Goal: Communication & Community: Answer question/provide support

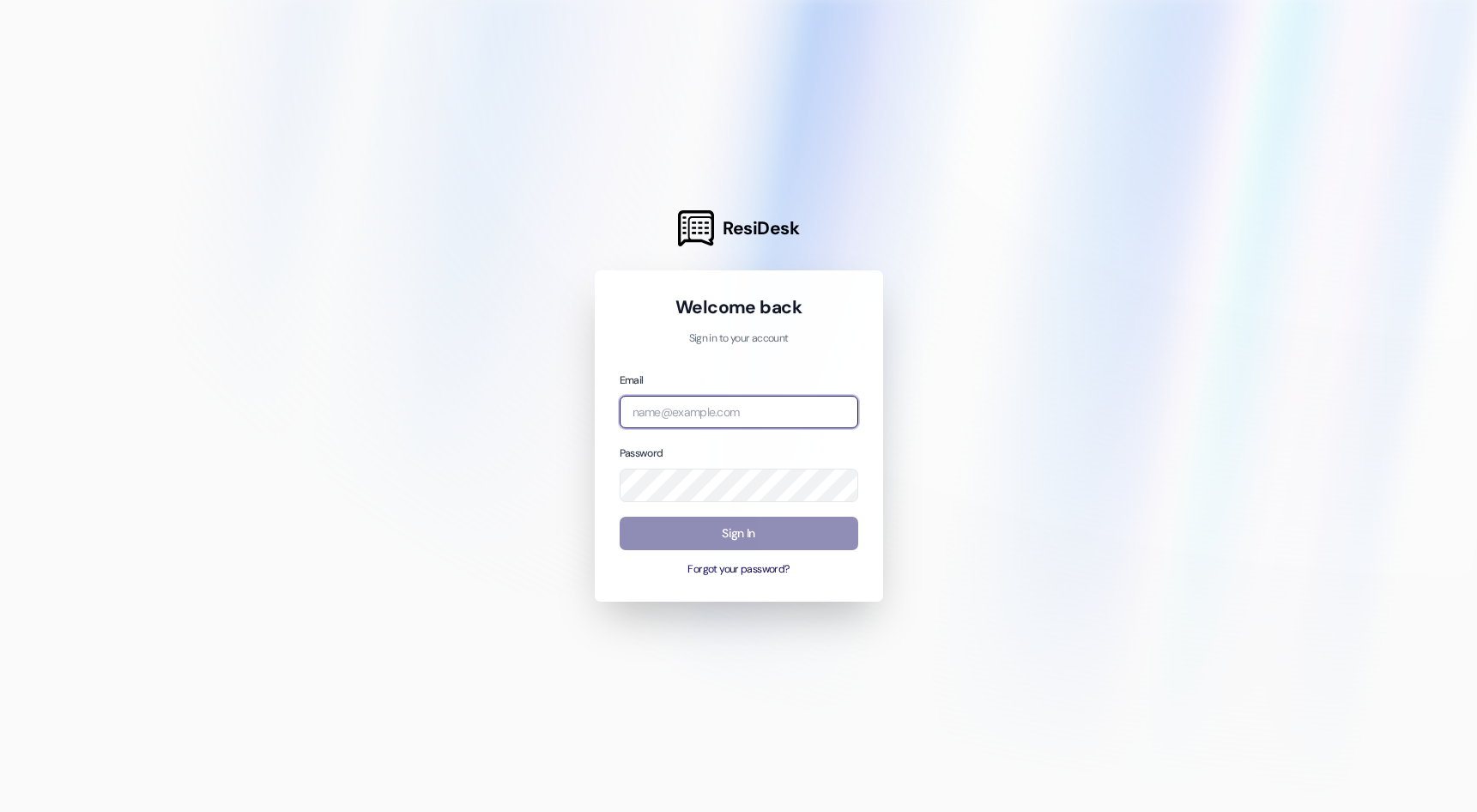
type input "leasing.thefactory@redstoneresidential.com"
click at [758, 540] on button "Sign In" at bounding box center [738, 532] width 238 height 33
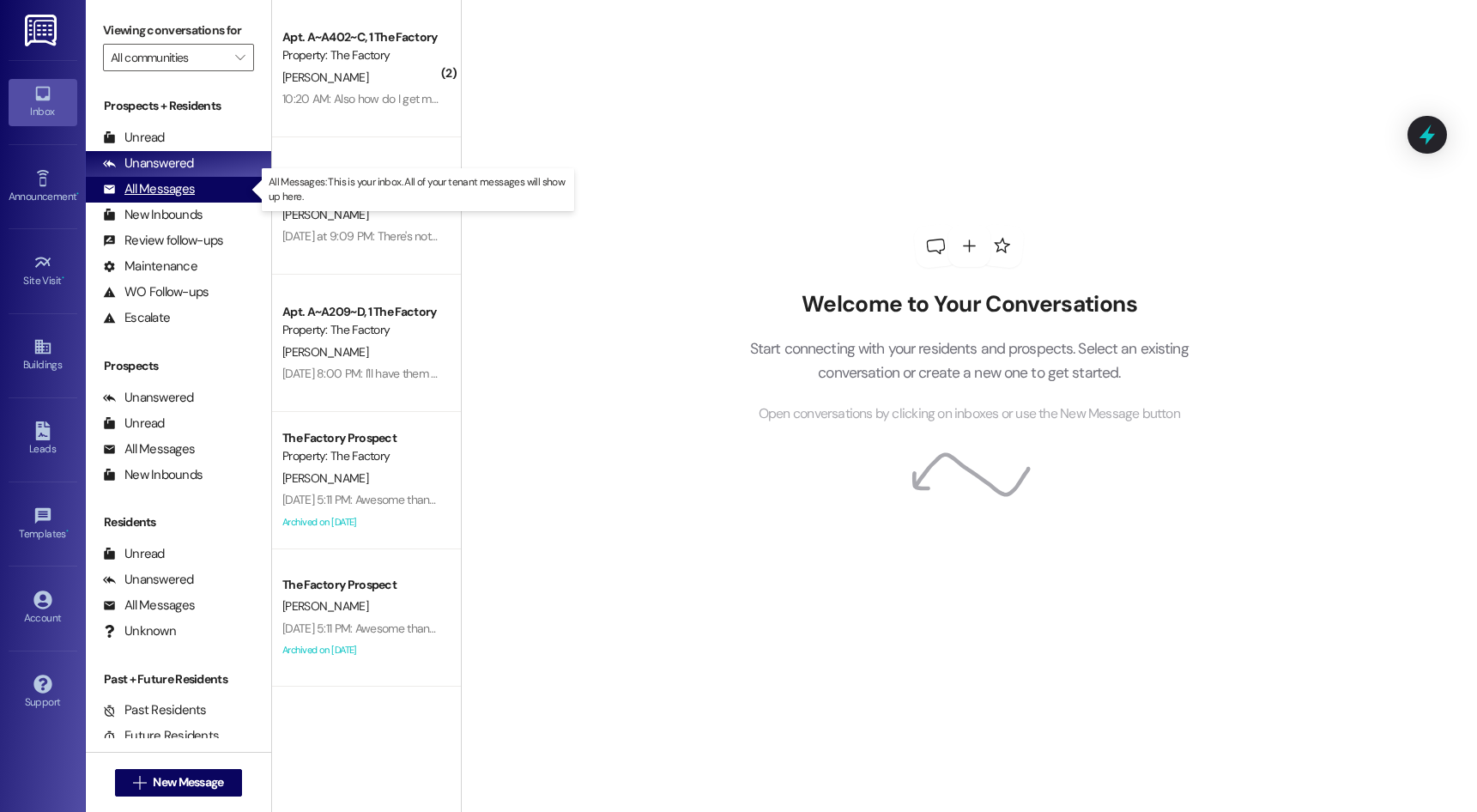
click at [175, 183] on div "All Messages" at bounding box center [148, 189] width 92 height 18
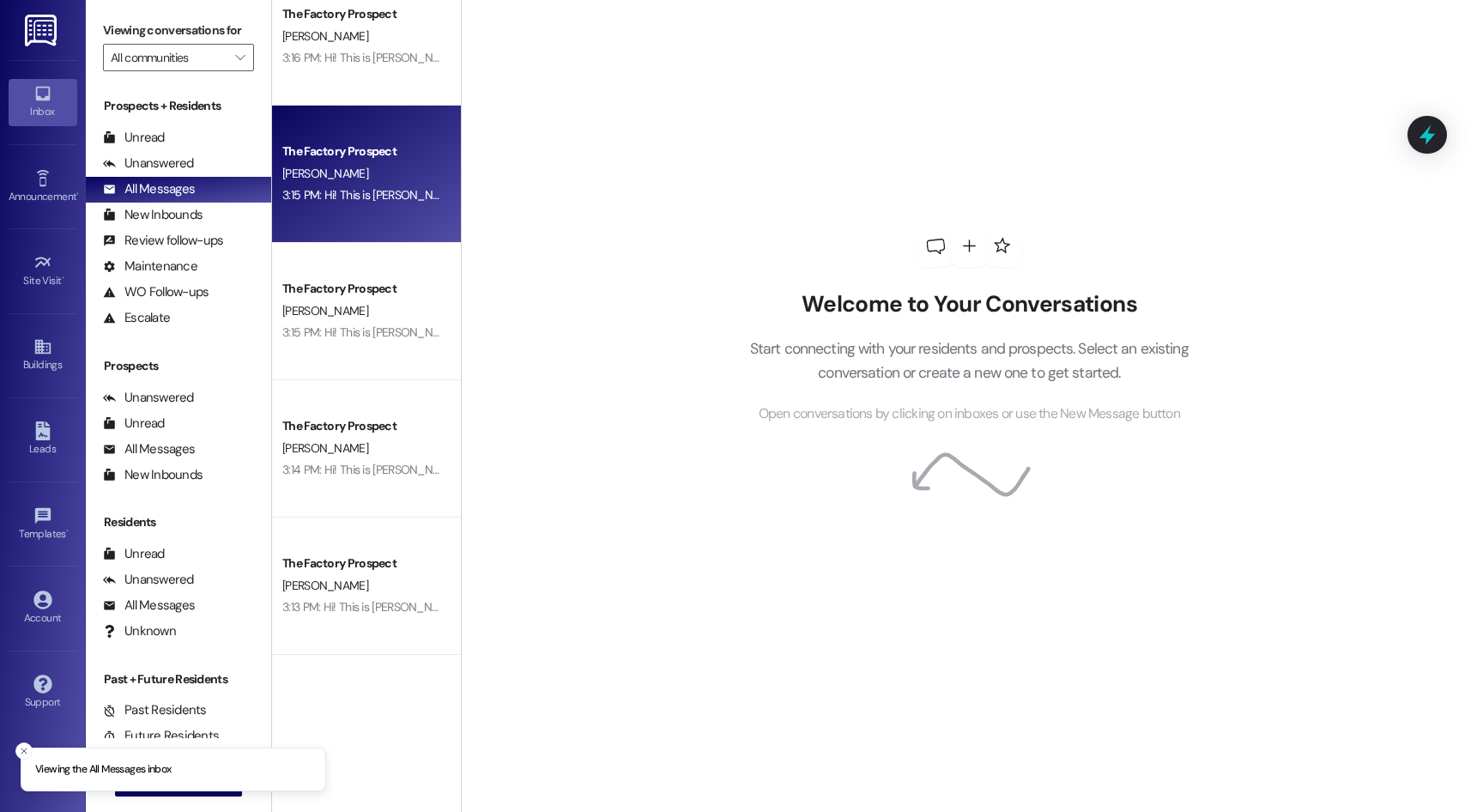
scroll to position [515, 0]
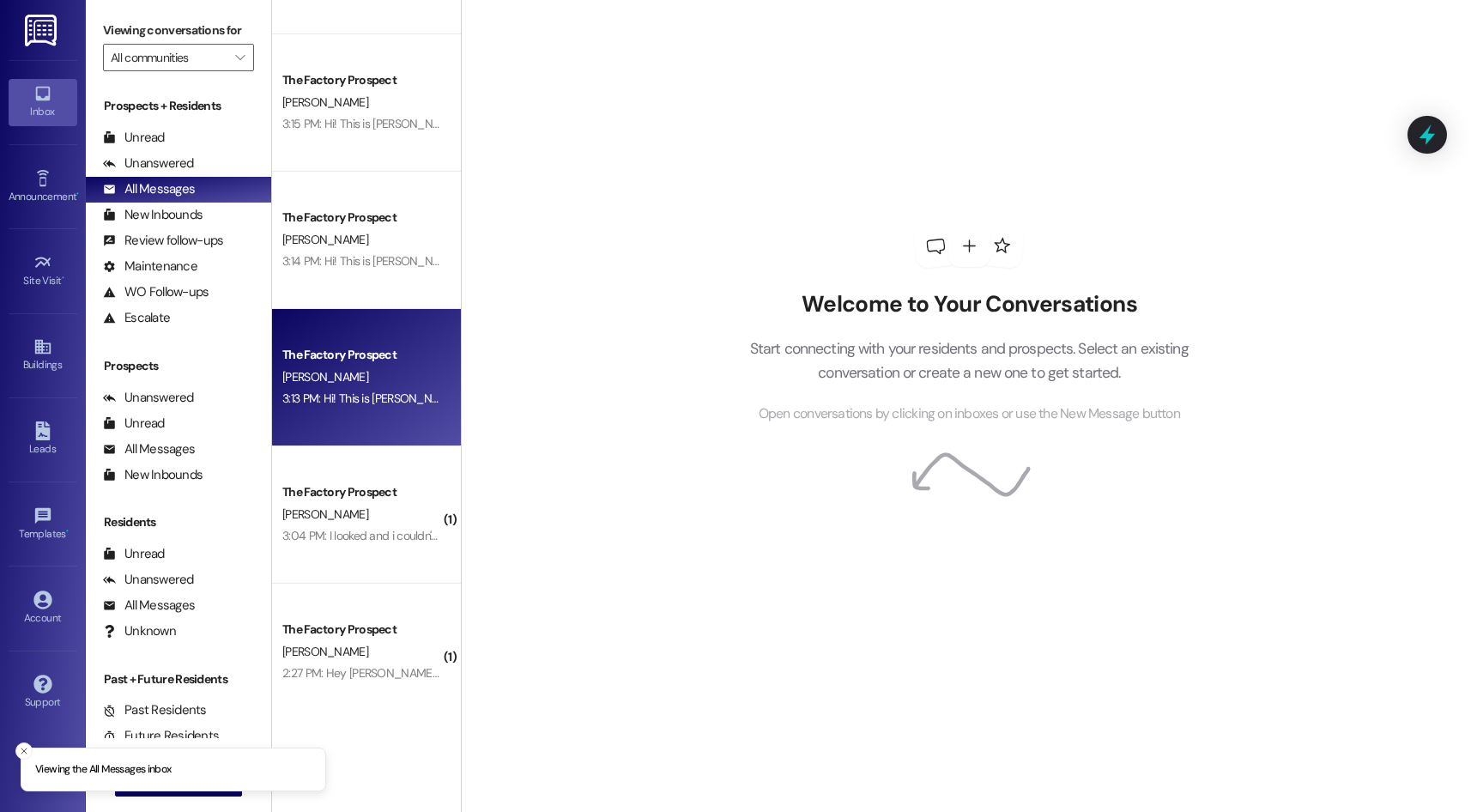
click at [348, 386] on div "J. Elkins" at bounding box center [362, 377] width 163 height 22
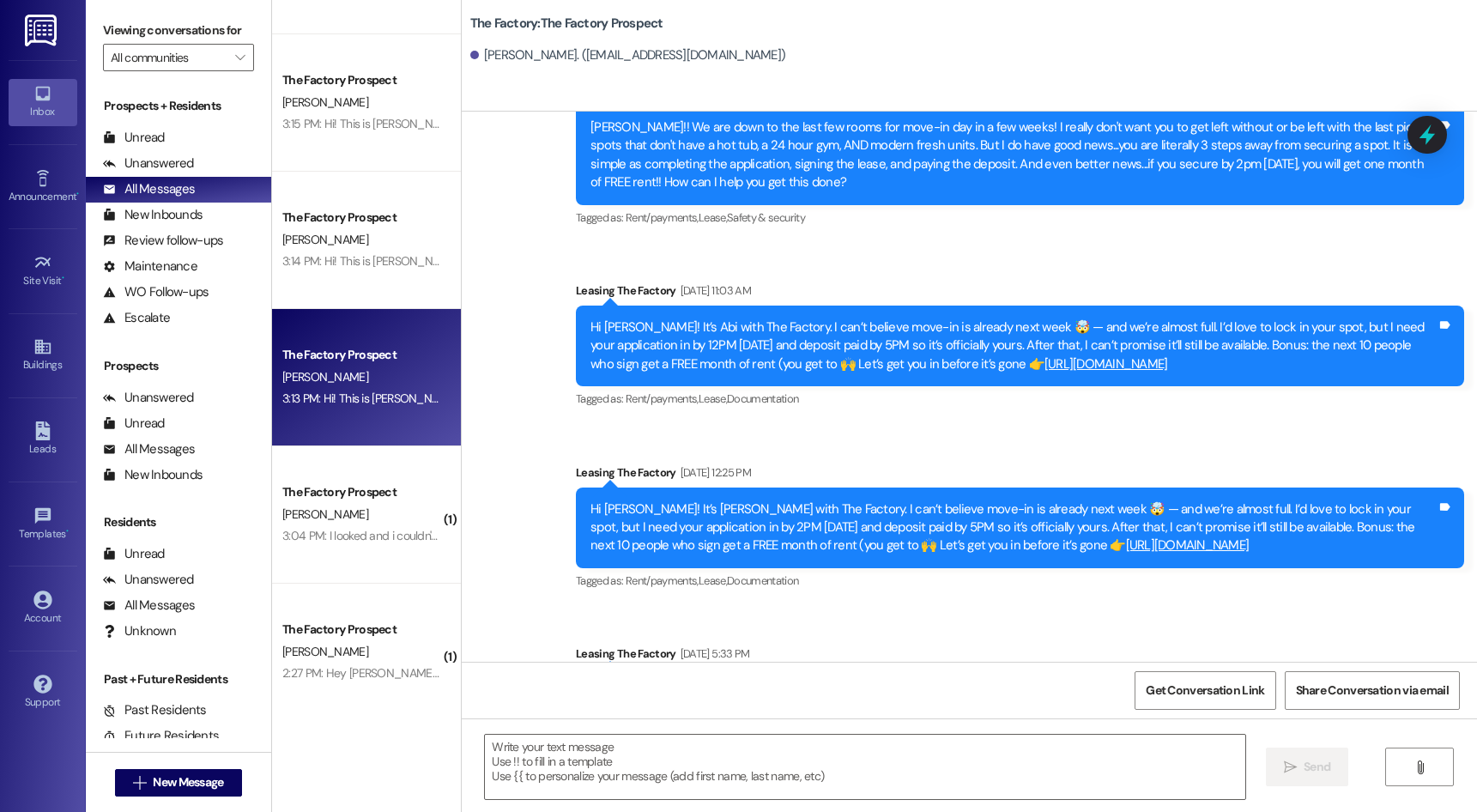
scroll to position [1903, 0]
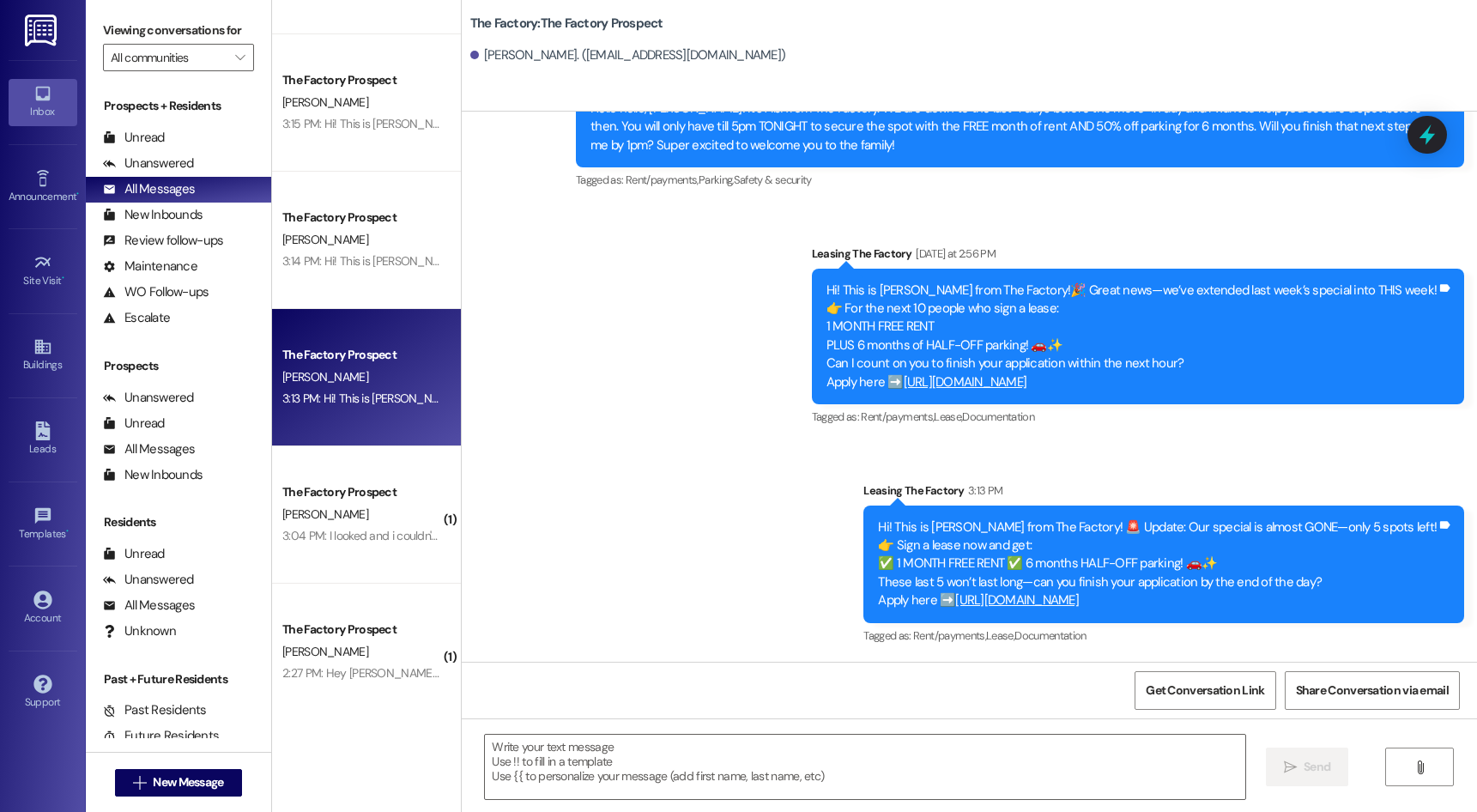
drag, startPoint x: 805, startPoint y: 365, endPoint x: 799, endPoint y: 605, distance: 240.1
click at [1071, 603] on link "[URL][DOMAIN_NAME]" at bounding box center [1017, 599] width 124 height 17
click at [182, 775] on span "New Message" at bounding box center [188, 782] width 70 height 18
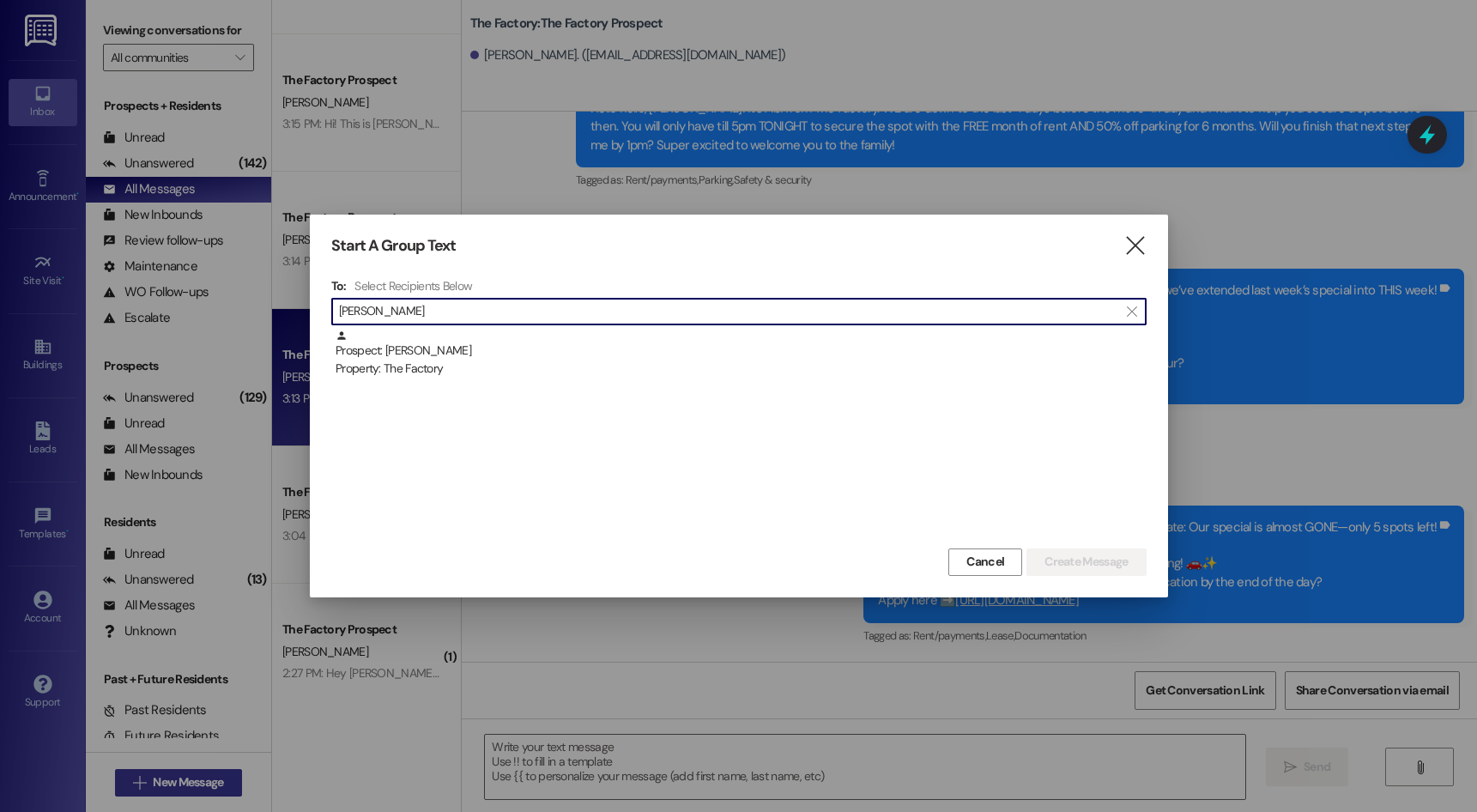
type input "sawyer wils"
click button "" at bounding box center [1131, 311] width 27 height 26
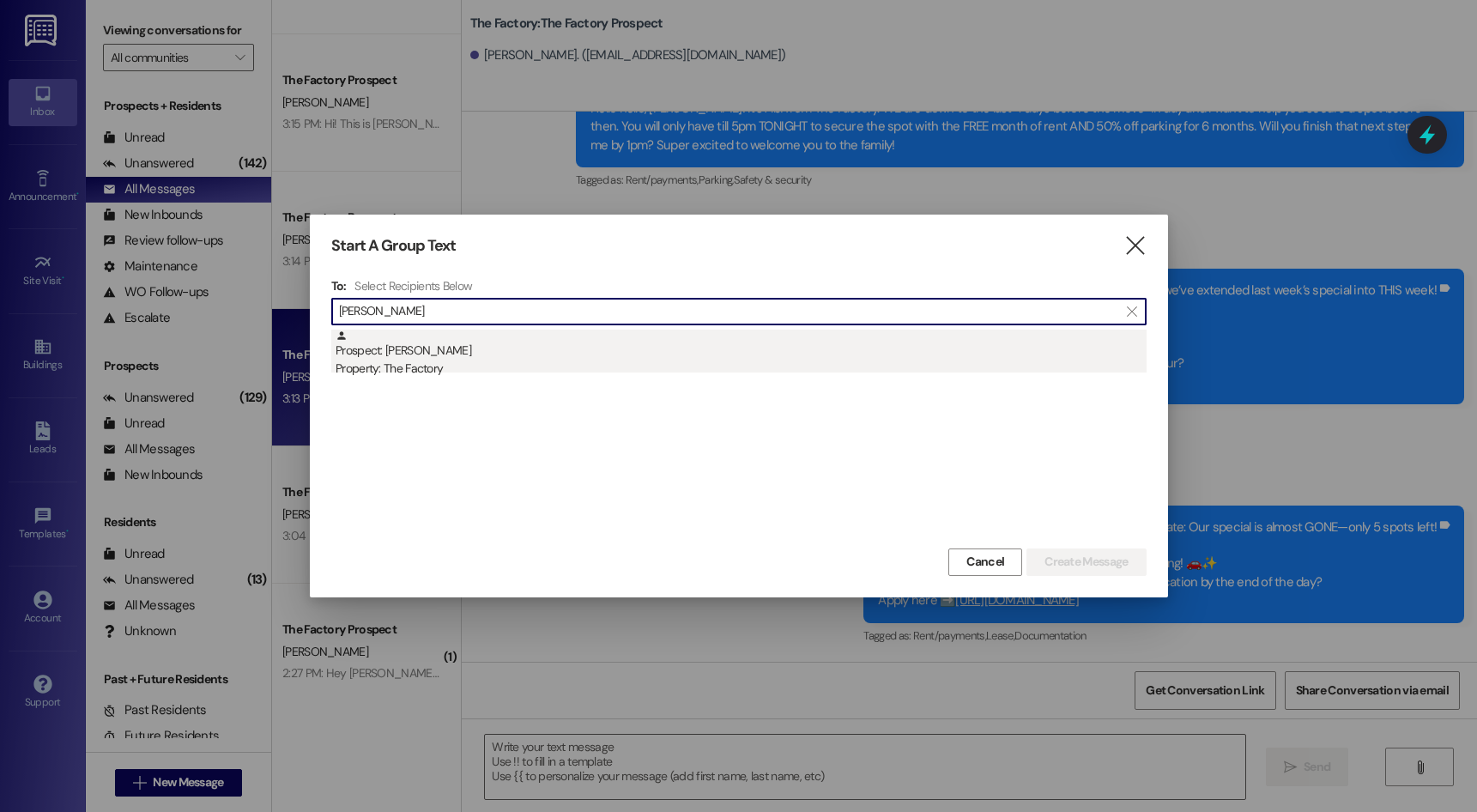
type input "sawyer wil"
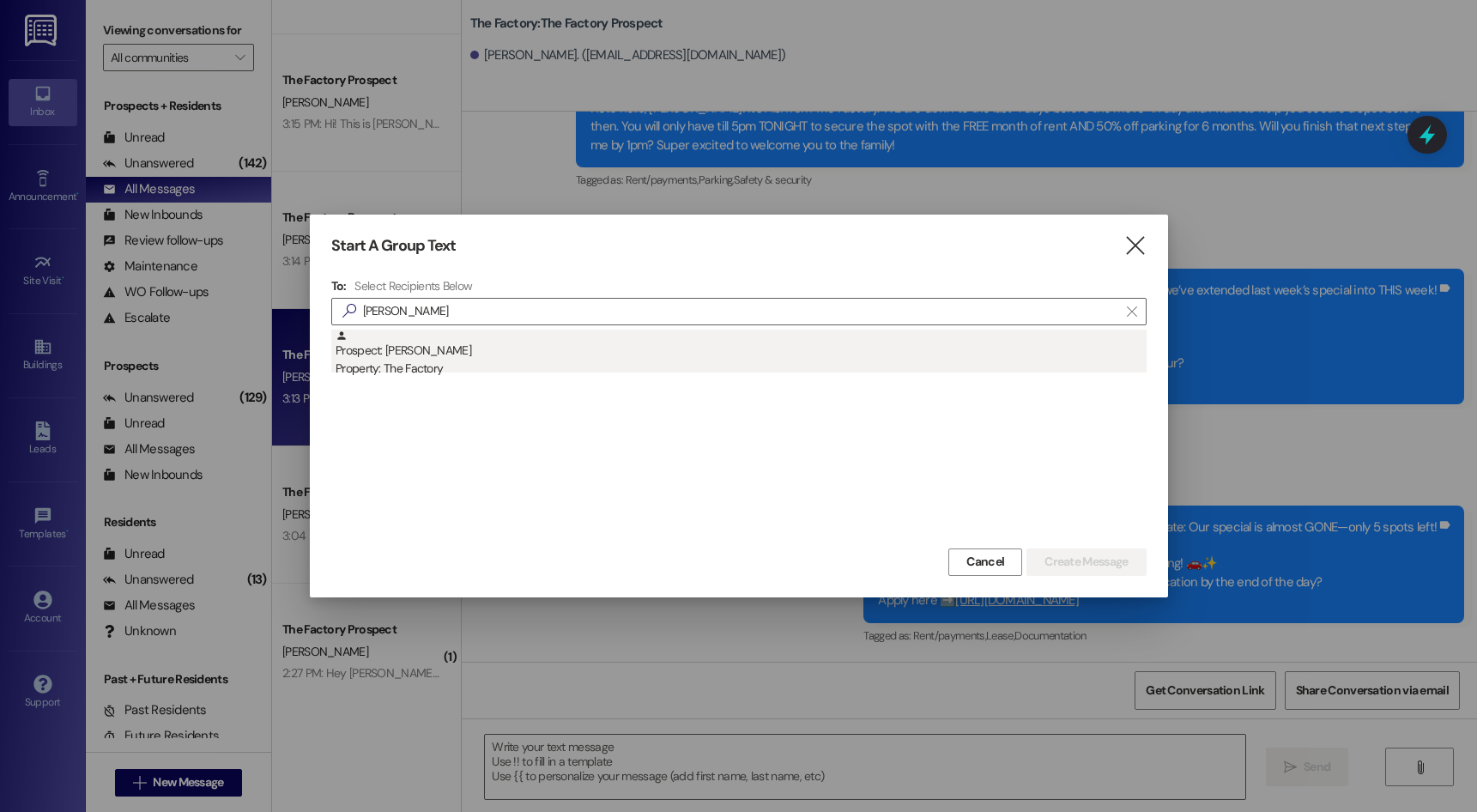
click at [433, 357] on div "Prospect: Sawyer Wilson Property: The Factory" at bounding box center [741, 354] width 811 height 49
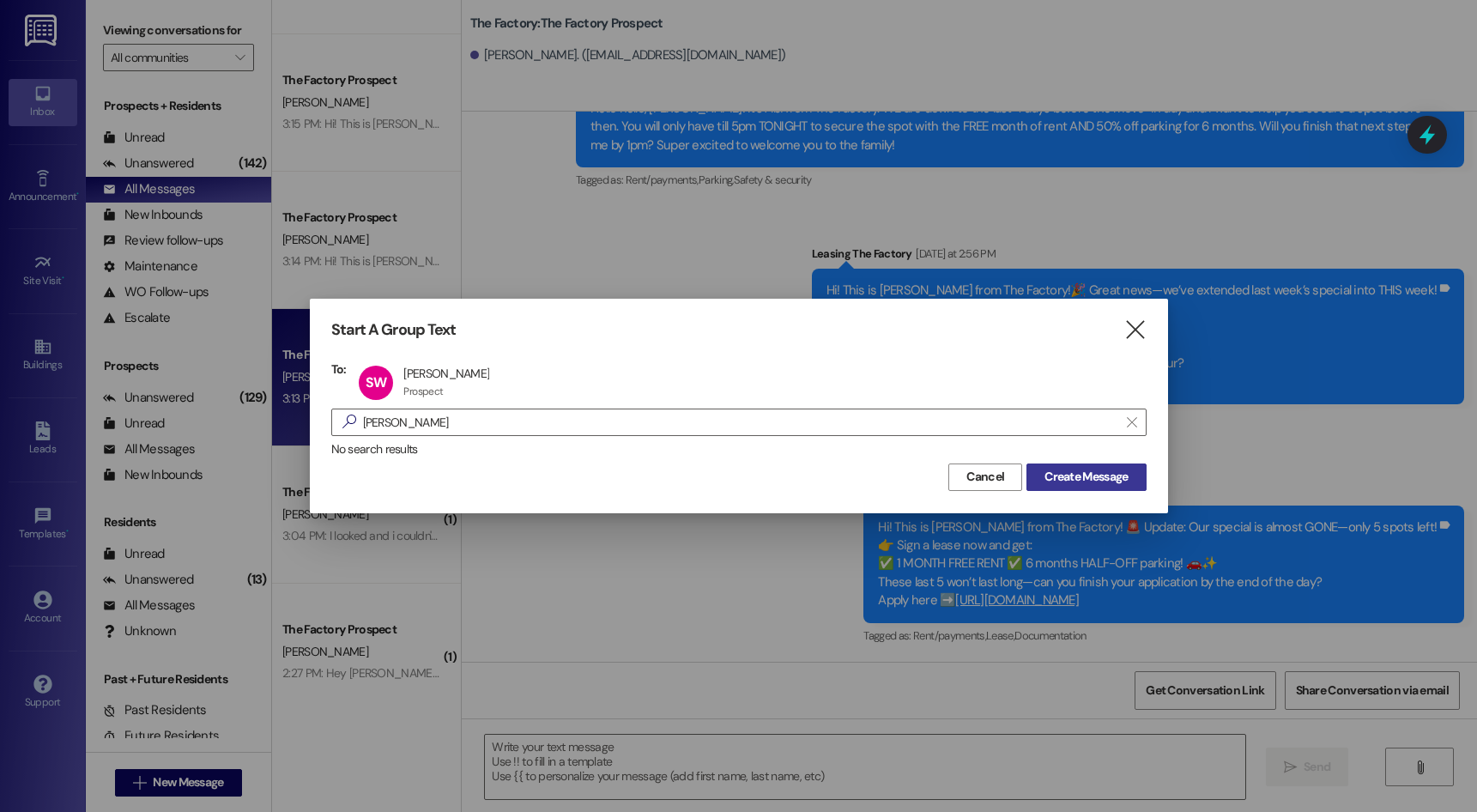
click at [1060, 474] on span "Create Message" at bounding box center [1086, 476] width 83 height 18
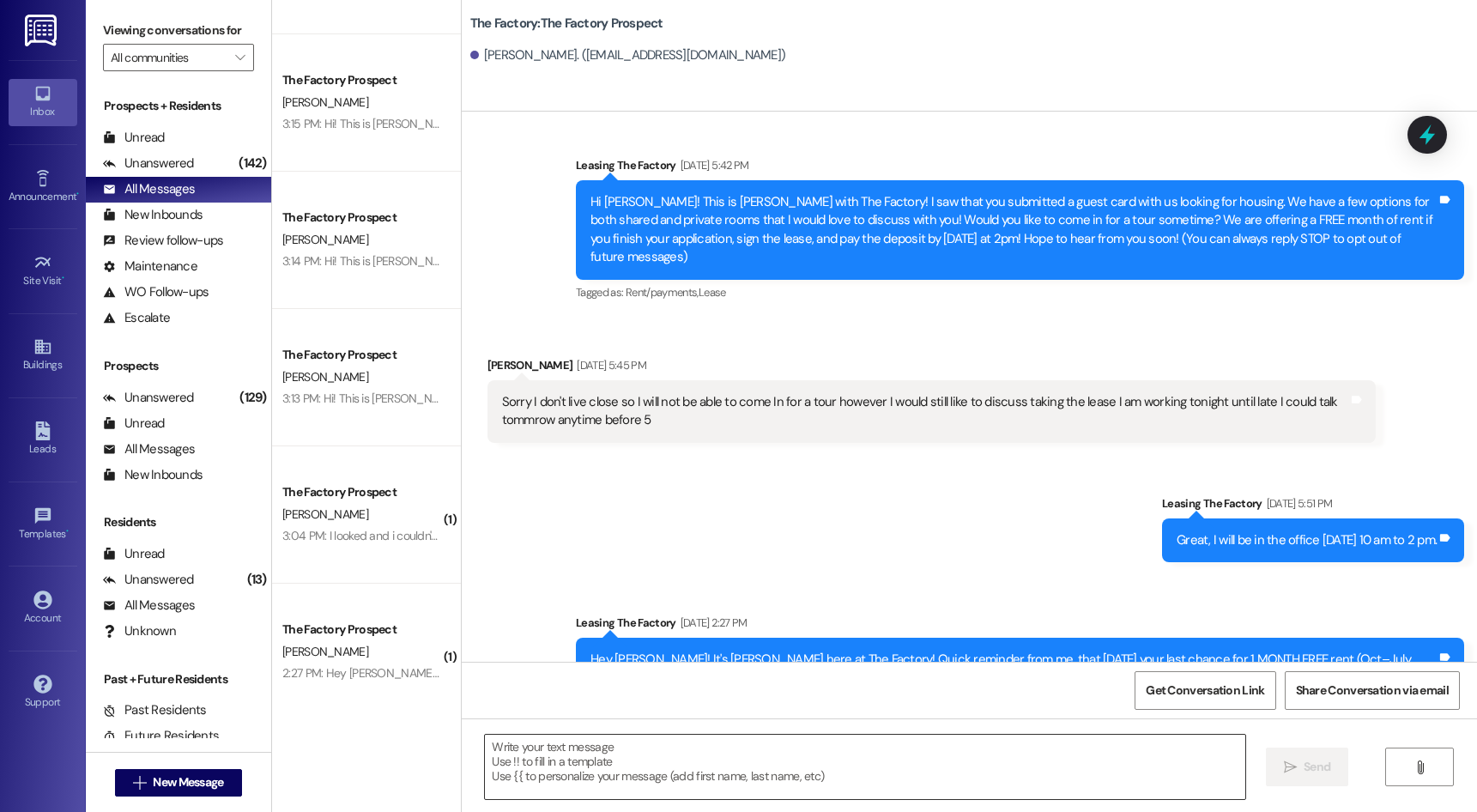
scroll to position [0, 0]
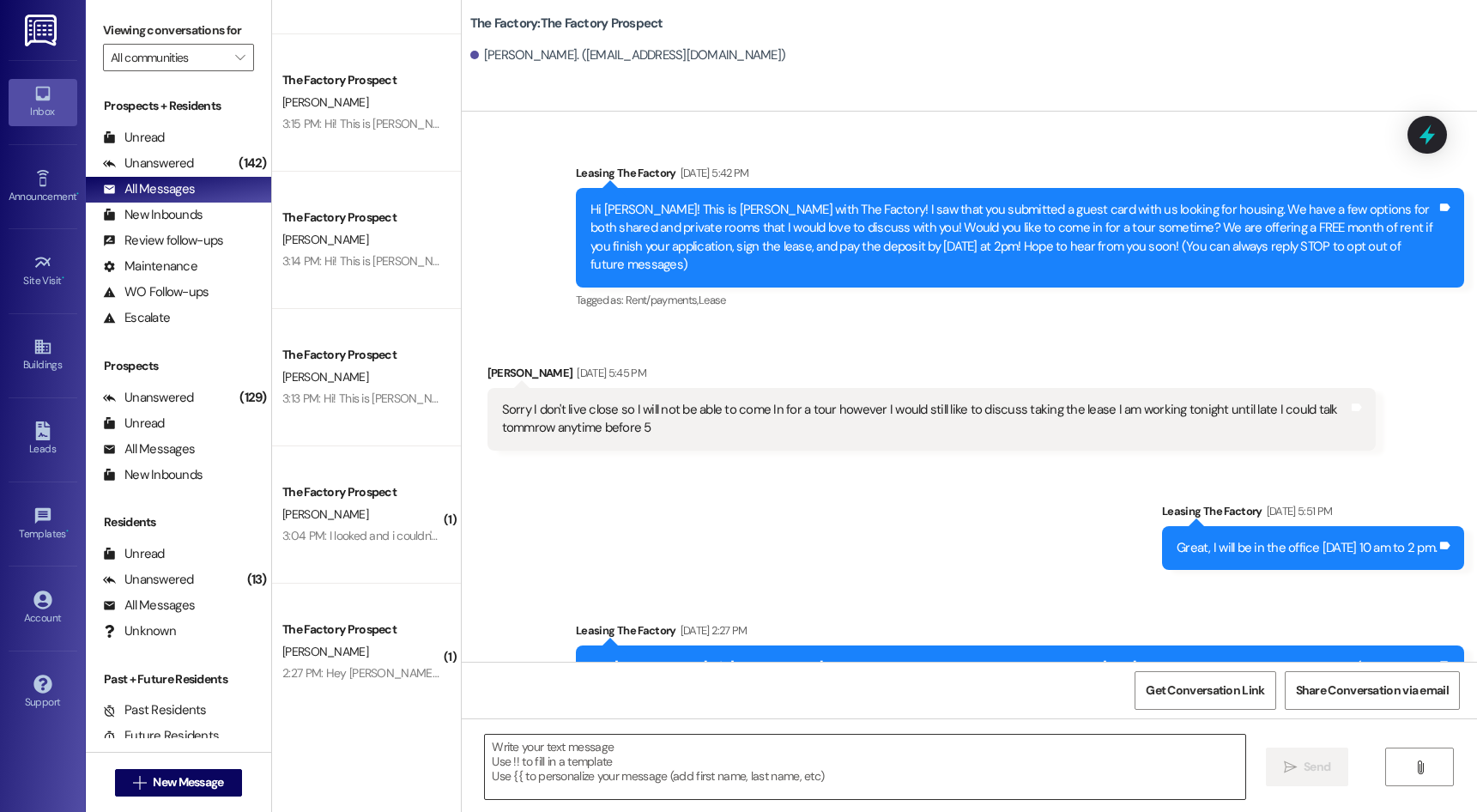
click at [820, 784] on textarea at bounding box center [864, 767] width 759 height 64
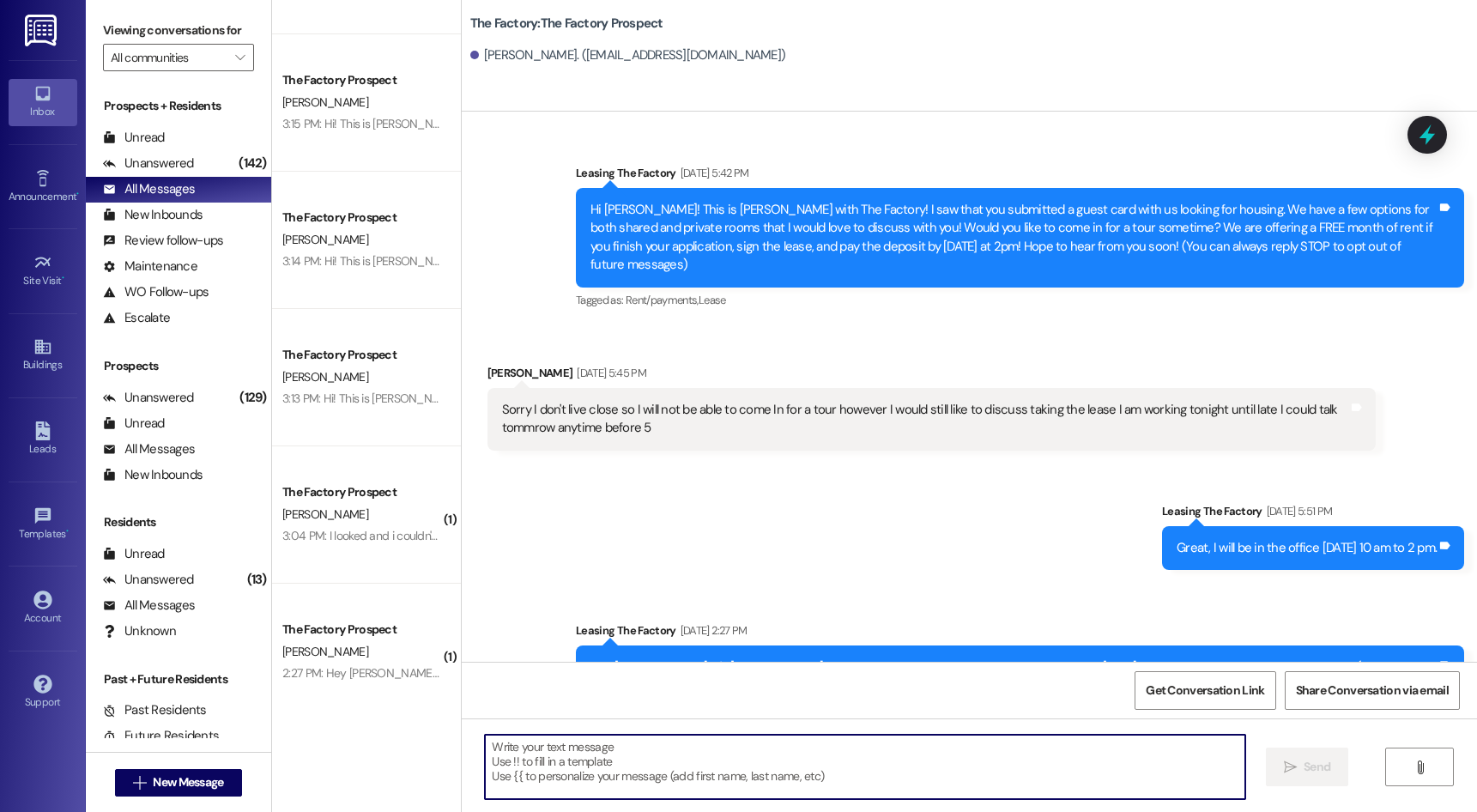
paste textarea "Hey {{first_name}}, it’s [PERSON_NAME] at [GEOGRAPHIC_DATA]. We’ve only got 4 s…"
type textarea "Hey {{first_name}}, it’s [PERSON_NAME] at [GEOGRAPHIC_DATA]. We’ve only got 4 s…"
click at [1284, 767] on icon "" at bounding box center [1291, 767] width 13 height 14
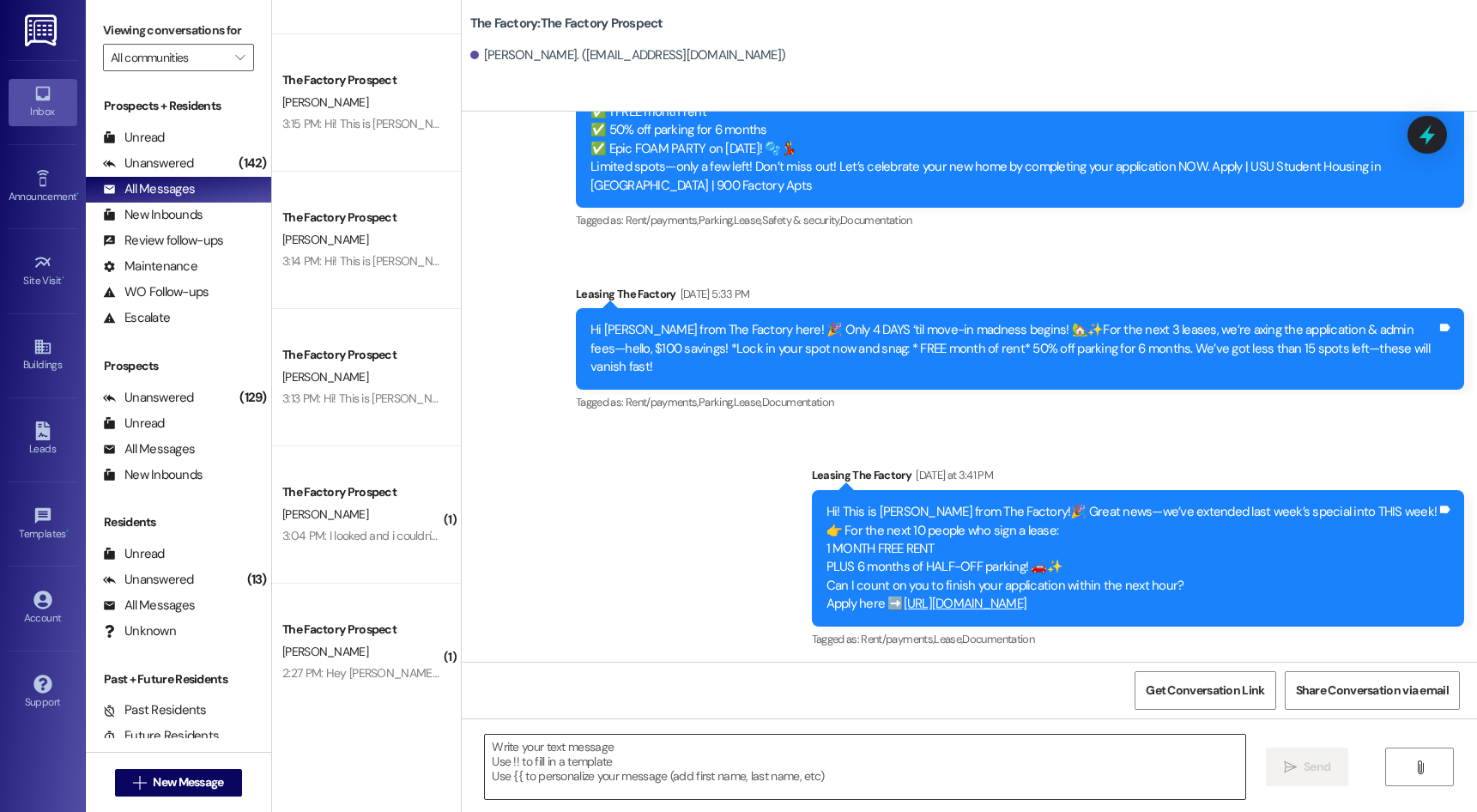
scroll to position [5915, 0]
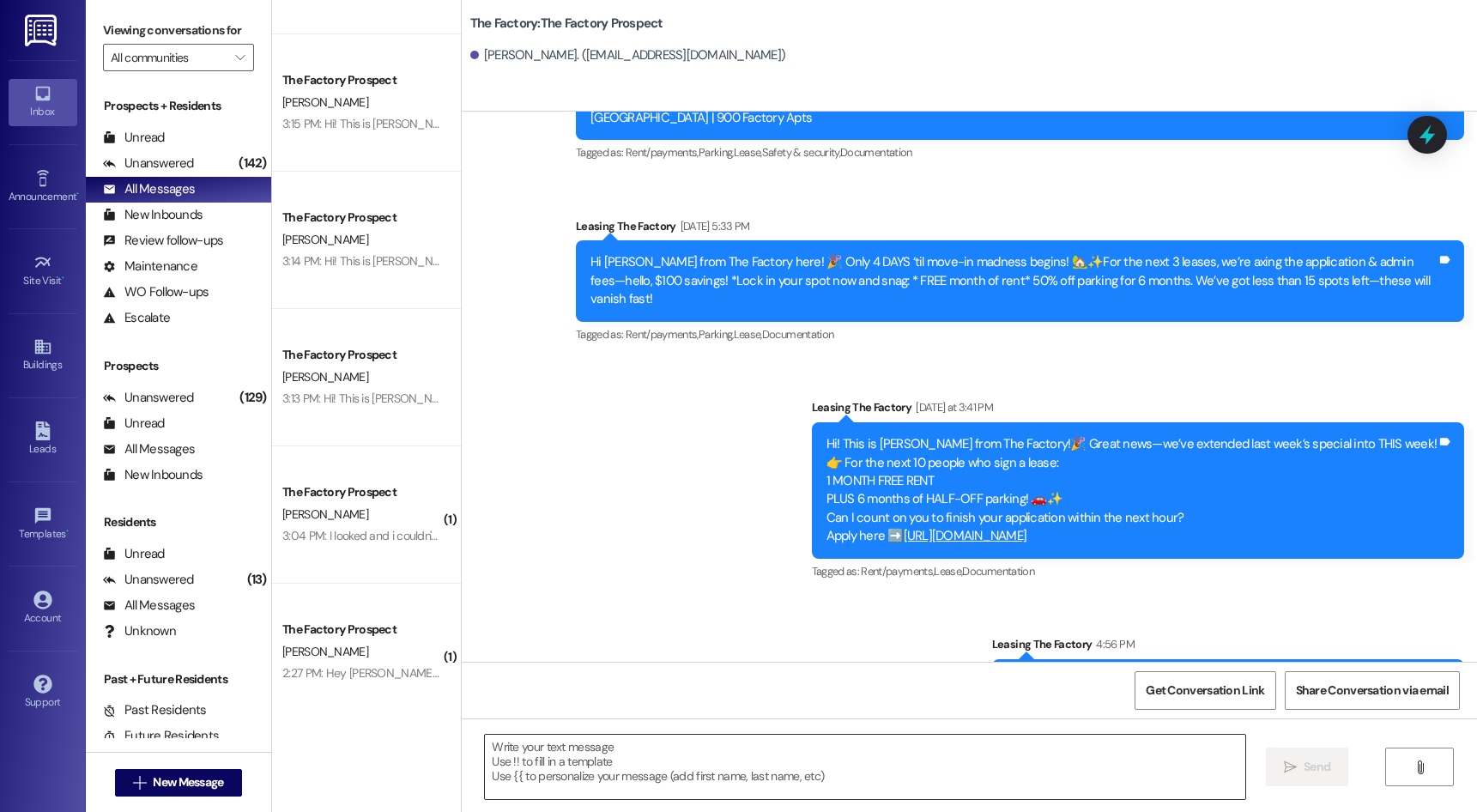
drag, startPoint x: 881, startPoint y: 470, endPoint x: 878, endPoint y: 784, distance: 314.0
click at [859, 771] on textarea at bounding box center [864, 767] width 759 height 64
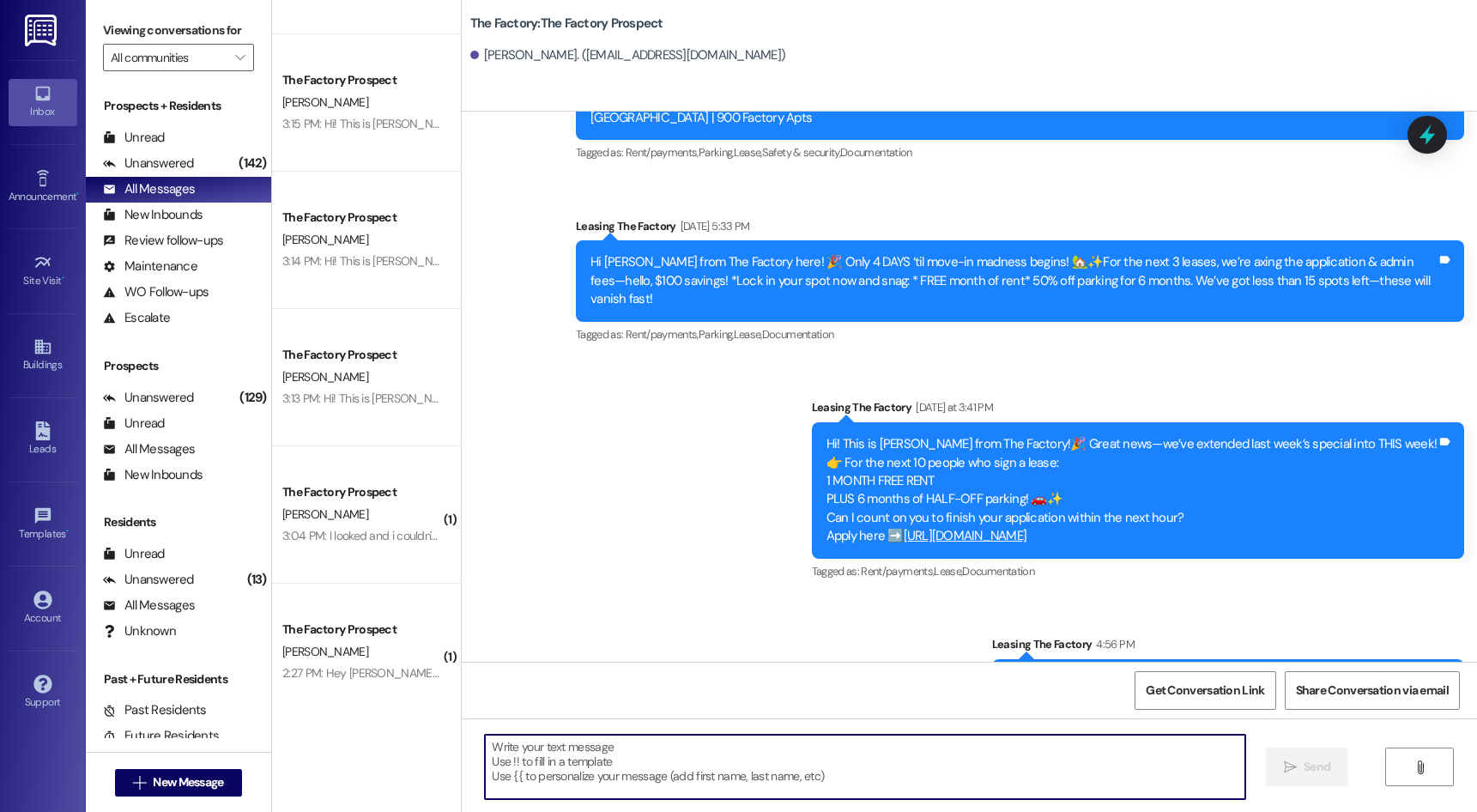
paste textarea "Apply | USU Student Housing in Logan | 900 Factory Apts It probably won't be ar…"
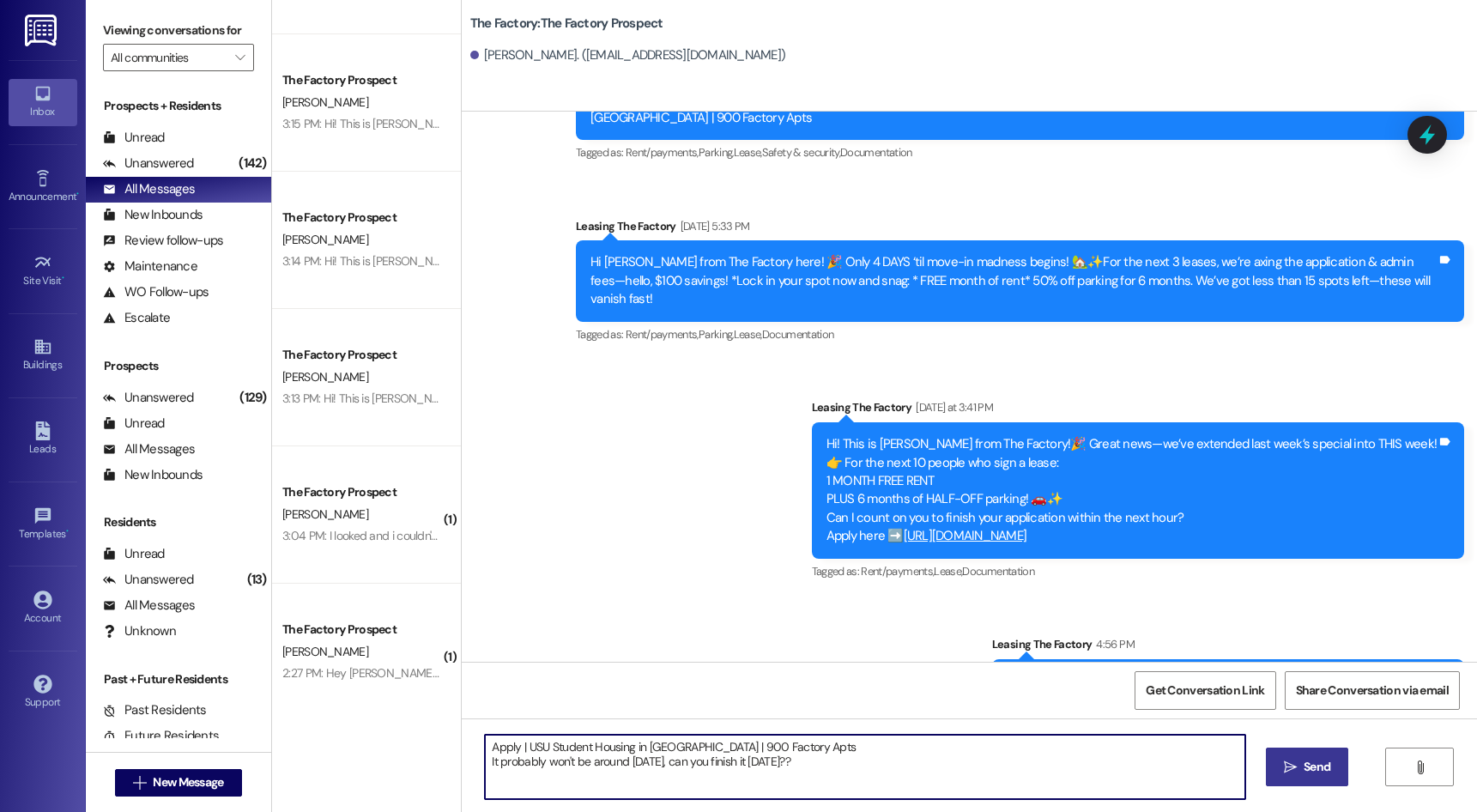
type textarea "Apply | USU Student Housing in Logan | 900 Factory Apts It probably won't be ar…"
click at [1306, 769] on span "Send" at bounding box center [1317, 766] width 26 height 18
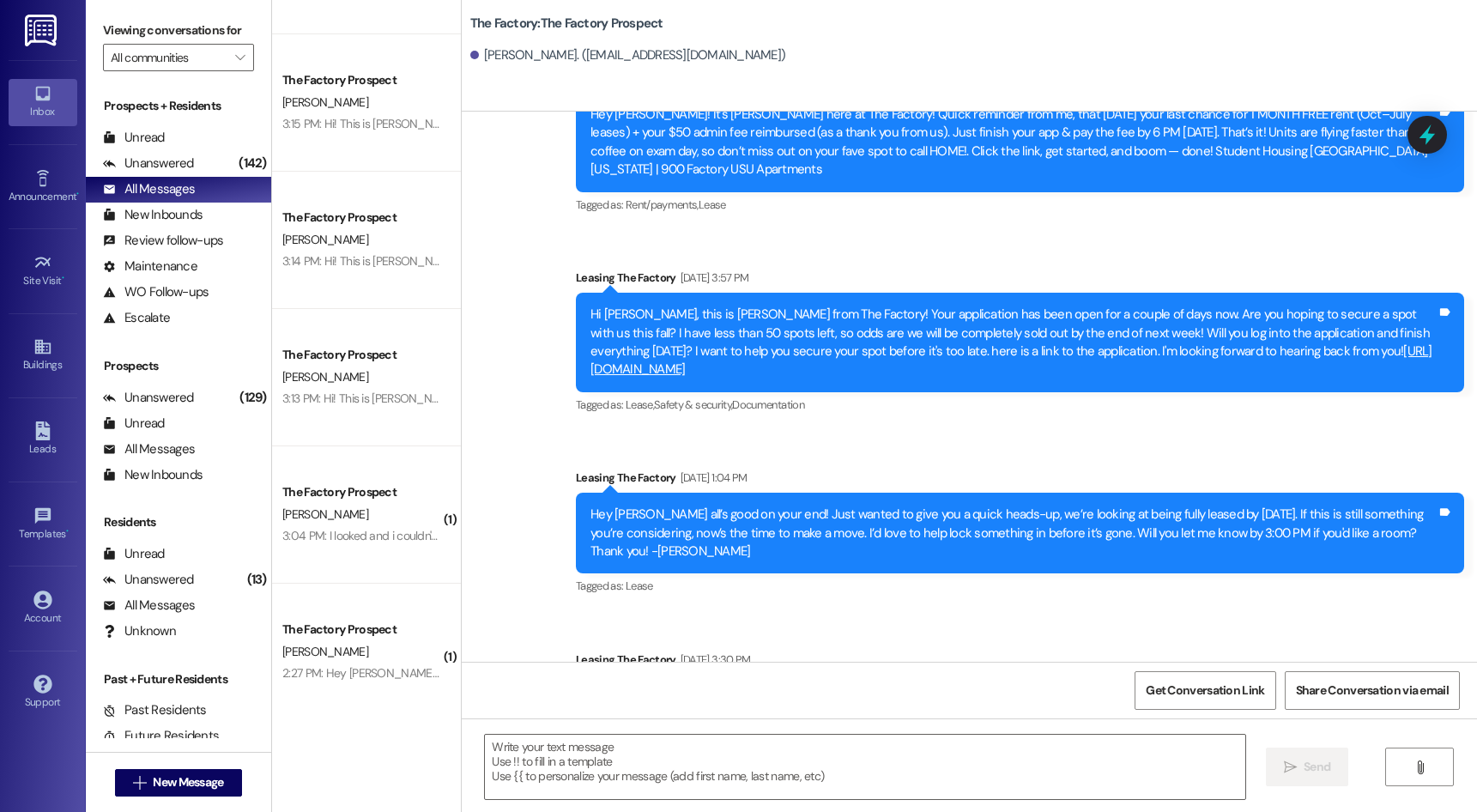
scroll to position [0, 0]
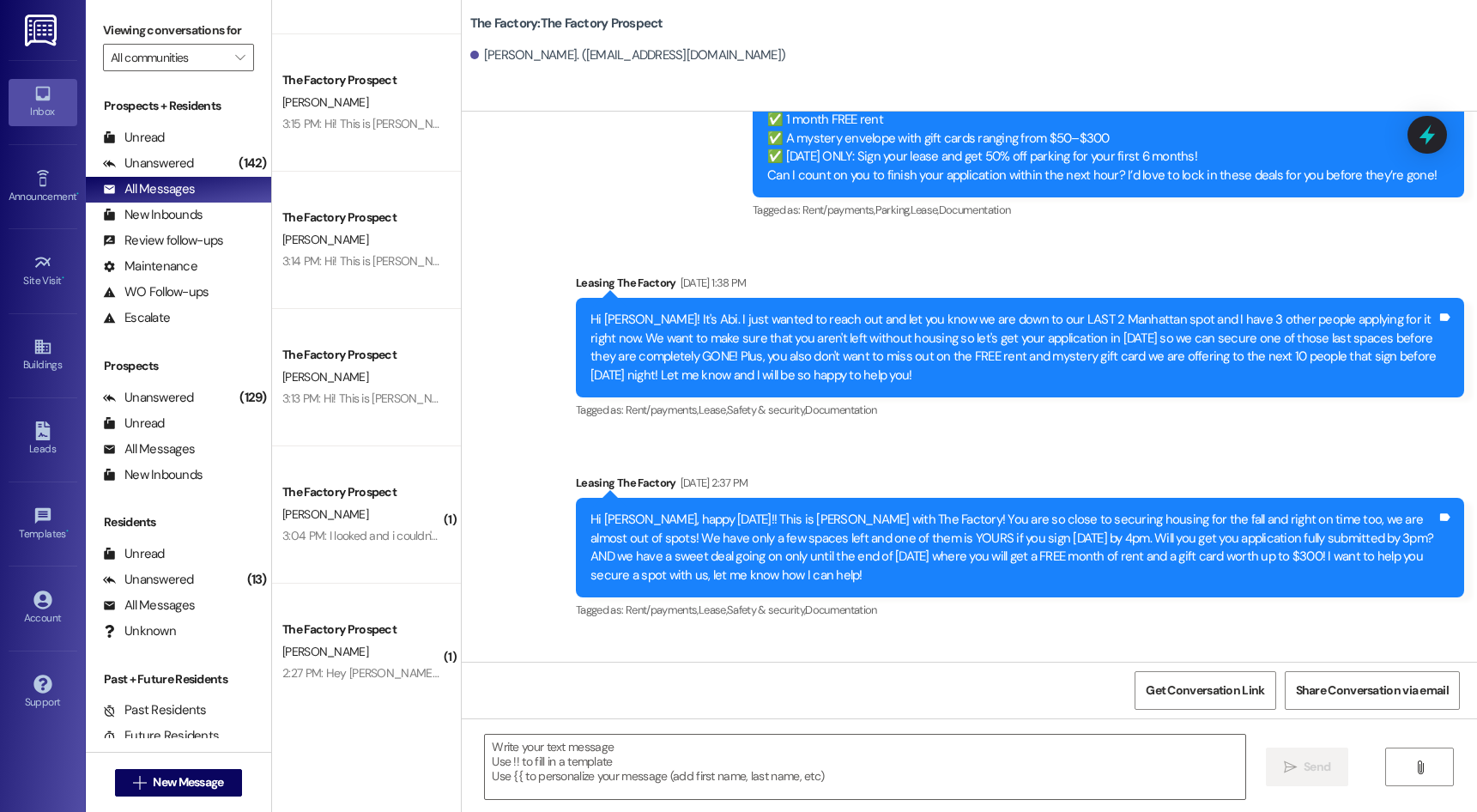
scroll to position [6053, 0]
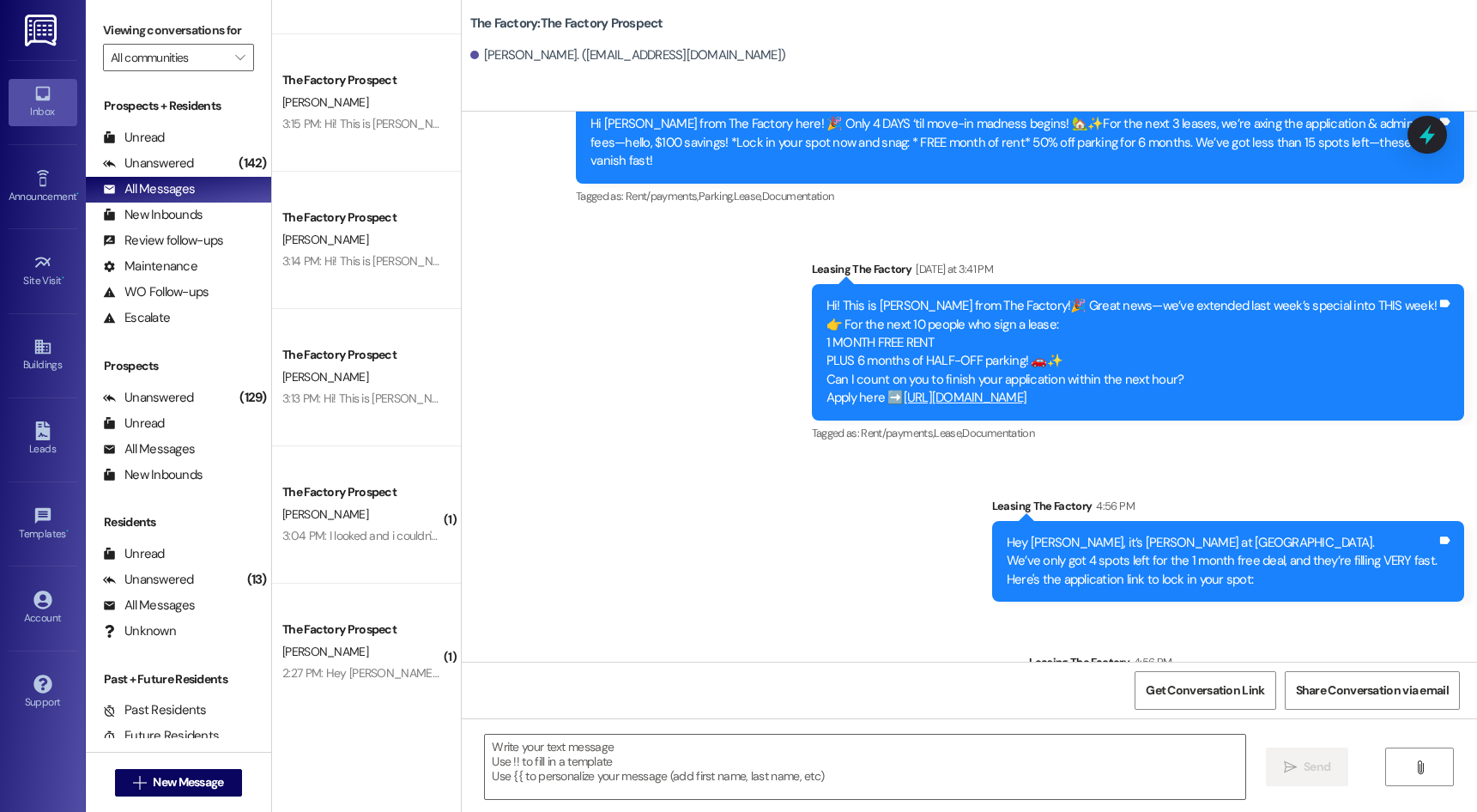
drag, startPoint x: 1001, startPoint y: 440, endPoint x: 725, endPoint y: 879, distance: 518.6
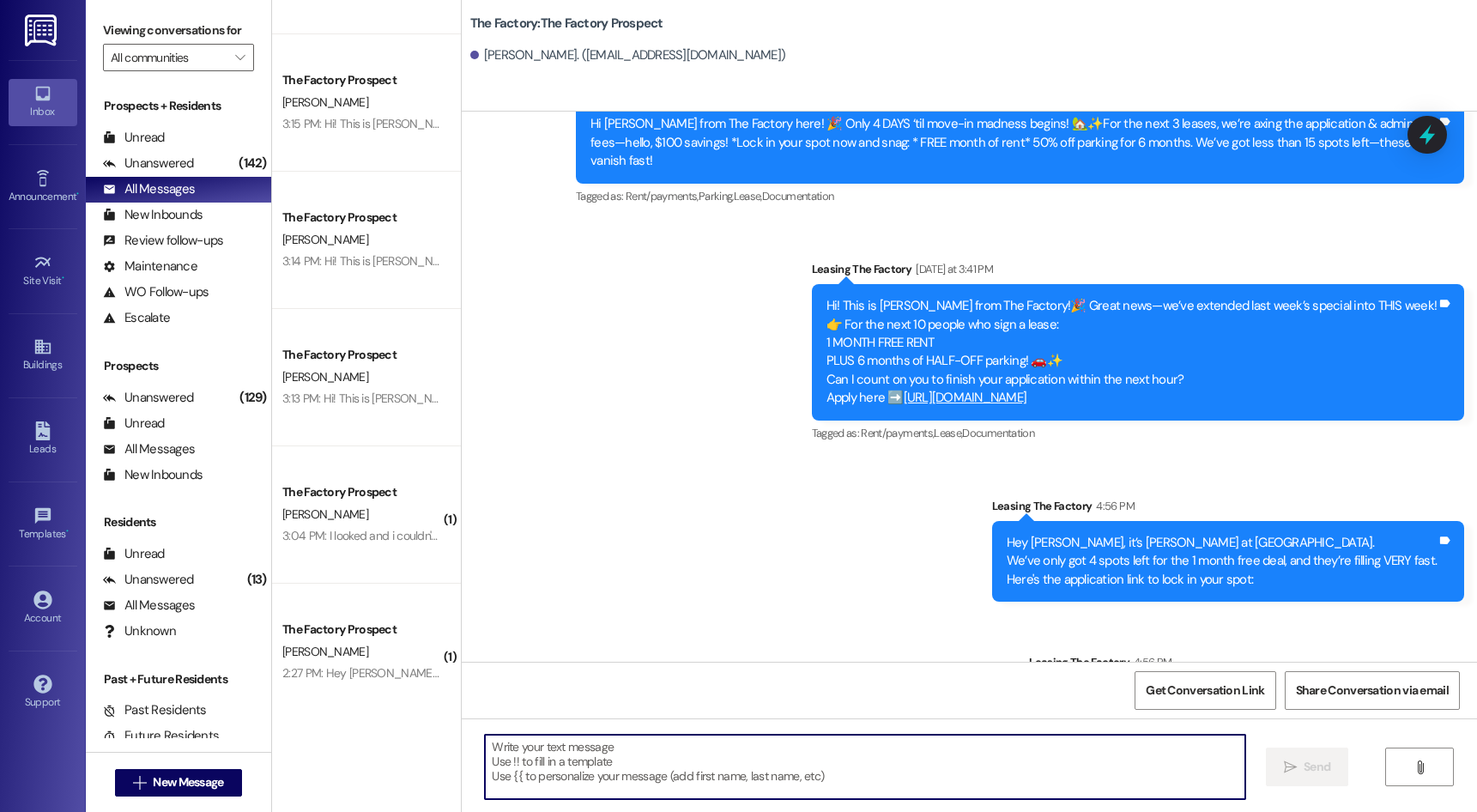
click at [715, 765] on textarea at bounding box center [864, 767] width 759 height 64
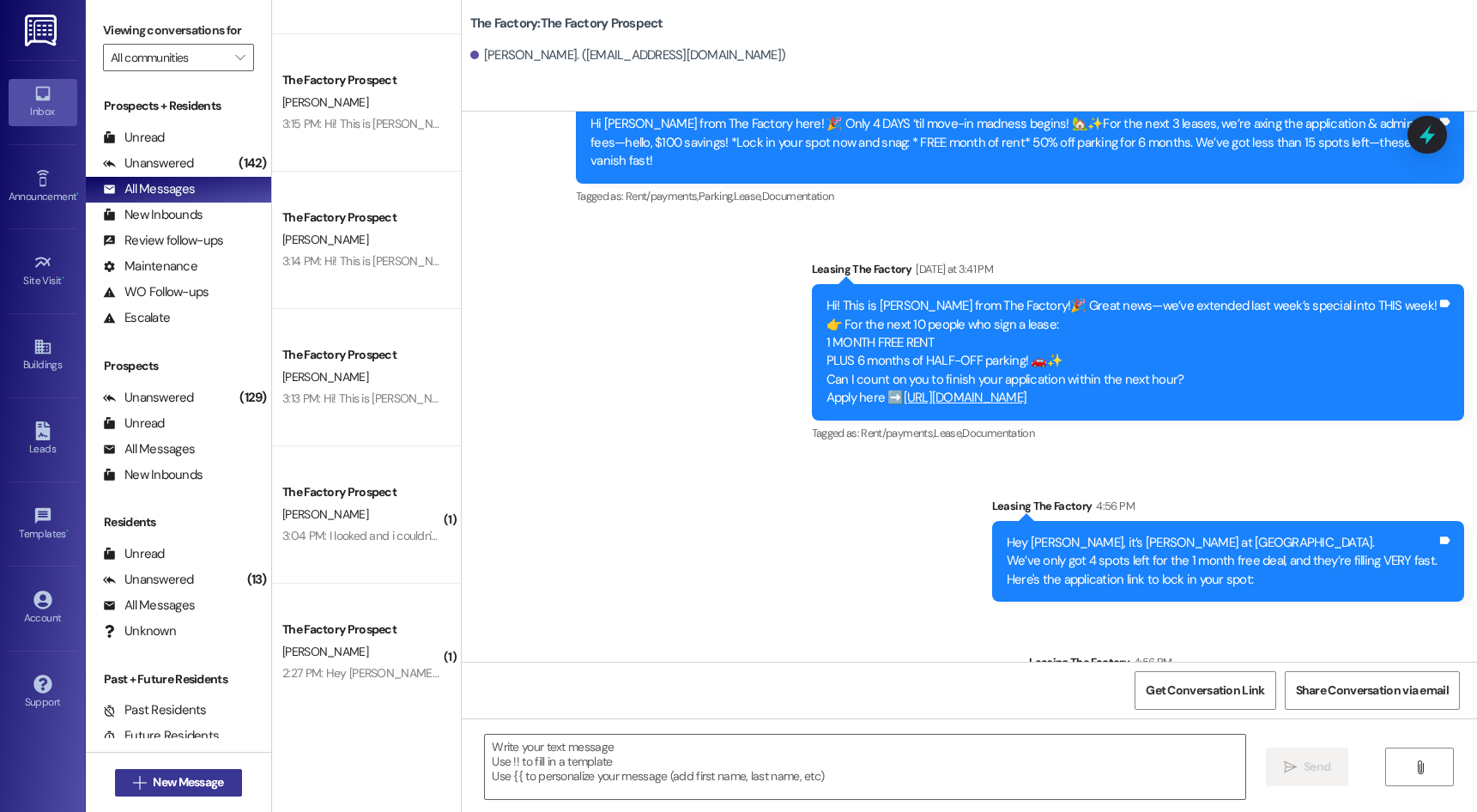
click at [159, 777] on span "New Message" at bounding box center [188, 782] width 70 height 18
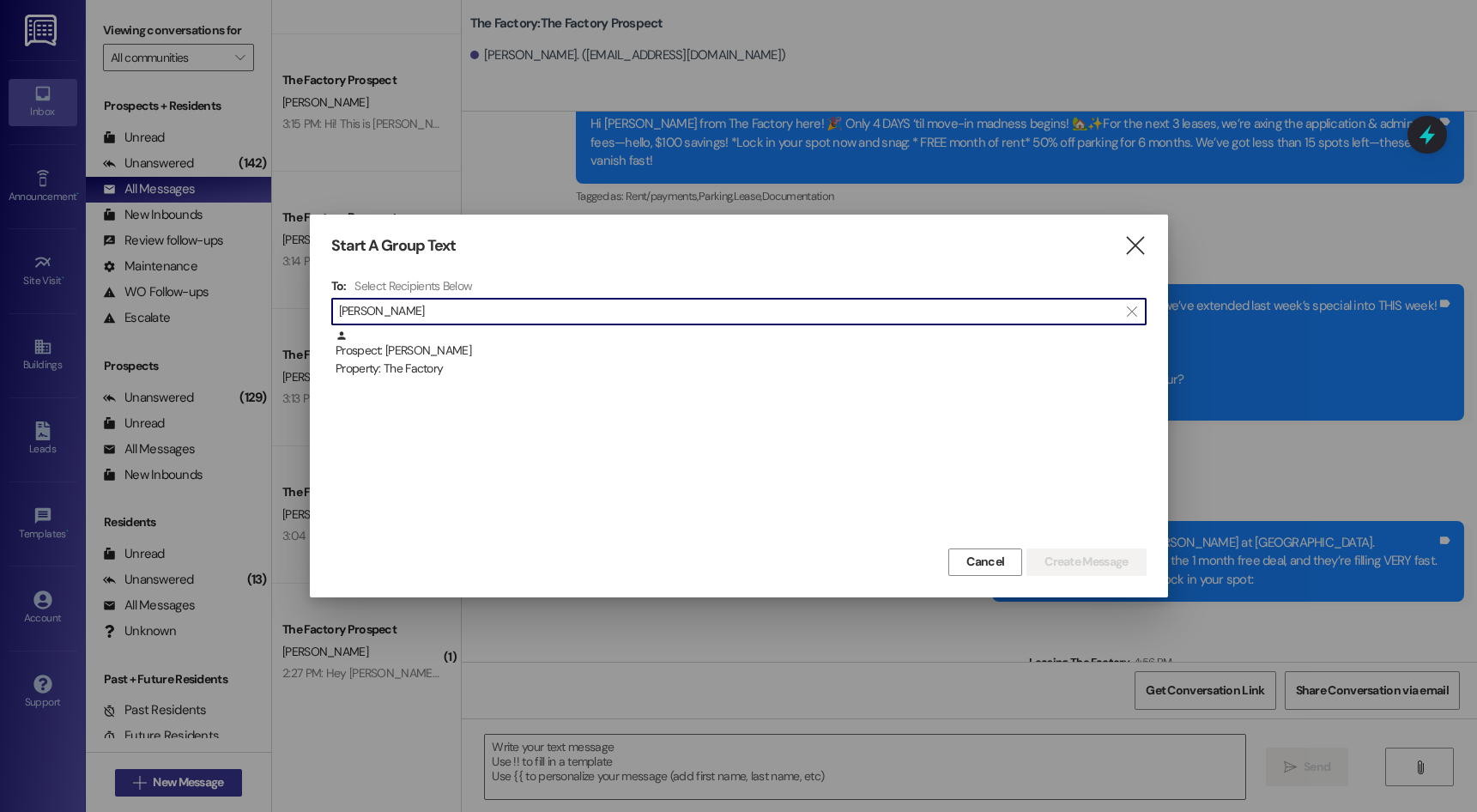
type input "emma cox"
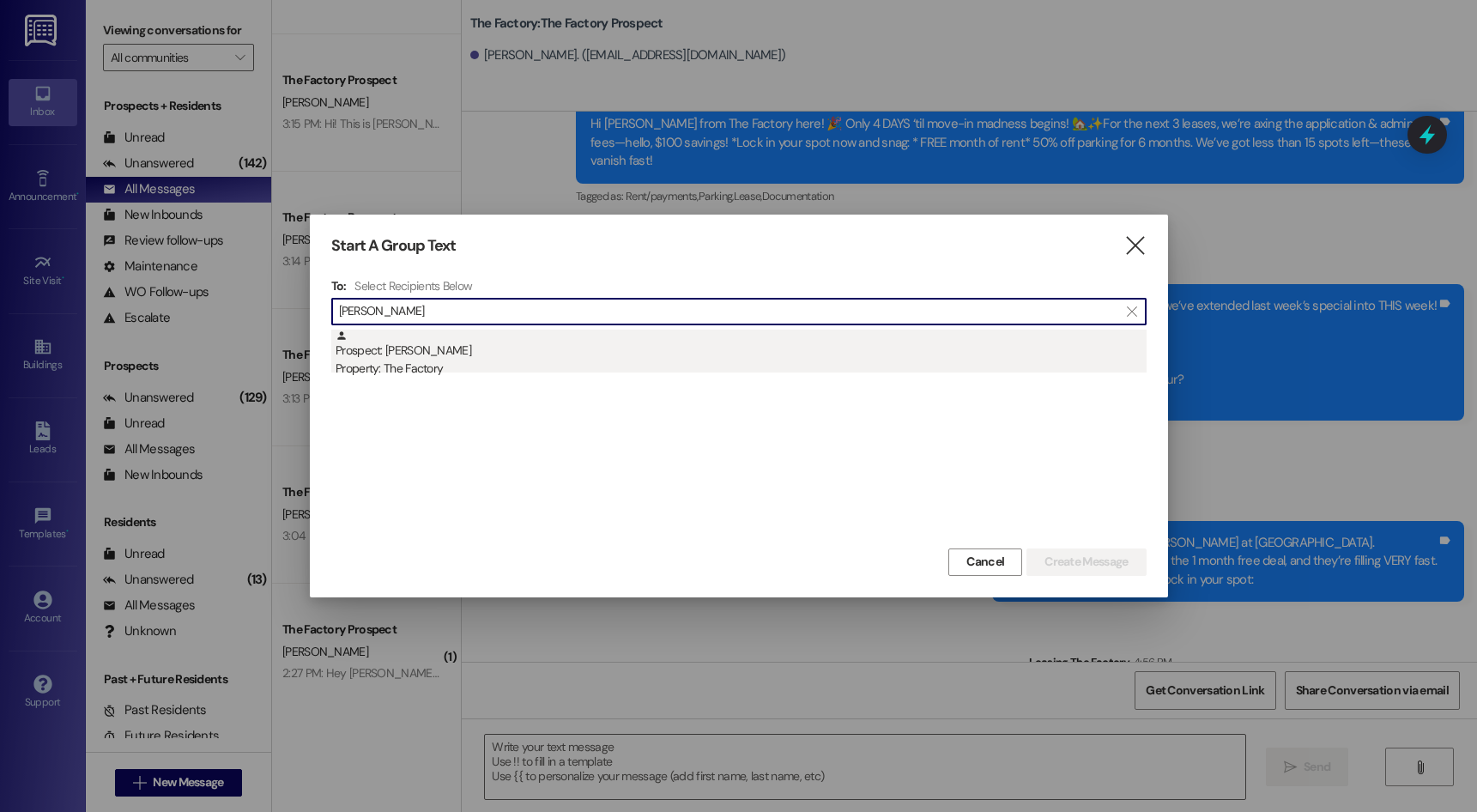
click at [416, 354] on div "Prospect: Emma Cox Property: The Factory" at bounding box center [741, 354] width 811 height 49
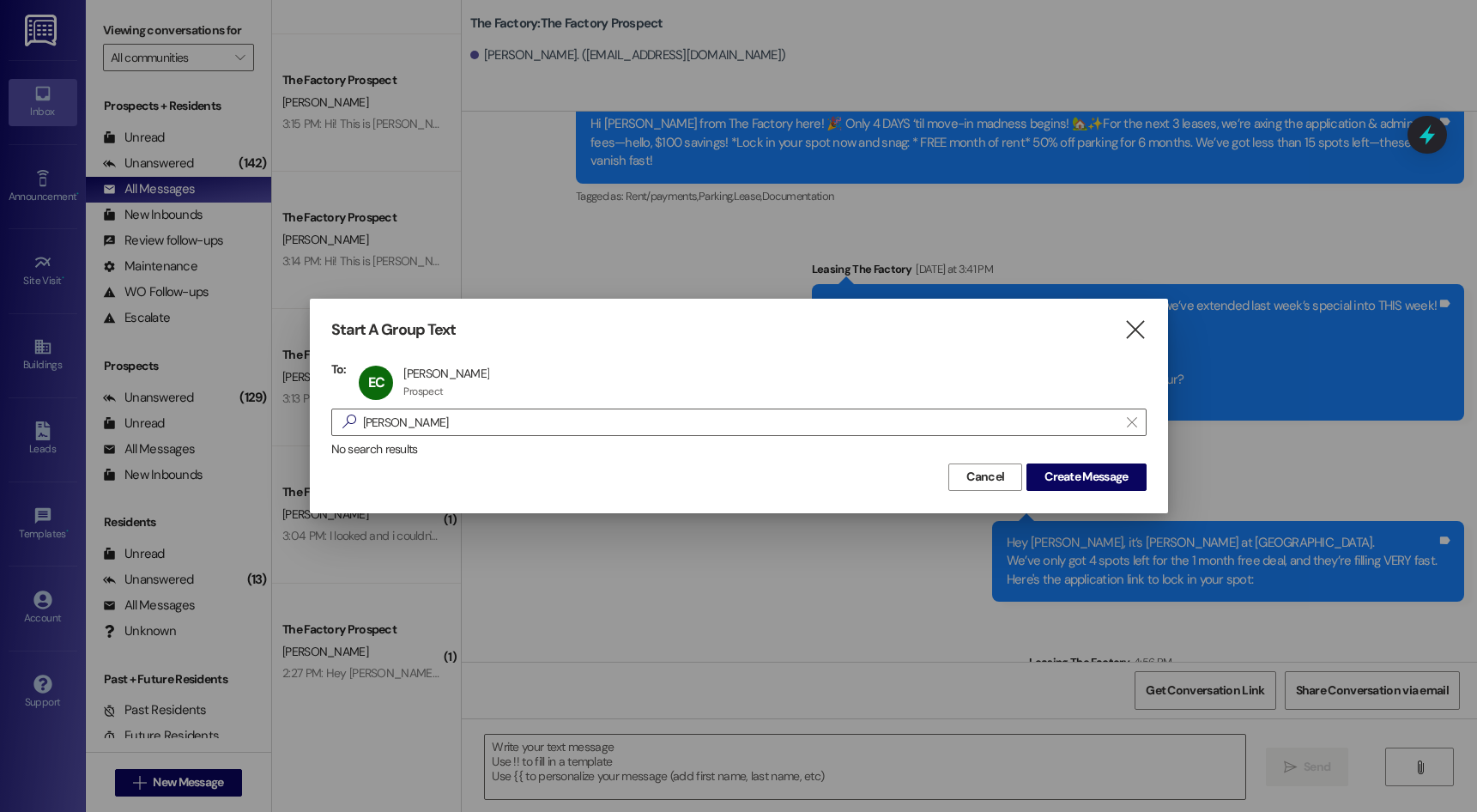
drag, startPoint x: 1113, startPoint y: 495, endPoint x: 1100, endPoint y: 481, distance: 19.1
click at [1113, 493] on div "Start A Group Text  To: EC Emma Cox Emma Cox Prospect Prospect click to remove…" at bounding box center [739, 406] width 859 height 214
click at [1100, 481] on span "Create Message" at bounding box center [1086, 476] width 83 height 18
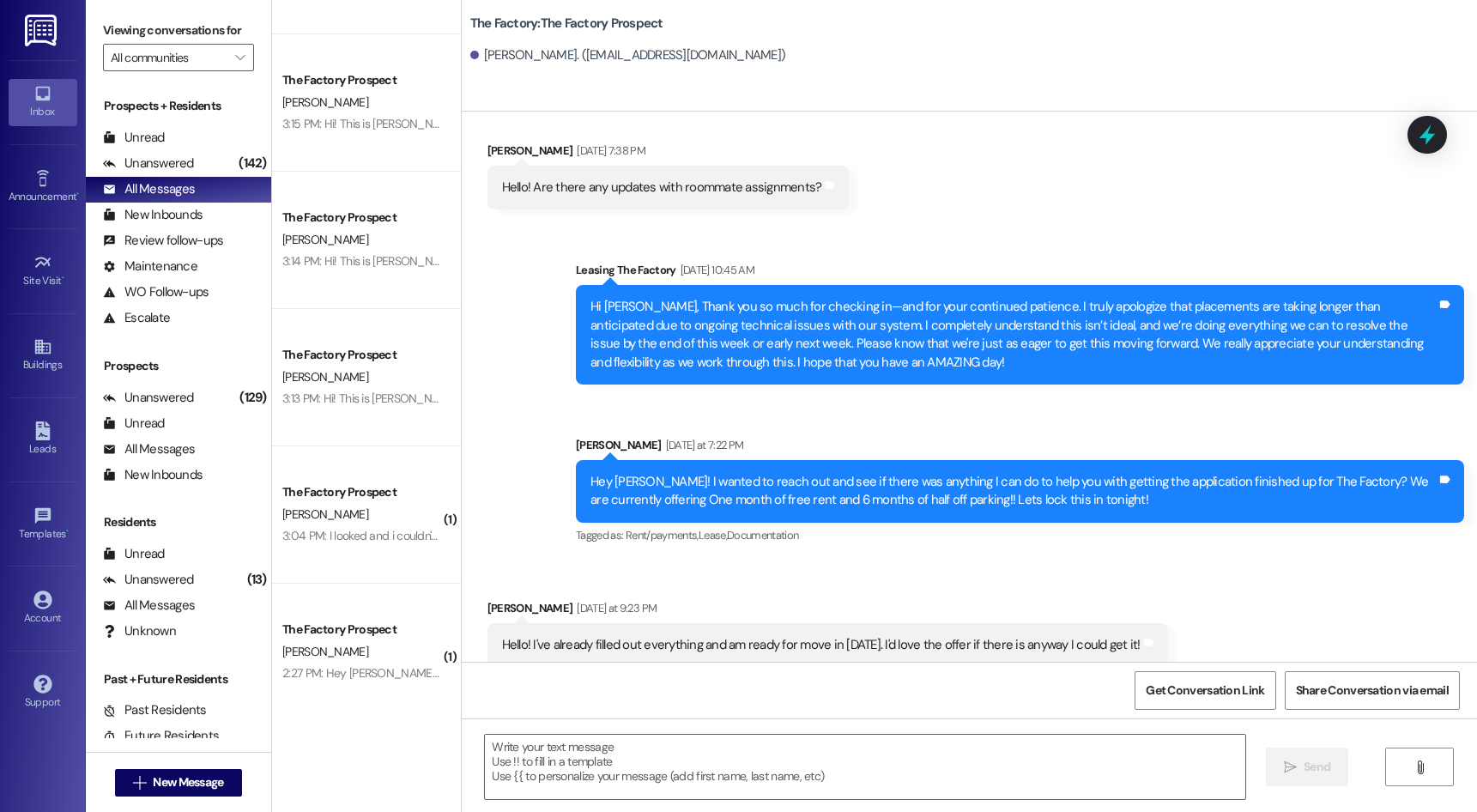
scroll to position [4630, 0]
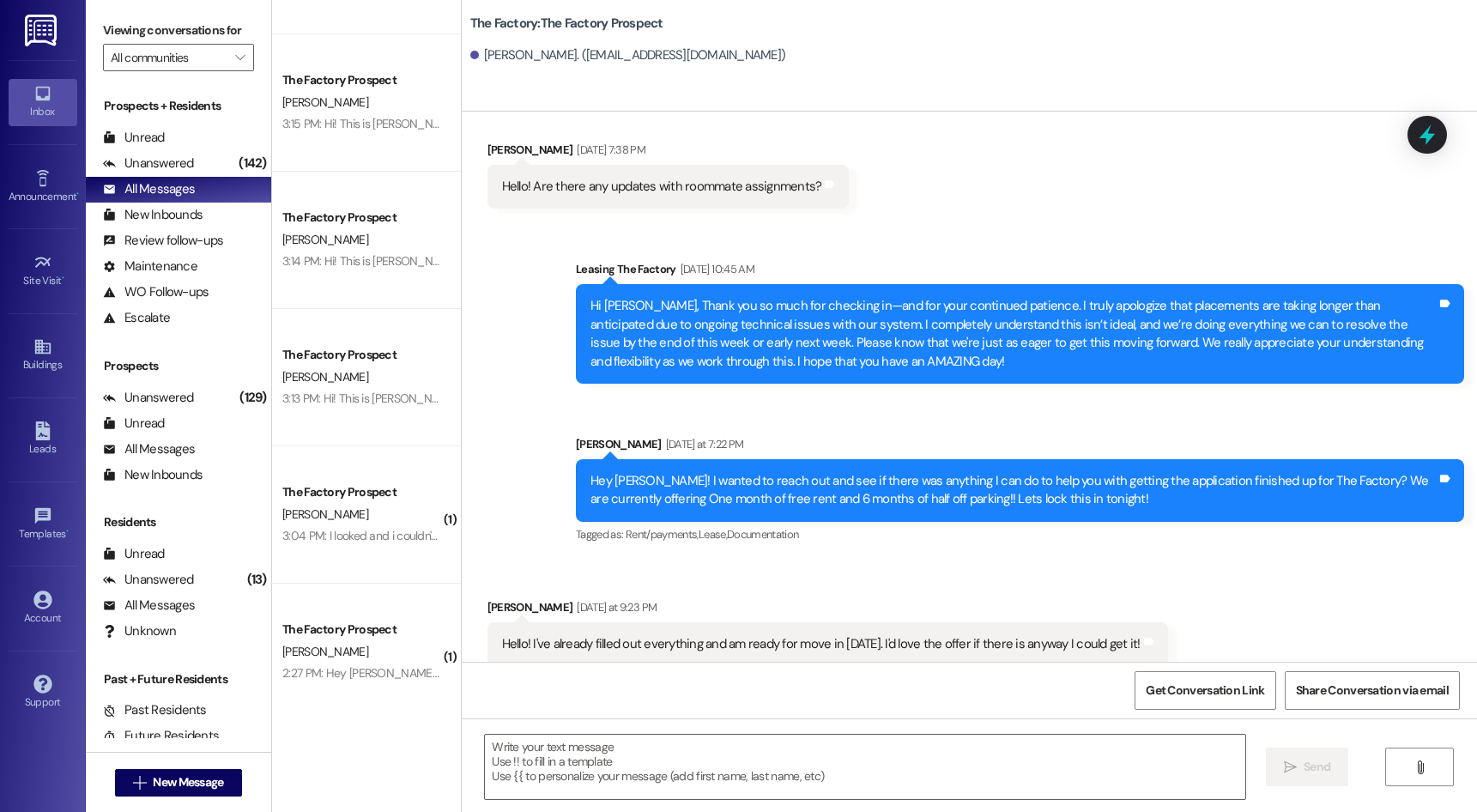
drag, startPoint x: 854, startPoint y: 329, endPoint x: 845, endPoint y: 607, distance: 278.1
click at [821, 524] on div "Tagged as: Rent/payments , Click to highlight conversations about Rent/payments…" at bounding box center [1019, 534] width 888 height 25
click at [775, 764] on textarea at bounding box center [864, 767] width 759 height 64
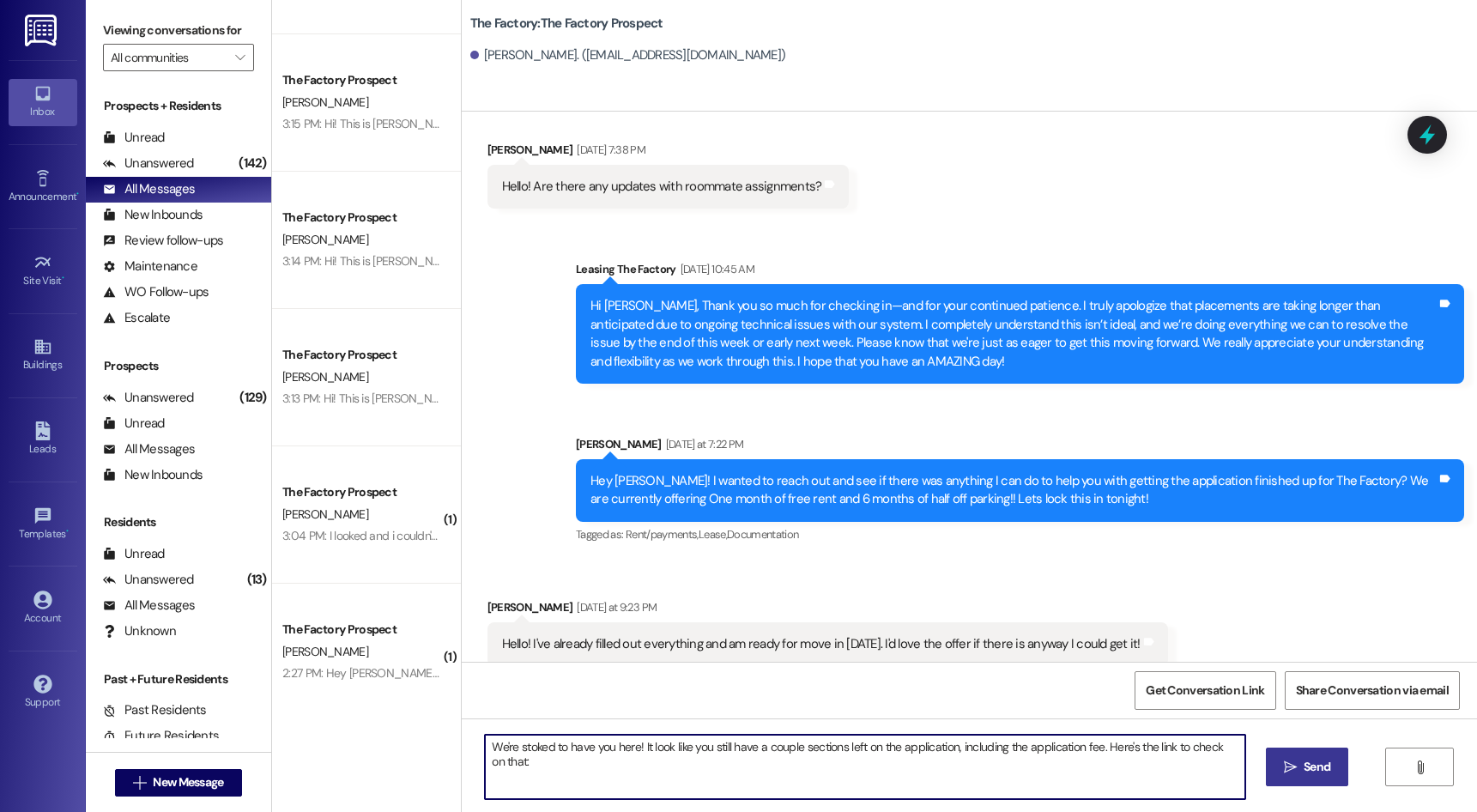
paste textarea "Apply | USU Student Housing in Logan | 900 Factory Apts It probably won't be ar…"
type textarea "We're stoked to have you here! It look like you still have a couple sections le…"
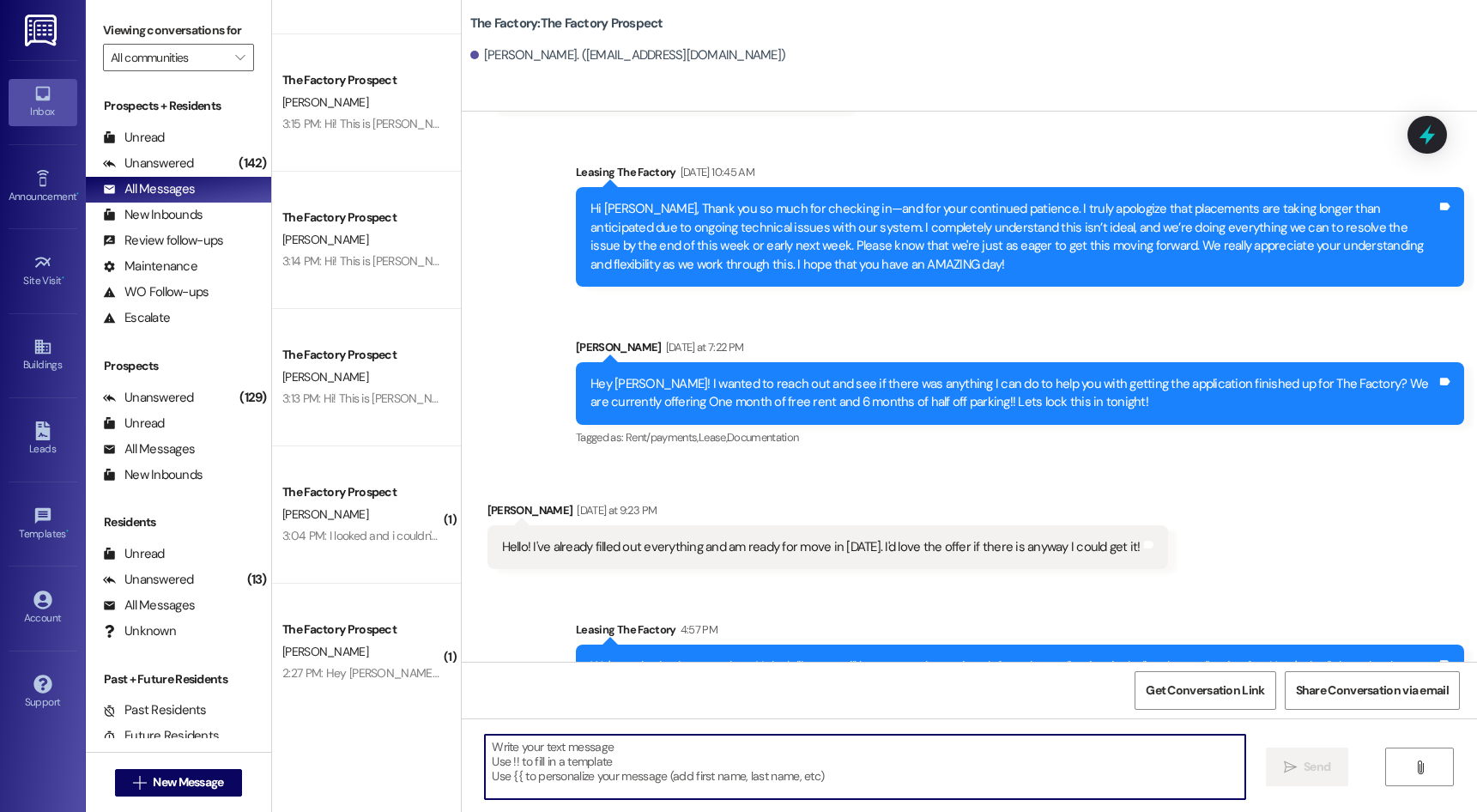
scroll to position [4786, 0]
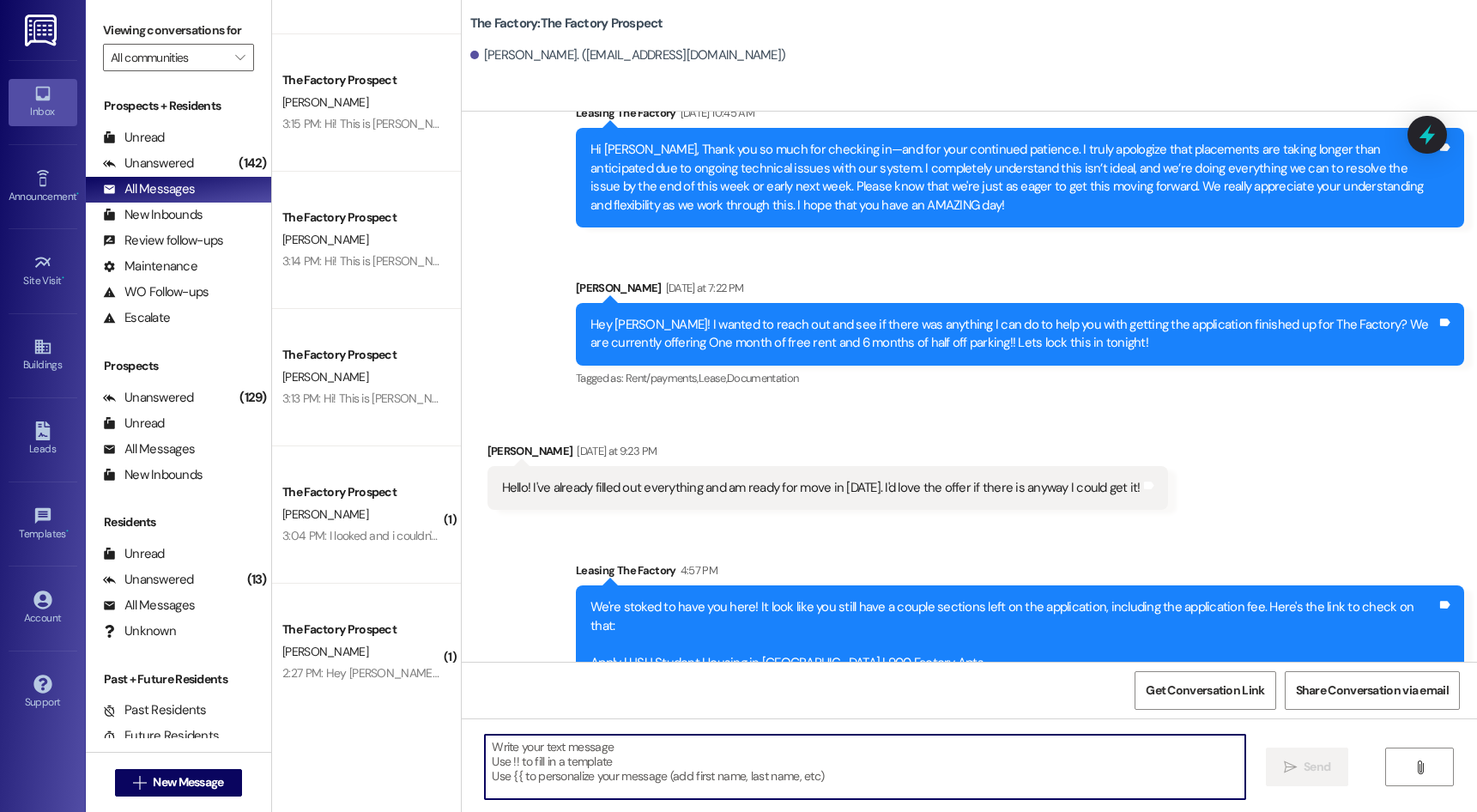
click at [737, 626] on div "We're stoked to have you here! It look like you still have a couple sections le…" at bounding box center [1013, 635] width 846 height 74
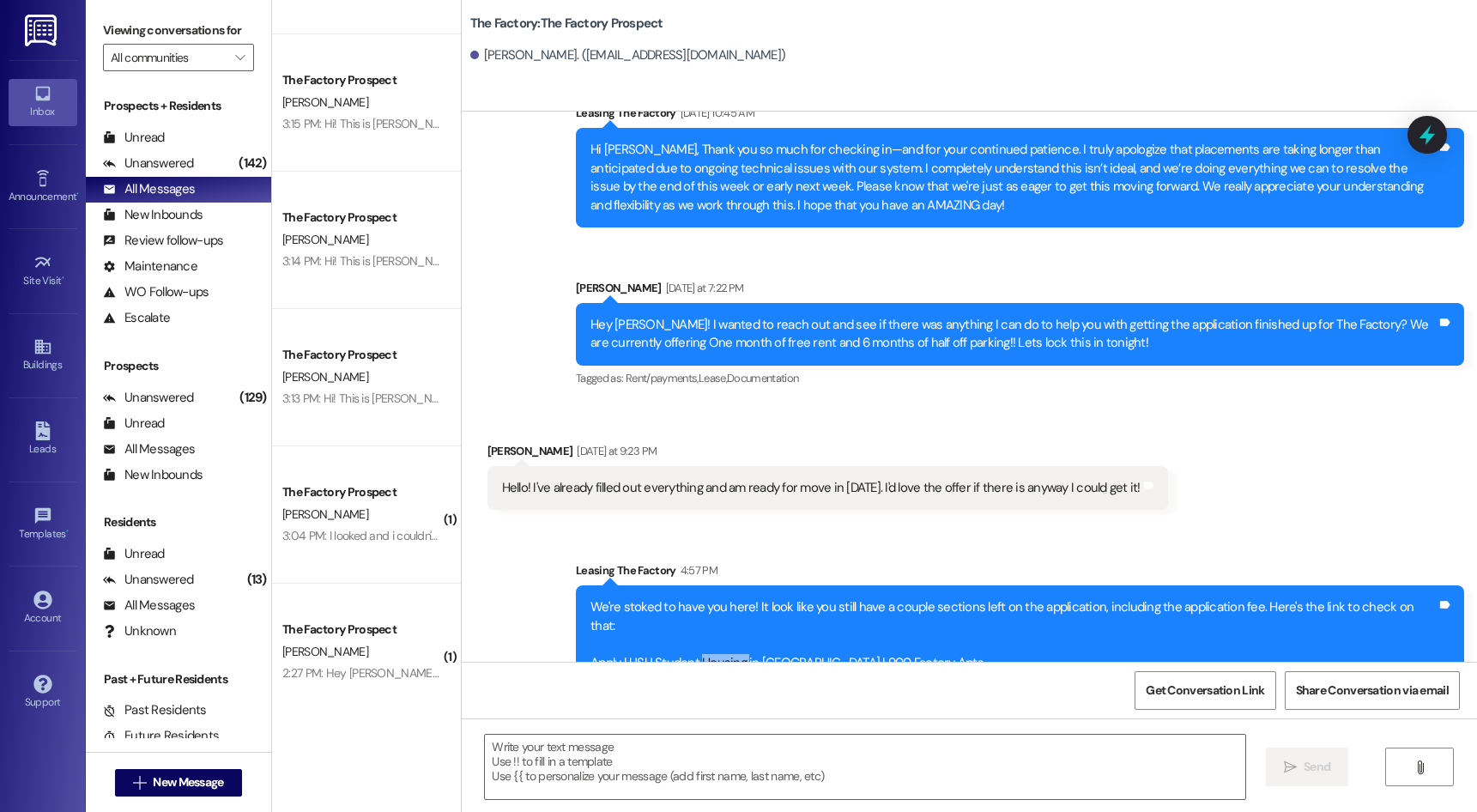
click at [737, 626] on div "We're stoked to have you here! It look like you still have a couple sections le…" at bounding box center [1013, 635] width 846 height 74
drag, startPoint x: 737, startPoint y: 626, endPoint x: 710, endPoint y: 450, distance: 178.1
click at [710, 466] on div "Hello! I've already filled out everything and am ready for move in tomorrow. I'…" at bounding box center [827, 488] width 681 height 43
click at [718, 737] on textarea at bounding box center [864, 767] width 759 height 64
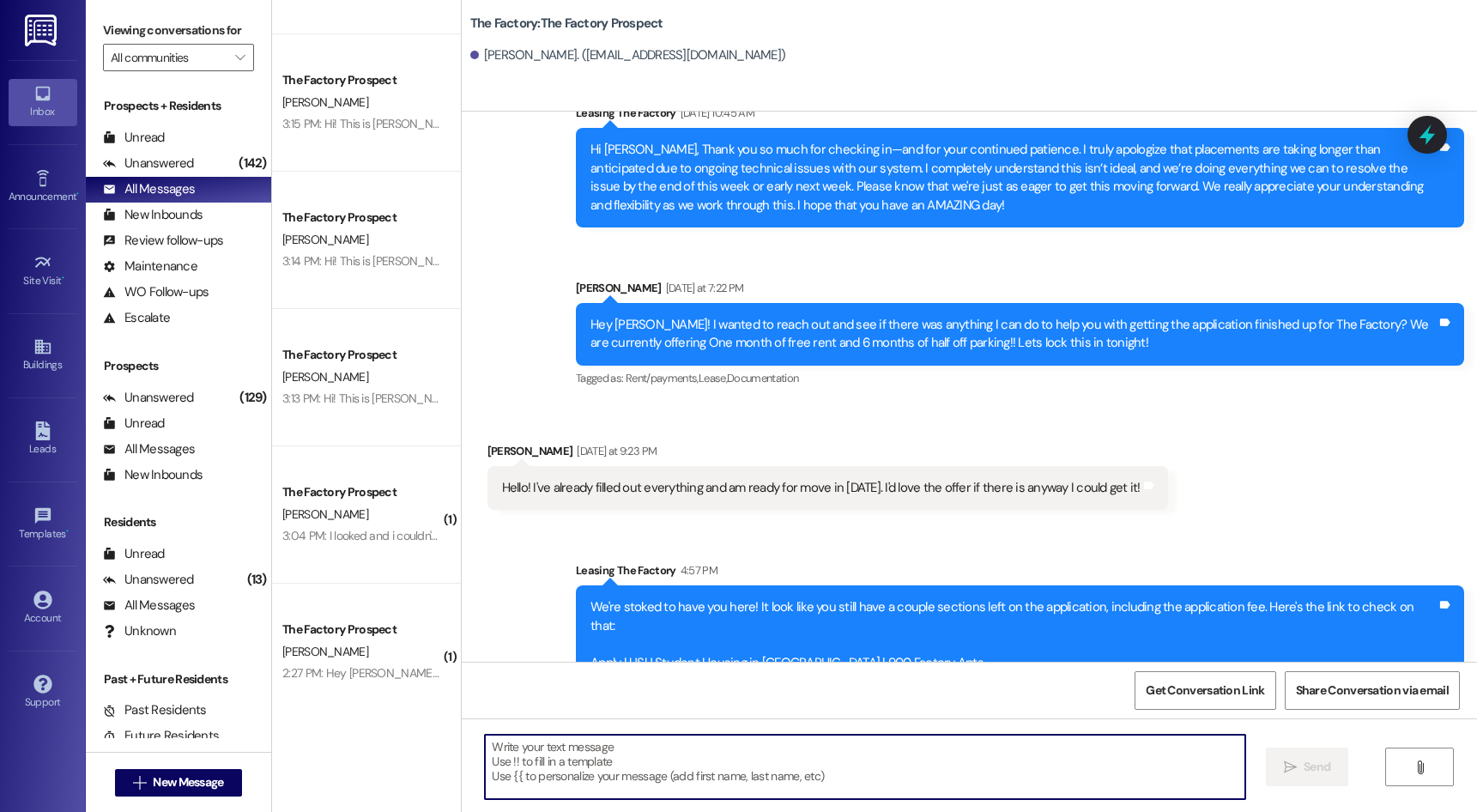
paste textarea "[URL][DOMAIN_NAME]"
type textarea "[URL][DOMAIN_NAME]"
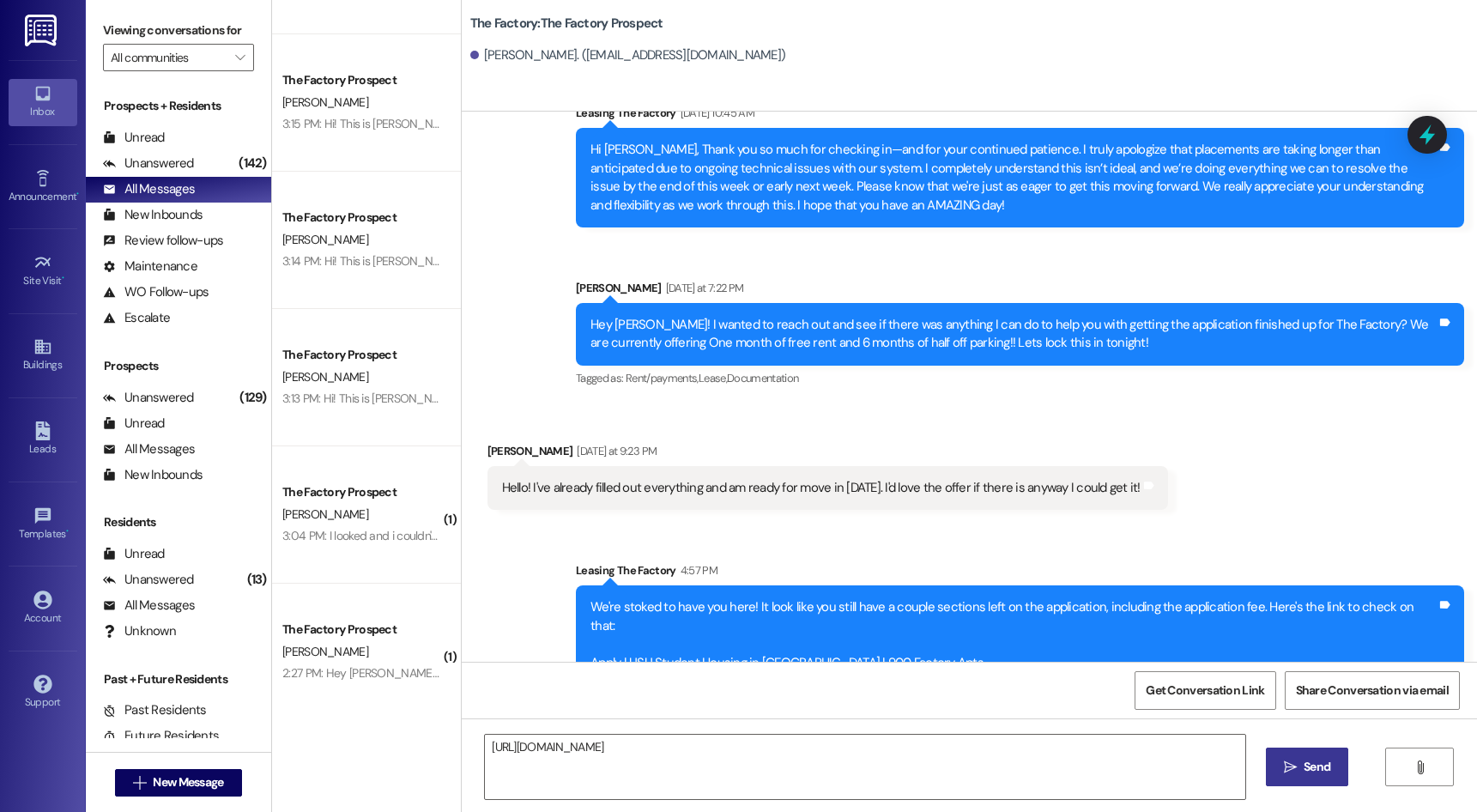
drag, startPoint x: 1322, startPoint y: 773, endPoint x: 1305, endPoint y: 773, distance: 17.0
click at [1320, 773] on span "Send" at bounding box center [1317, 766] width 26 height 18
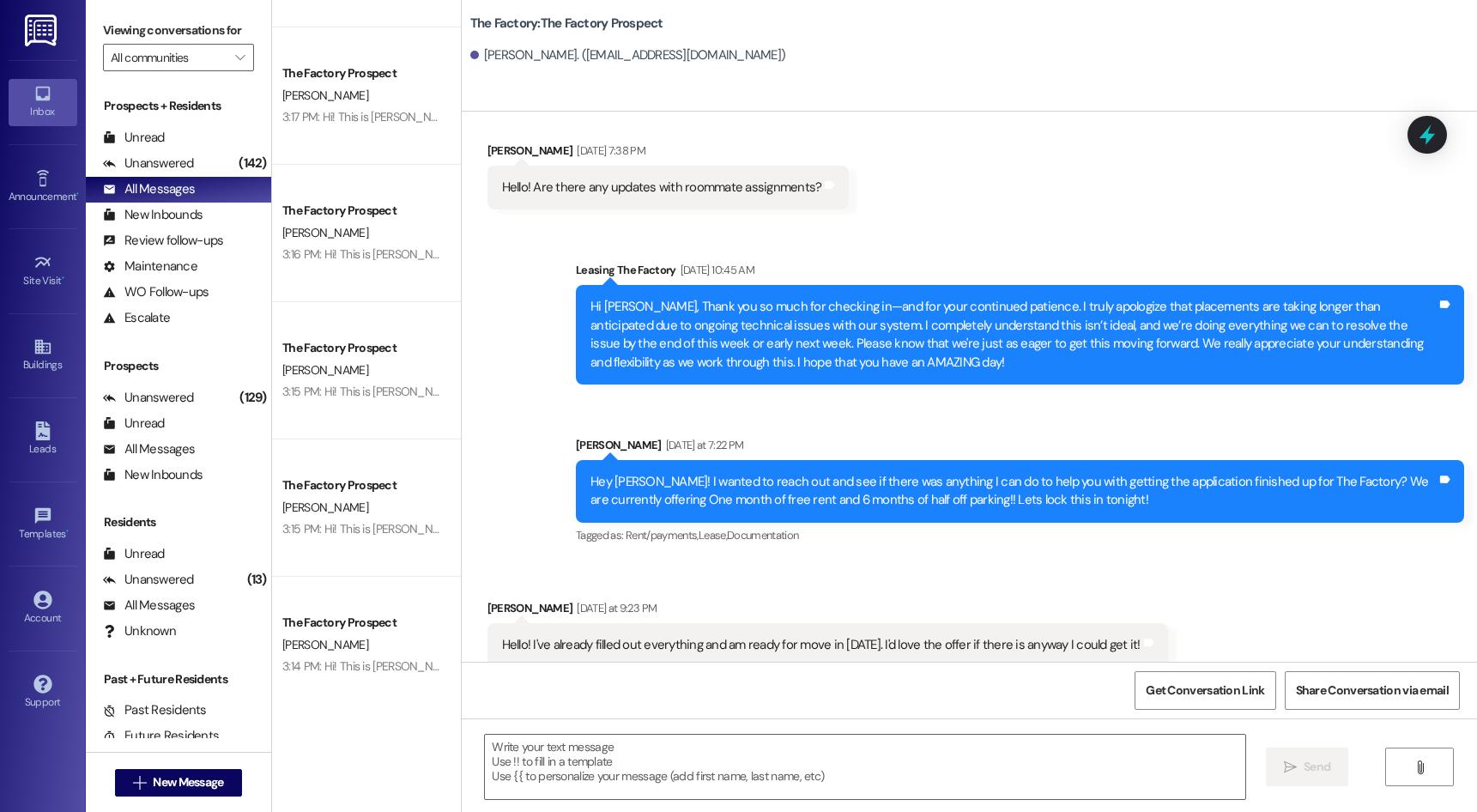
scroll to position [0, 0]
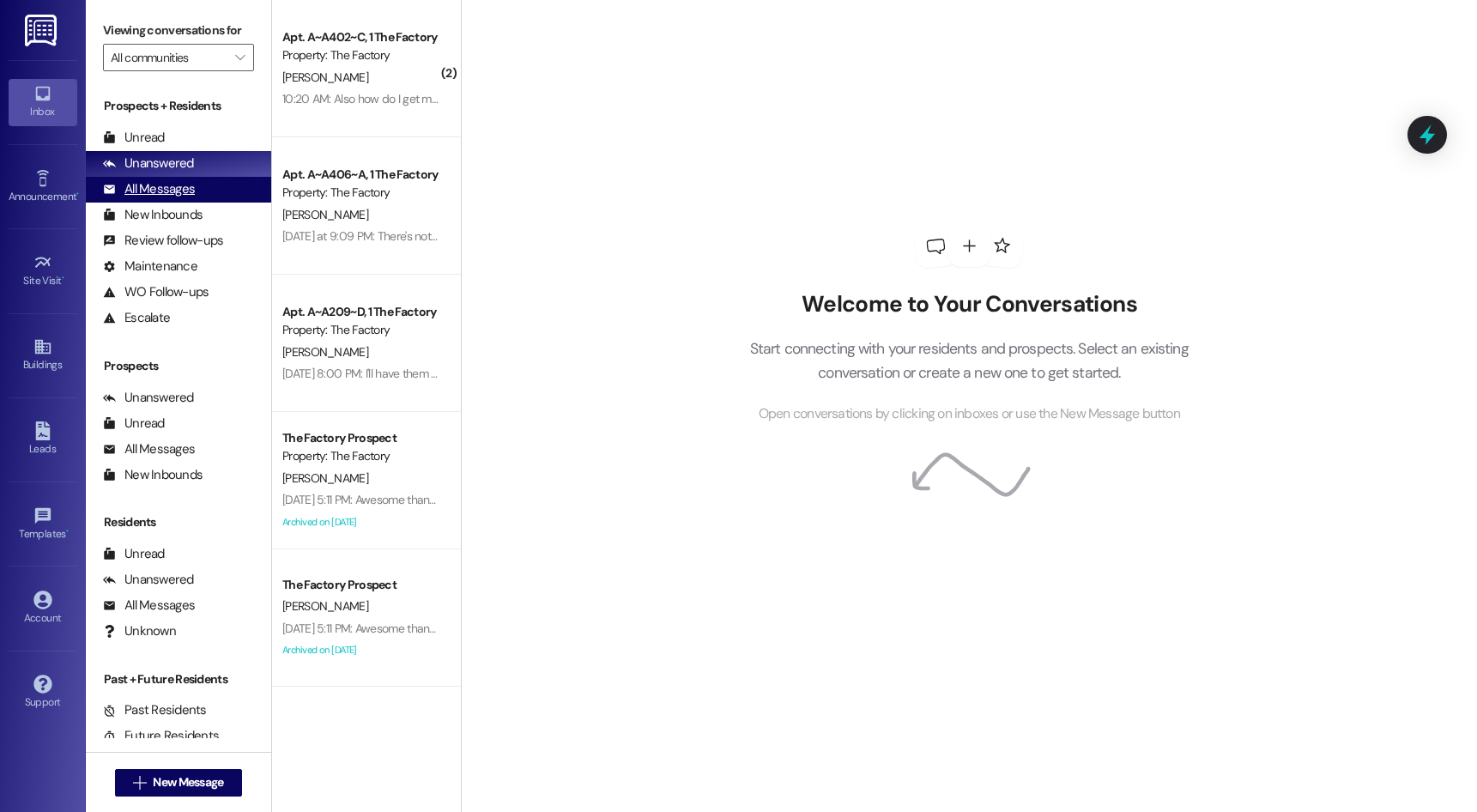
click at [218, 193] on div "All Messages (undefined)" at bounding box center [179, 189] width 185 height 26
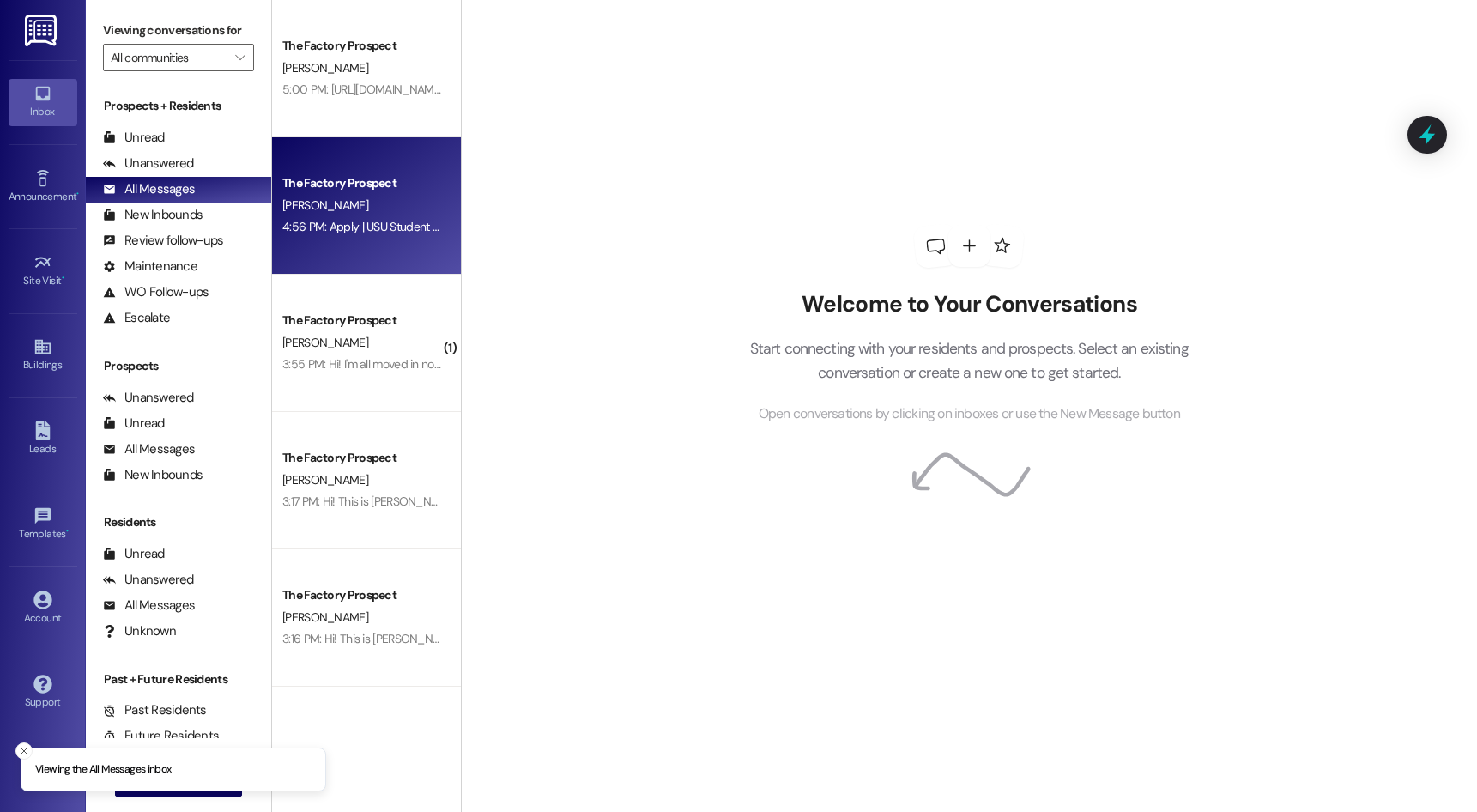
click at [347, 204] on div "[PERSON_NAME]" at bounding box center [362, 205] width 163 height 22
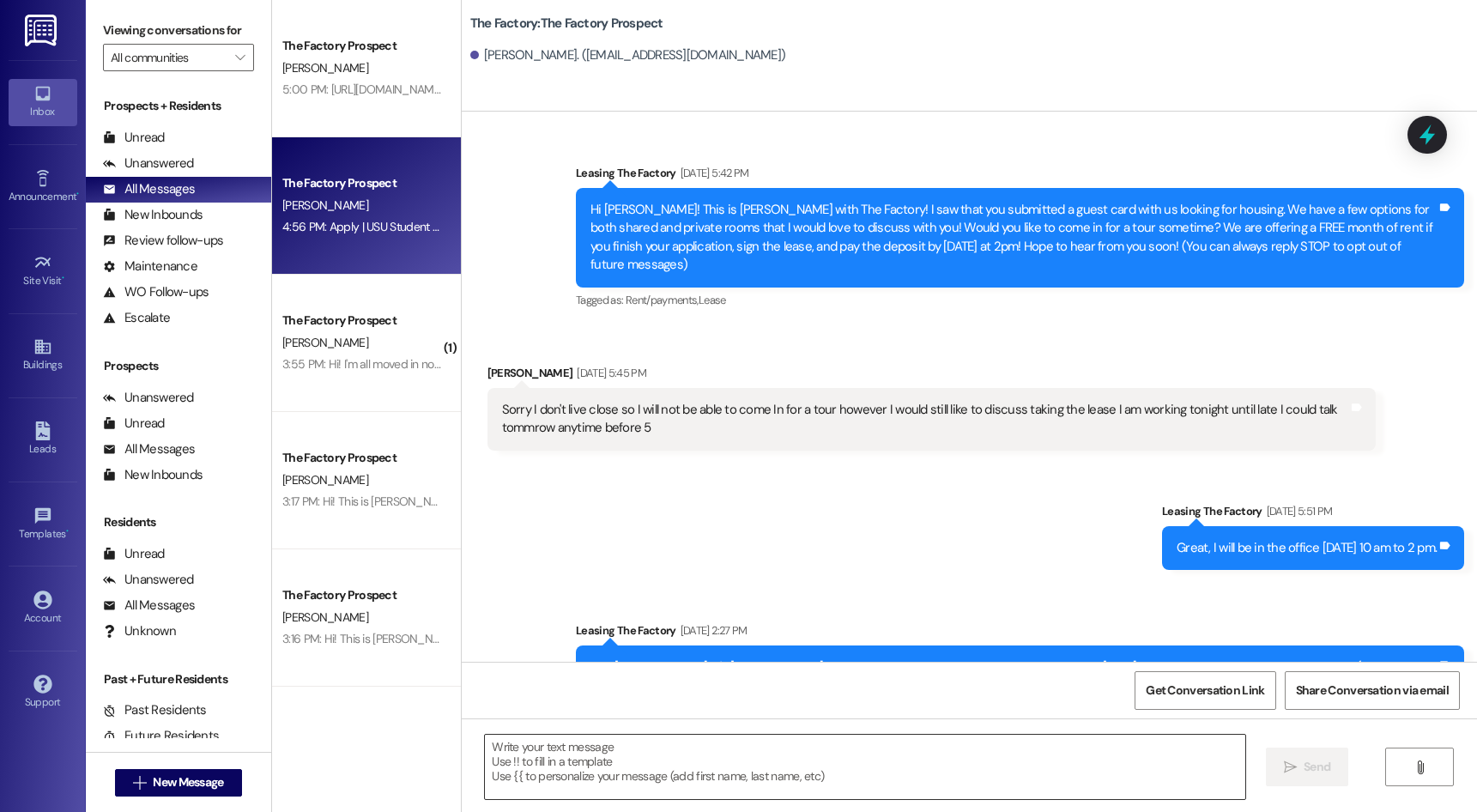
click at [639, 764] on textarea at bounding box center [864, 767] width 759 height 64
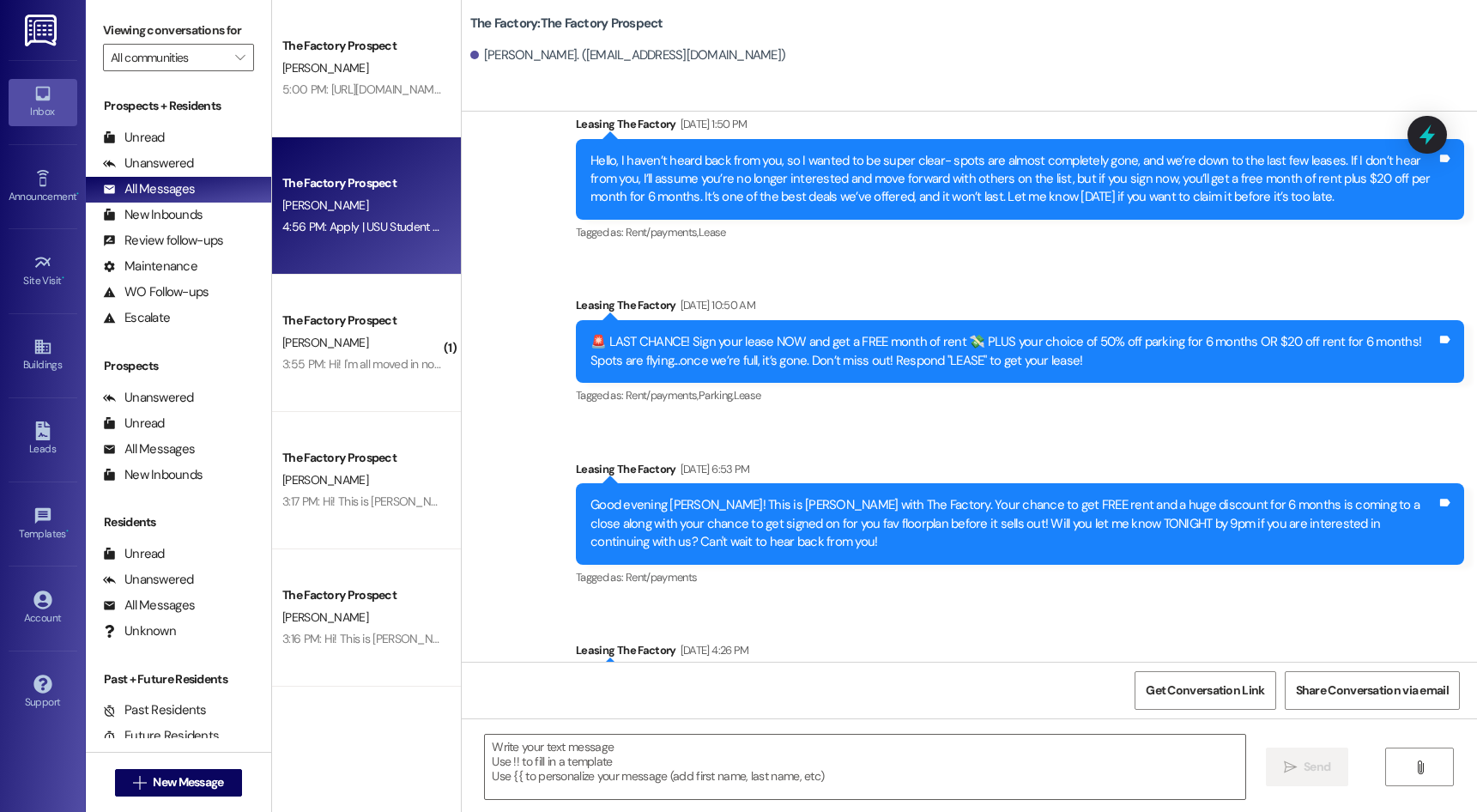
drag, startPoint x: 920, startPoint y: 561, endPoint x: 912, endPoint y: 707, distance: 146.2
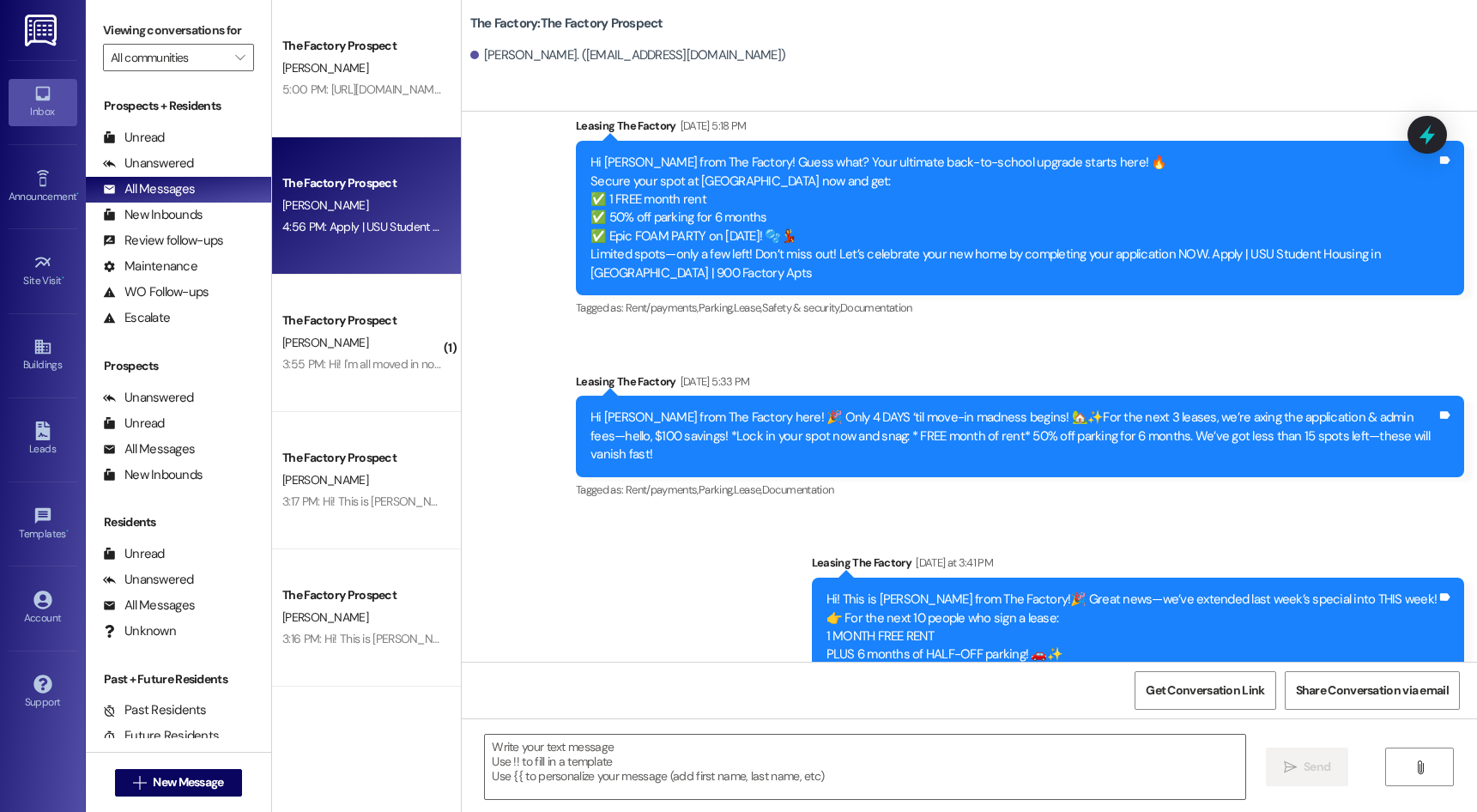
scroll to position [6054, 0]
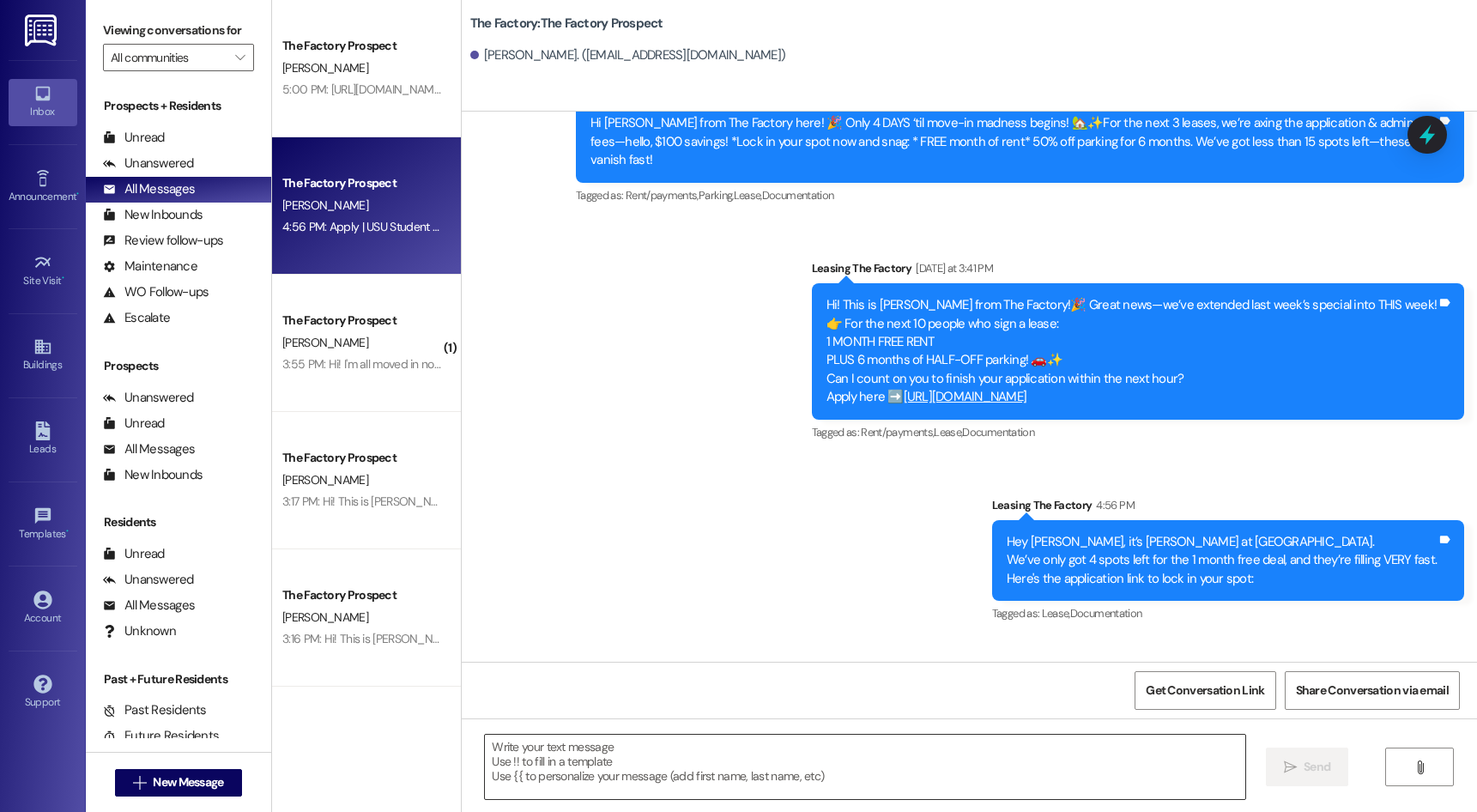
click at [719, 756] on textarea at bounding box center [864, 767] width 759 height 64
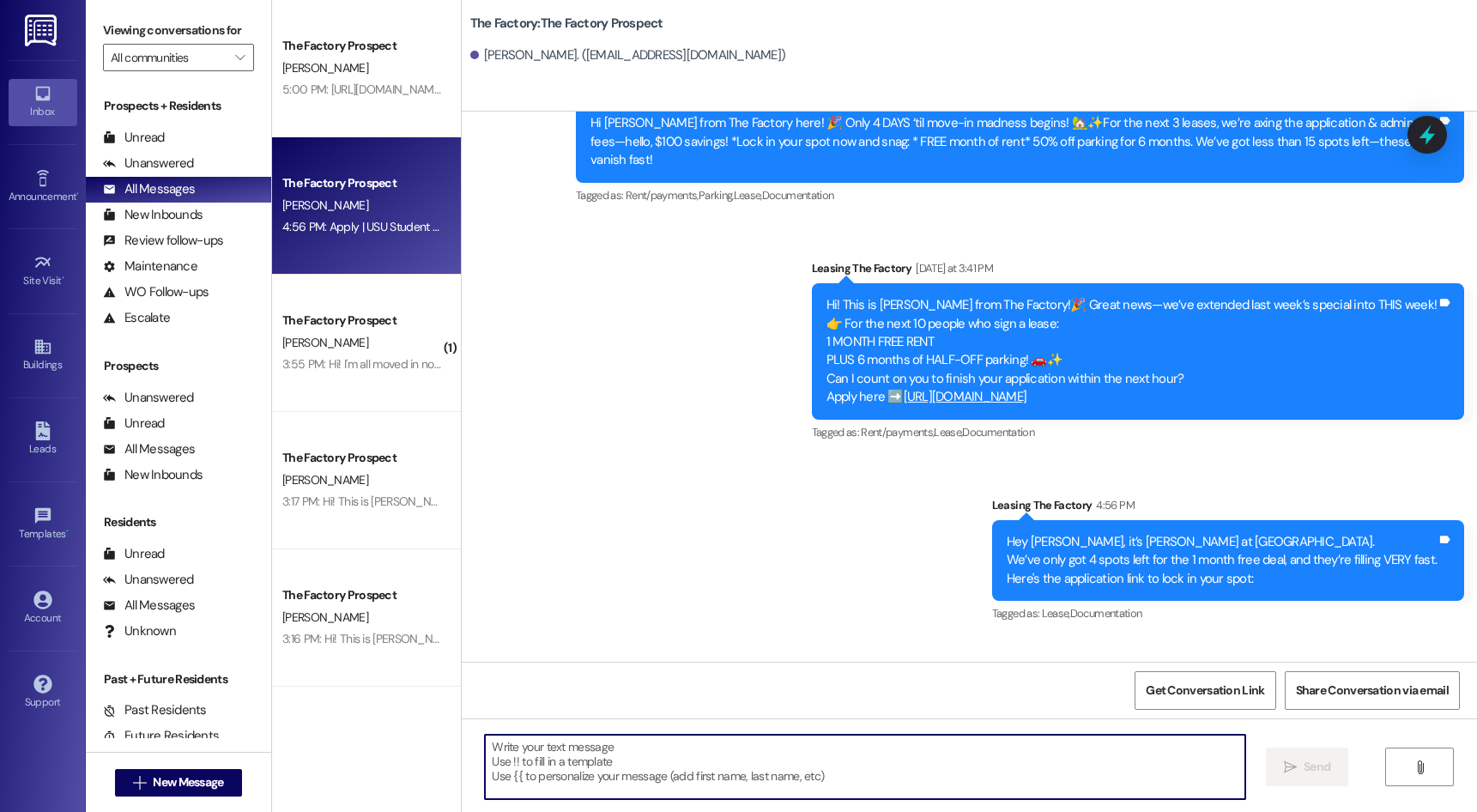
paste textarea "[URL][DOMAIN_NAME]"
type textarea "[URL][DOMAIN_NAME]"
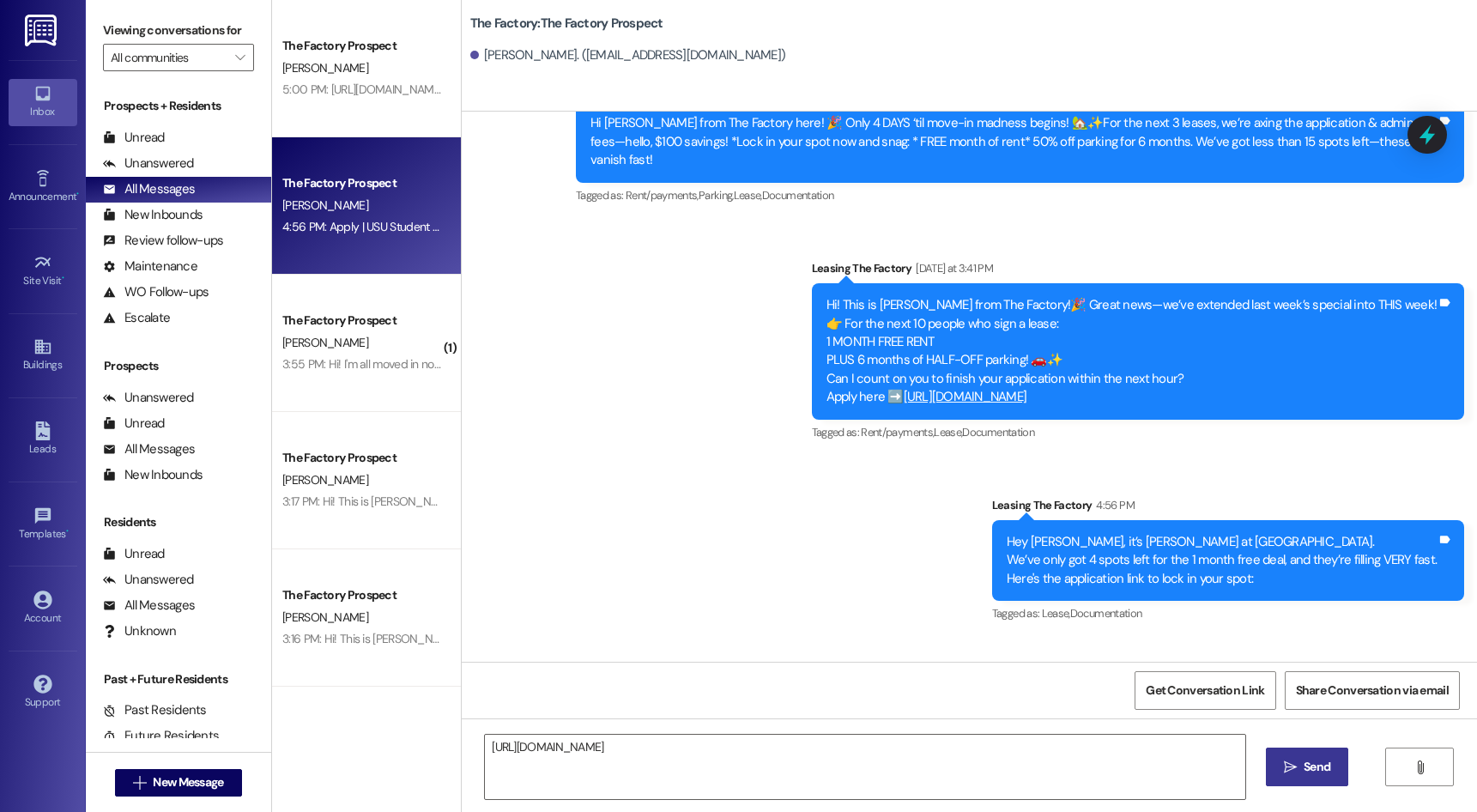
click at [1288, 774] on span " Send" at bounding box center [1307, 766] width 54 height 18
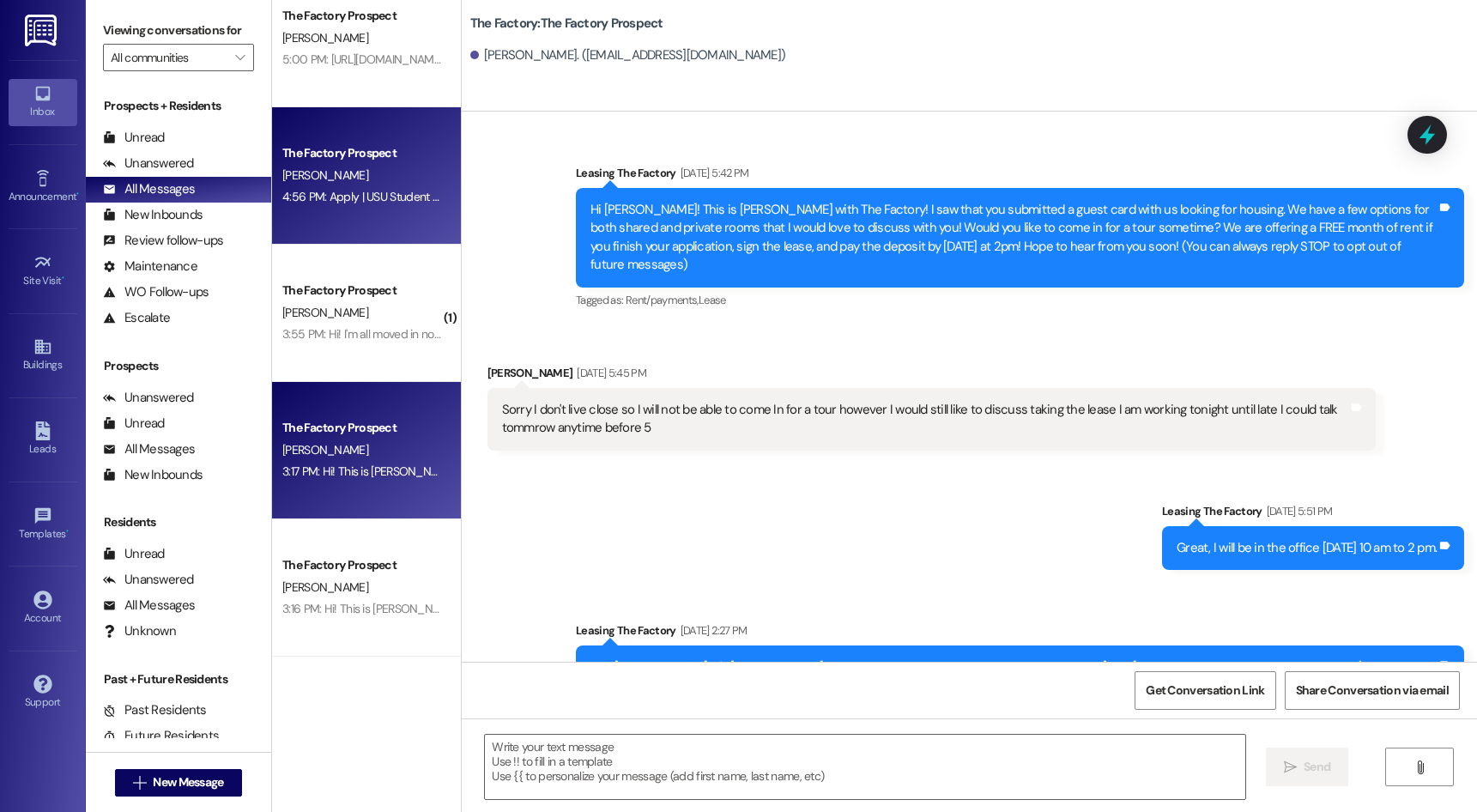
scroll to position [0, 0]
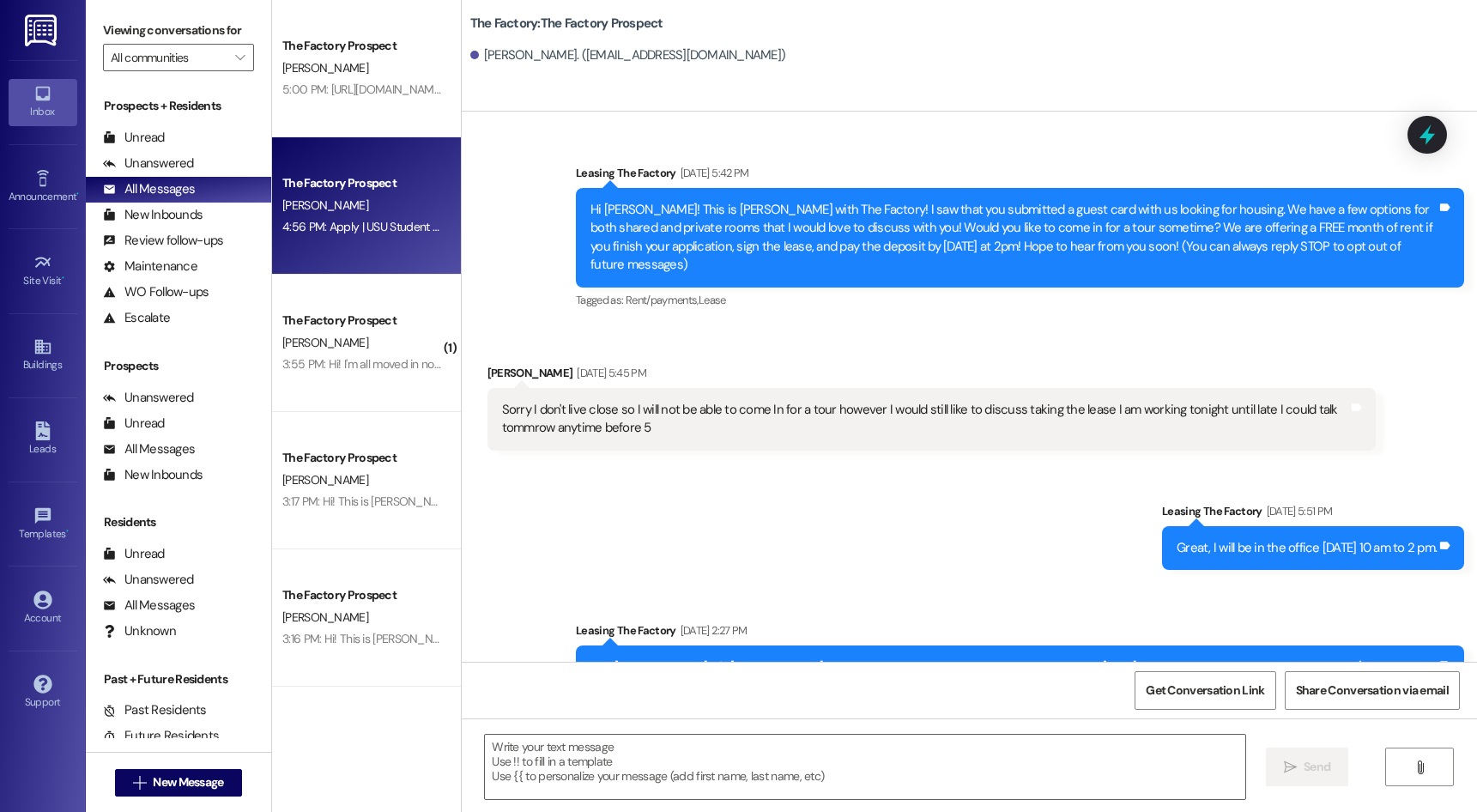
click at [700, 325] on div "Received via SMS [PERSON_NAME] [DATE] 5:45 PM Sorry I don't live close so I wil…" at bounding box center [969, 394] width 1016 height 138
click at [209, 772] on button " New Message" at bounding box center [179, 782] width 127 height 27
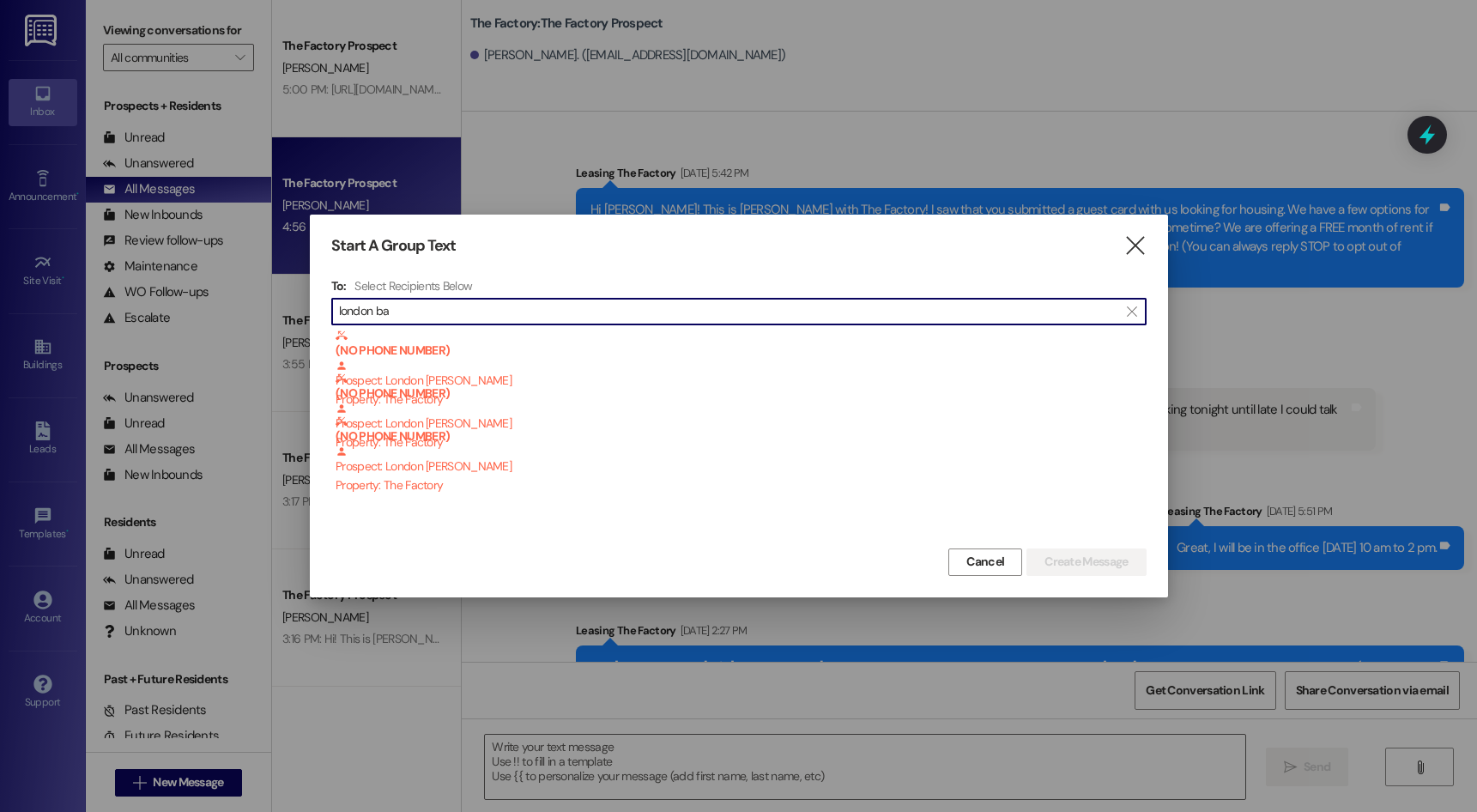
type input "london bar"
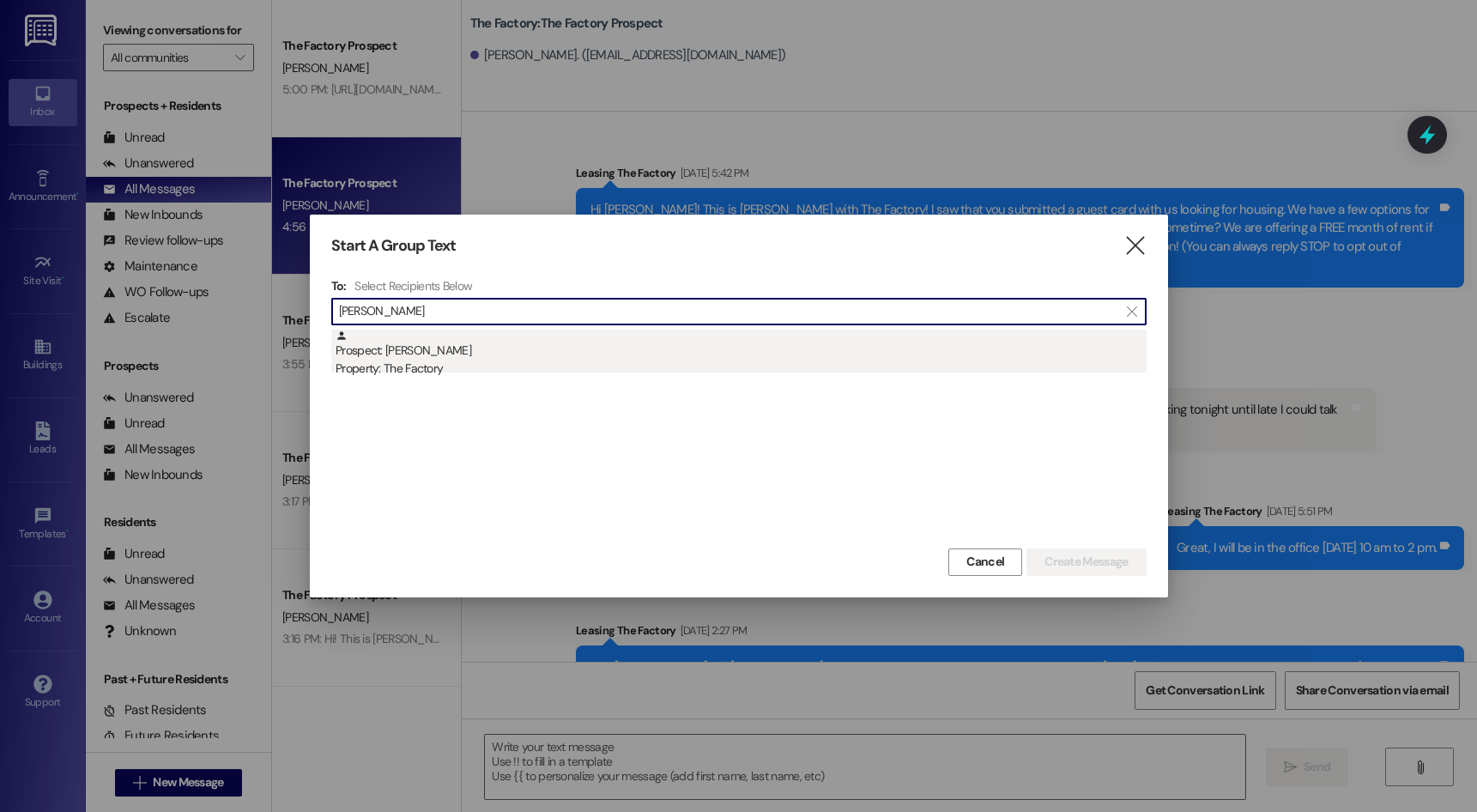
type input "[PERSON_NAME]"
click at [438, 348] on div "Prospect: [PERSON_NAME] Property: The Factory" at bounding box center [741, 354] width 811 height 49
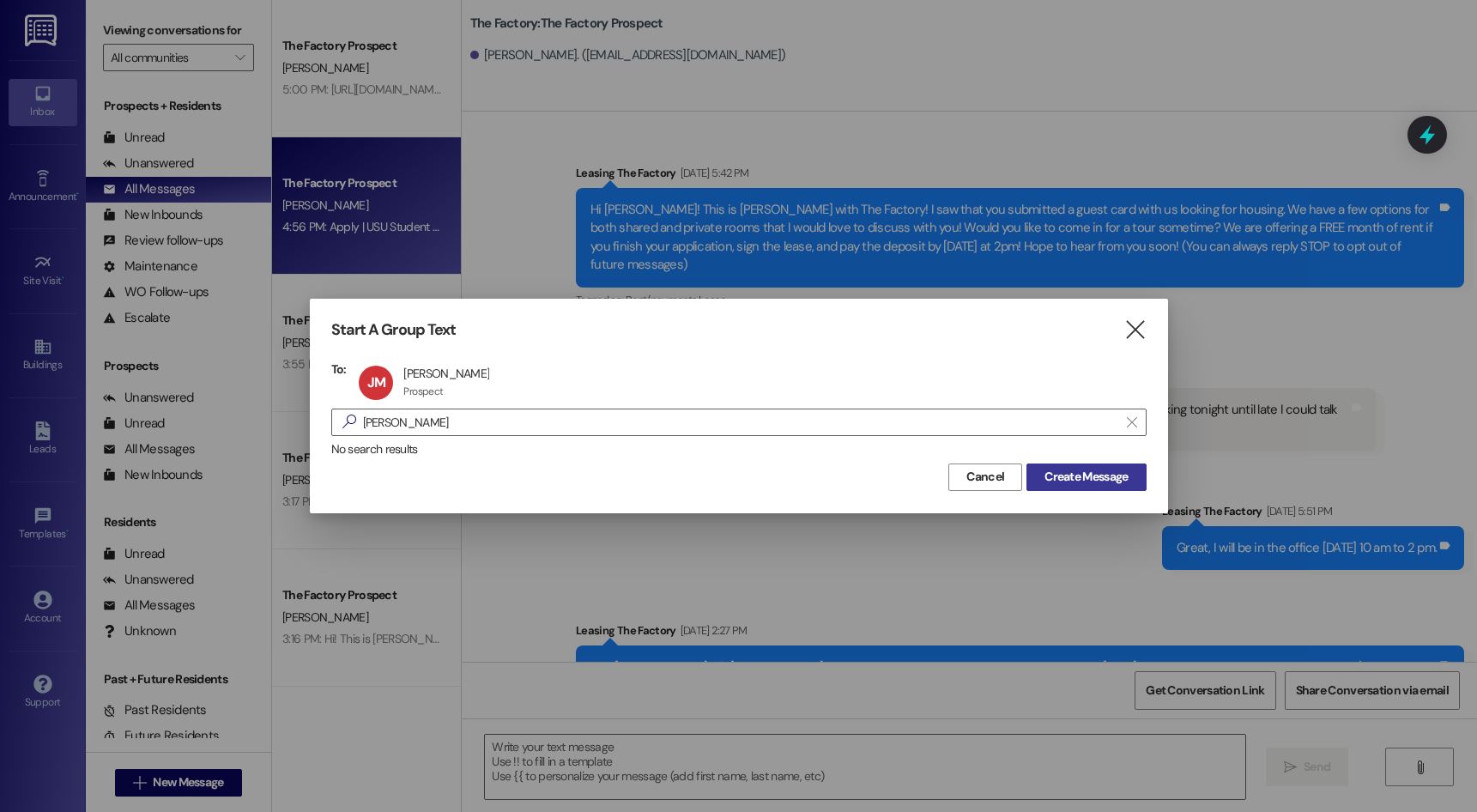
click at [1075, 484] on span "Create Message" at bounding box center [1086, 476] width 83 height 18
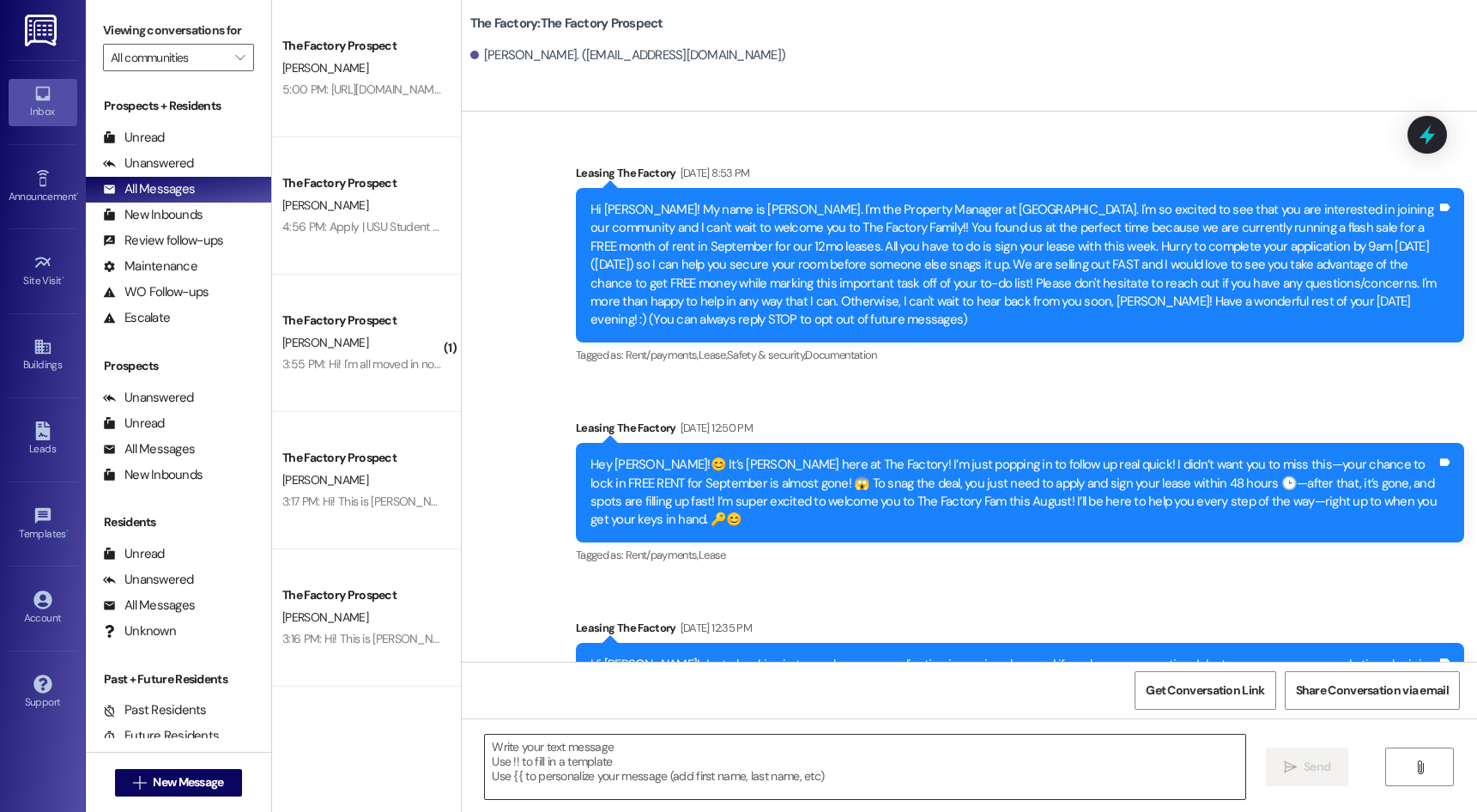
click at [741, 764] on textarea at bounding box center [864, 767] width 759 height 64
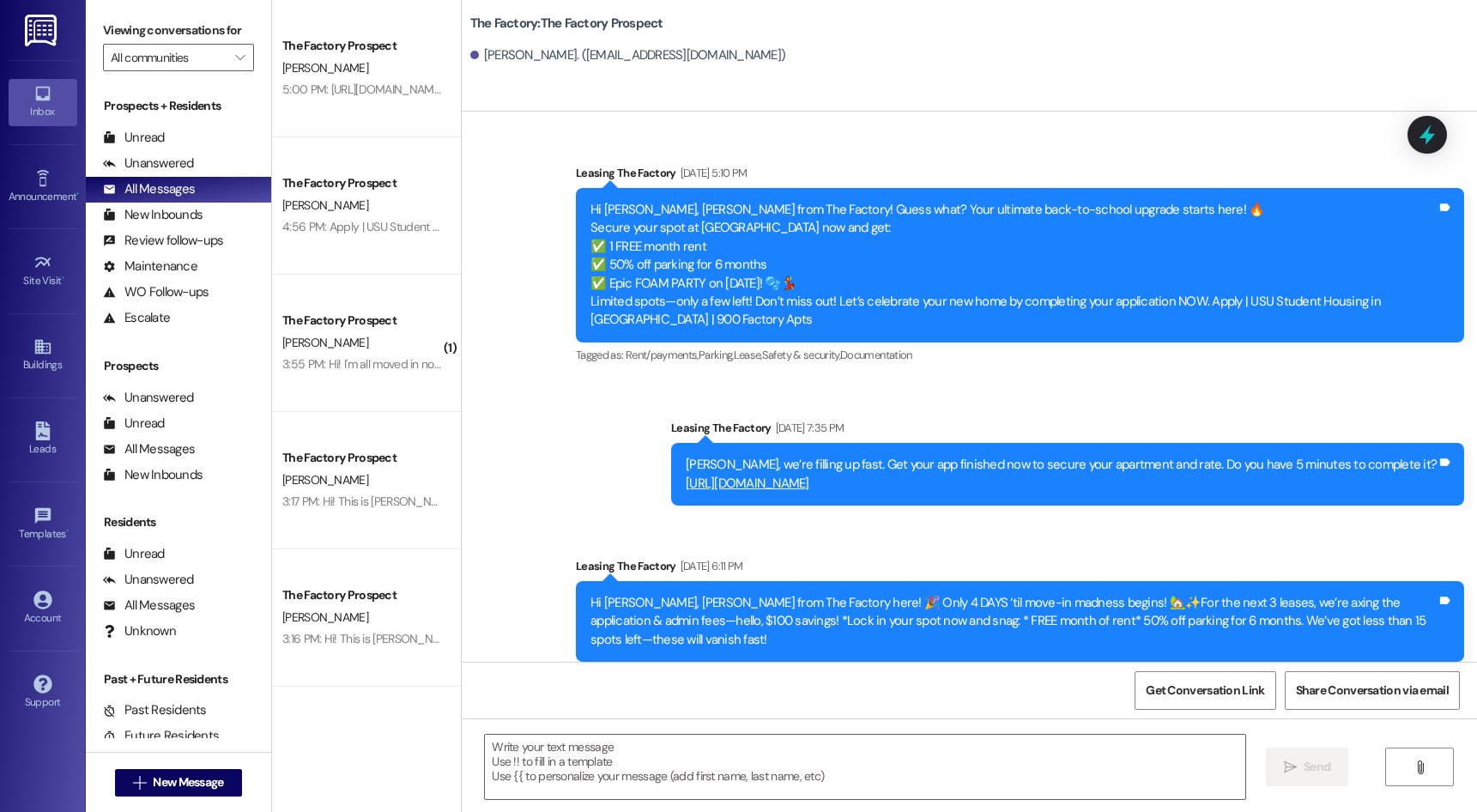
scroll to position [11088, 0]
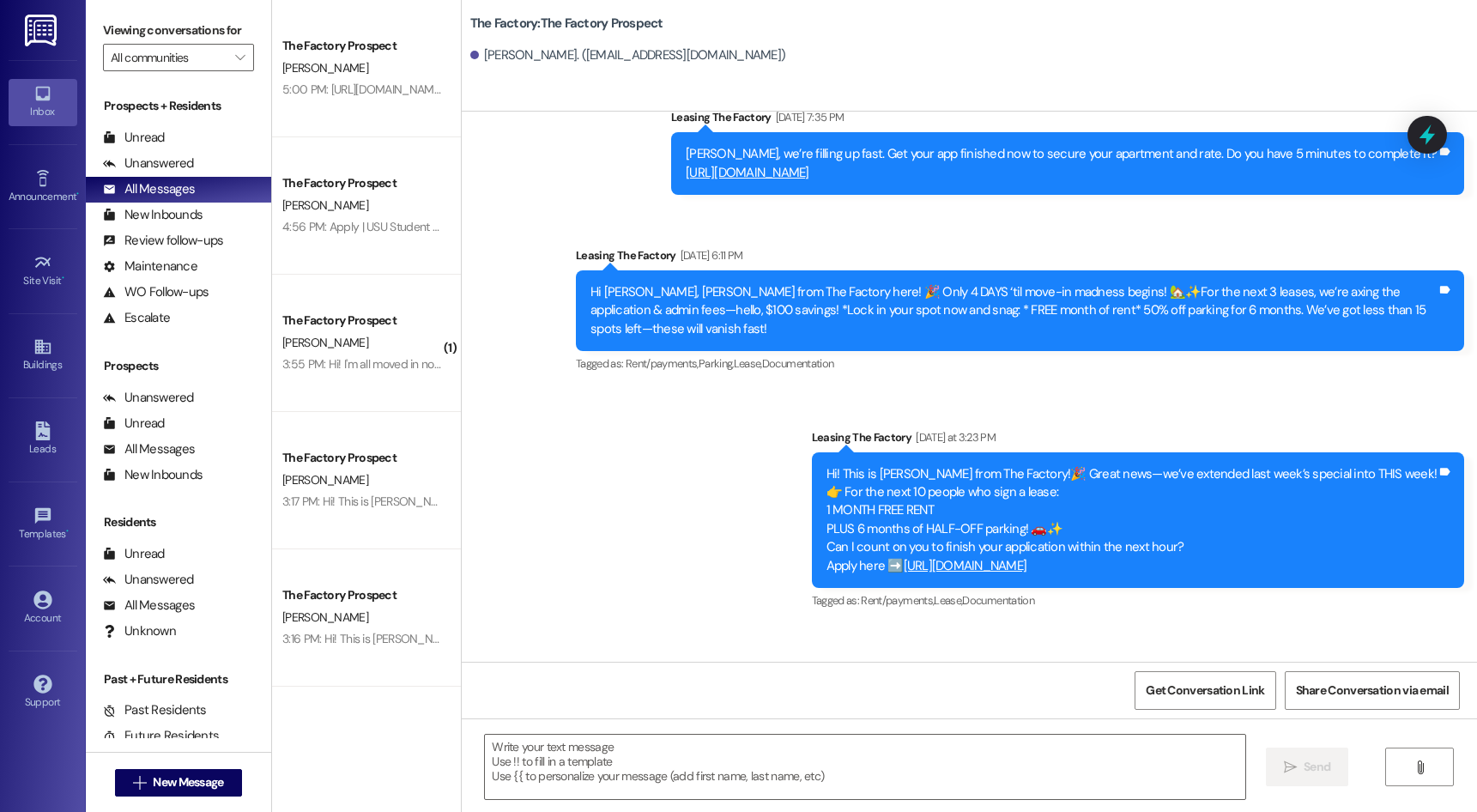
drag, startPoint x: 931, startPoint y: 267, endPoint x: 912, endPoint y: 694, distance: 427.4
click at [890, 758] on textarea at bounding box center [864, 767] width 759 height 64
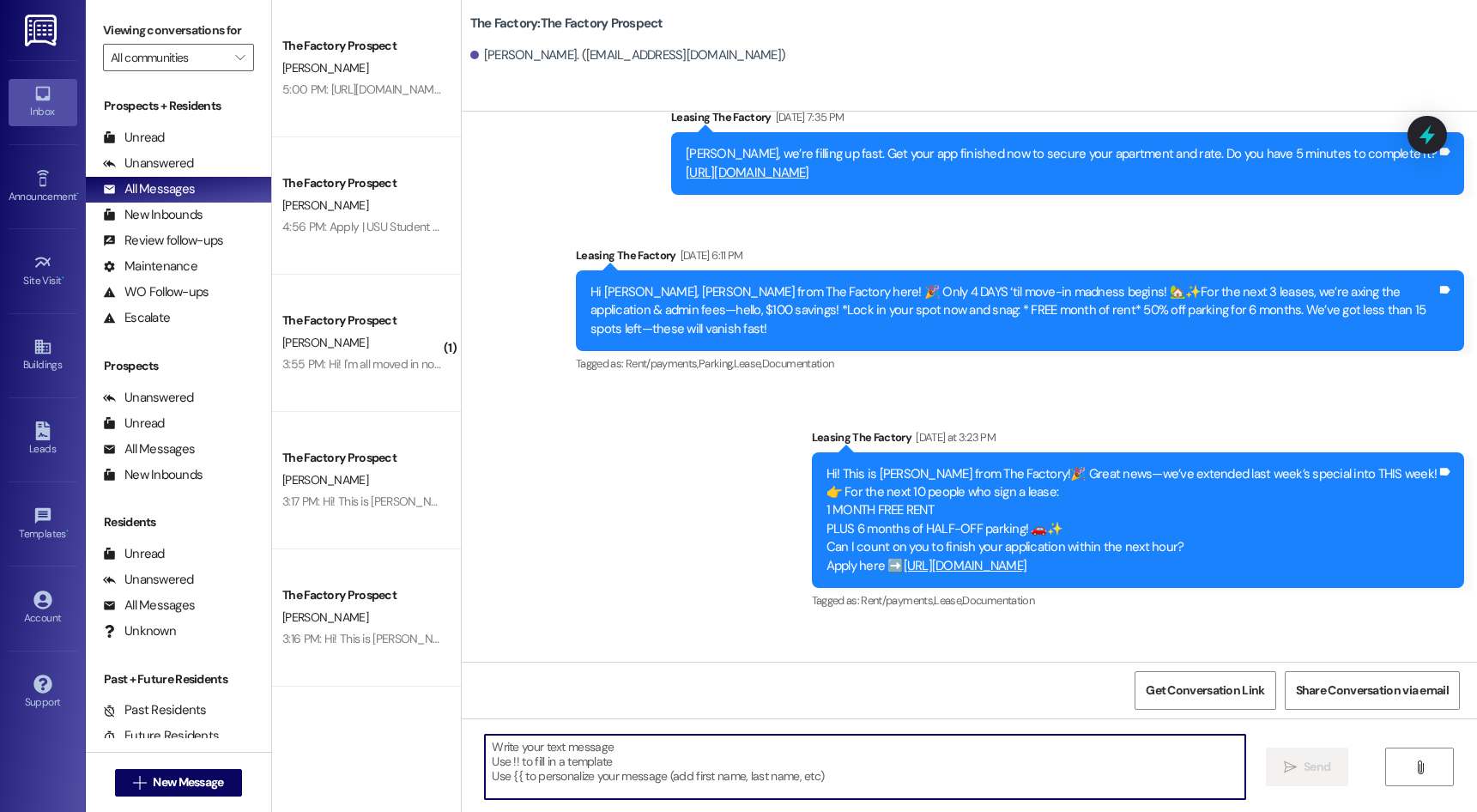
click at [886, 762] on textarea at bounding box center [864, 767] width 759 height 64
click at [886, 764] on textarea at bounding box center [864, 767] width 759 height 64
paste textarea "Hey {{first_name}}, it’s [PERSON_NAME] at [GEOGRAPHIC_DATA]. We’ve only got 4 s…"
type textarea "Hey {{first_name}}, it’s [PERSON_NAME] at [GEOGRAPHIC_DATA]. We’ve only got 4 s…"
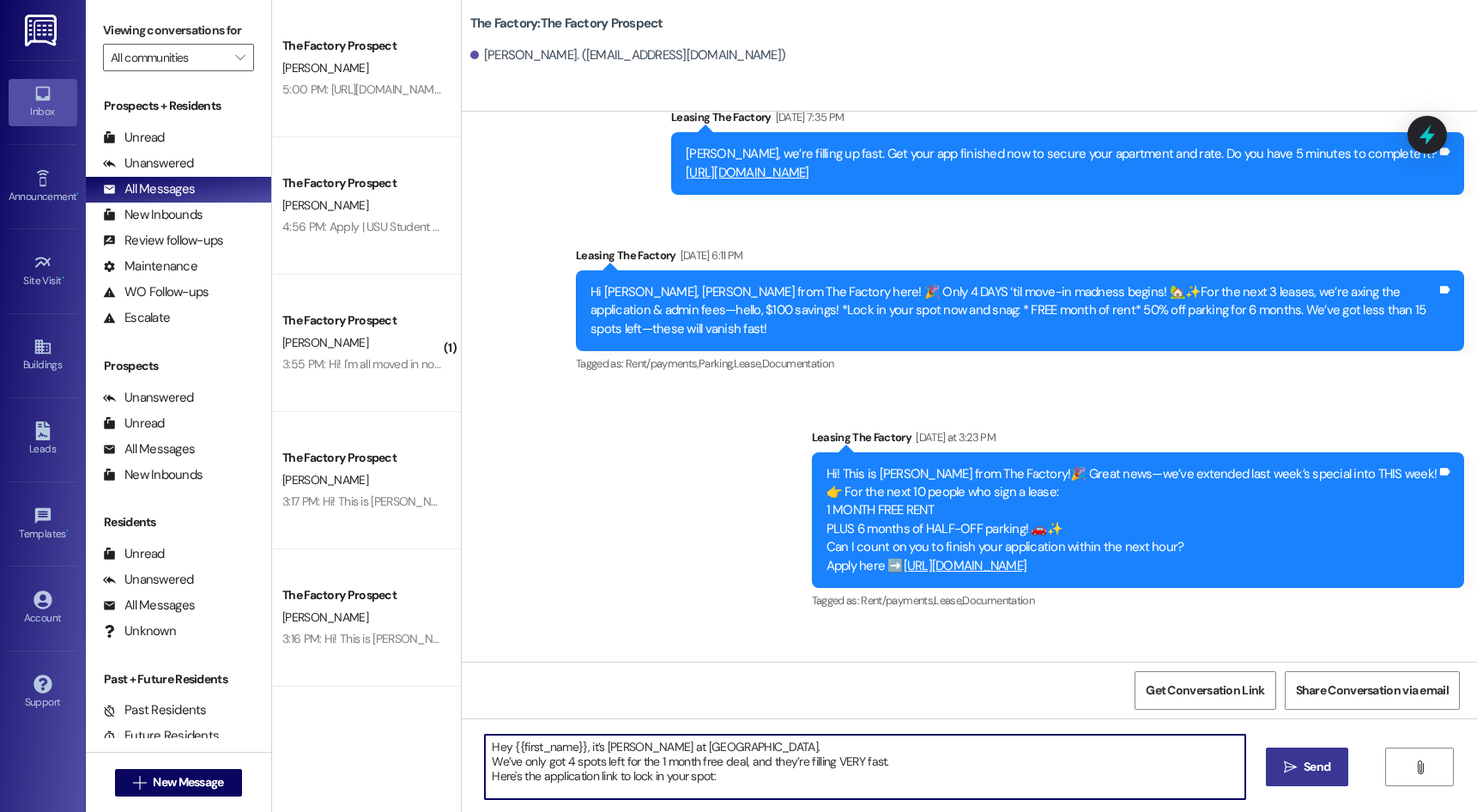
click at [1300, 769] on span "Send" at bounding box center [1316, 766] width 33 height 18
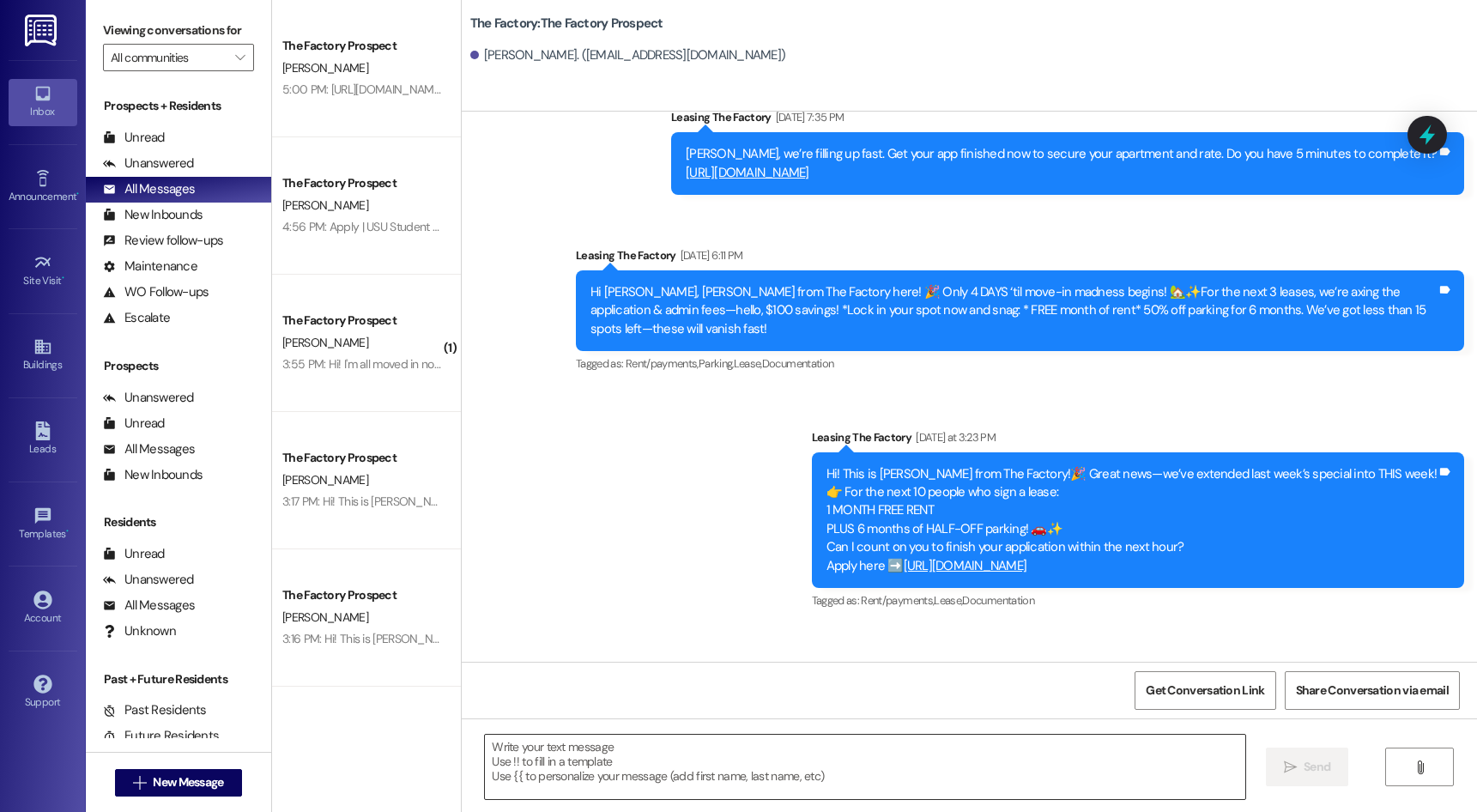
click at [930, 750] on textarea at bounding box center [864, 767] width 759 height 64
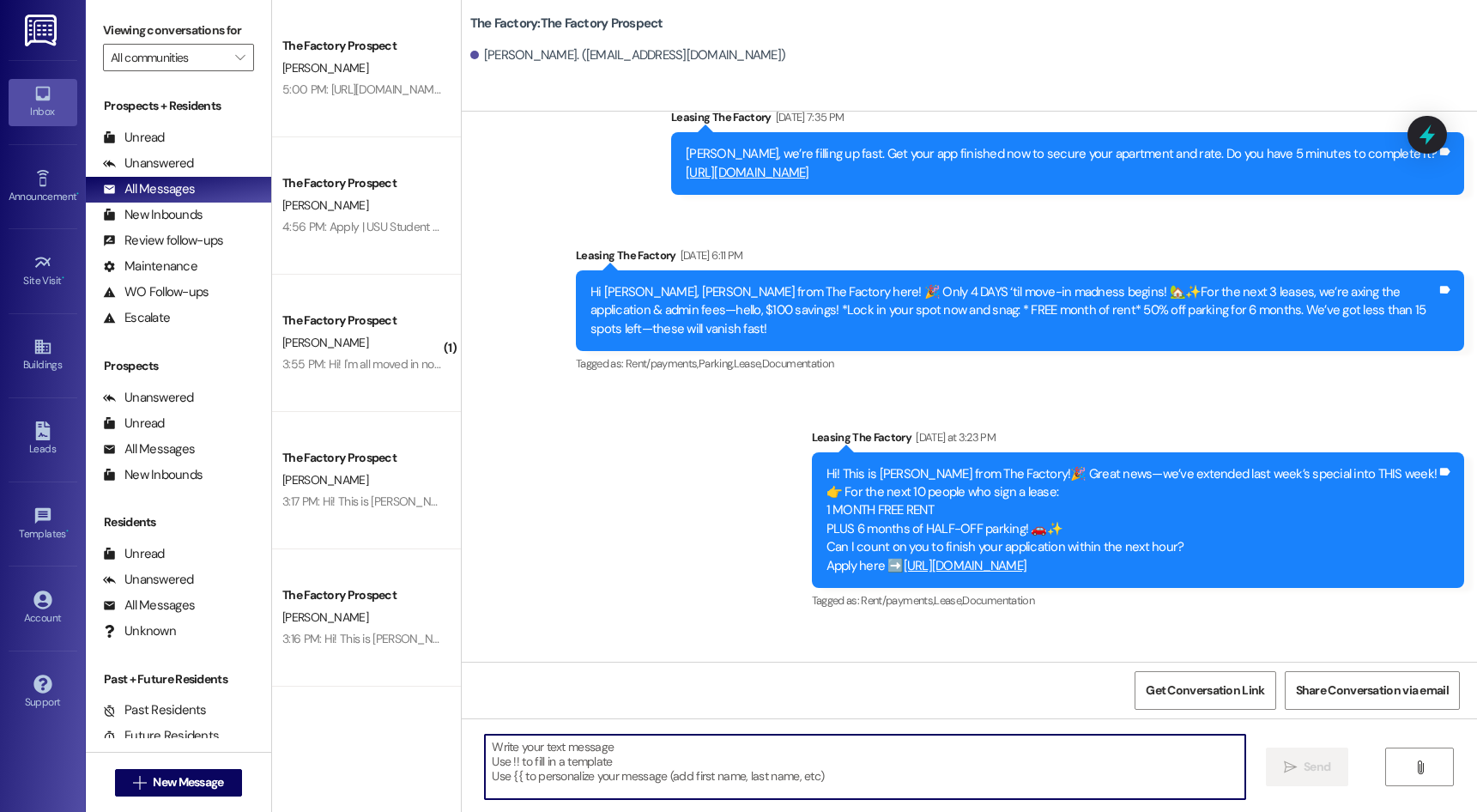
paste textarea "[URL][DOMAIN_NAME]"
click at [951, 756] on textarea "[URL][DOMAIN_NAME]" at bounding box center [864, 767] width 759 height 64
paste textarea "It probably won't be around [DATE], can you finish it [DATE]??"
type textarea "[URL][DOMAIN_NAME] It probably won't be around [DATE], can you finish it [DATE]…"
click at [1282, 760] on span " Send" at bounding box center [1307, 766] width 54 height 18
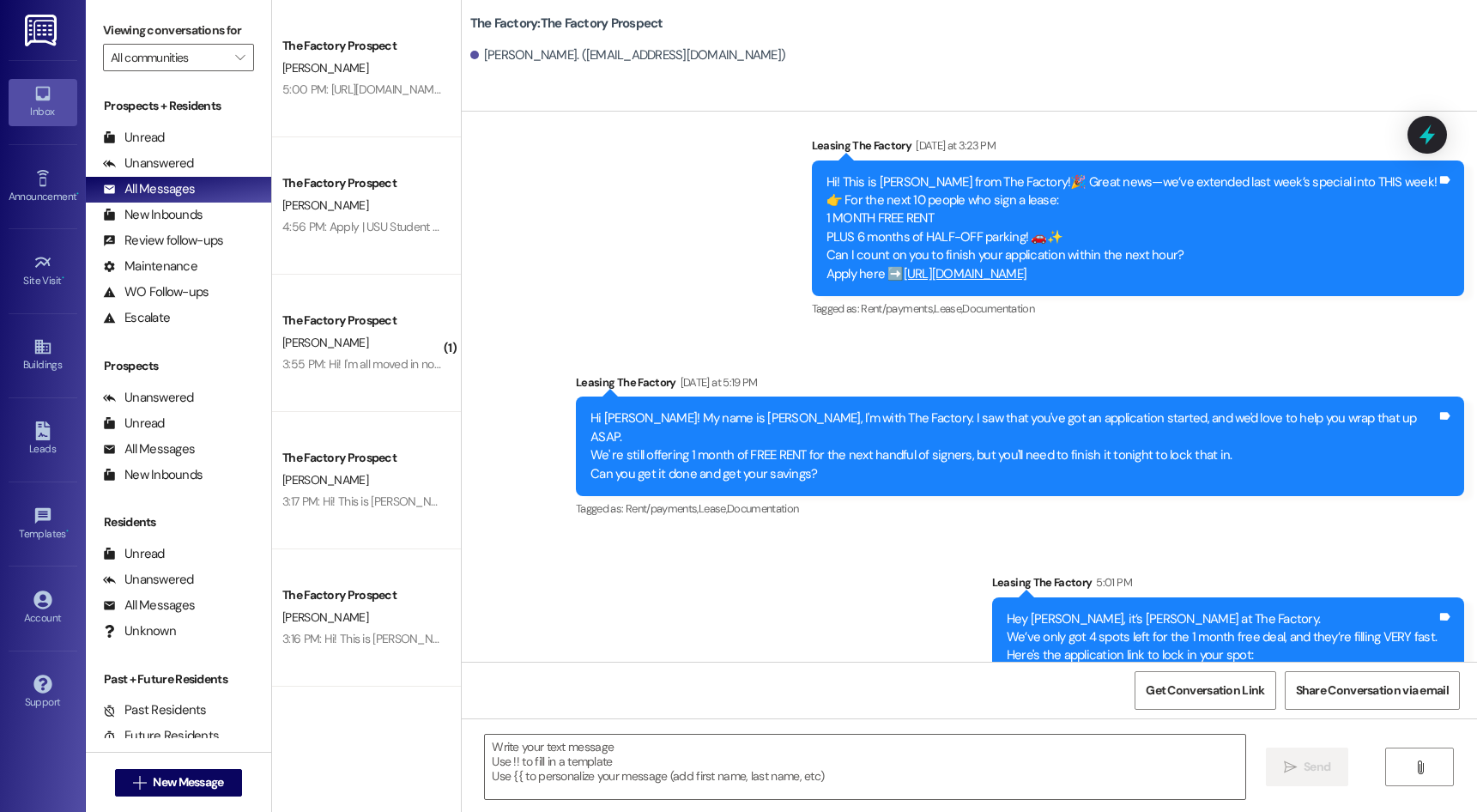
scroll to position [11383, 0]
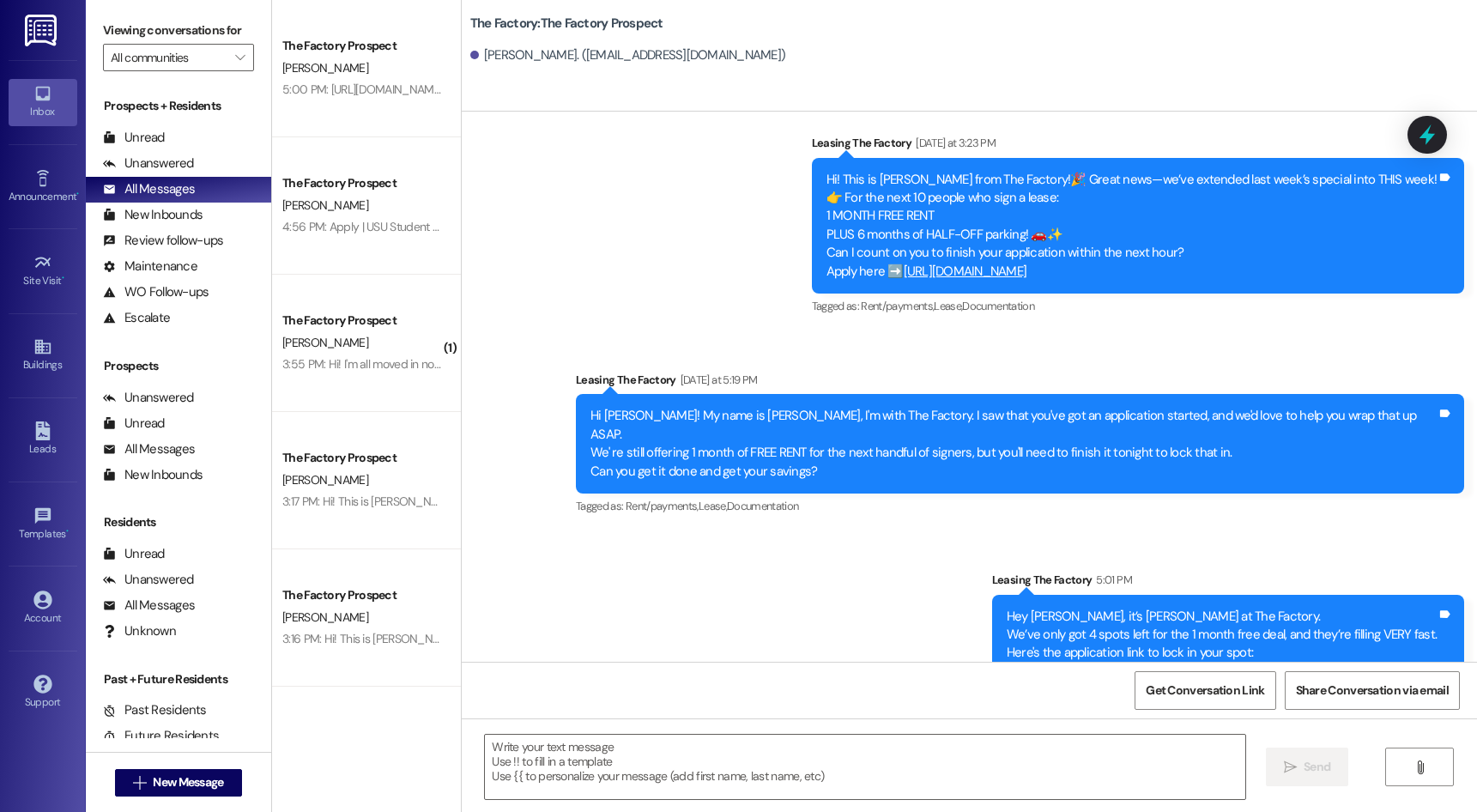
drag, startPoint x: 865, startPoint y: 439, endPoint x: 855, endPoint y: 646, distance: 207.2
click at [147, 64] on input "All communities" at bounding box center [168, 57] width 116 height 27
click at [153, 777] on span "New Message" at bounding box center [188, 782] width 70 height 18
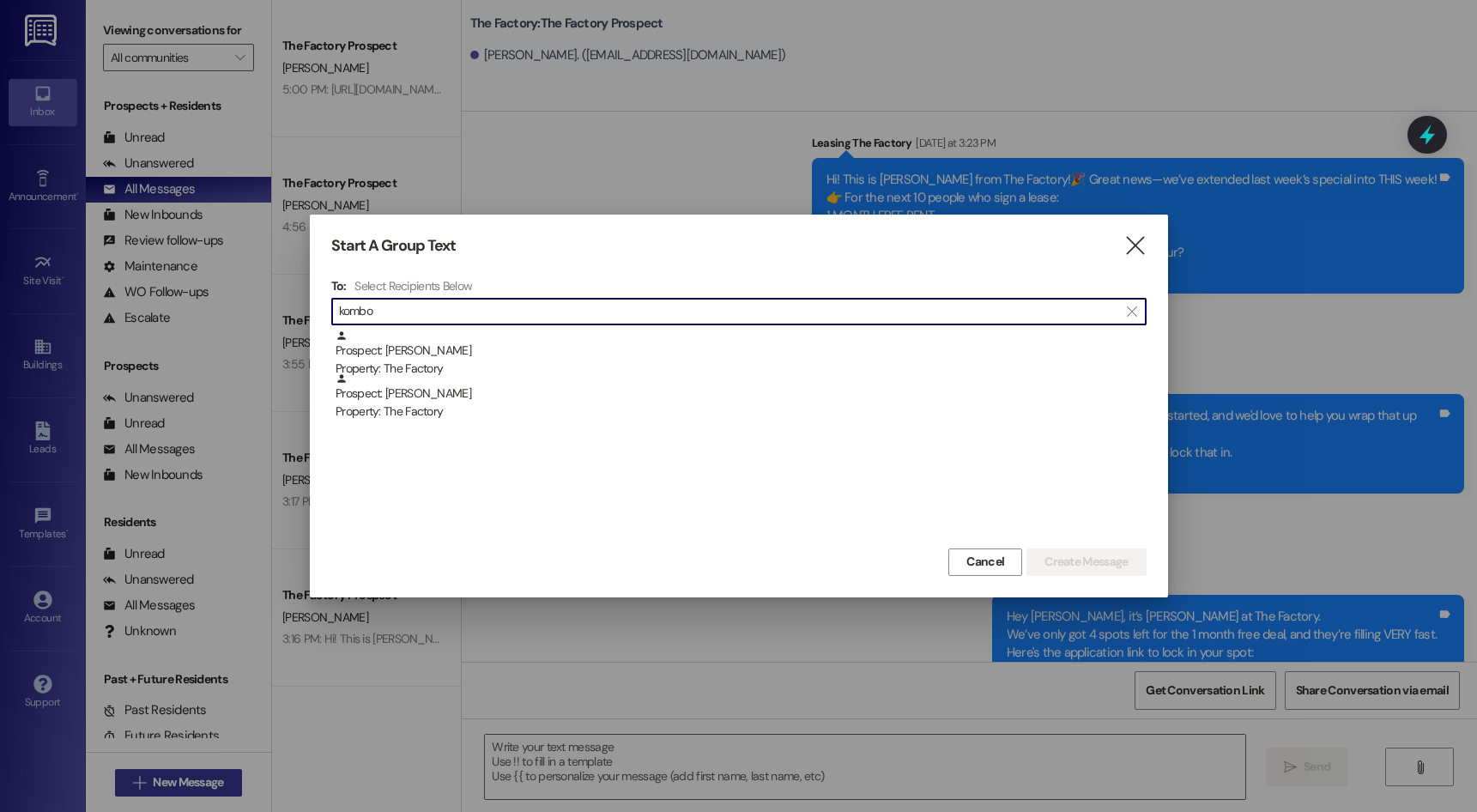
type input "kombo"
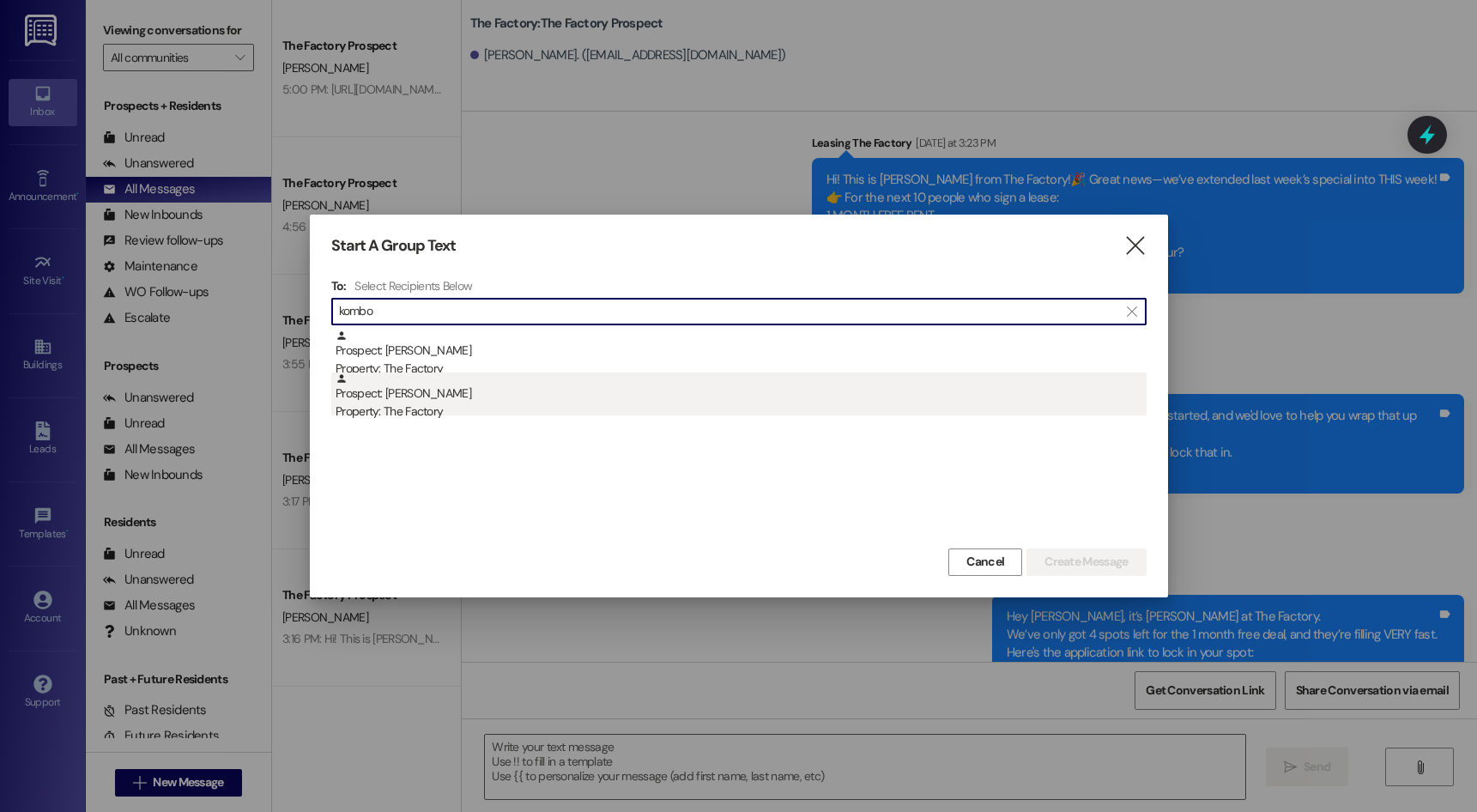
click at [434, 397] on div "Prospect: [PERSON_NAME] Property: The Factory" at bounding box center [741, 397] width 811 height 49
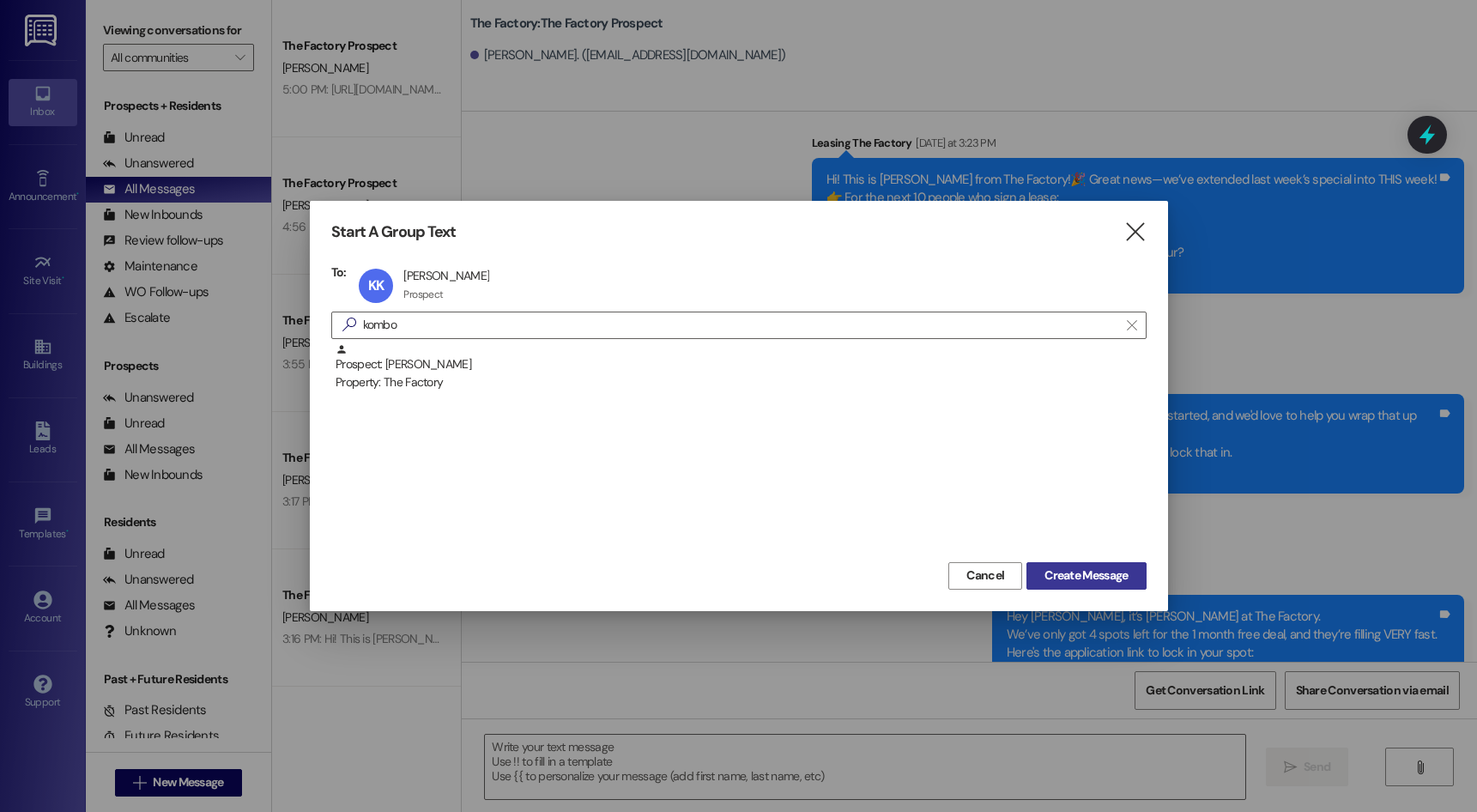
click at [1094, 578] on span "Create Message" at bounding box center [1086, 575] width 83 height 18
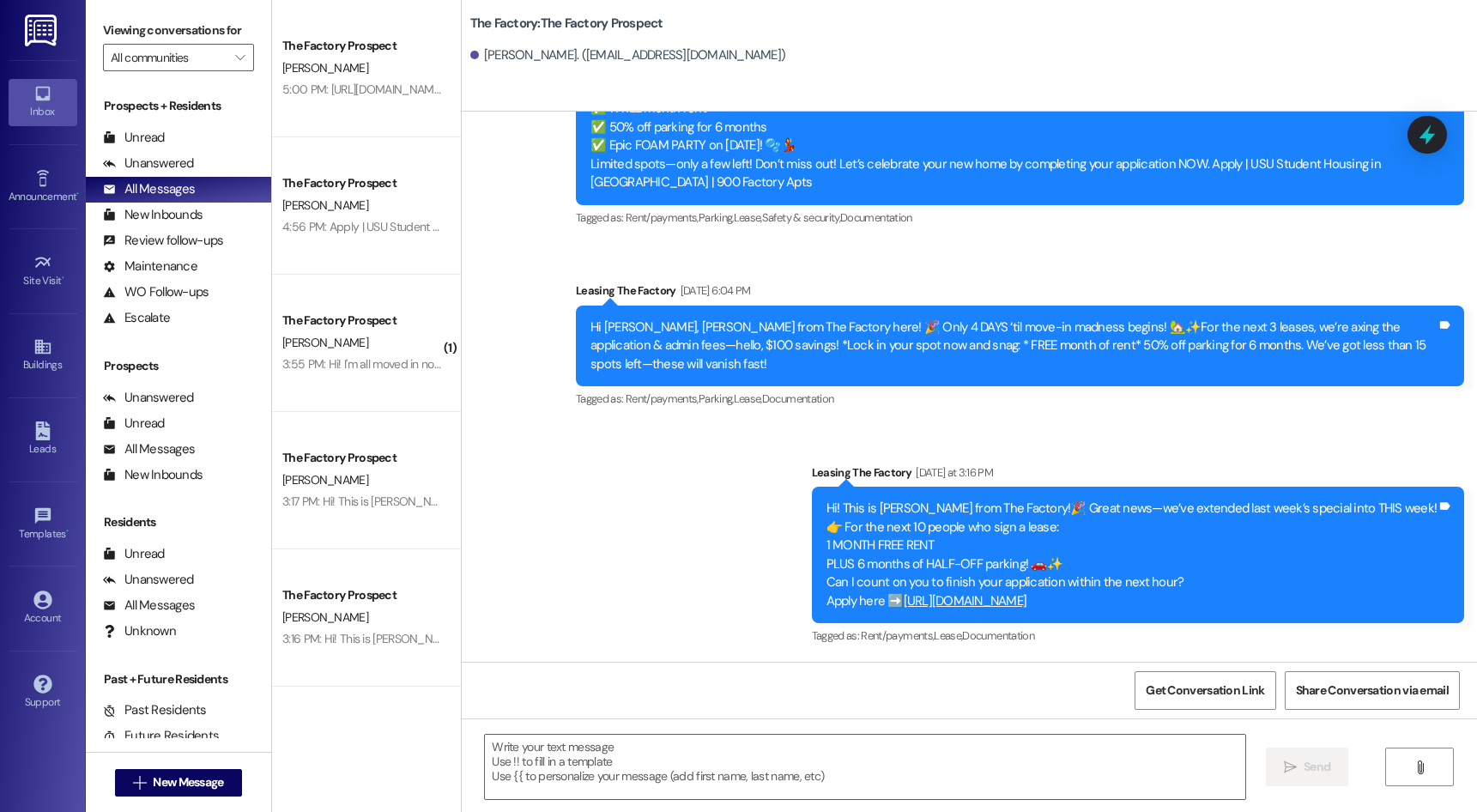
scroll to position [10683, 0]
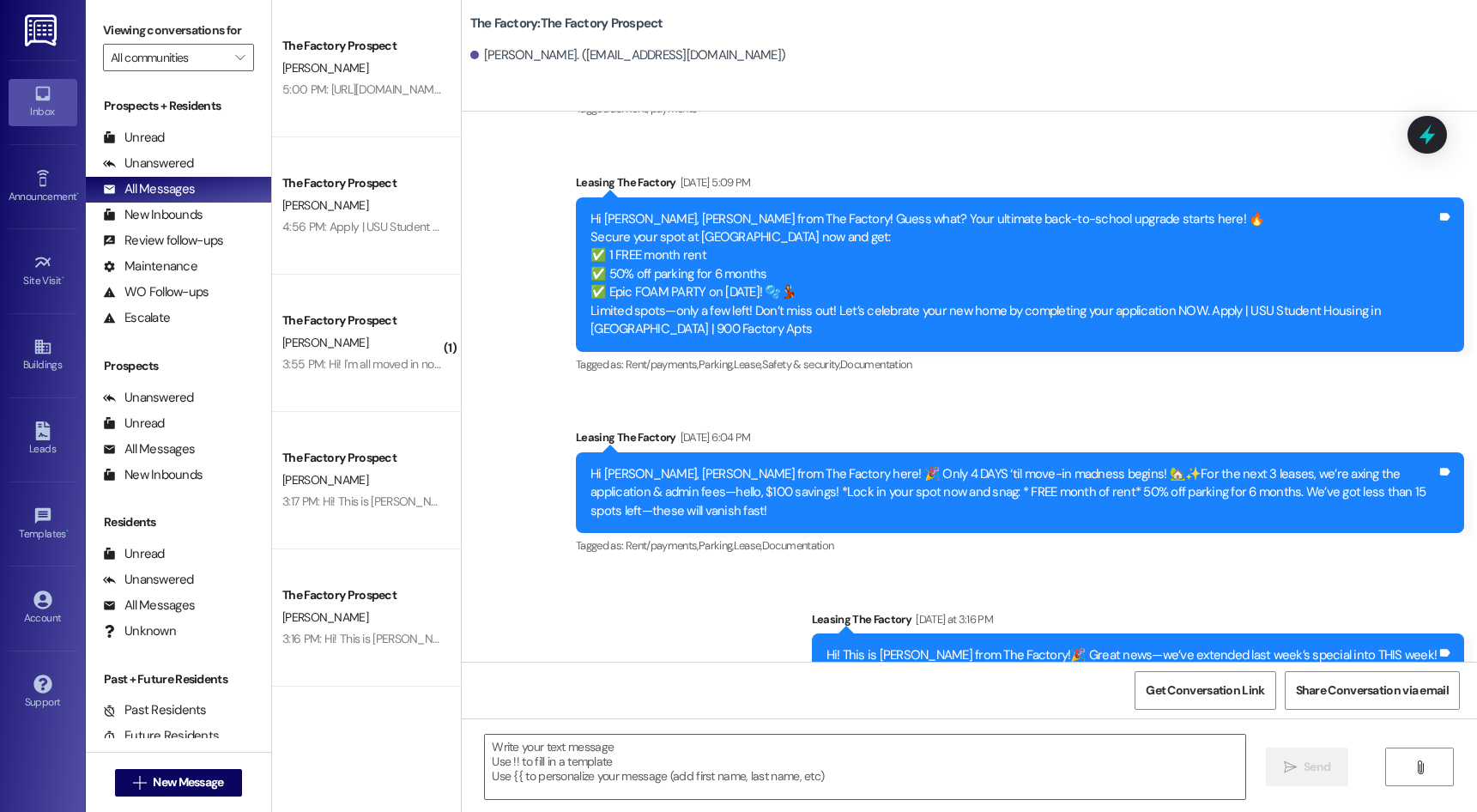
drag, startPoint x: 795, startPoint y: 454, endPoint x: 800, endPoint y: 962, distance: 508.0
click at [704, 782] on textarea at bounding box center [864, 767] width 759 height 64
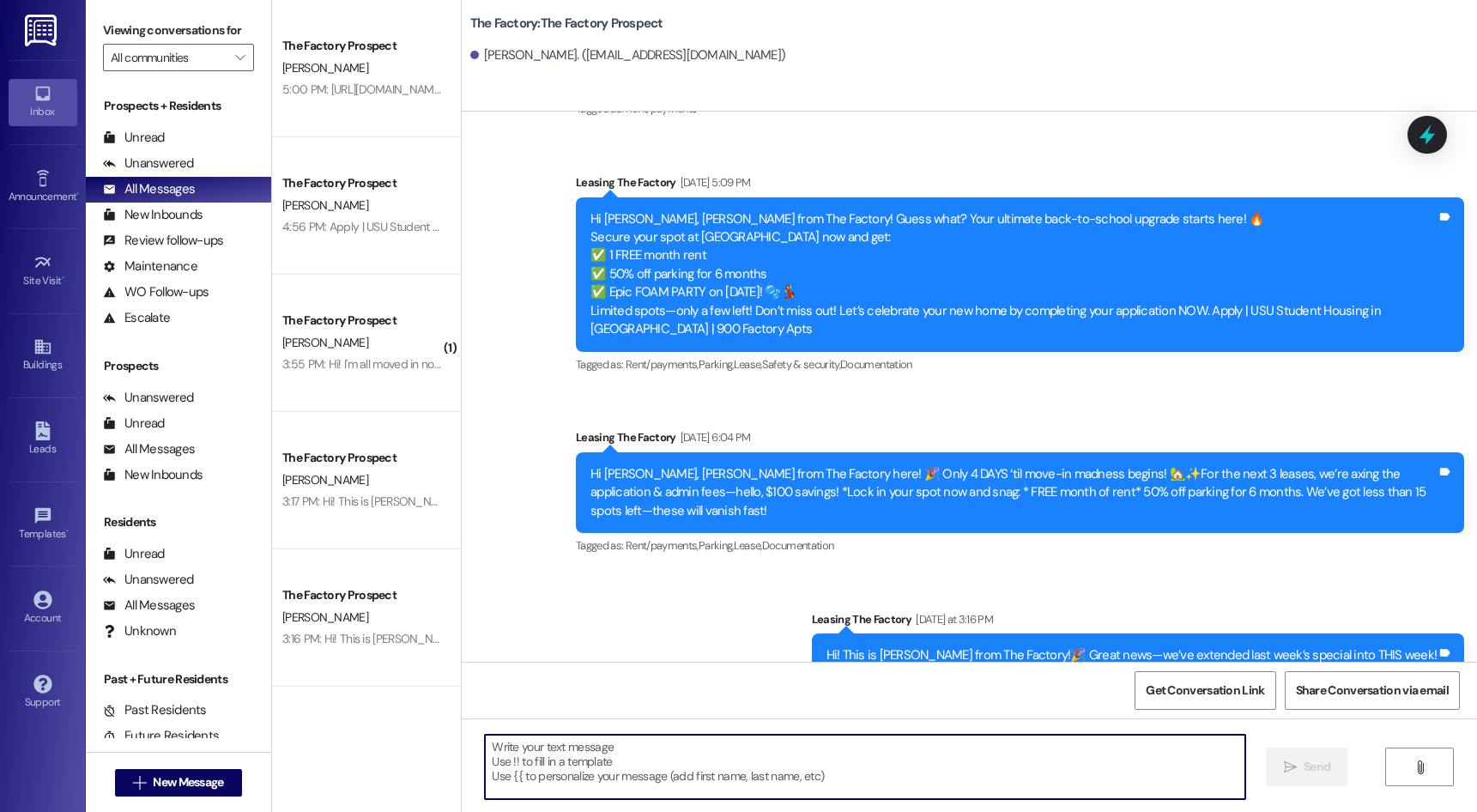
paste textarea "[URL][DOMAIN_NAME] It probably won't be around [DATE], can you finish it [DATE]…"
type textarea "[URL][DOMAIN_NAME] It probably won't be around [DATE], can you finish it [DATE]…"
paste textarea "Hey {{first_name}}, it’s [PERSON_NAME] at [GEOGRAPHIC_DATA]. We’ve only got 4 s…"
type textarea "Hey {{first_name}}, it’s [PERSON_NAME] at [GEOGRAPHIC_DATA]. We’ve only got 4 s…"
click at [1276, 758] on button " Send" at bounding box center [1308, 766] width 83 height 39
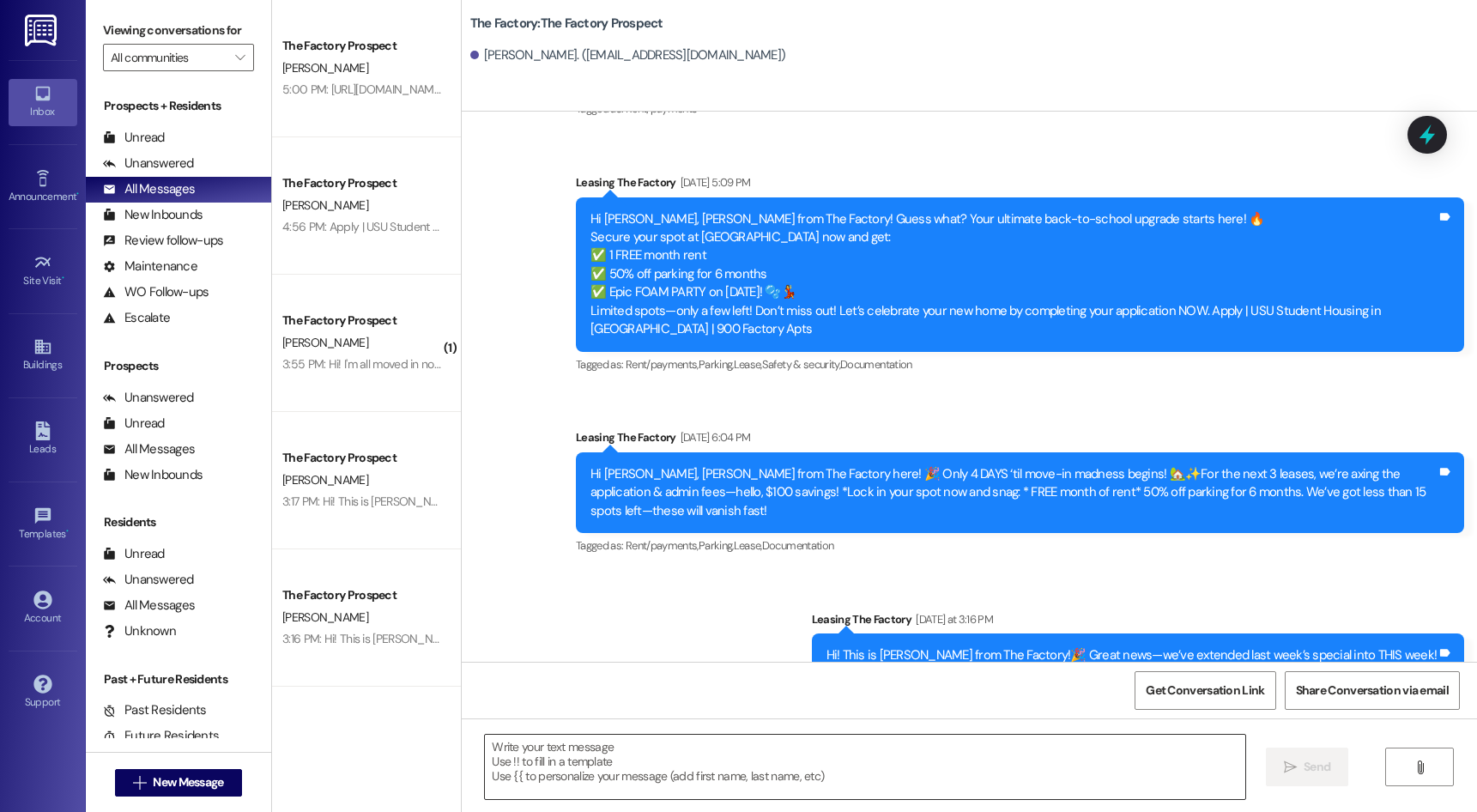
scroll to position [10839, 0]
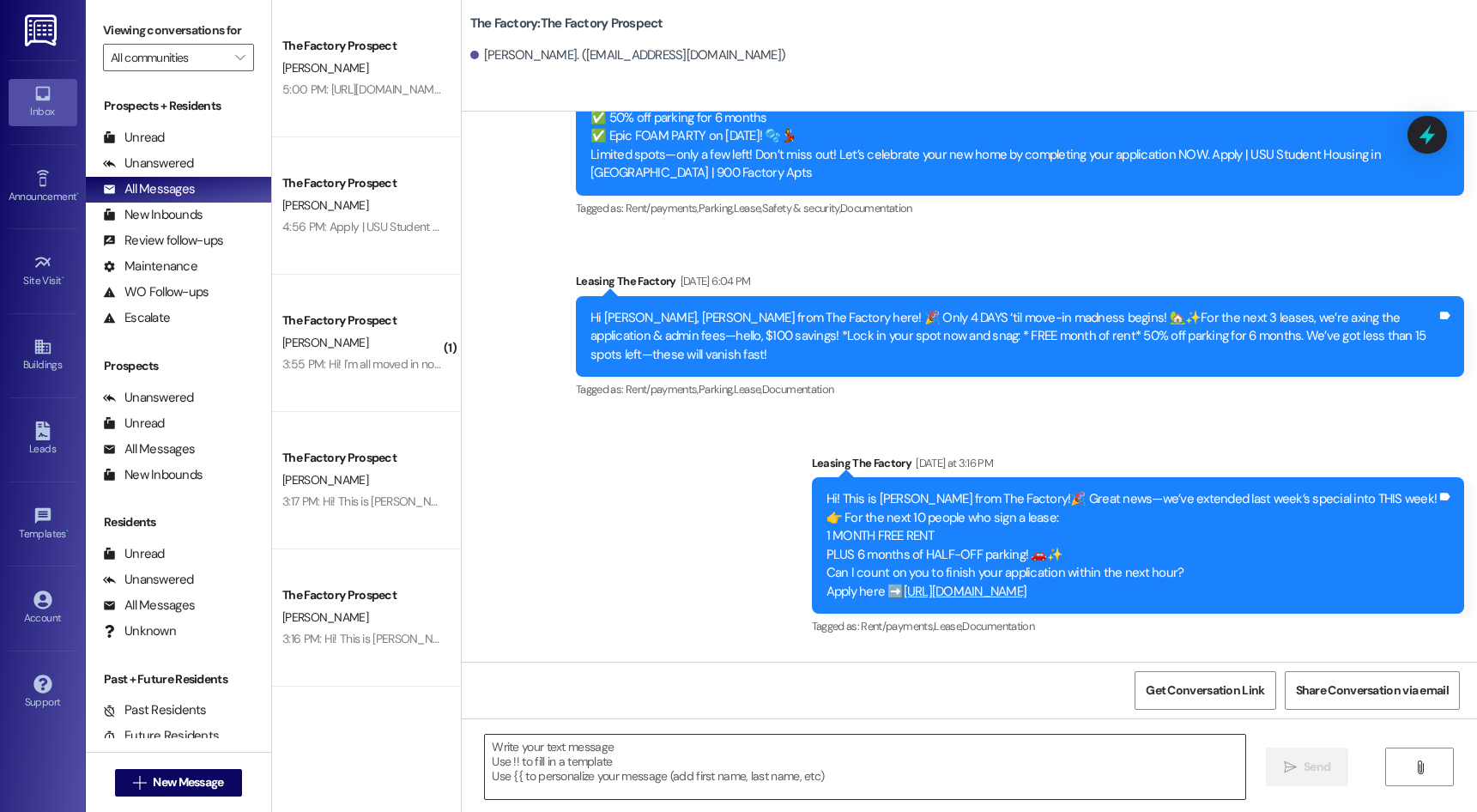
click at [678, 756] on textarea at bounding box center [864, 767] width 759 height 64
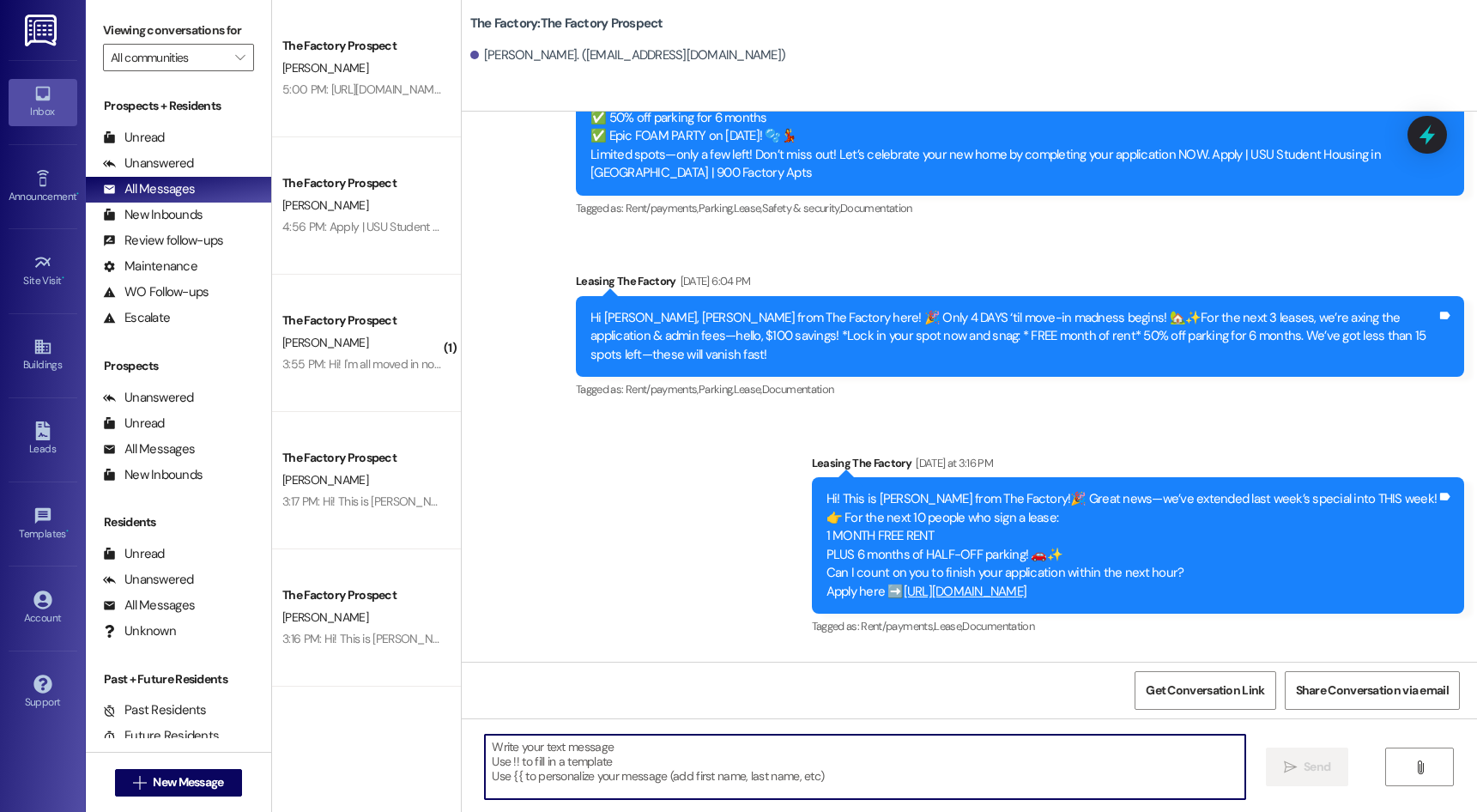
paste textarea "[URL][DOMAIN_NAME] It probably won't be around [DATE], can you finish it [DATE]…"
type textarea "[URL][DOMAIN_NAME] It probably won't be around [DATE], can you finish it [DATE]…"
drag, startPoint x: 1344, startPoint y: 774, endPoint x: 1333, endPoint y: 774, distance: 11.0
click at [1342, 774] on button " Send" at bounding box center [1308, 766] width 83 height 39
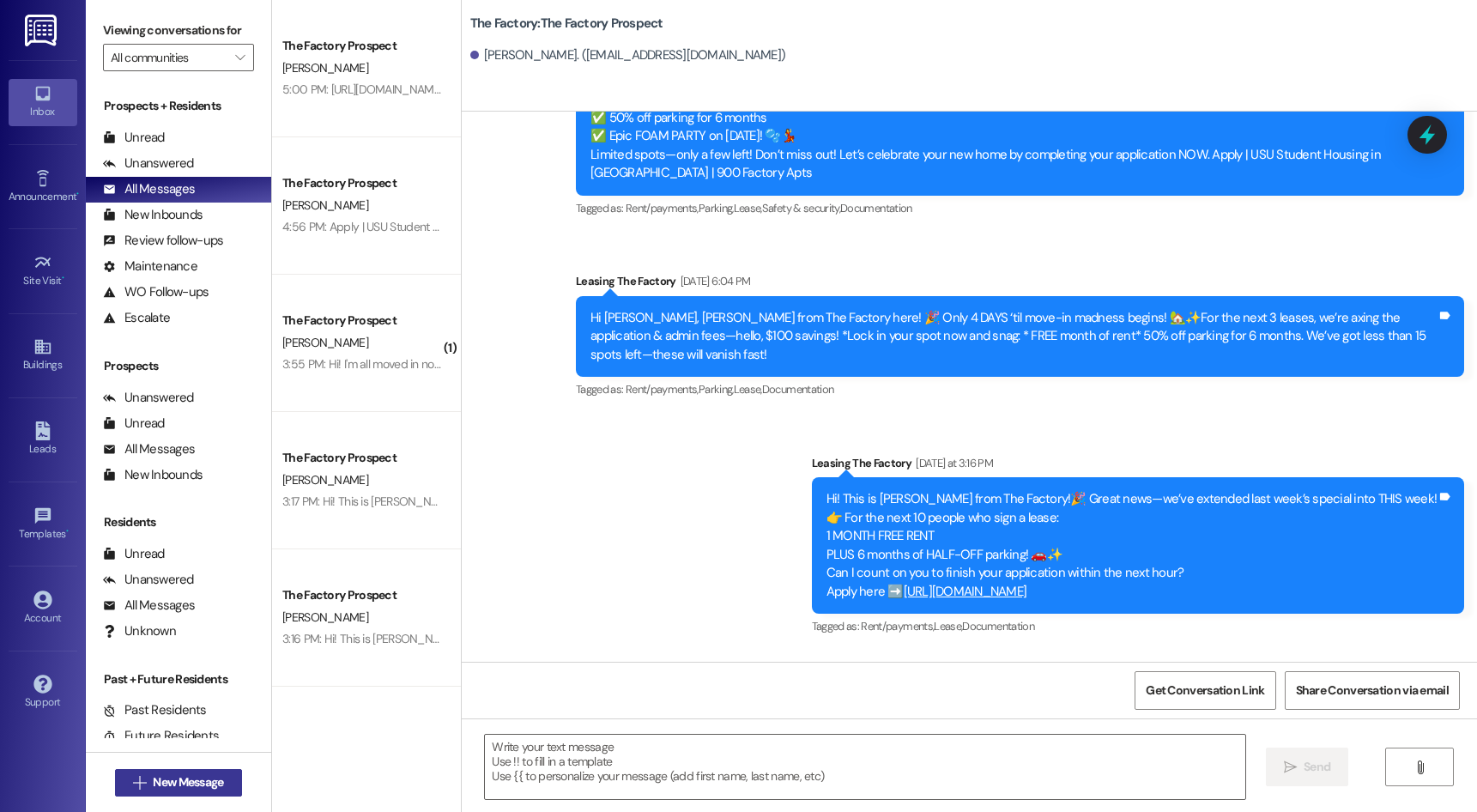
scroll to position [10978, 0]
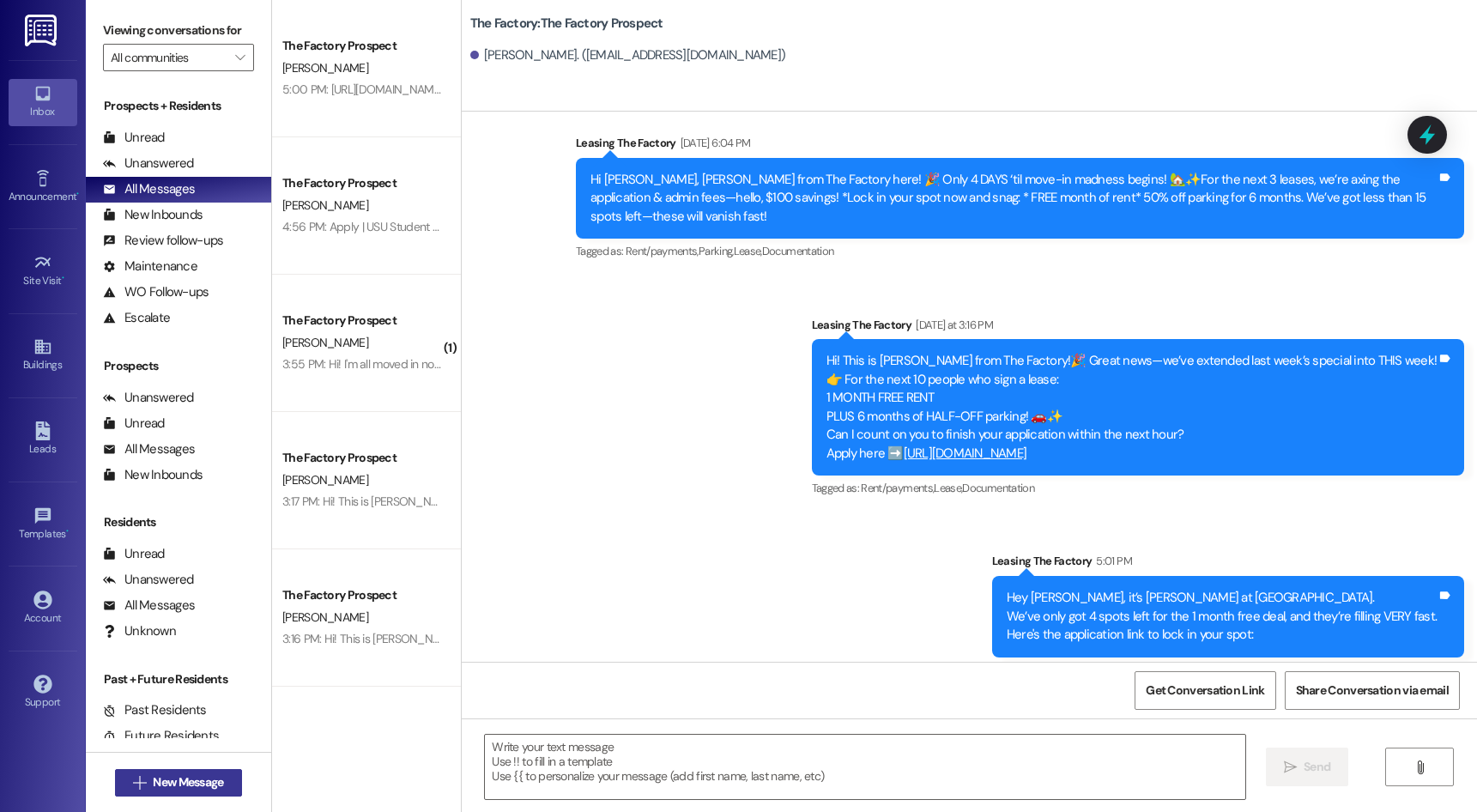
click at [218, 783] on span "New Message" at bounding box center [188, 782] width 78 height 18
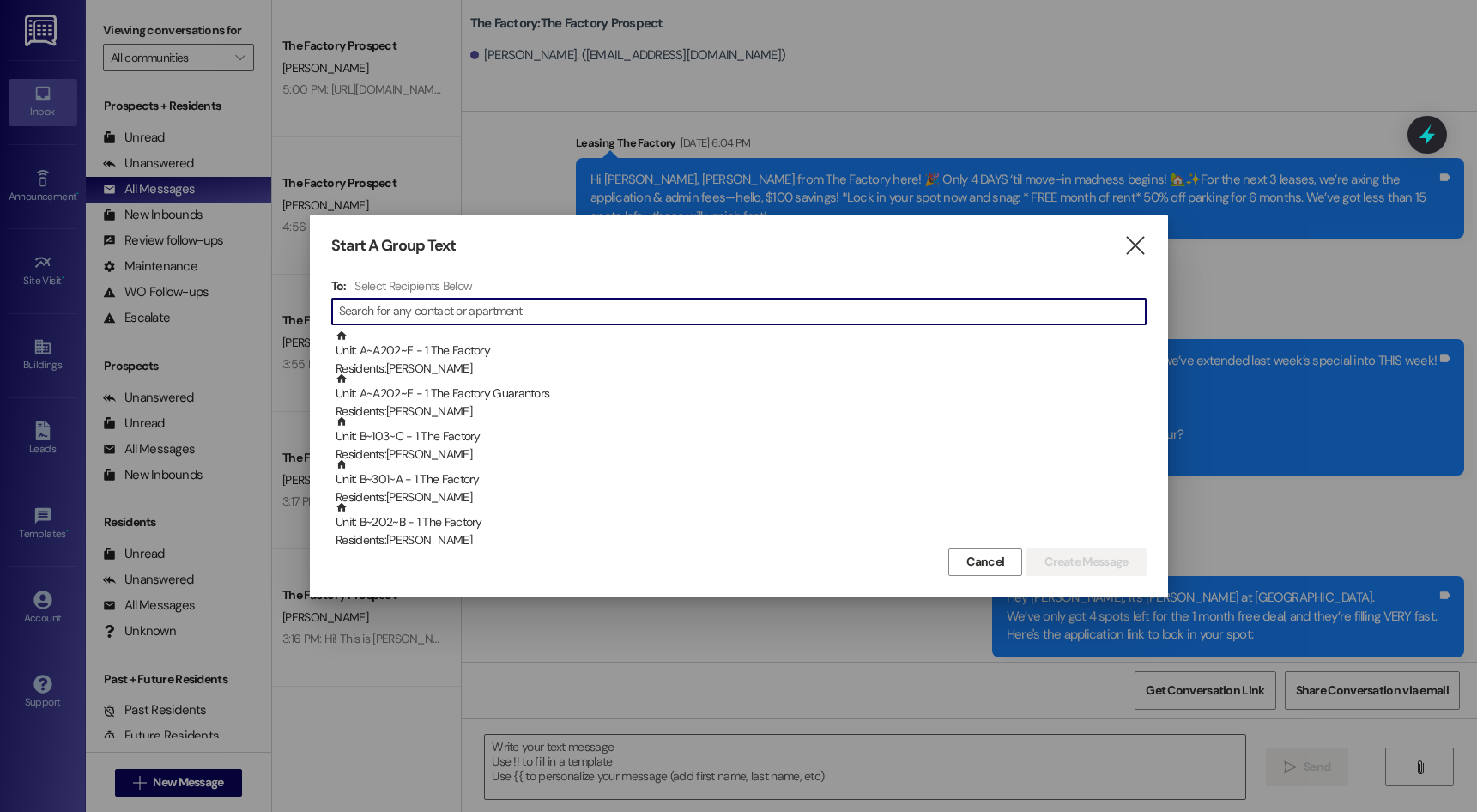
click at [410, 314] on input at bounding box center [741, 311] width 807 height 24
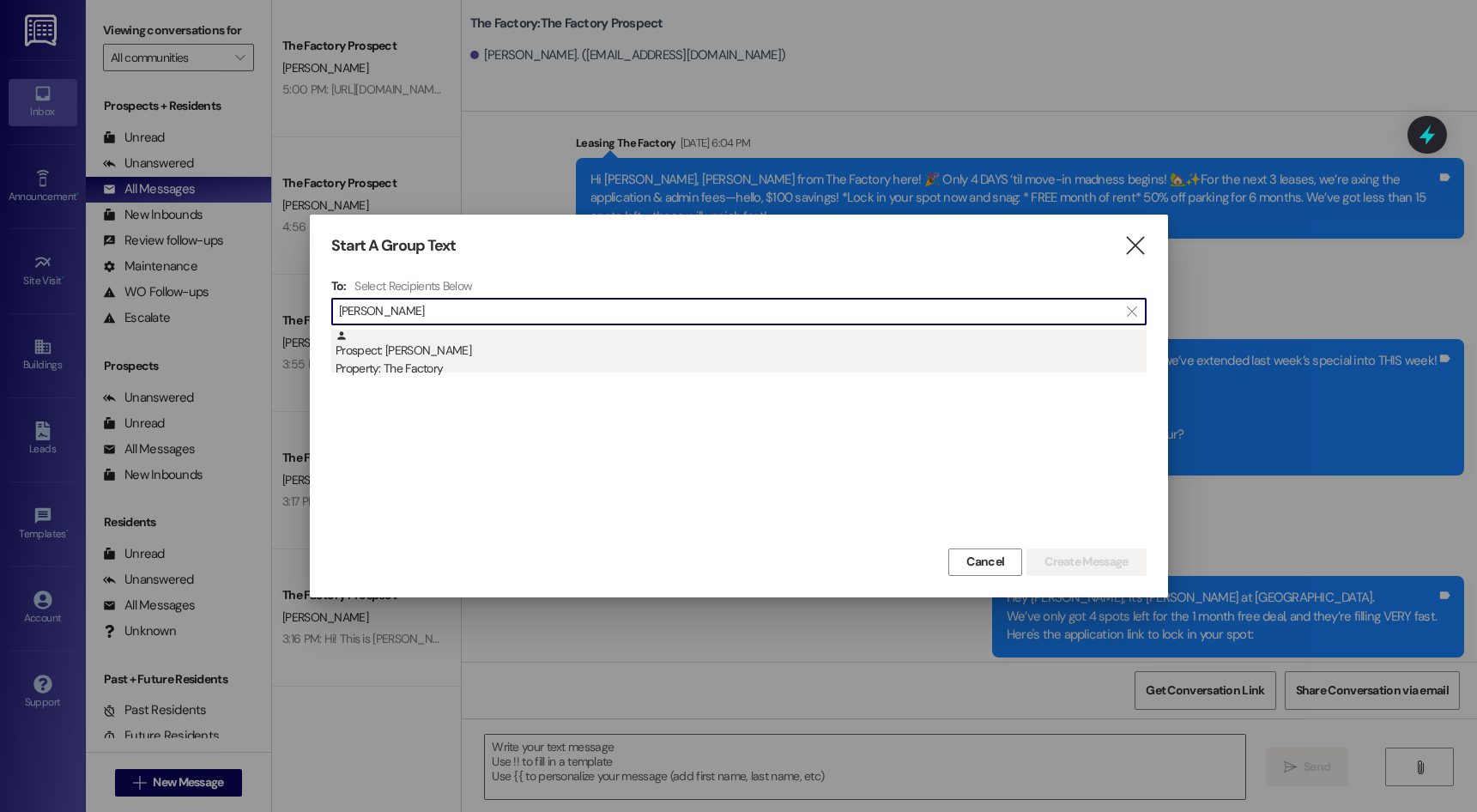
type input "[PERSON_NAME]"
click at [448, 369] on div "Property: The Factory" at bounding box center [741, 368] width 811 height 18
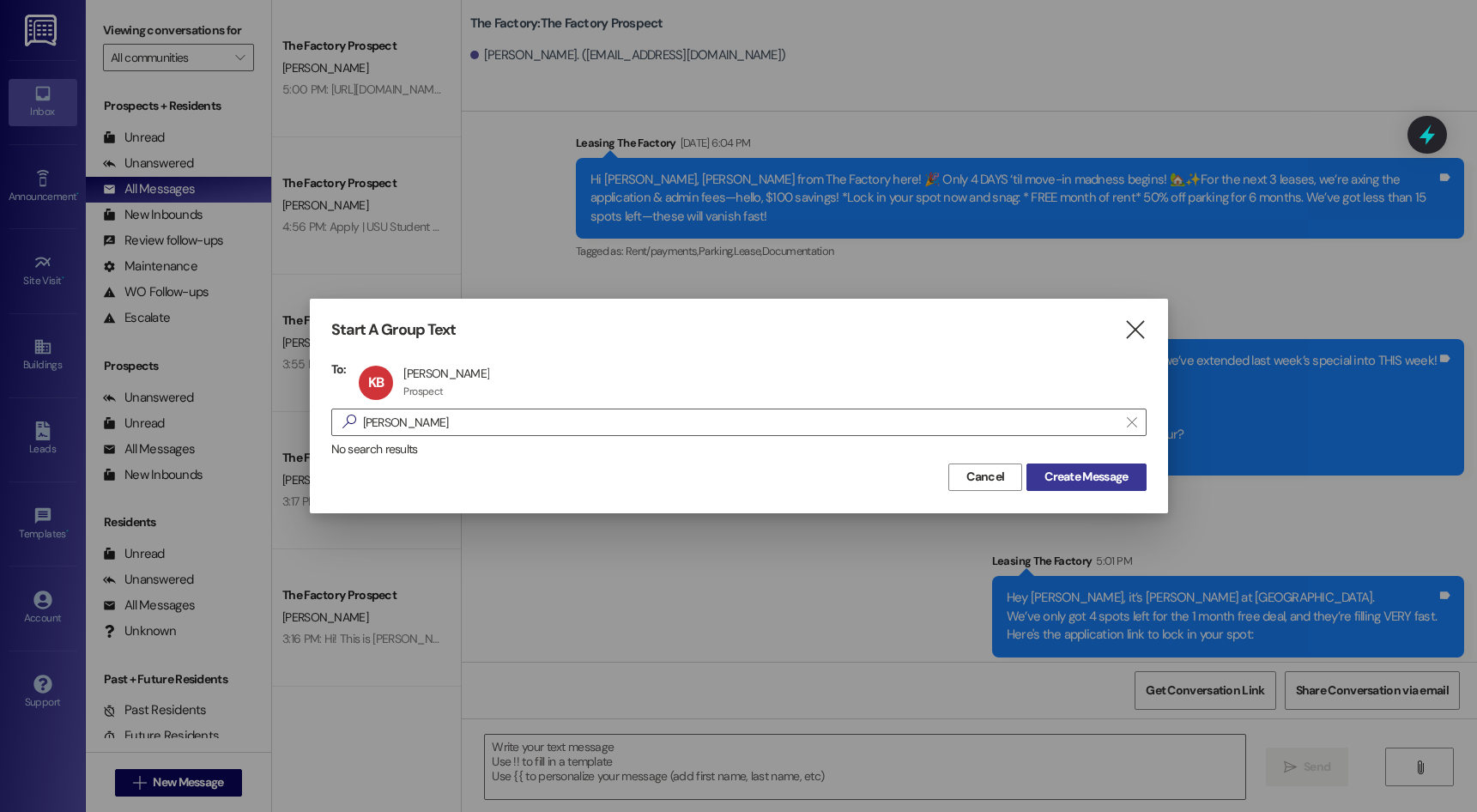
click at [1086, 478] on span "Create Message" at bounding box center [1086, 476] width 83 height 18
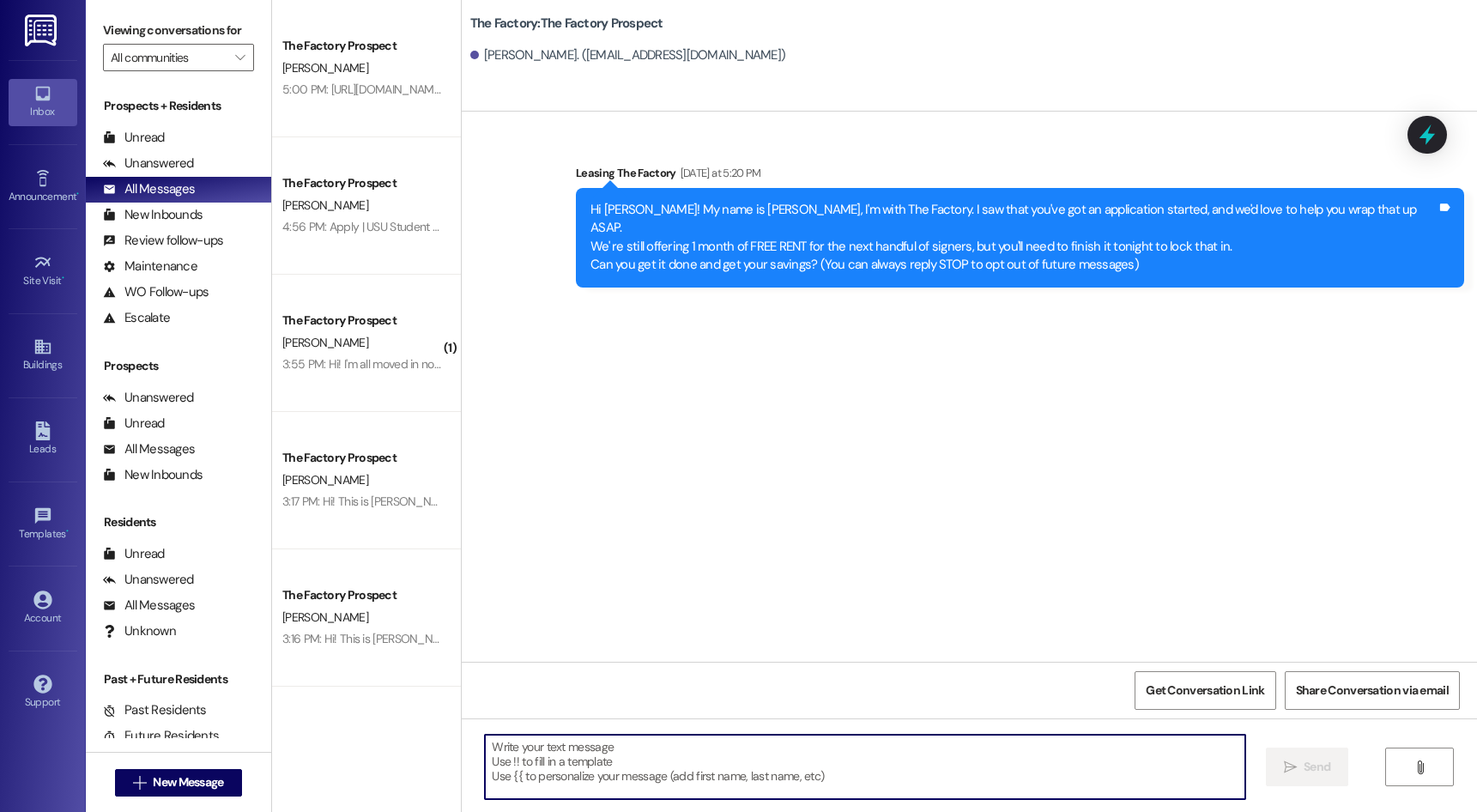
click at [637, 763] on textarea at bounding box center [864, 767] width 759 height 64
paste textarea "Hey {{first_name}}, it’s [PERSON_NAME] at [GEOGRAPHIC_DATA]. We’ve only got 4 s…"
type textarea "Hey {{first_name}}, it’s [PERSON_NAME] at [GEOGRAPHIC_DATA]. We’ve only got 4 s…"
click at [1290, 765] on icon "" at bounding box center [1291, 767] width 13 height 14
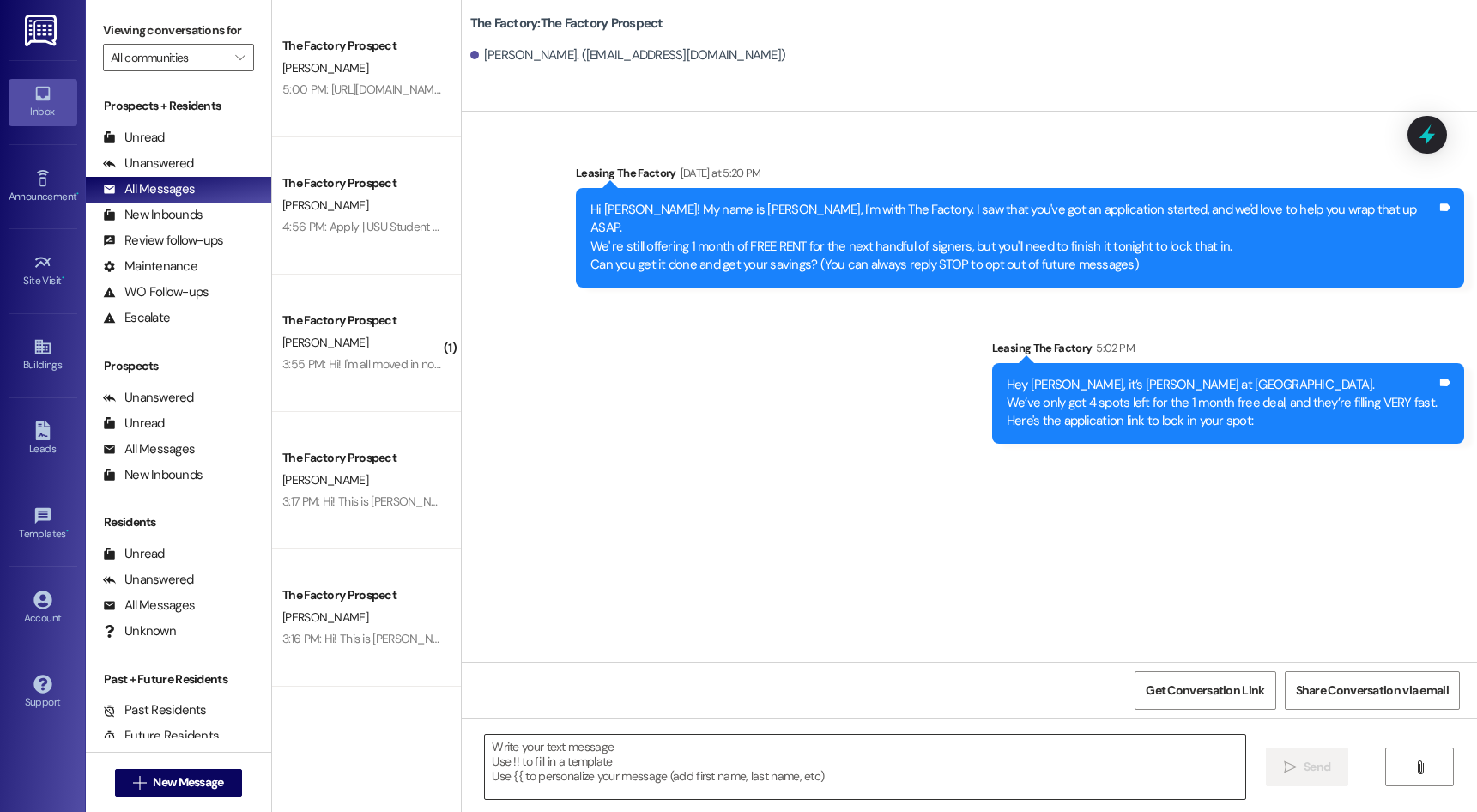
click at [869, 765] on textarea at bounding box center [864, 767] width 759 height 64
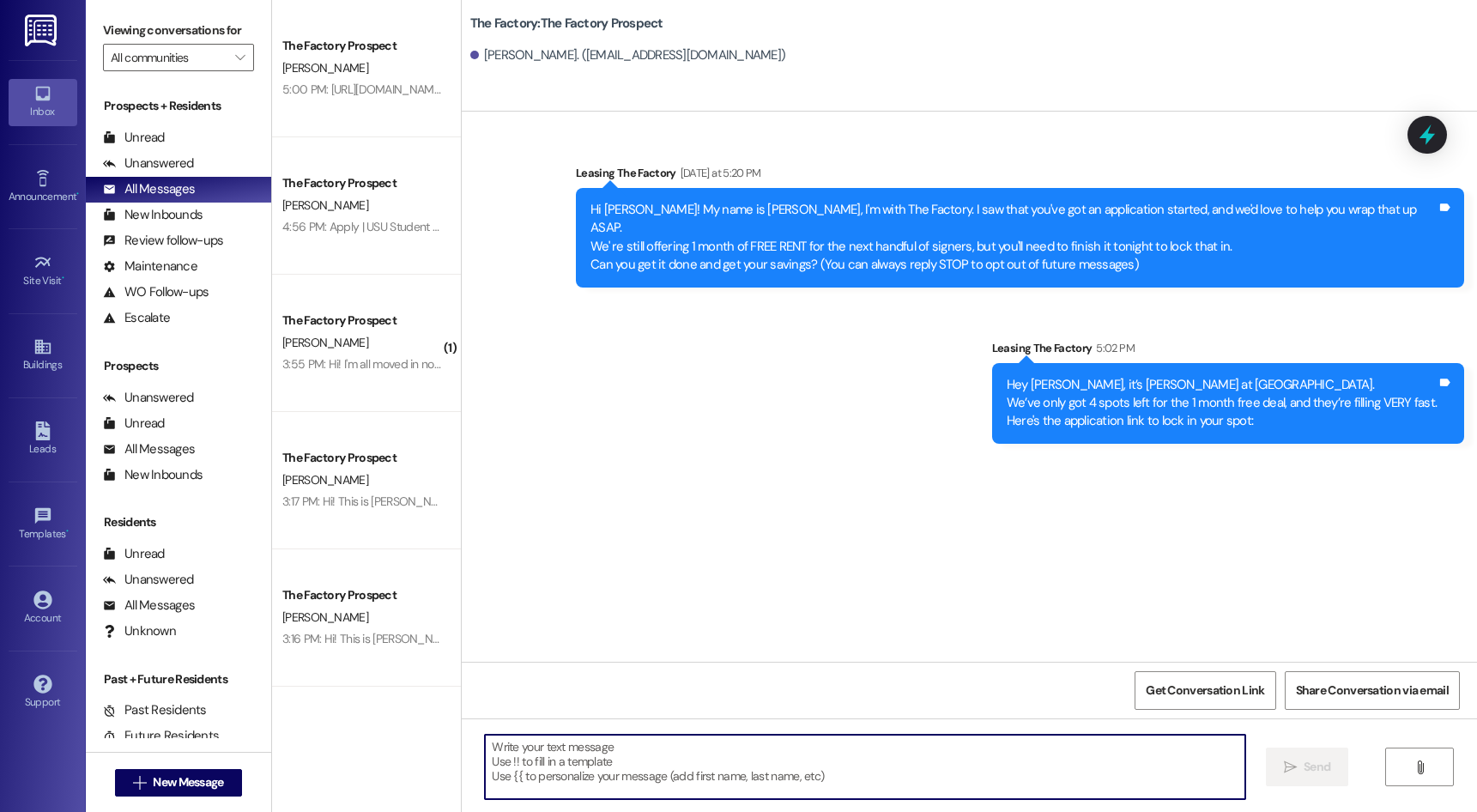
paste textarea "[URL][DOMAIN_NAME] It probably won't be around [DATE], can you finish it [DATE]…"
type textarea "[URL][DOMAIN_NAME] It probably won't be around [DATE], can you finish it [DATE]…"
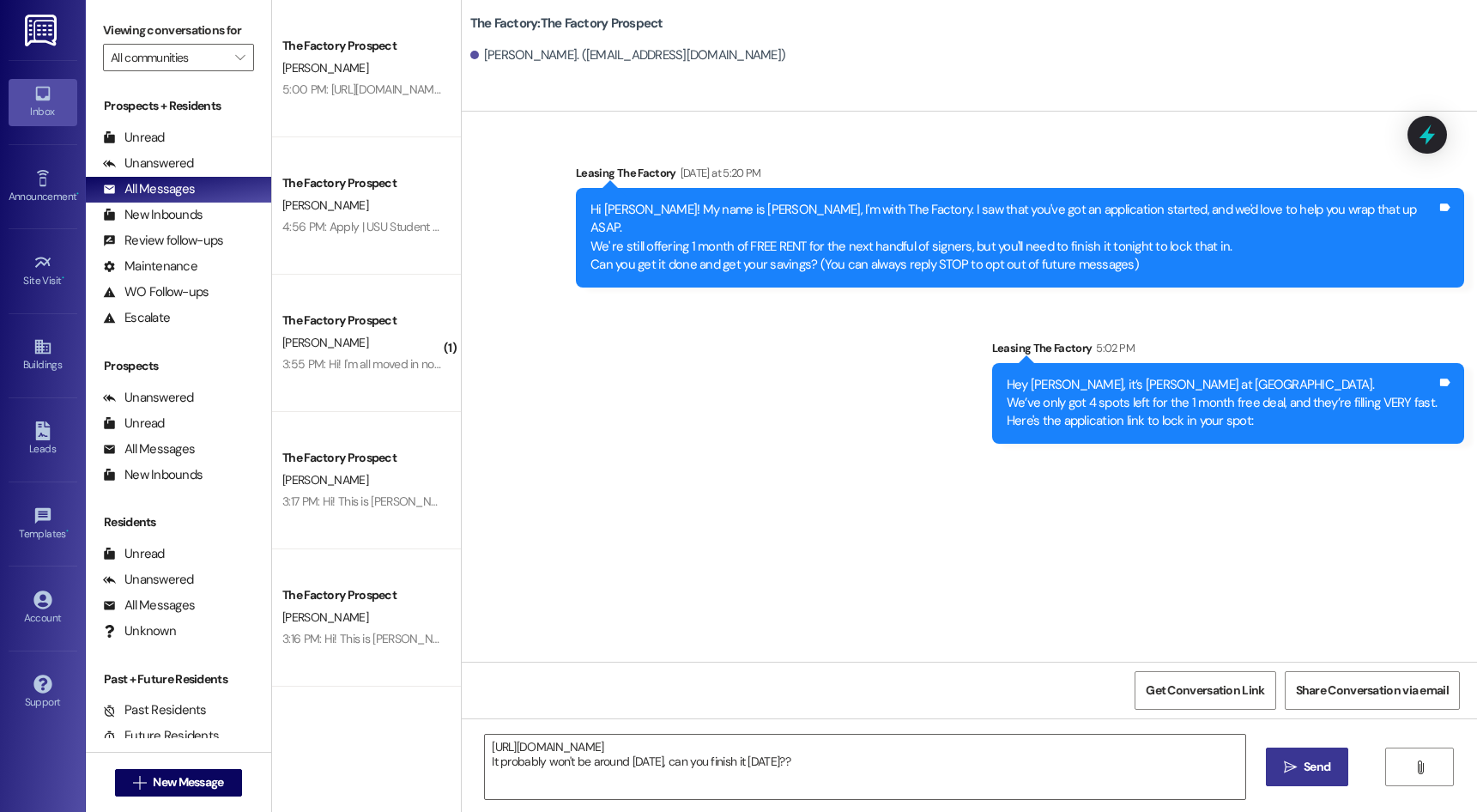
click at [1326, 767] on span "Send" at bounding box center [1317, 766] width 26 height 18
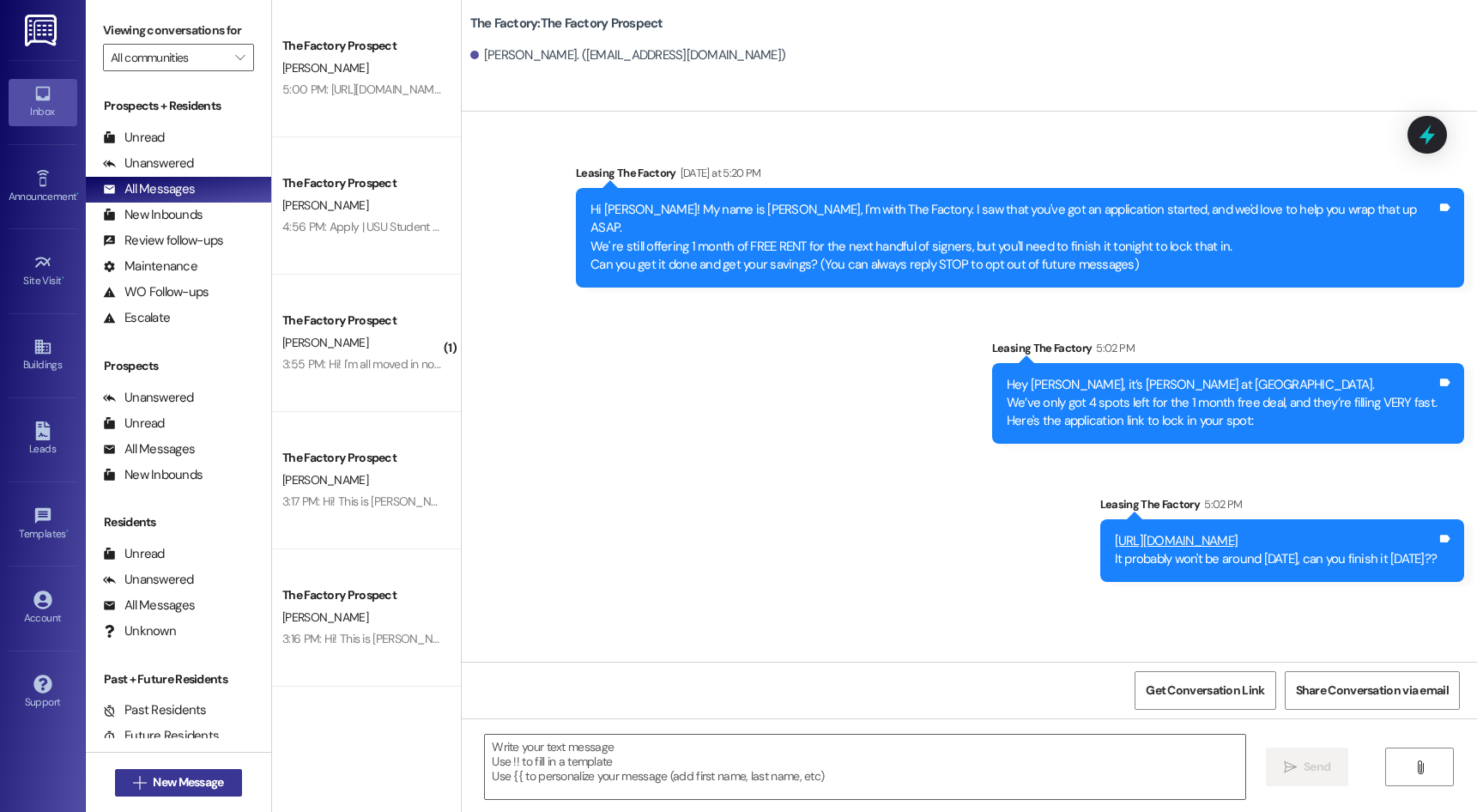
click at [191, 778] on span "New Message" at bounding box center [188, 782] width 70 height 18
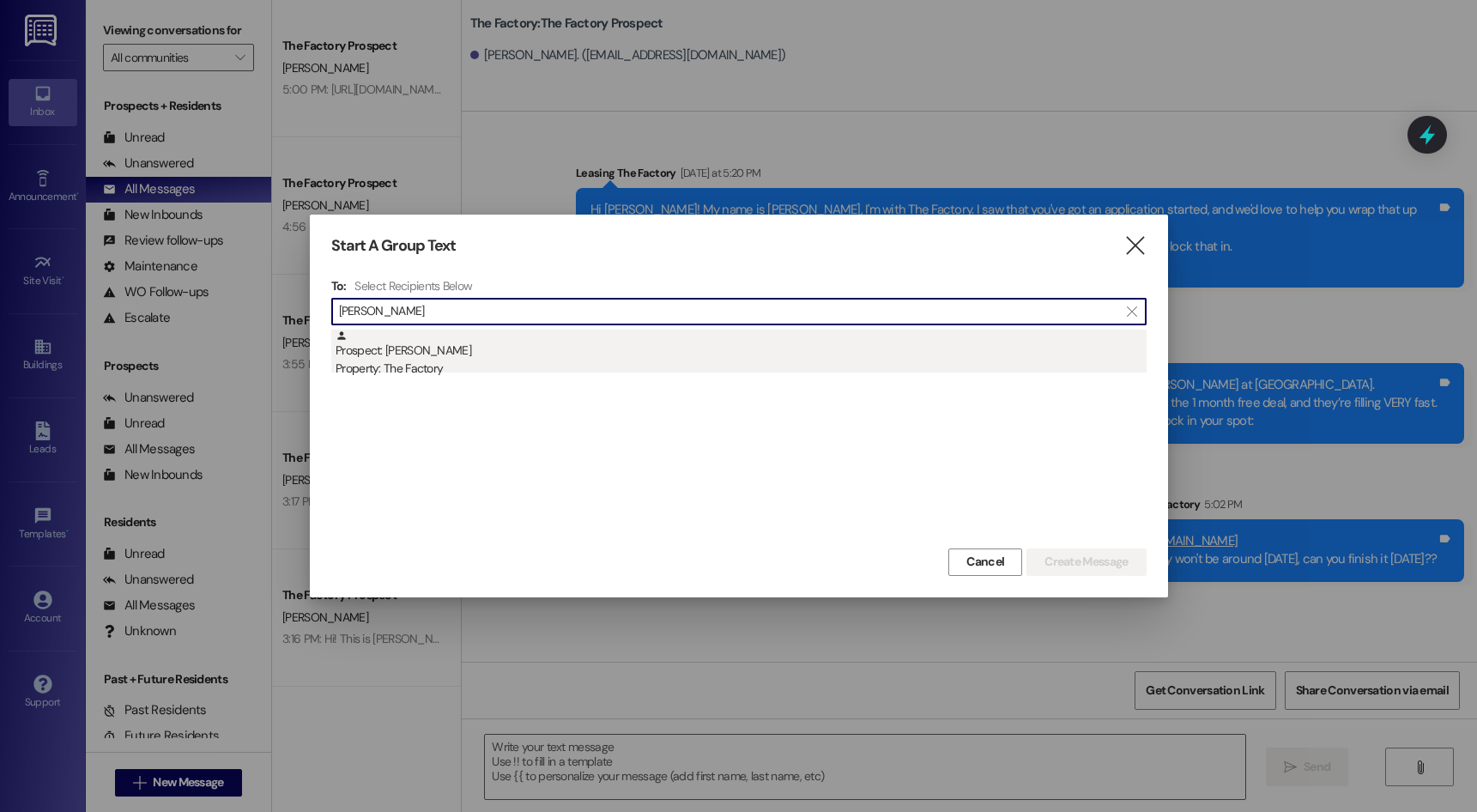
type input "[PERSON_NAME]"
click at [524, 339] on div "Prospect: [PERSON_NAME] Property: The Factory" at bounding box center [741, 354] width 811 height 49
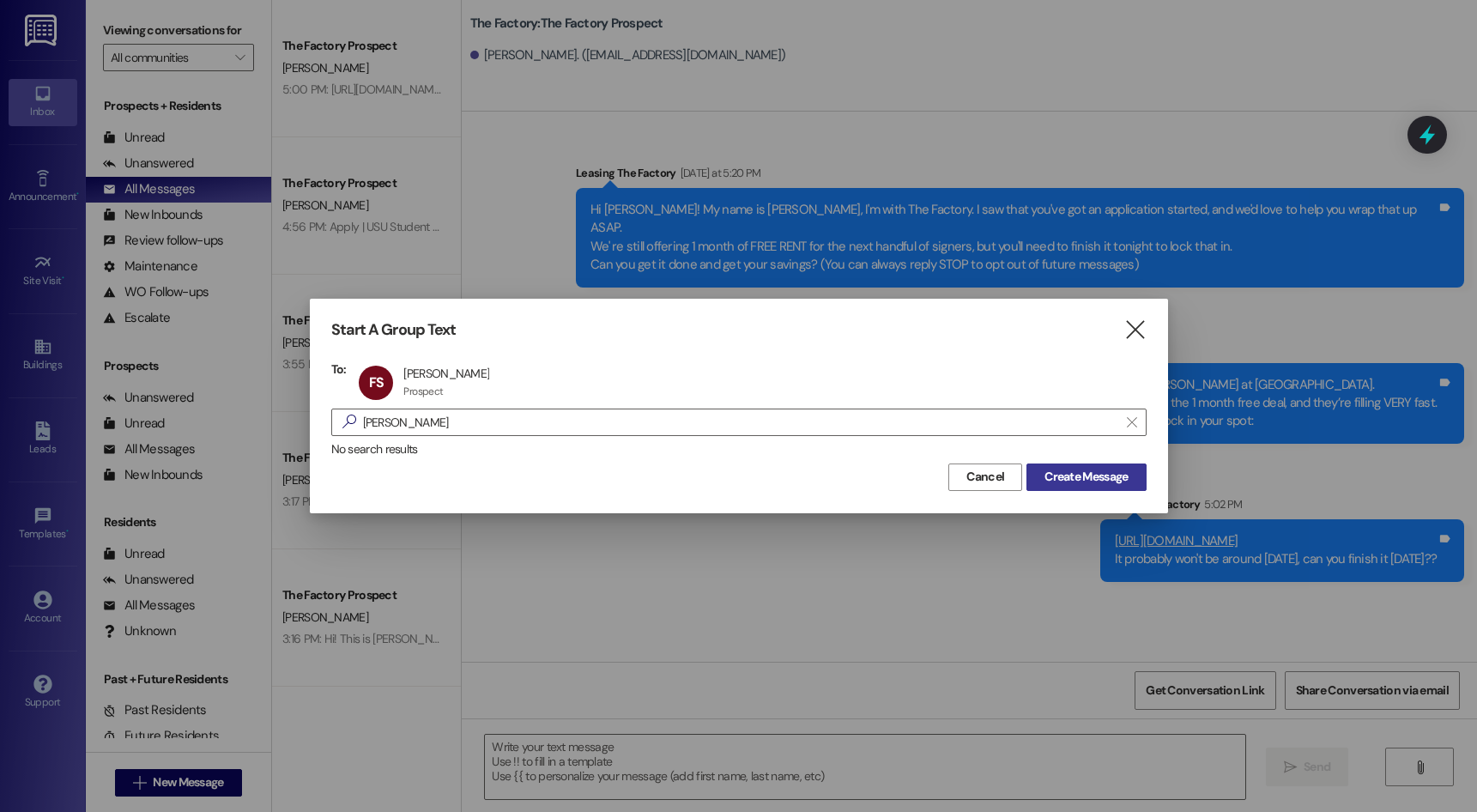
click at [1096, 471] on span "Create Message" at bounding box center [1086, 476] width 83 height 18
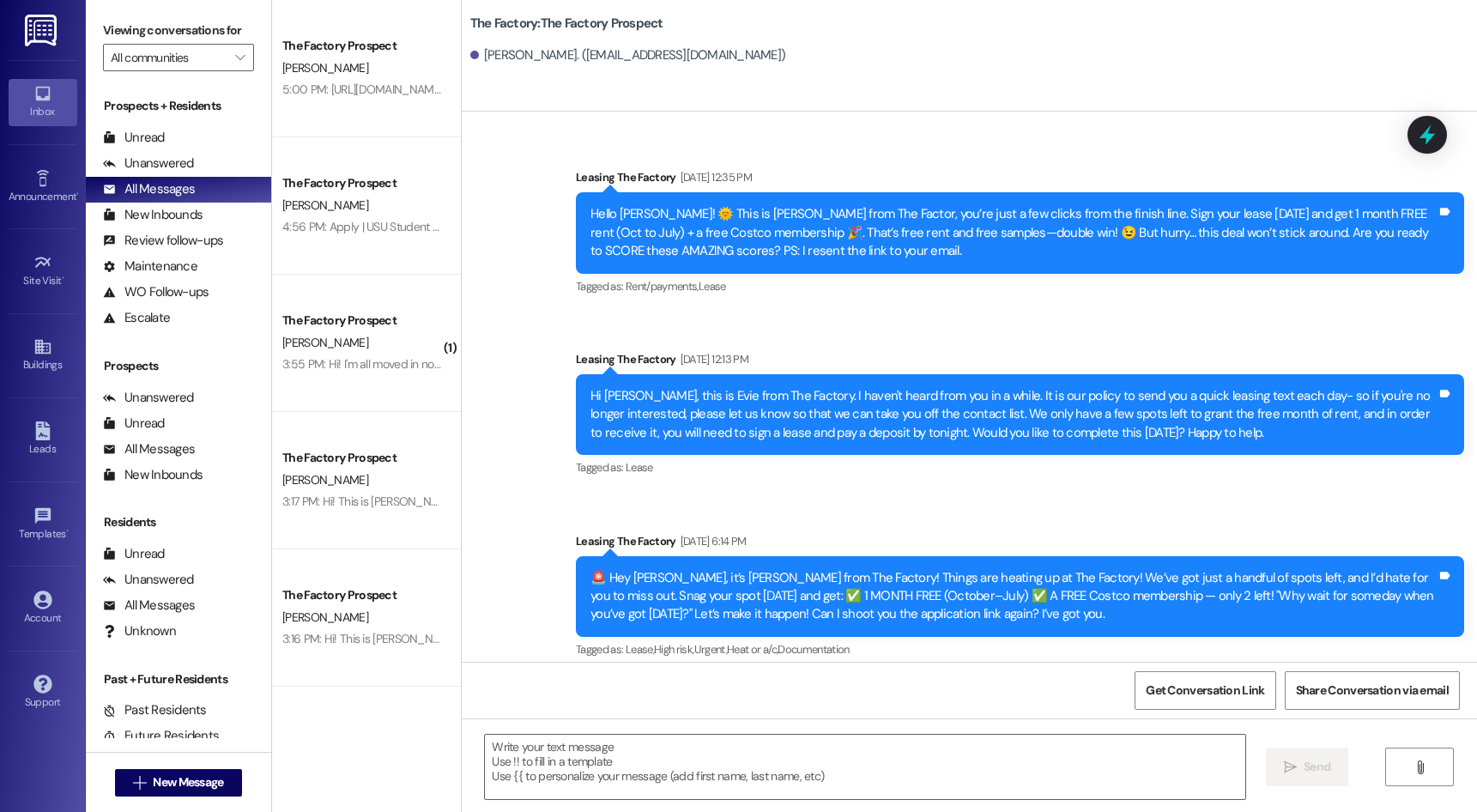
scroll to position [1689, 0]
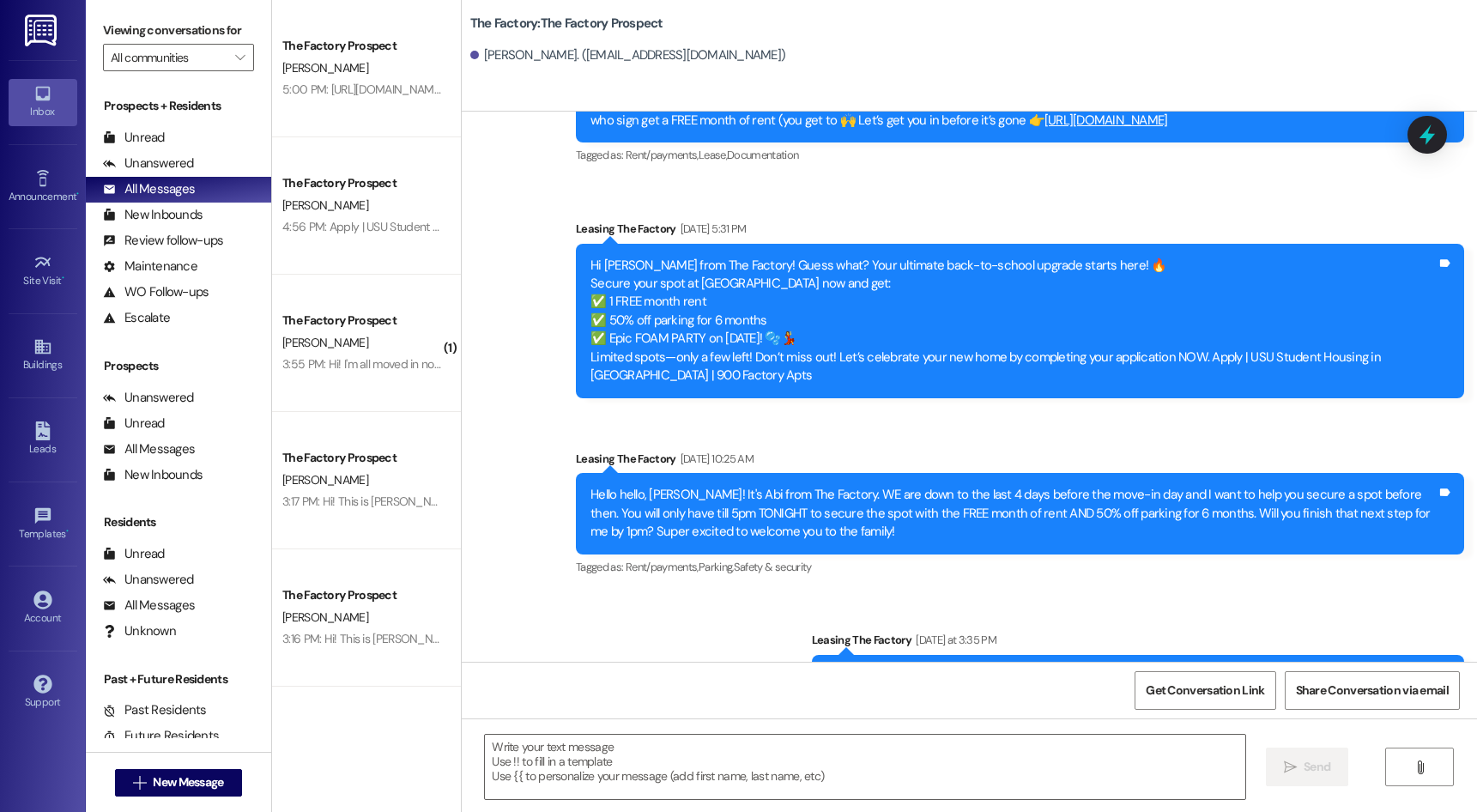
drag, startPoint x: 896, startPoint y: 765, endPoint x: 896, endPoint y: 836, distance: 71.0
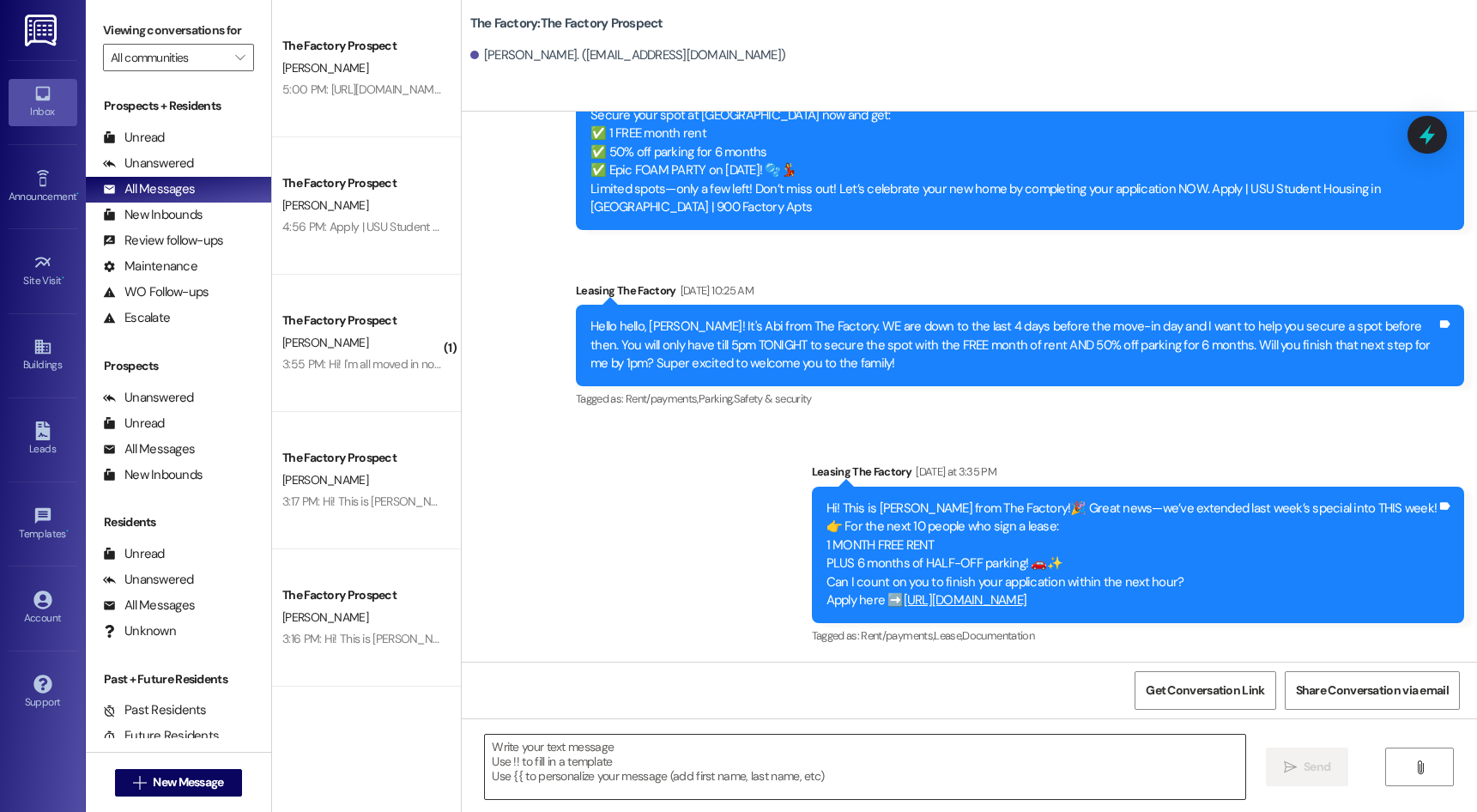
click at [923, 762] on textarea at bounding box center [864, 767] width 759 height 64
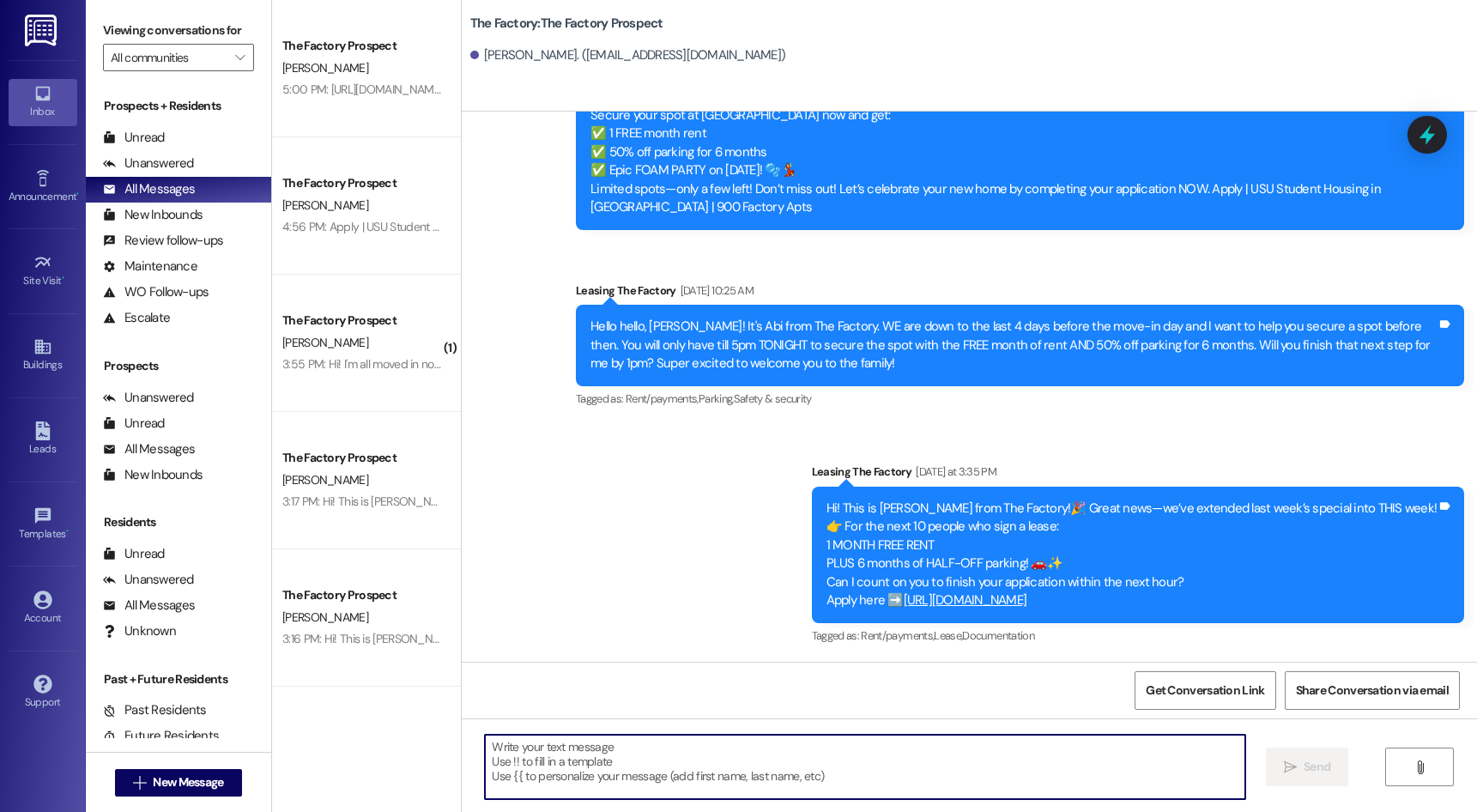
paste textarea "Hey {{first_name}}, it’s [PERSON_NAME] at [GEOGRAPHIC_DATA]. We’ve only got 4 s…"
type textarea "Hey {{first_name}}, it’s [PERSON_NAME] at [GEOGRAPHIC_DATA]. We’ve only got 4 s…"
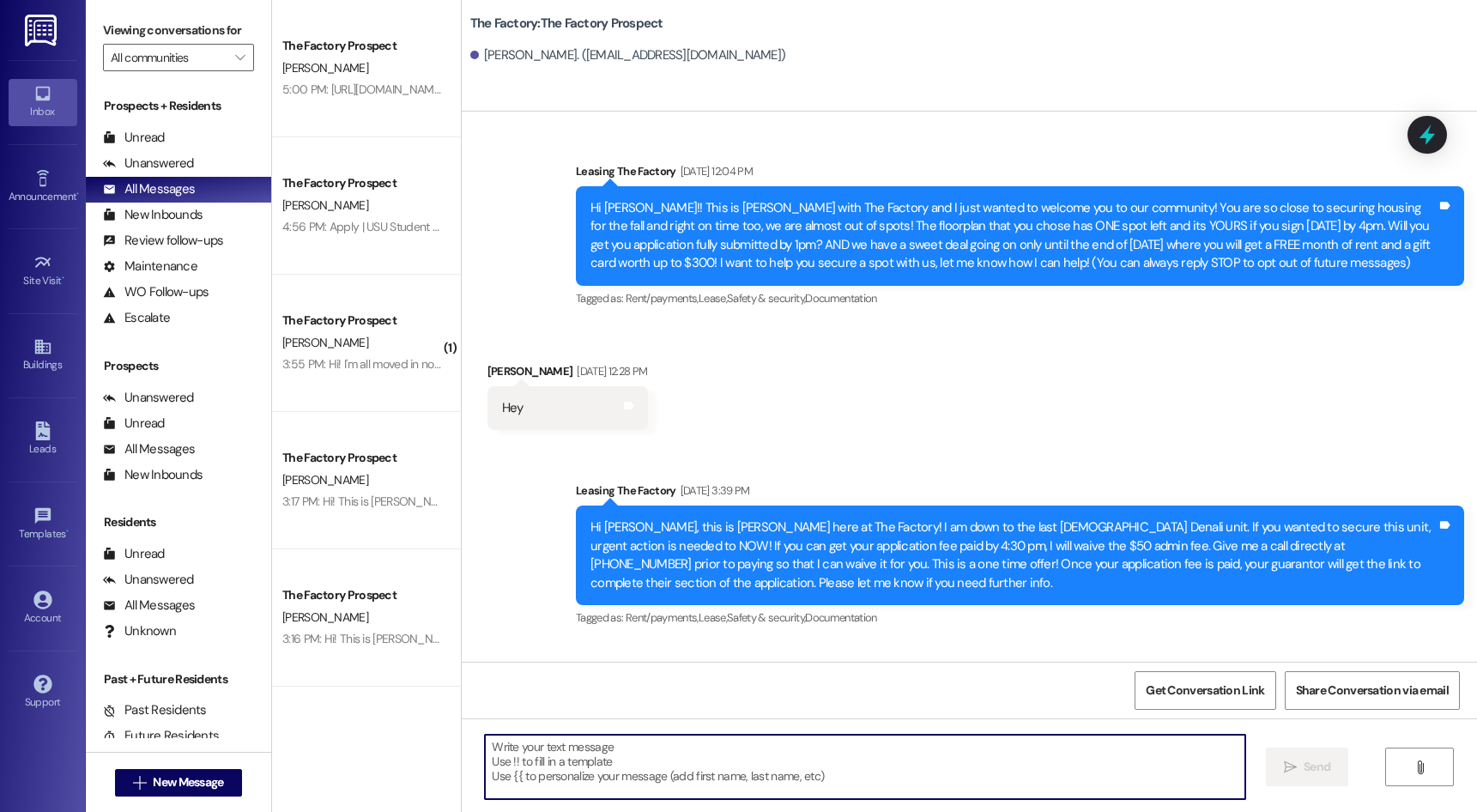
scroll to position [0, 0]
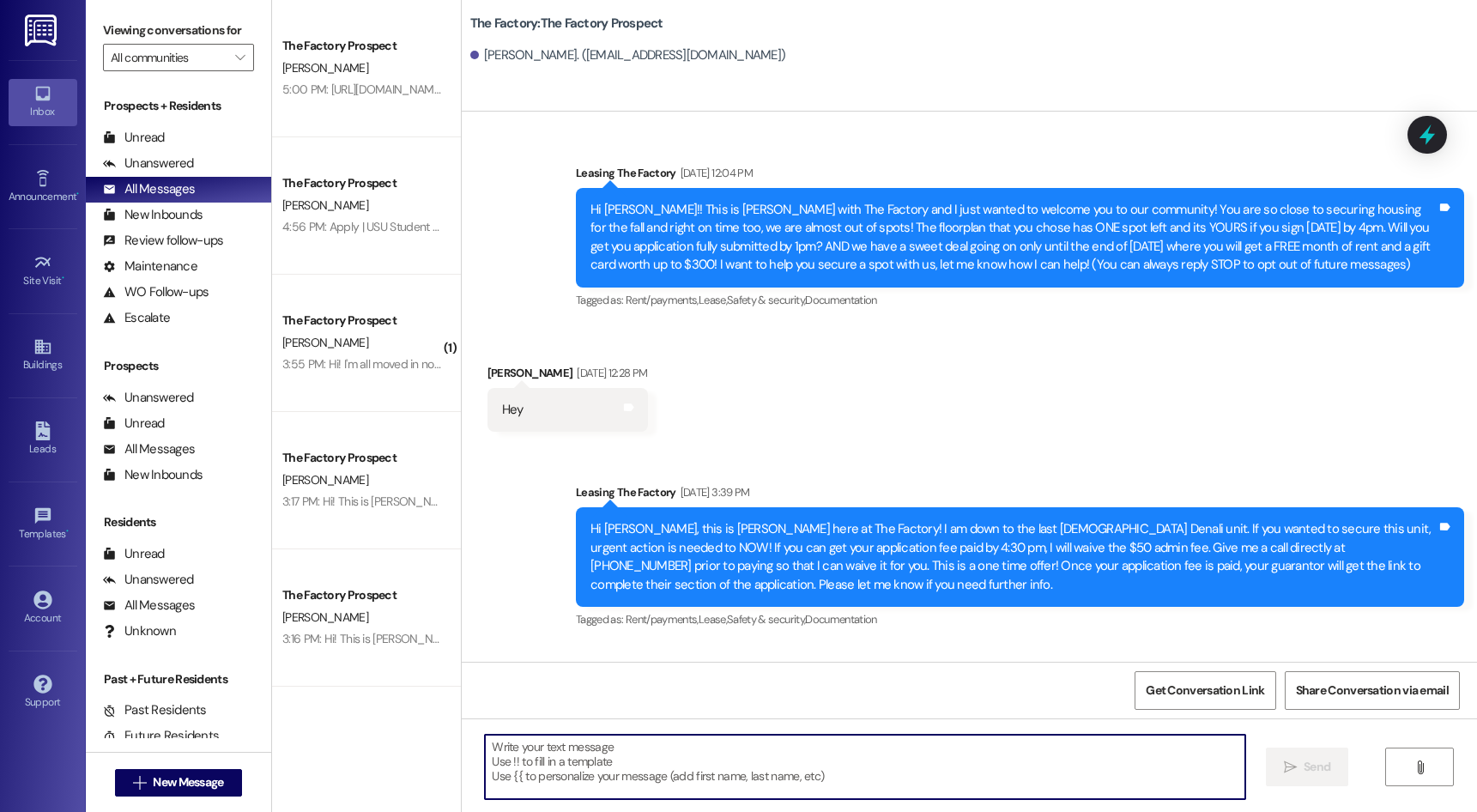
paste textarea "[URL][DOMAIN_NAME] It probably won't be around [DATE], can you finish it [DATE]…"
type textarea "[URL][DOMAIN_NAME] It probably won't be around [DATE], can you finish it [DATE]…"
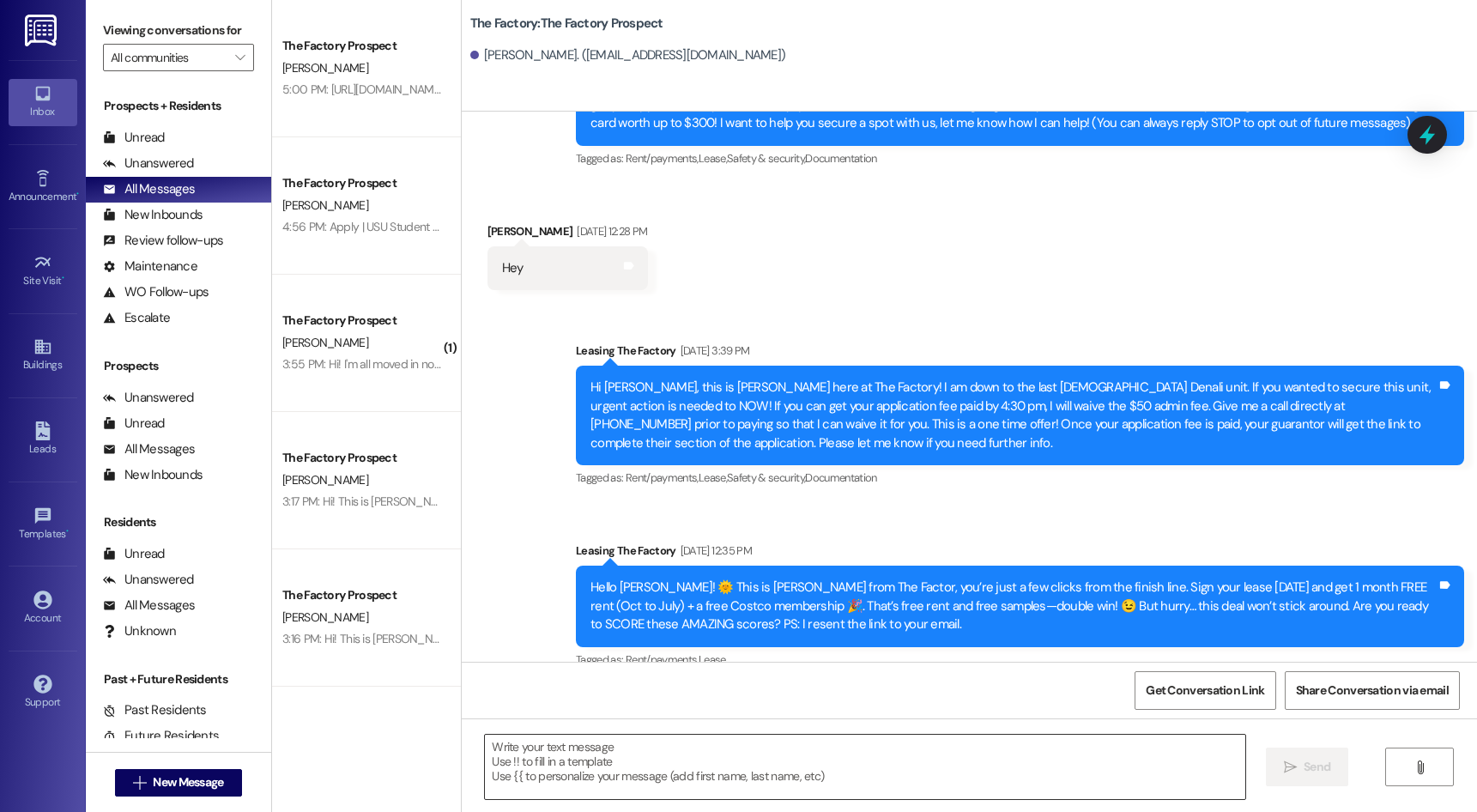
scroll to position [1983, 0]
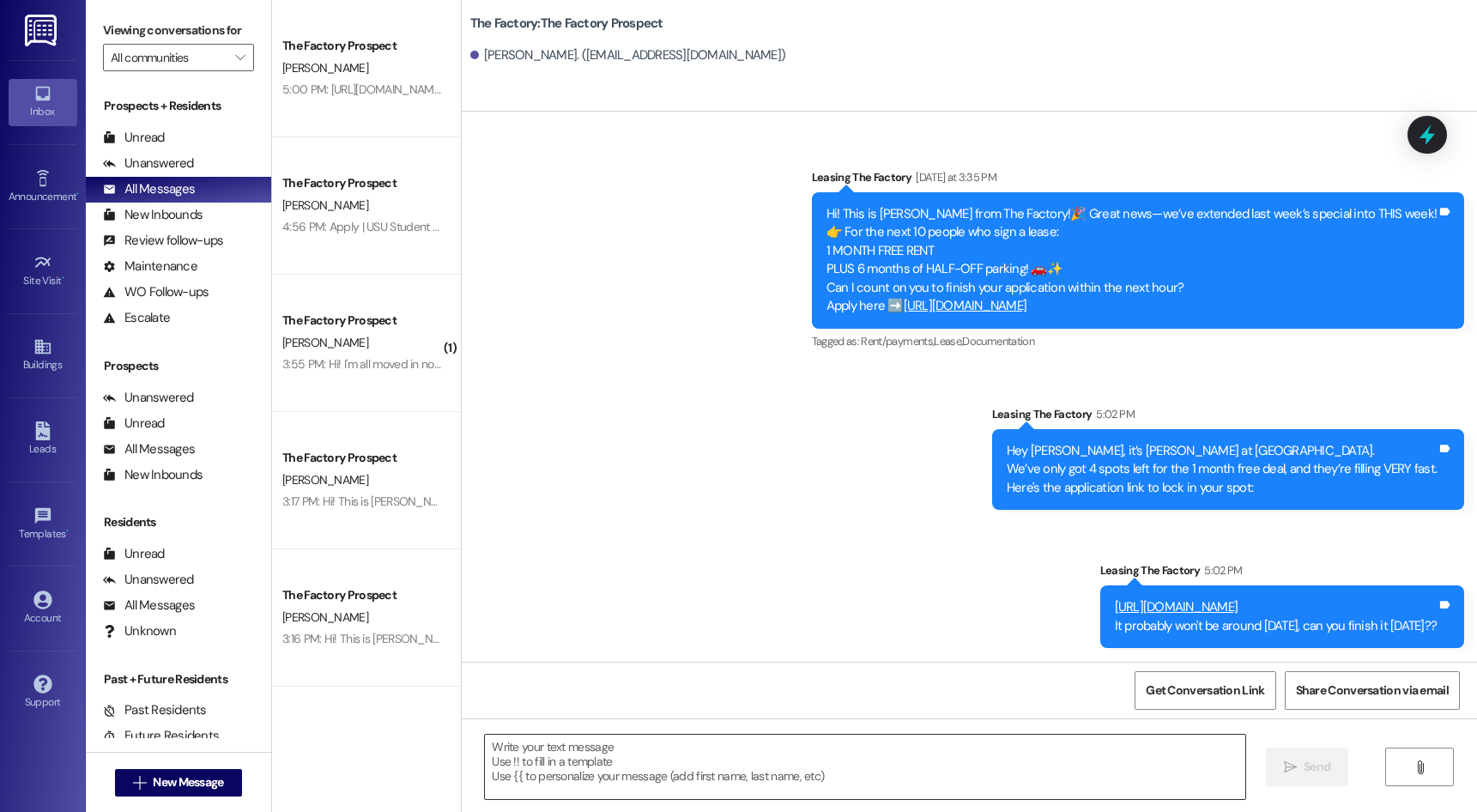
drag, startPoint x: 785, startPoint y: 428, endPoint x: 770, endPoint y: 759, distance: 331.3
click at [180, 771] on button " New Message" at bounding box center [179, 782] width 127 height 27
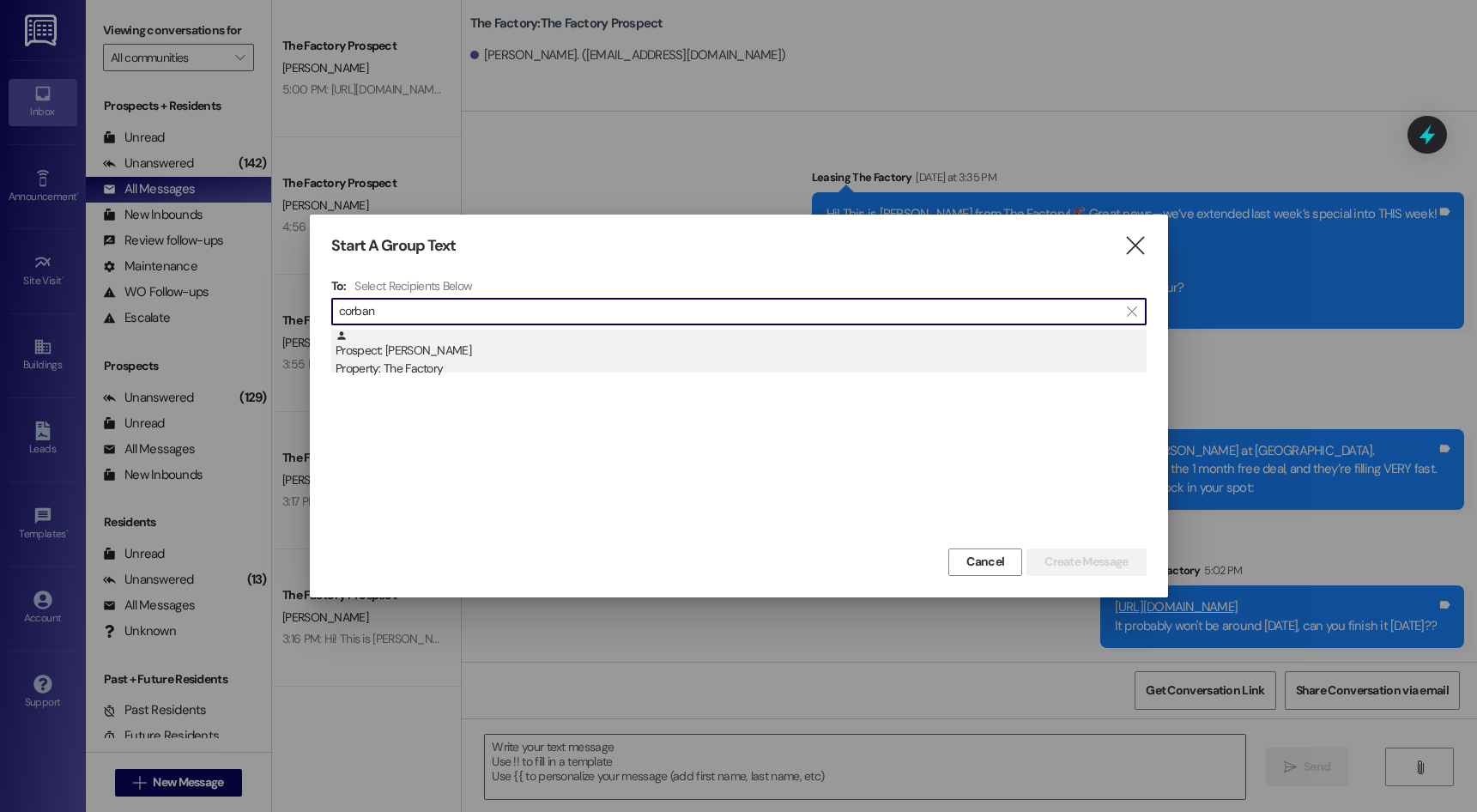
type input "corban"
click at [407, 354] on div "Prospect: [PERSON_NAME] Property: The Factory" at bounding box center [741, 354] width 811 height 49
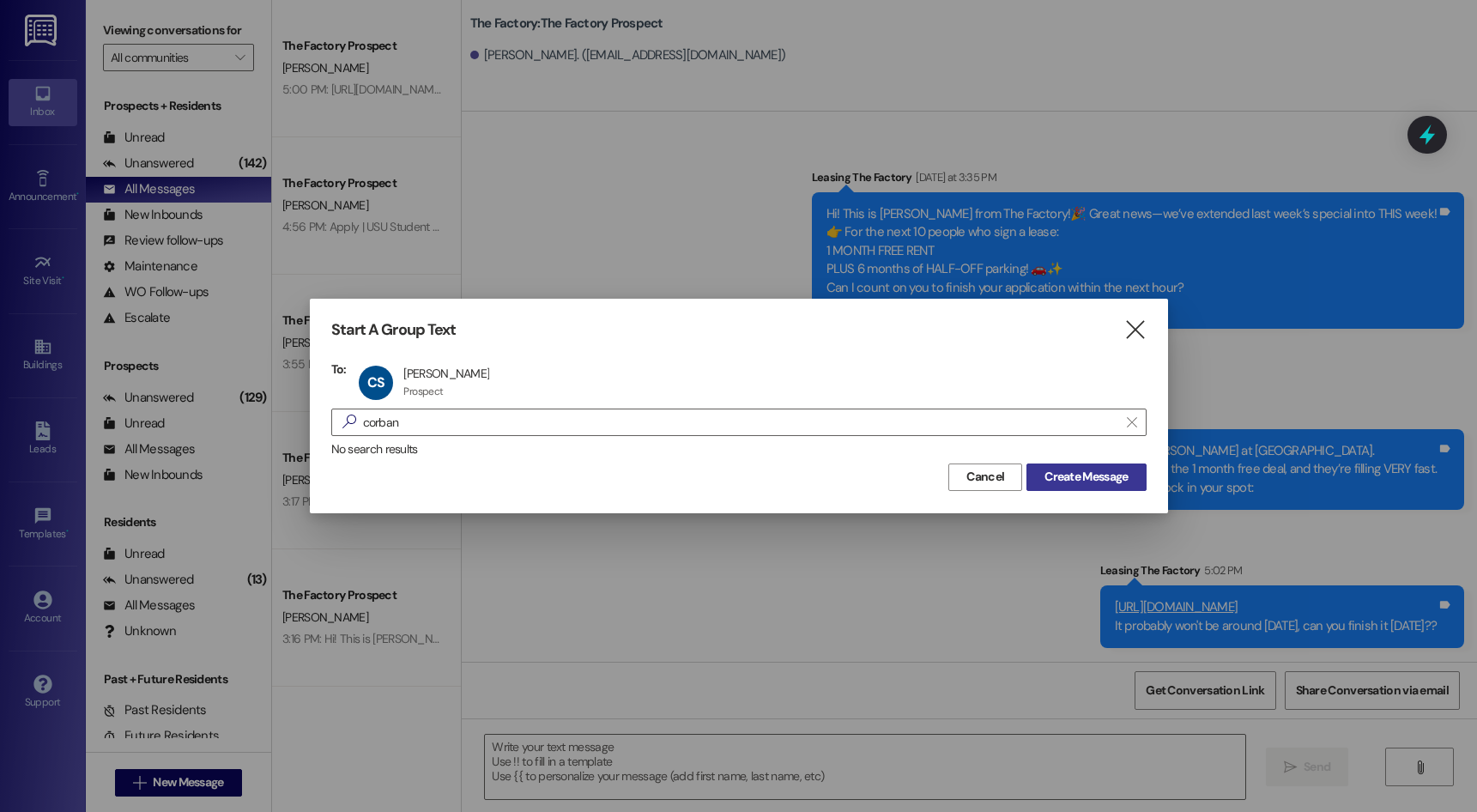
click at [1044, 480] on span "Create Message" at bounding box center [1086, 476] width 83 height 18
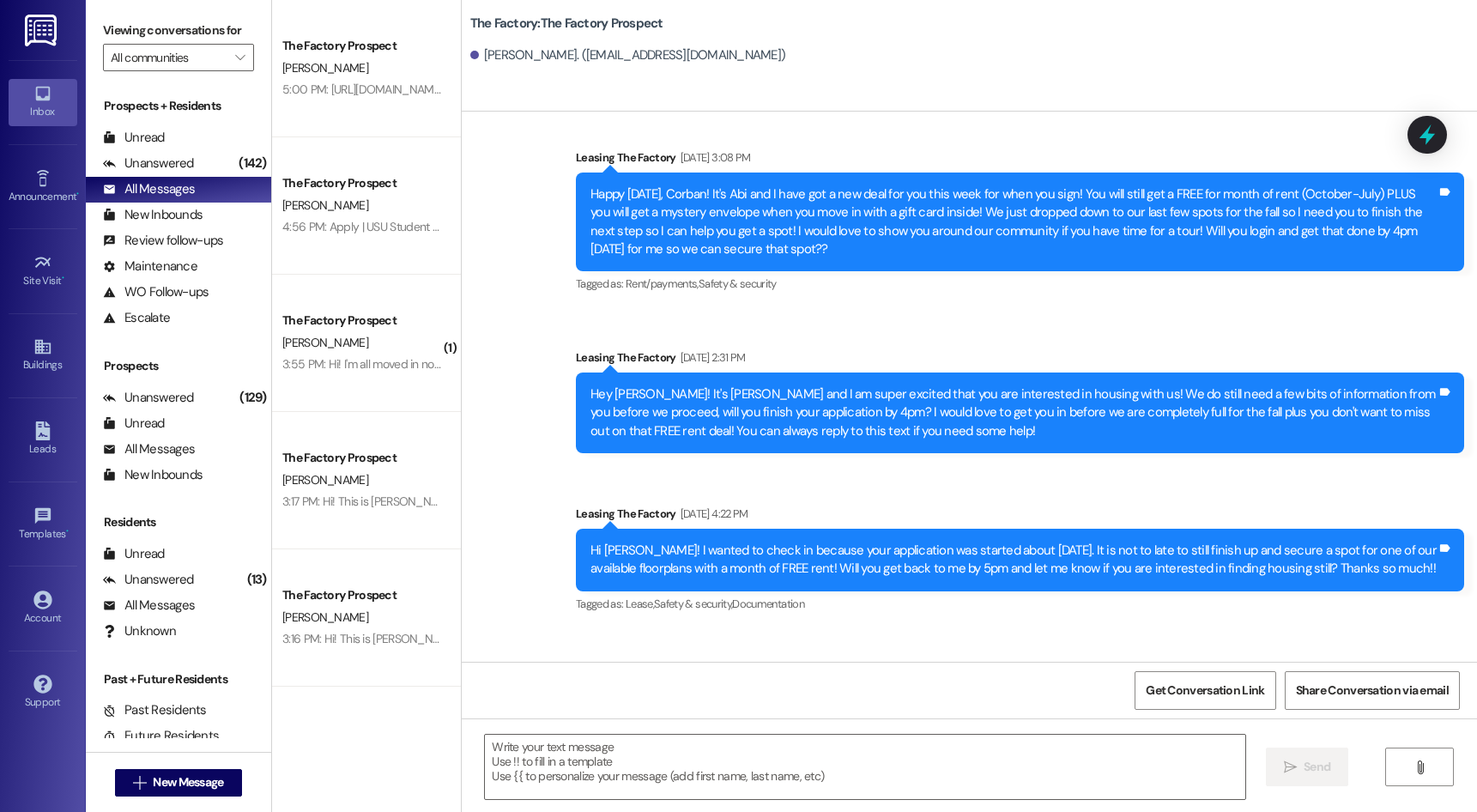
drag, startPoint x: 834, startPoint y: 569, endPoint x: 831, endPoint y: 710, distance: 141.0
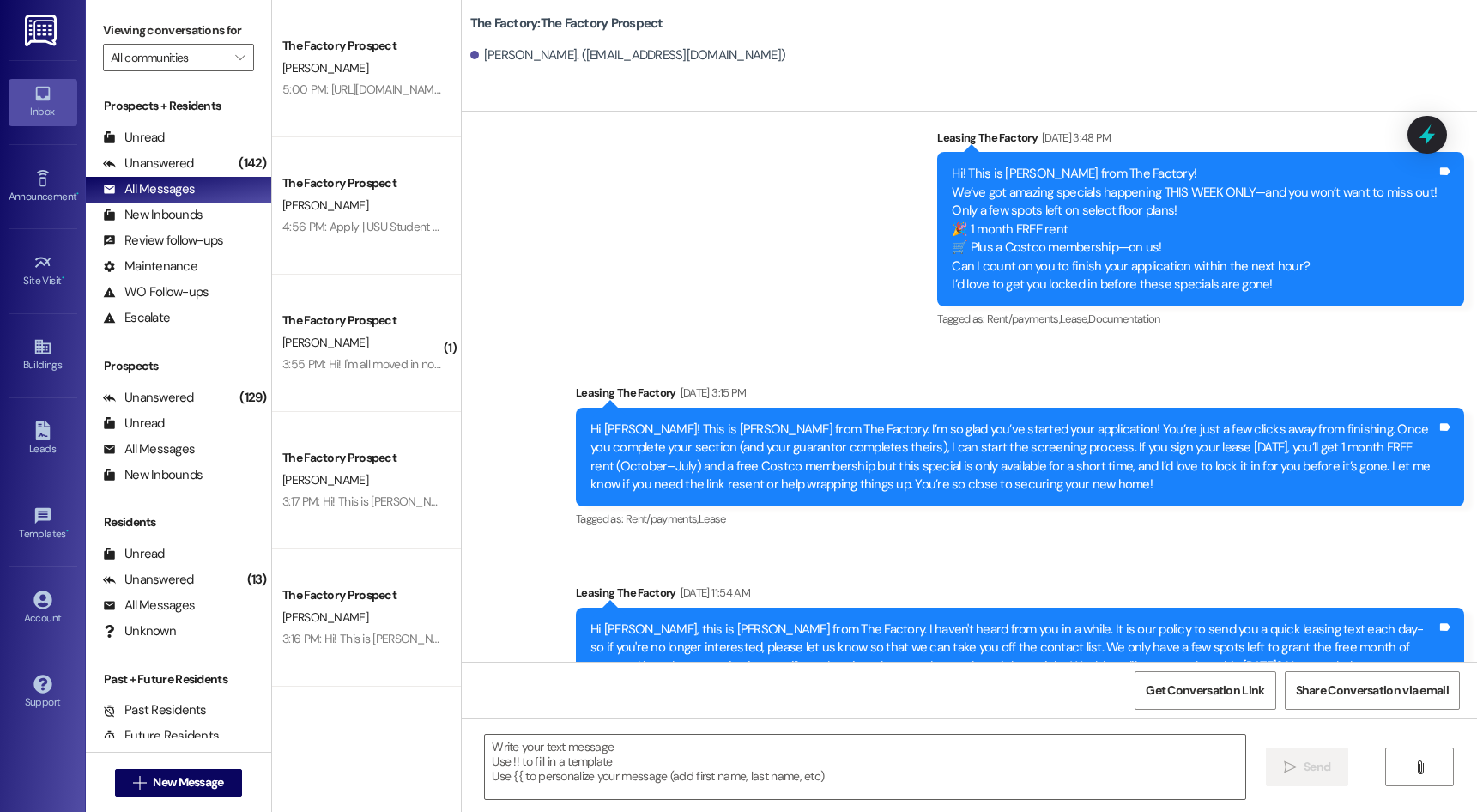
scroll to position [4138, 0]
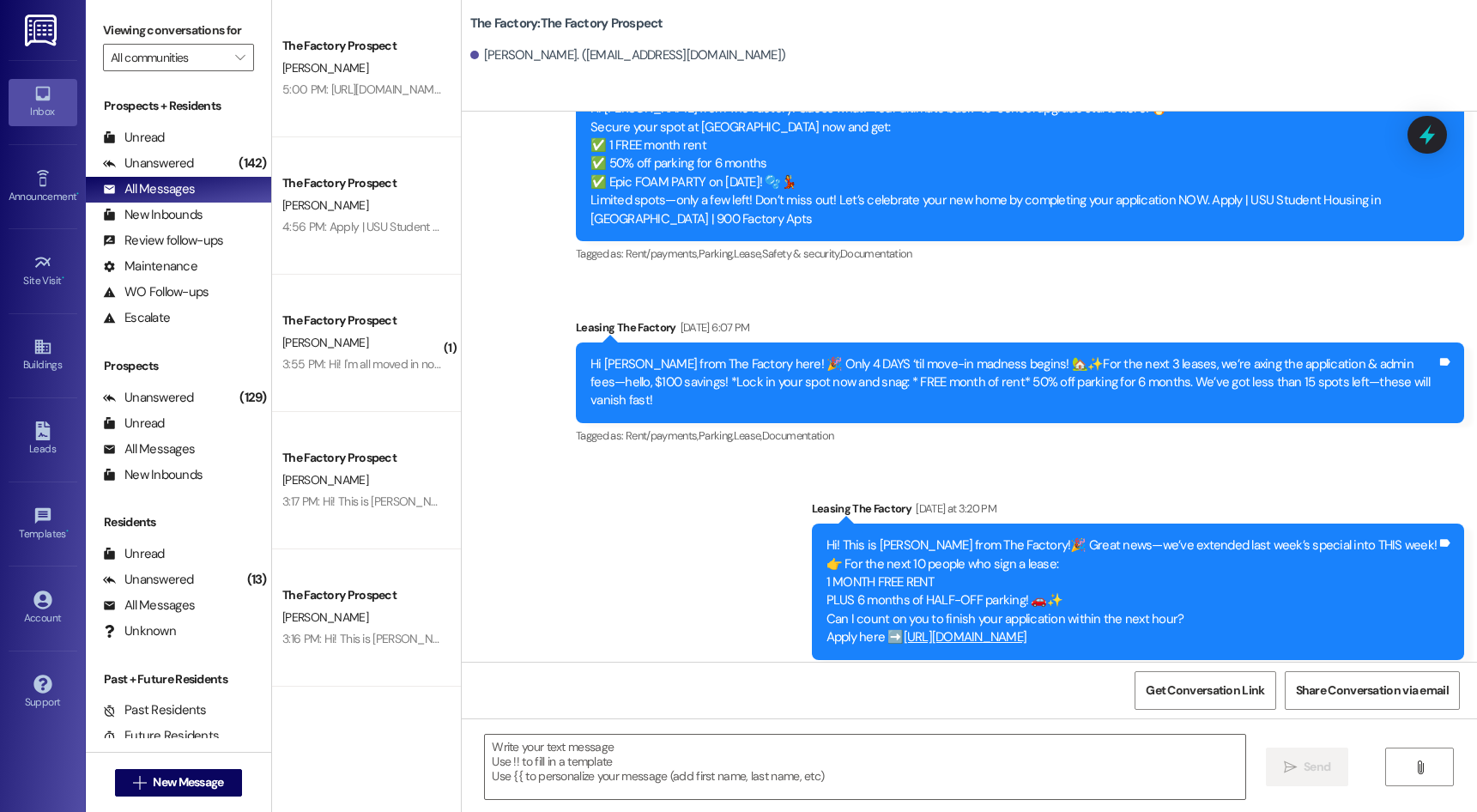
drag, startPoint x: 884, startPoint y: 634, endPoint x: 874, endPoint y: 730, distance: 96.5
click at [865, 747] on textarea at bounding box center [864, 767] width 759 height 64
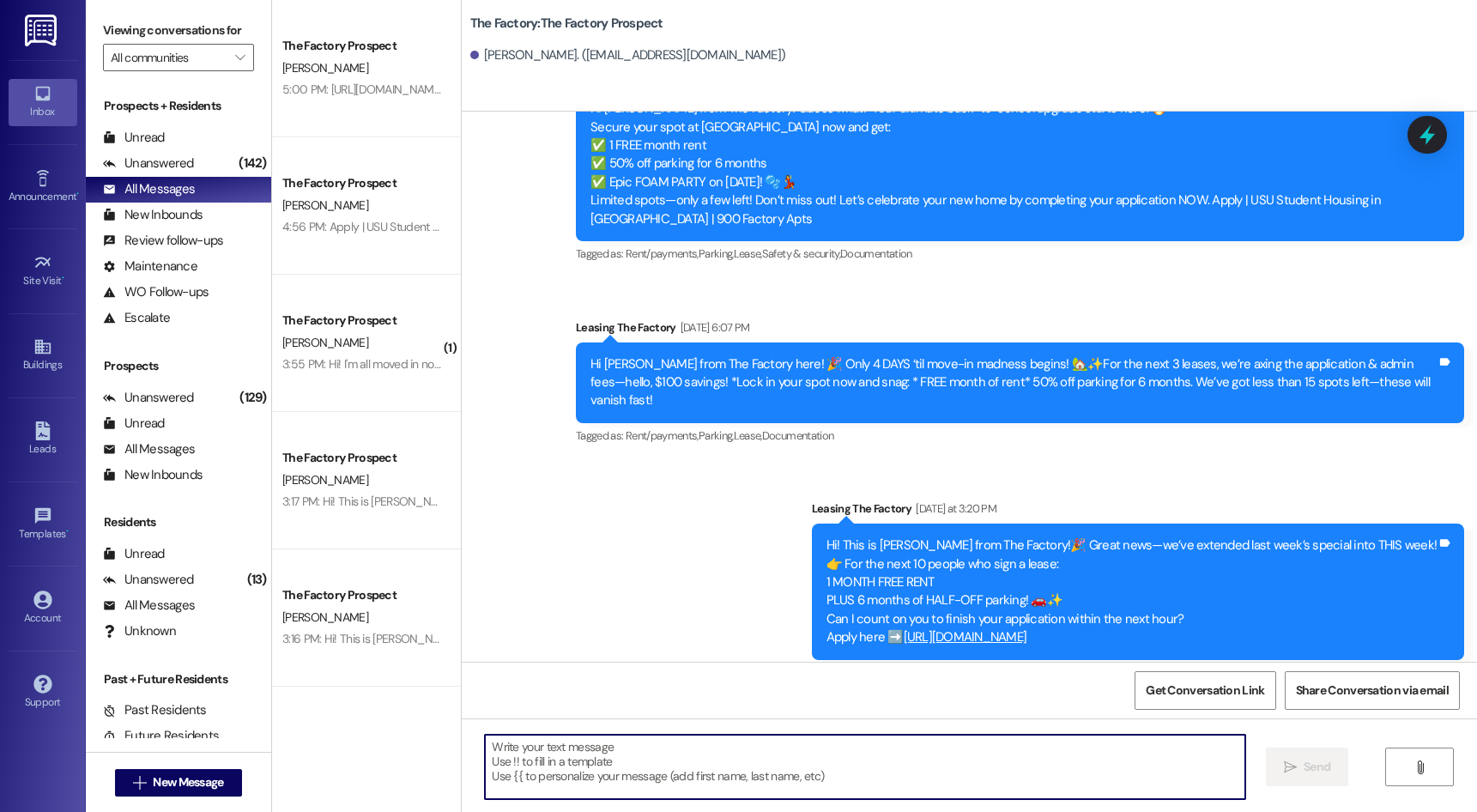
paste textarea "Hey {{first_name}}, it’s [PERSON_NAME] at [GEOGRAPHIC_DATA]. We’ve only got 4 s…"
type textarea "Hey {{first_name}}, it’s [PERSON_NAME] at [GEOGRAPHIC_DATA]. We’ve only got 4 s…"
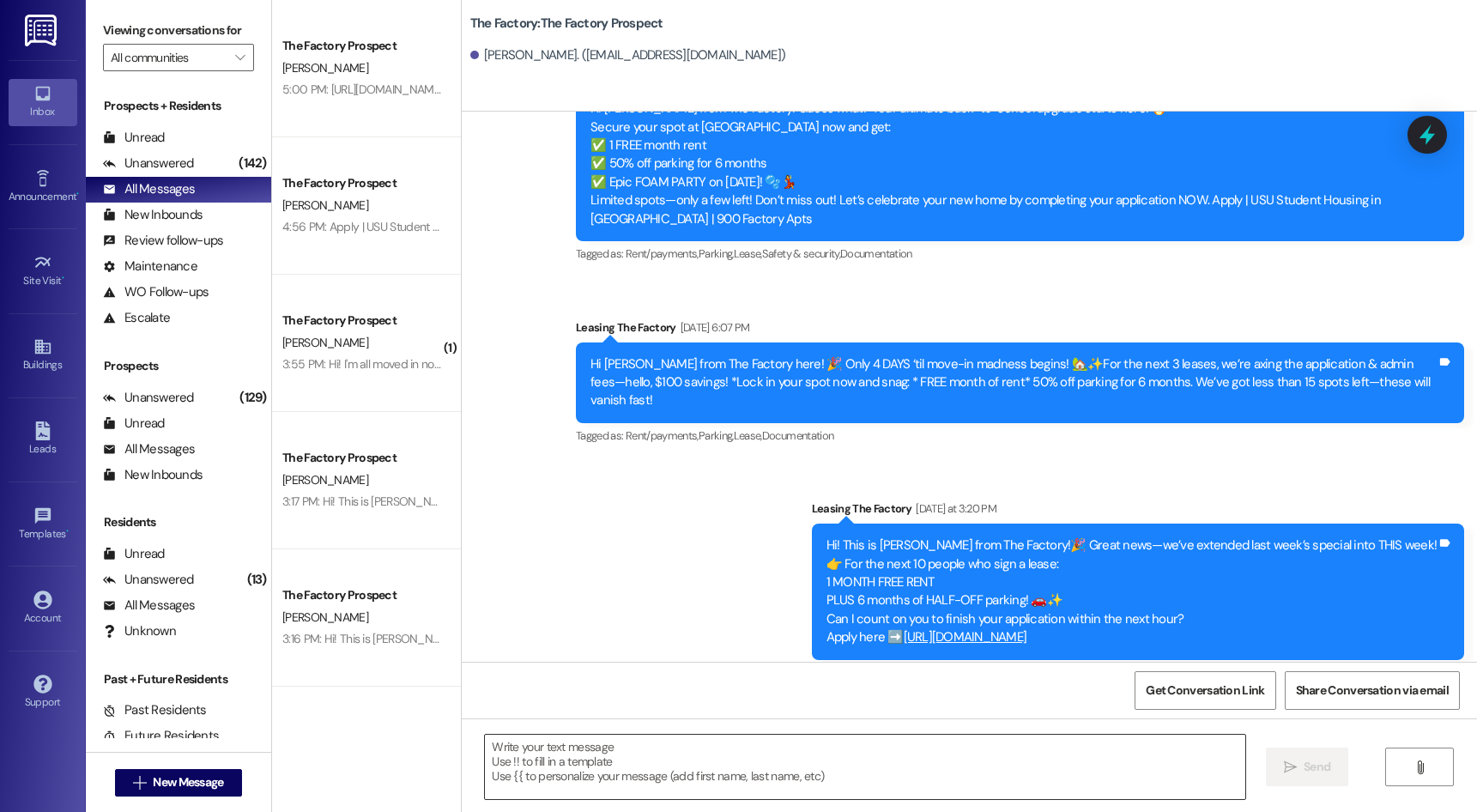
click at [735, 785] on textarea at bounding box center [864, 767] width 759 height 64
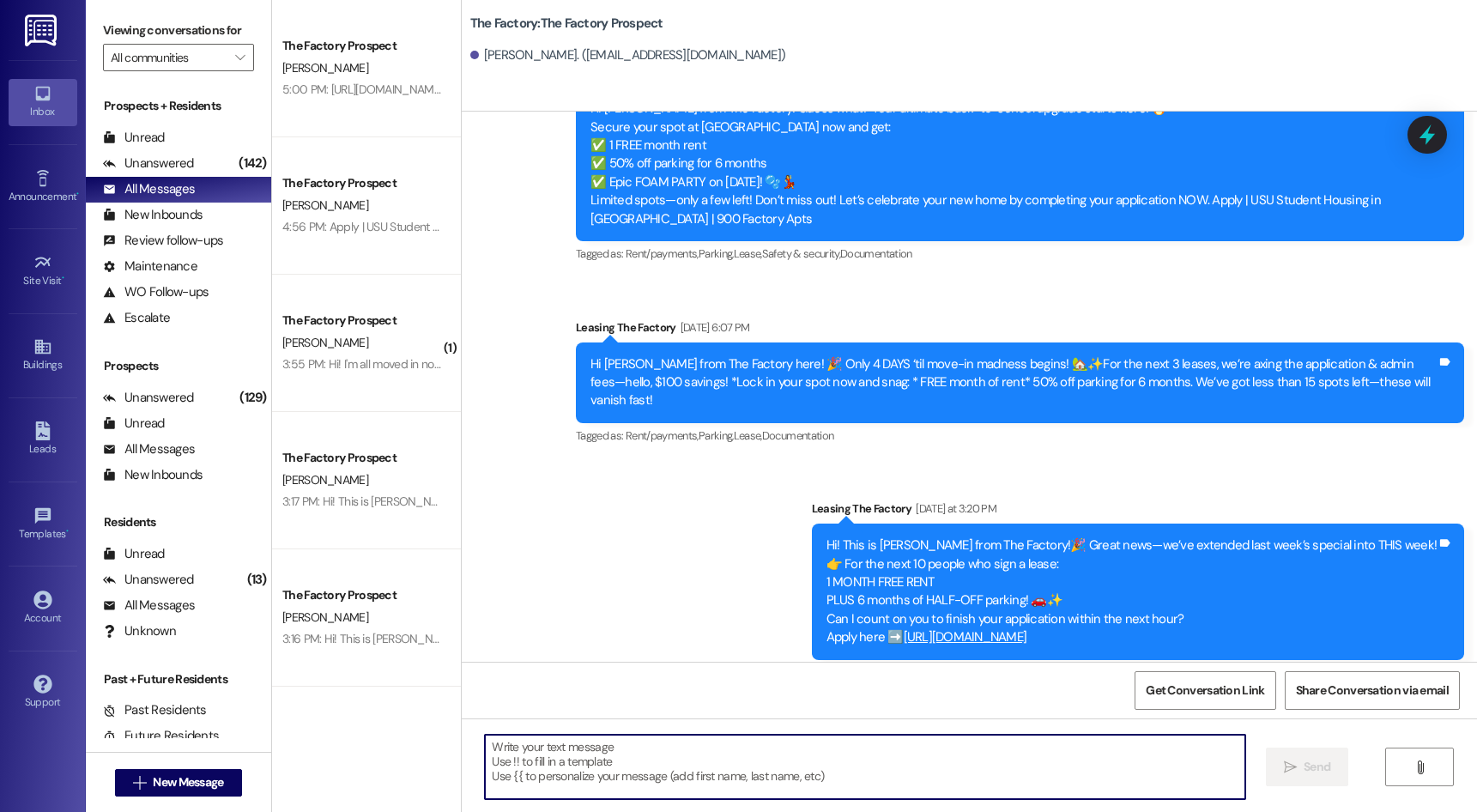
paste textarea "[URL][DOMAIN_NAME] It probably won't be around [DATE], can you finish it [DATE]…"
type textarea "[URL][DOMAIN_NAME] It probably won't be around [DATE], can you finish it [DATE]…"
click at [194, 793] on button " New Message" at bounding box center [179, 782] width 127 height 27
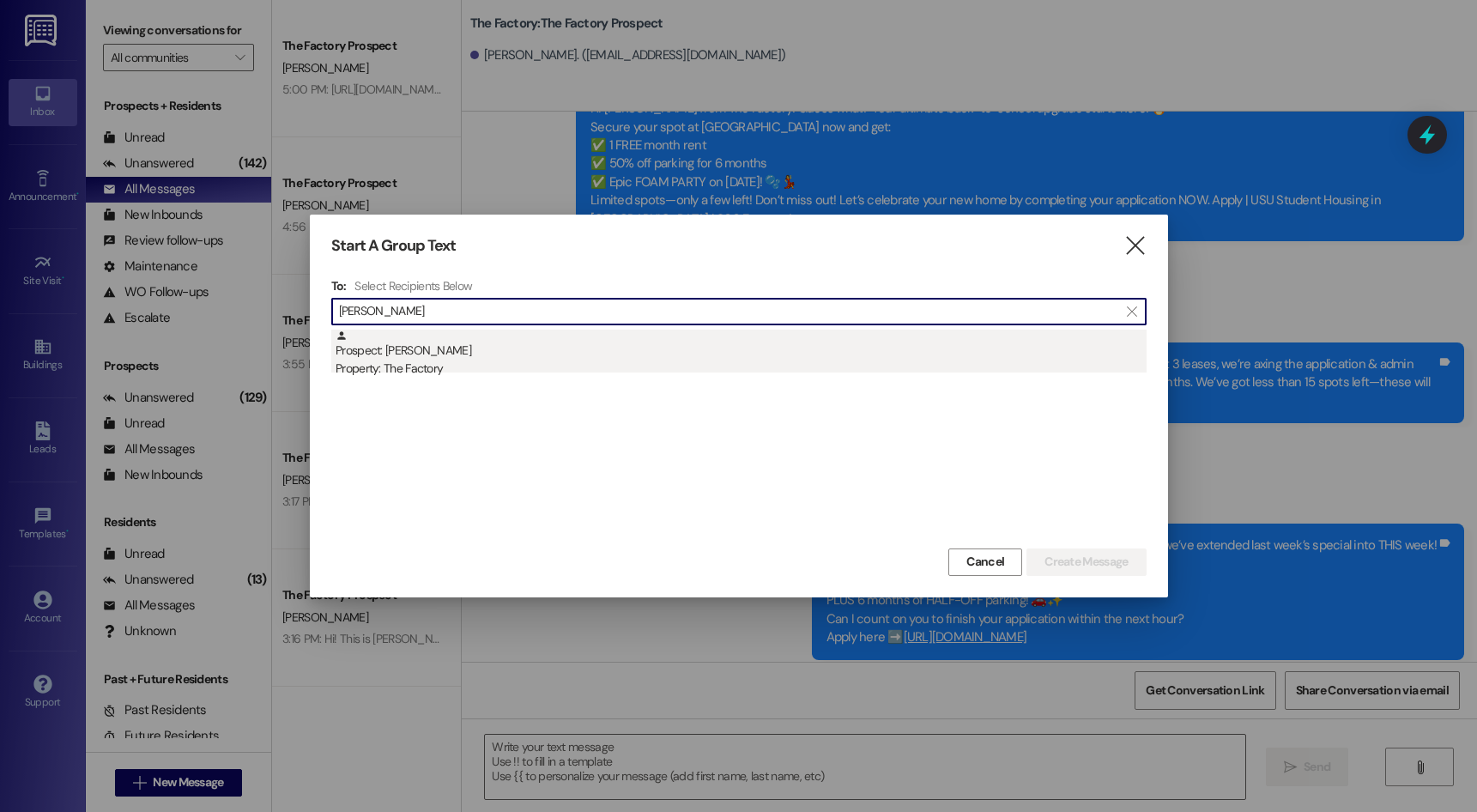
type input "[PERSON_NAME]"
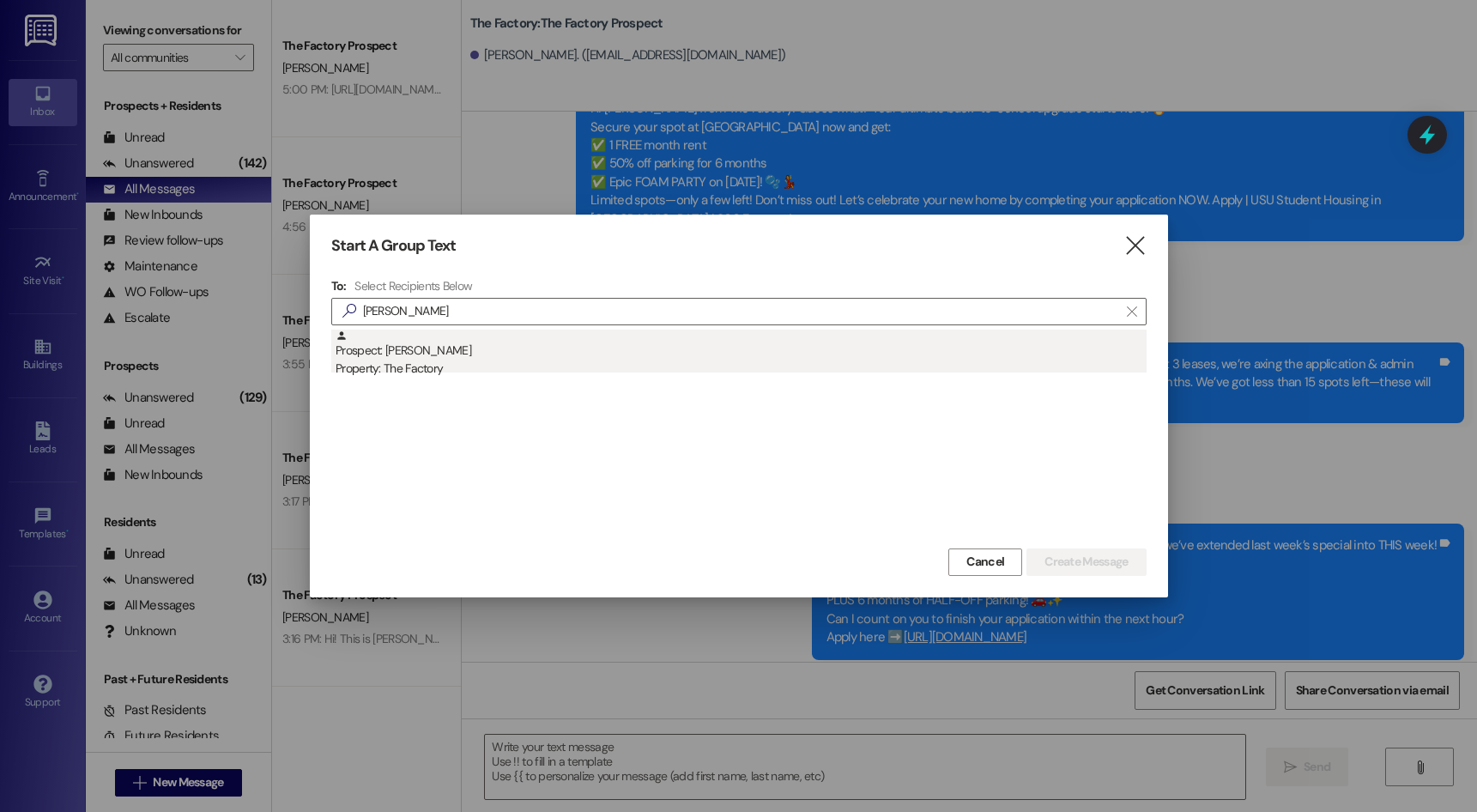
click at [490, 361] on div "Property: The Factory" at bounding box center [741, 368] width 811 height 18
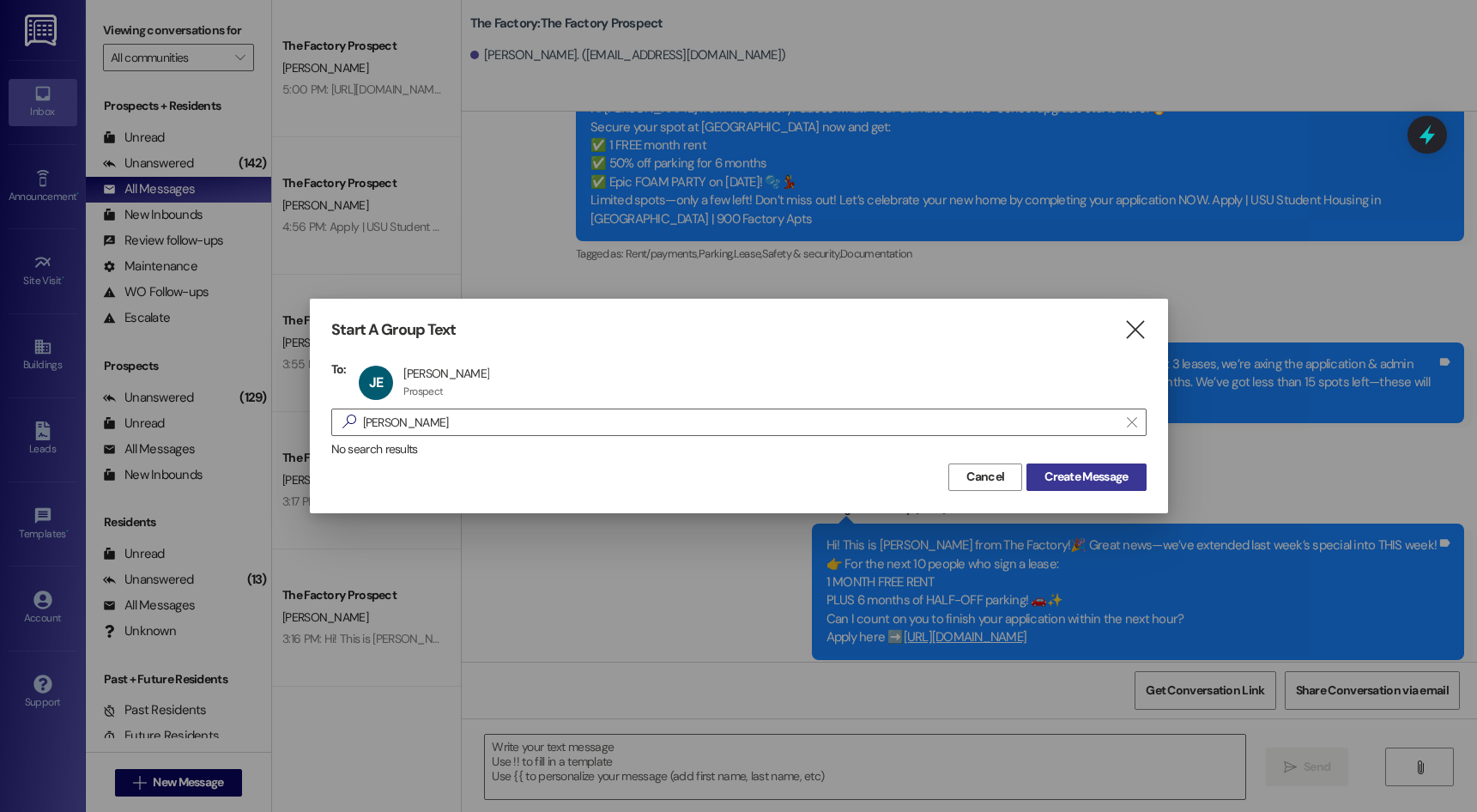
click at [1131, 477] on span "Create Message" at bounding box center [1086, 476] width 90 height 18
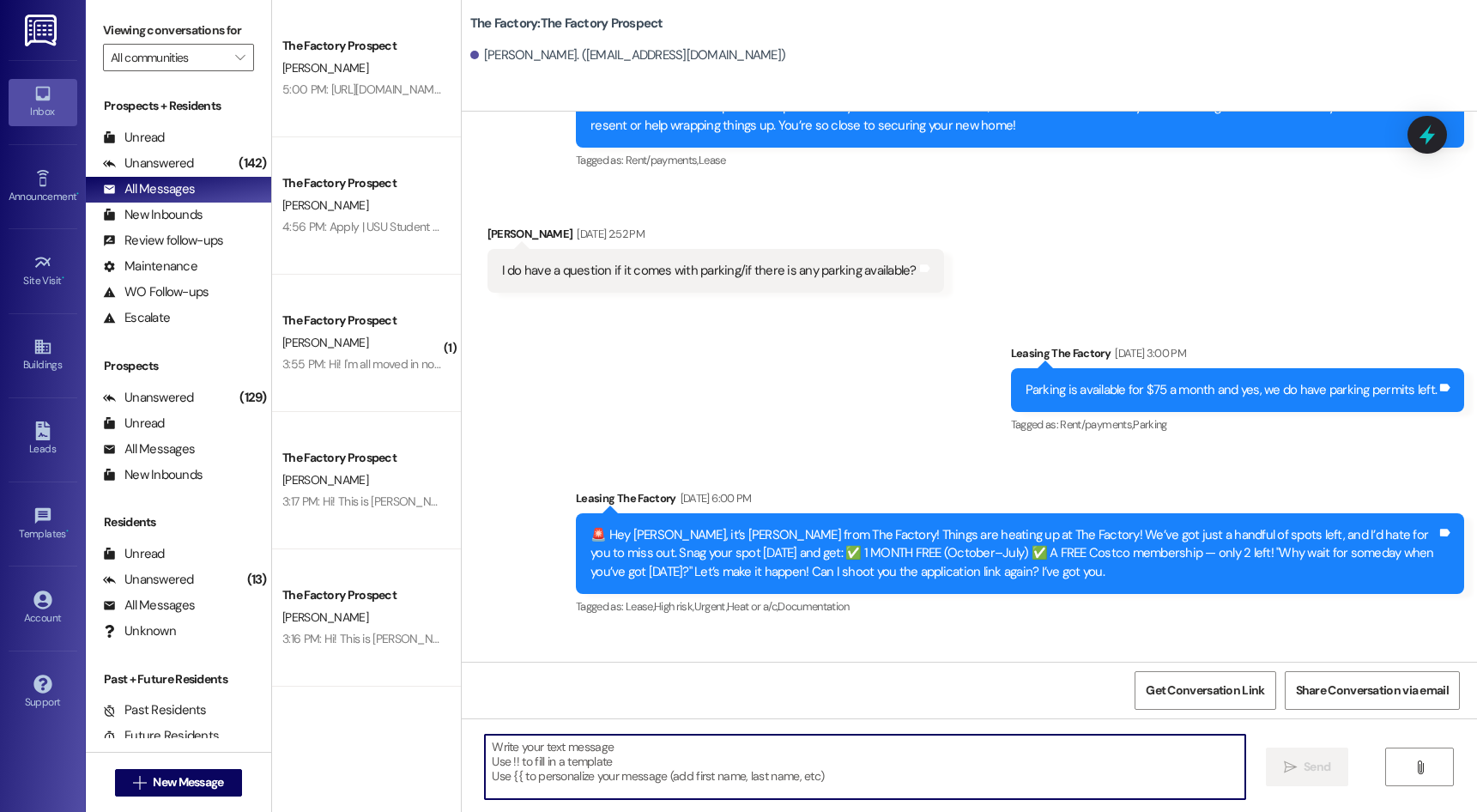
scroll to position [0, 0]
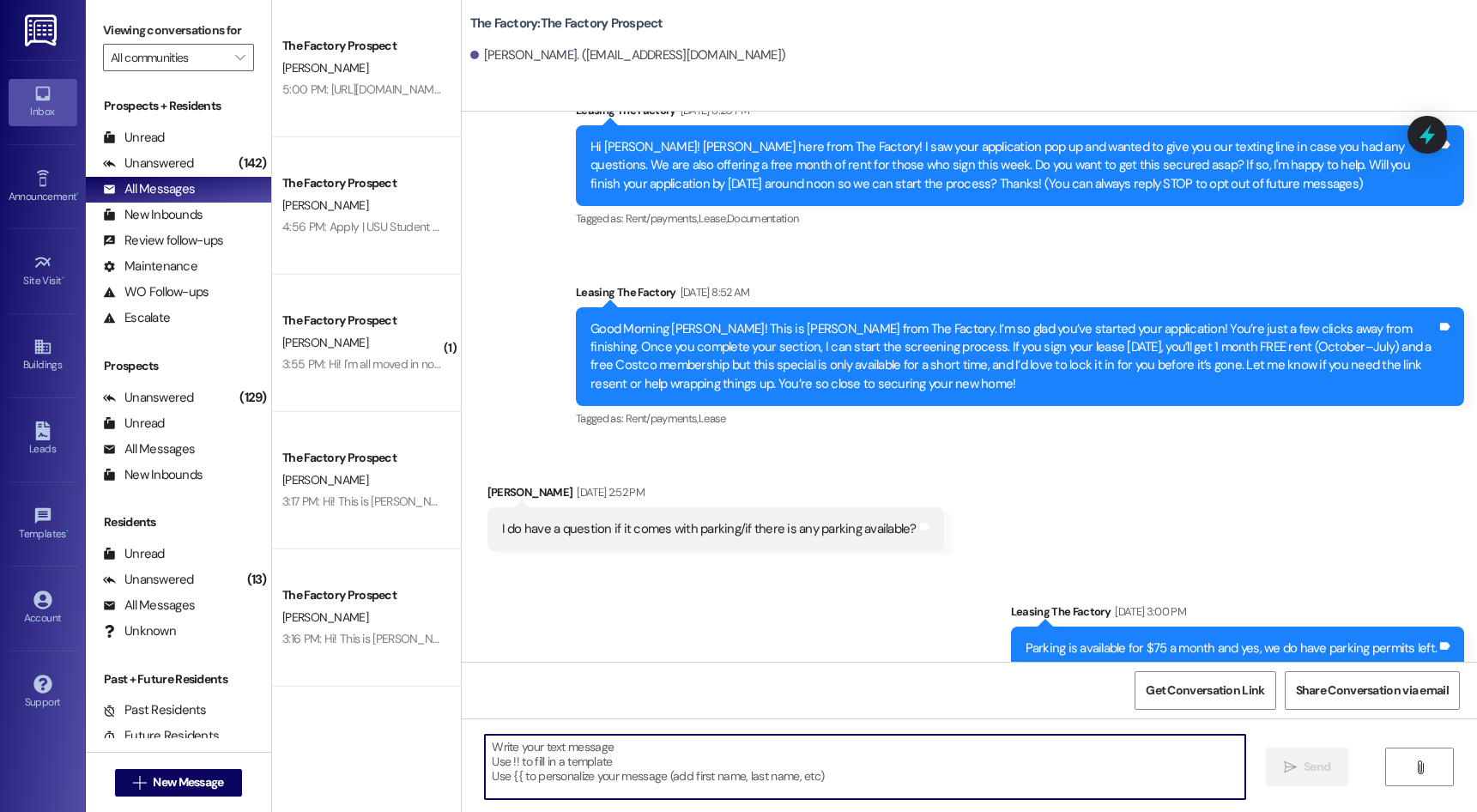
click at [905, 769] on textarea at bounding box center [864, 767] width 759 height 64
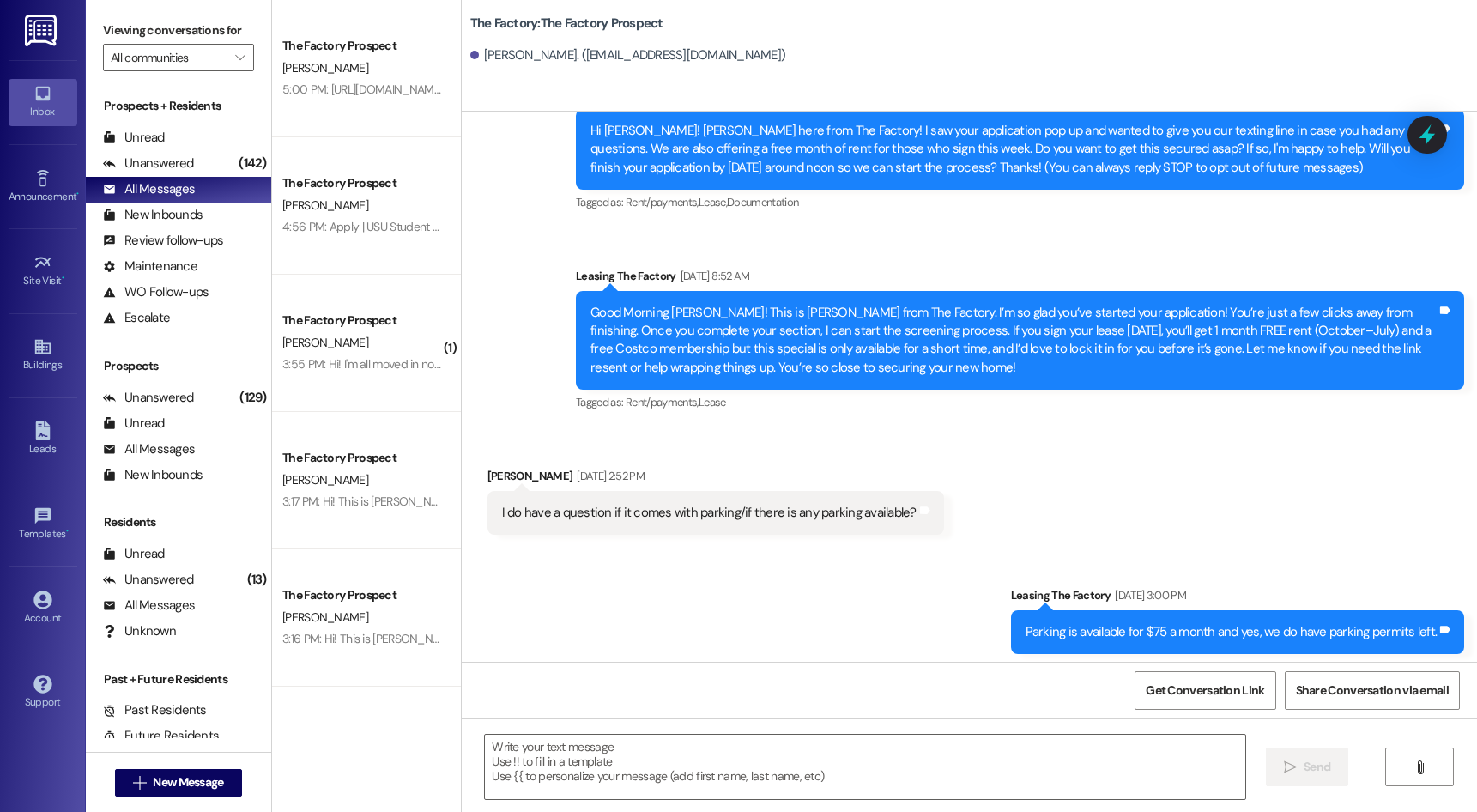
scroll to position [1903, 0]
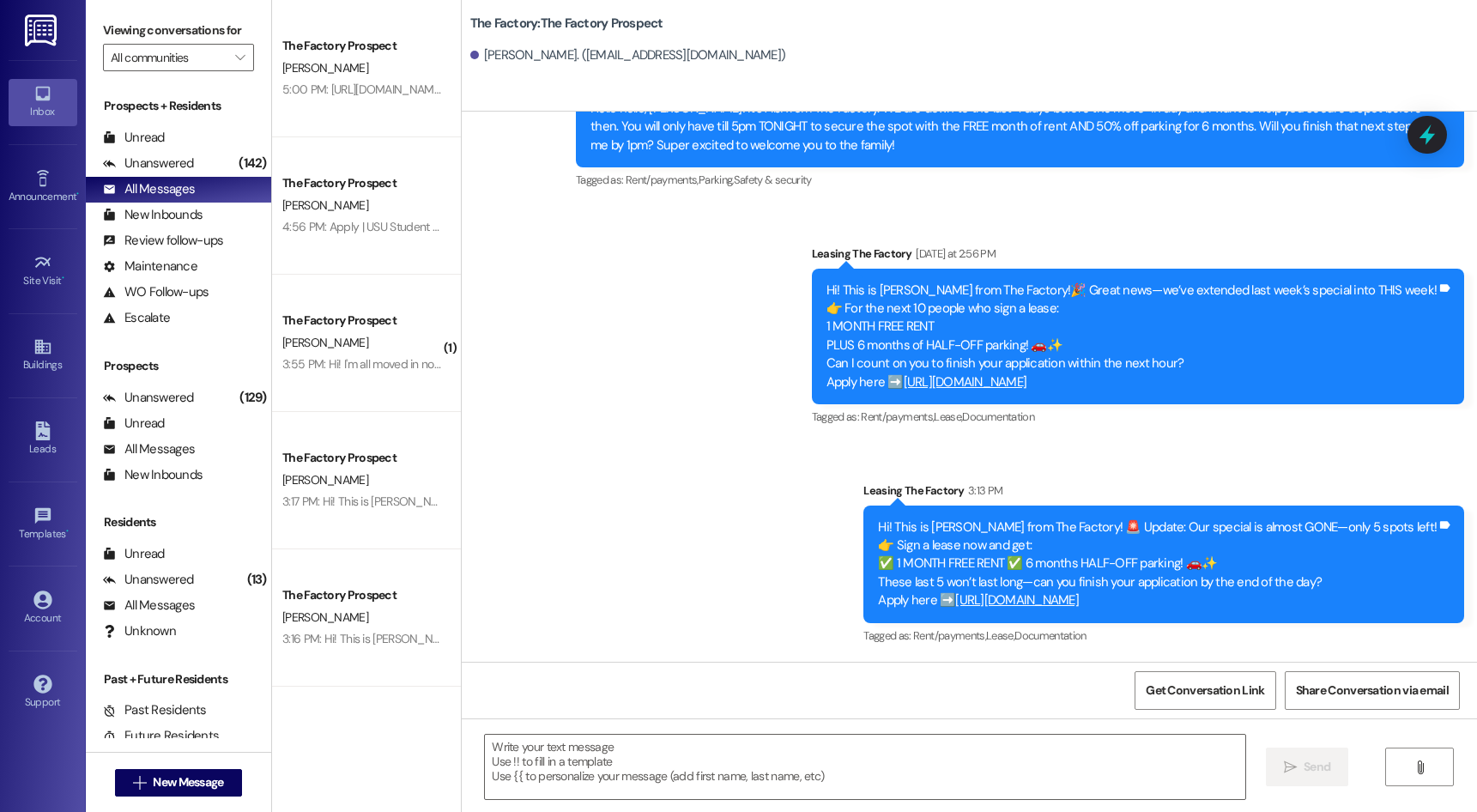
drag, startPoint x: 969, startPoint y: 320, endPoint x: 957, endPoint y: 803, distance: 483.1
click at [933, 737] on textarea at bounding box center [864, 767] width 759 height 64
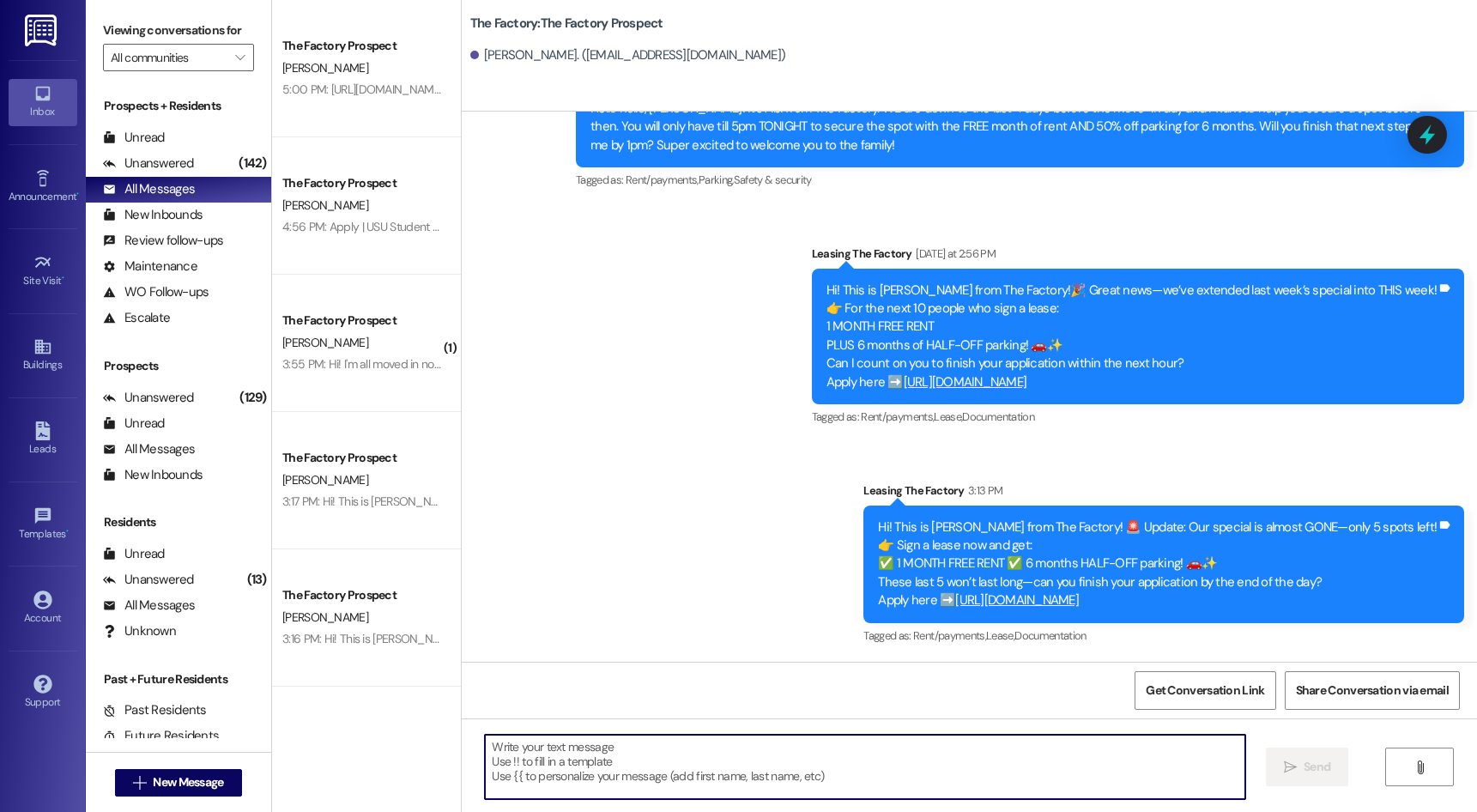
paste textarea "Hey {{first_name}}, it’s [PERSON_NAME] at [GEOGRAPHIC_DATA]. We’ve only got 4 s…"
type textarea "Hey {{first_name}}, it’s [PERSON_NAME] at [GEOGRAPHIC_DATA]. We’ve only got 4 s…"
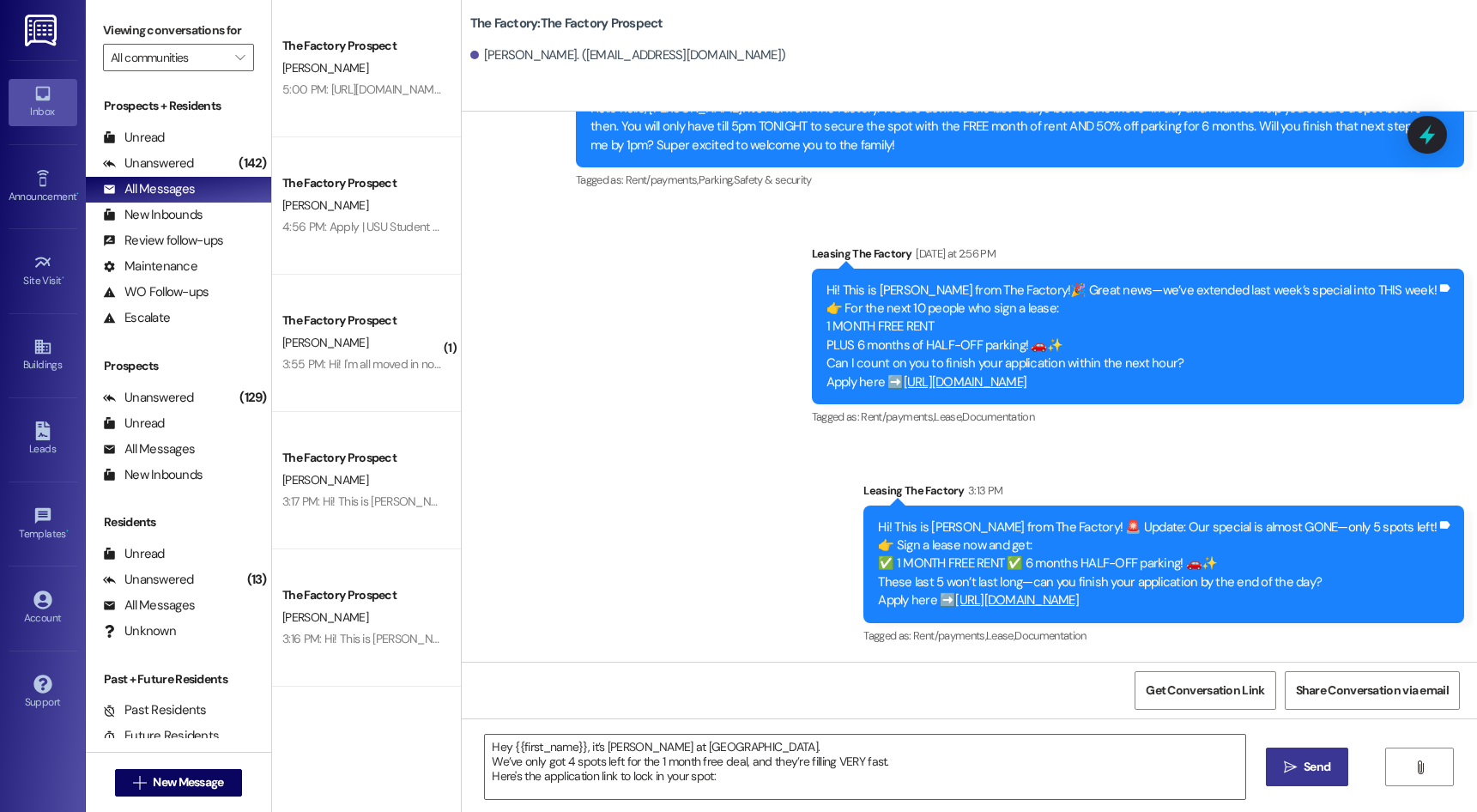
click at [1276, 767] on button " Send" at bounding box center [1308, 766] width 83 height 39
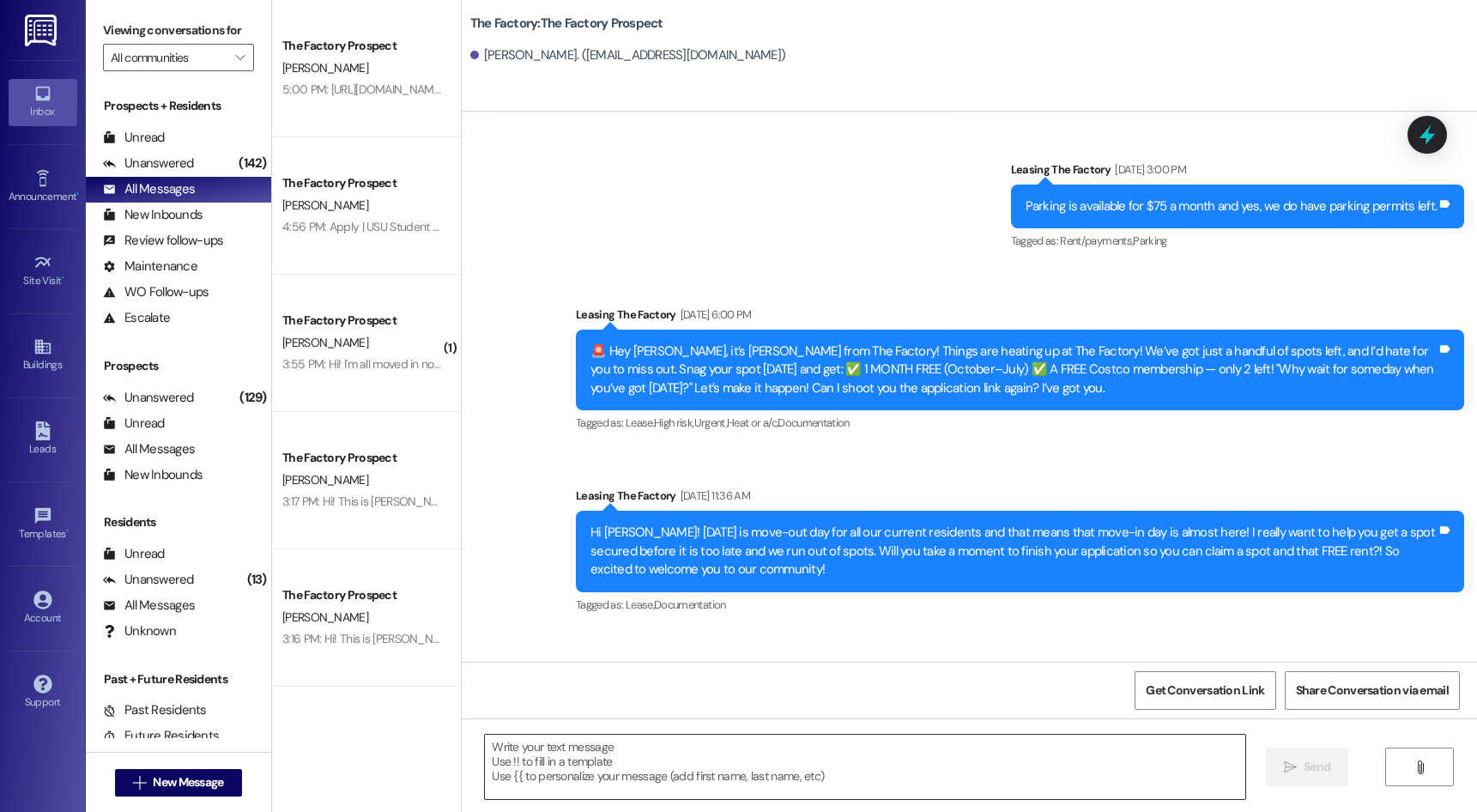
click at [894, 772] on textarea at bounding box center [864, 767] width 759 height 64
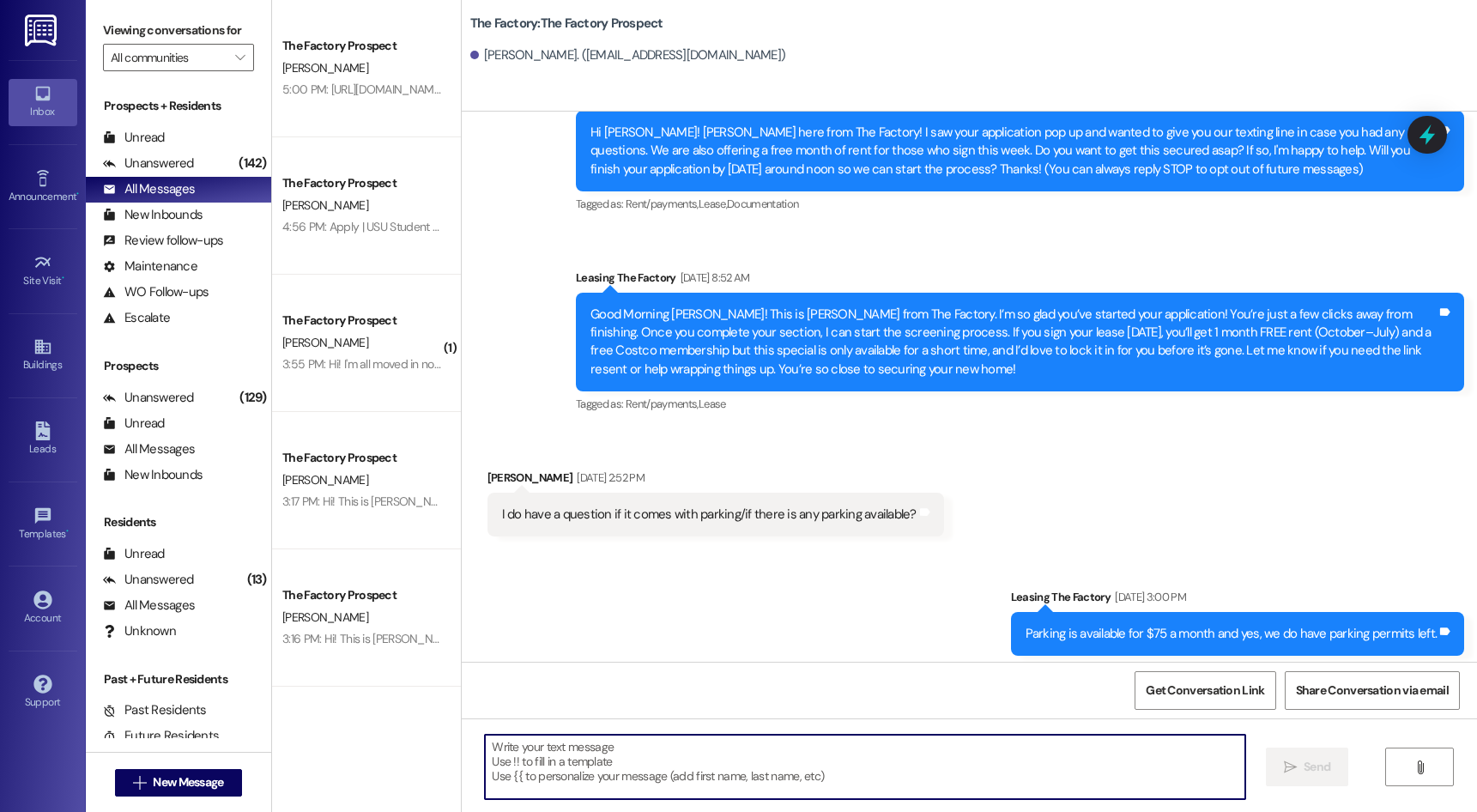
scroll to position [0, 0]
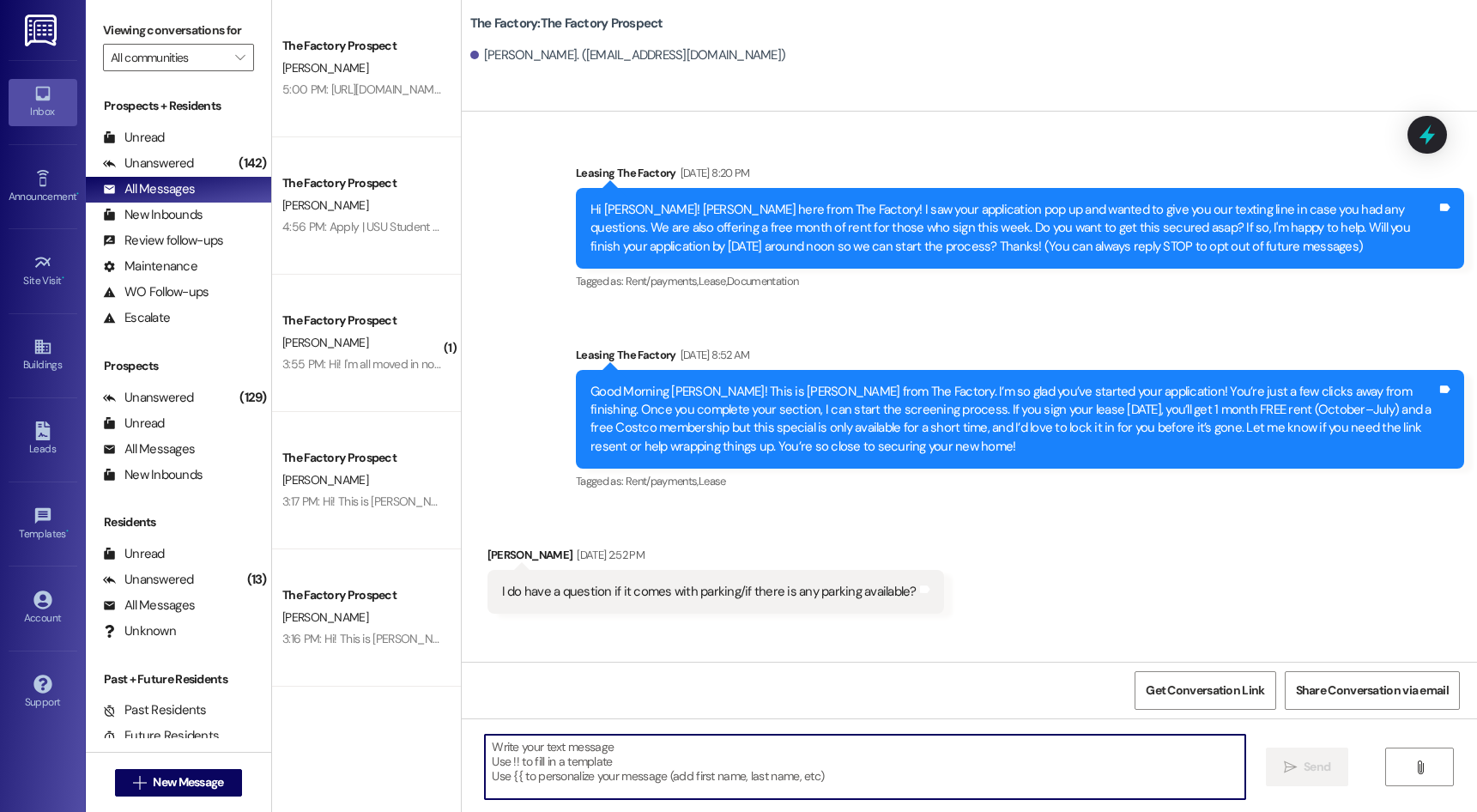
paste textarea "[URL][DOMAIN_NAME] It probably won't be around [DATE], can you finish it [DATE]…"
type textarea "[URL][DOMAIN_NAME] It probably won't be around [DATE], can you finish it [DATE]…"
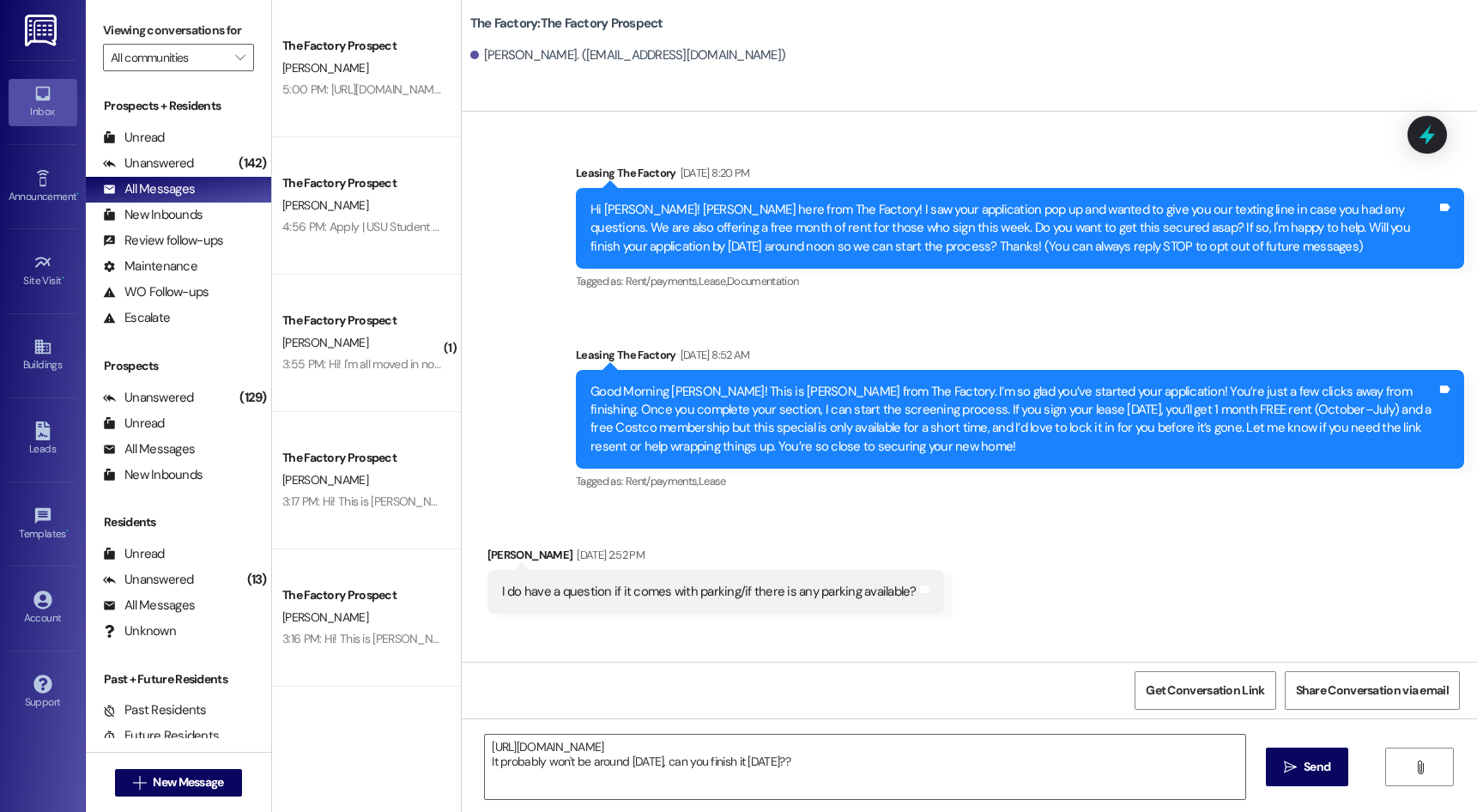
click at [1295, 766] on span " Send" at bounding box center [1307, 766] width 54 height 18
drag, startPoint x: 907, startPoint y: 297, endPoint x: 918, endPoint y: 564, distance: 267.2
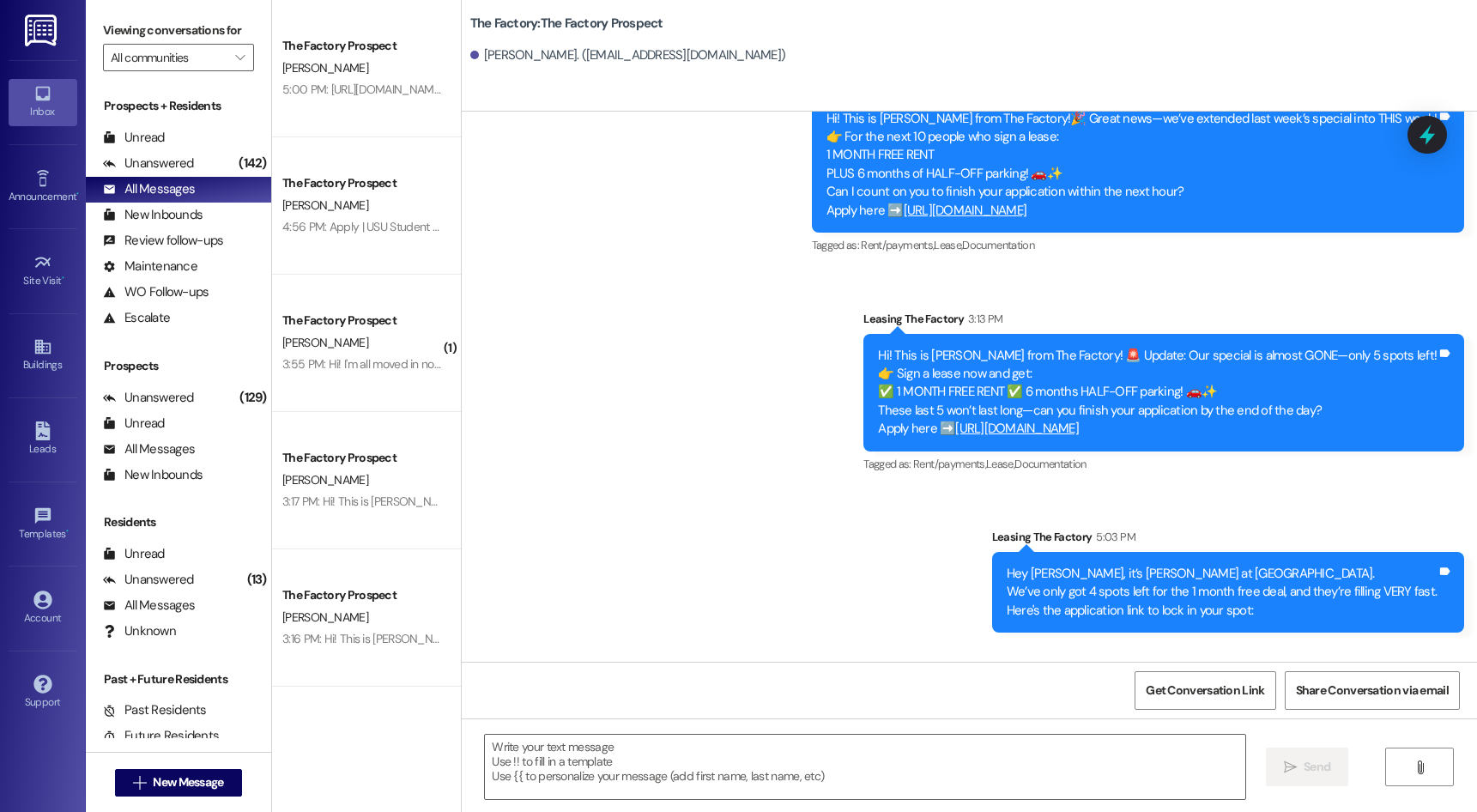
scroll to position [2197, 0]
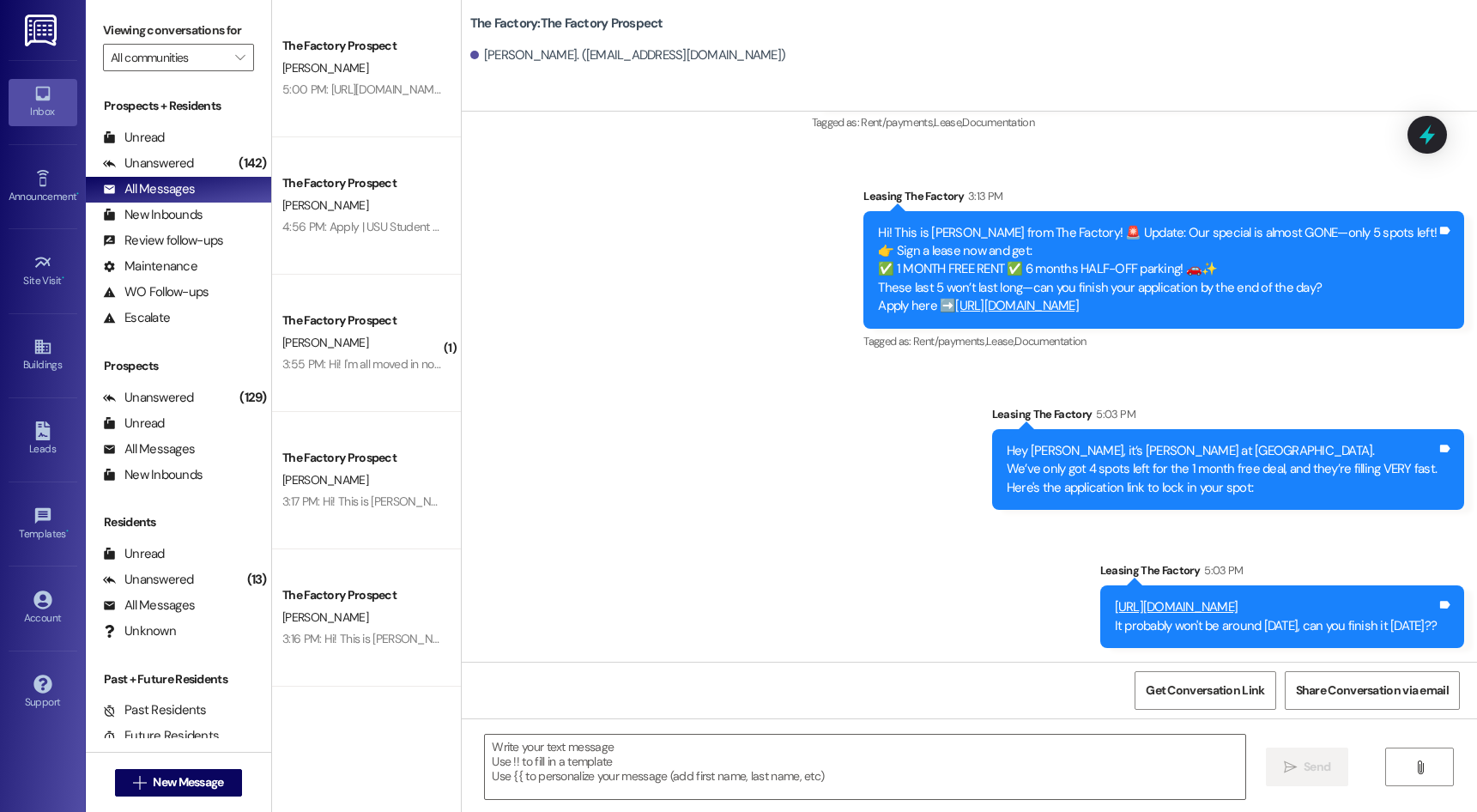
drag, startPoint x: 862, startPoint y: 408, endPoint x: 876, endPoint y: 666, distance: 258.4
click at [782, 772] on textarea at bounding box center [864, 767] width 759 height 64
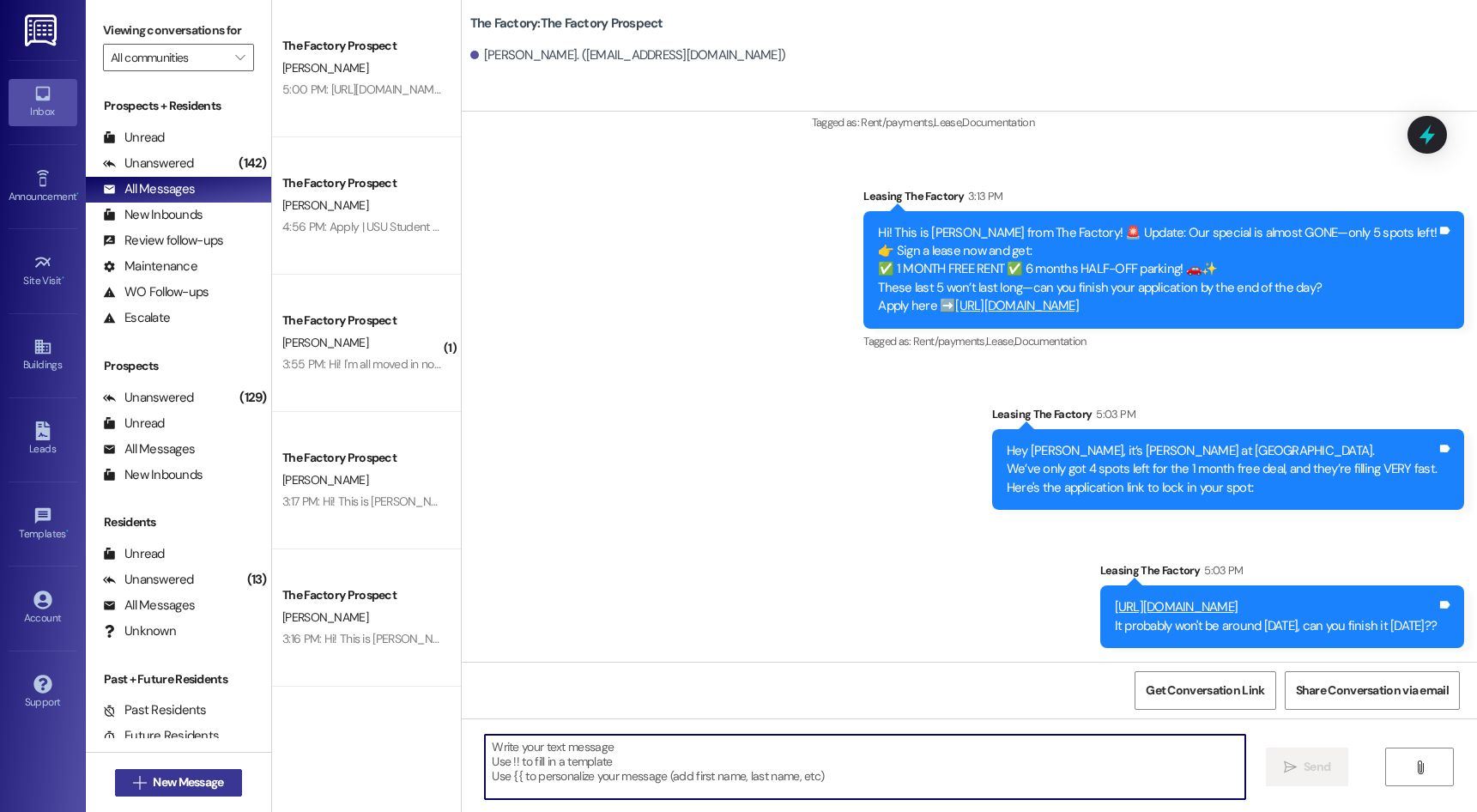
click at [200, 789] on span "New Message" at bounding box center [188, 782] width 70 height 18
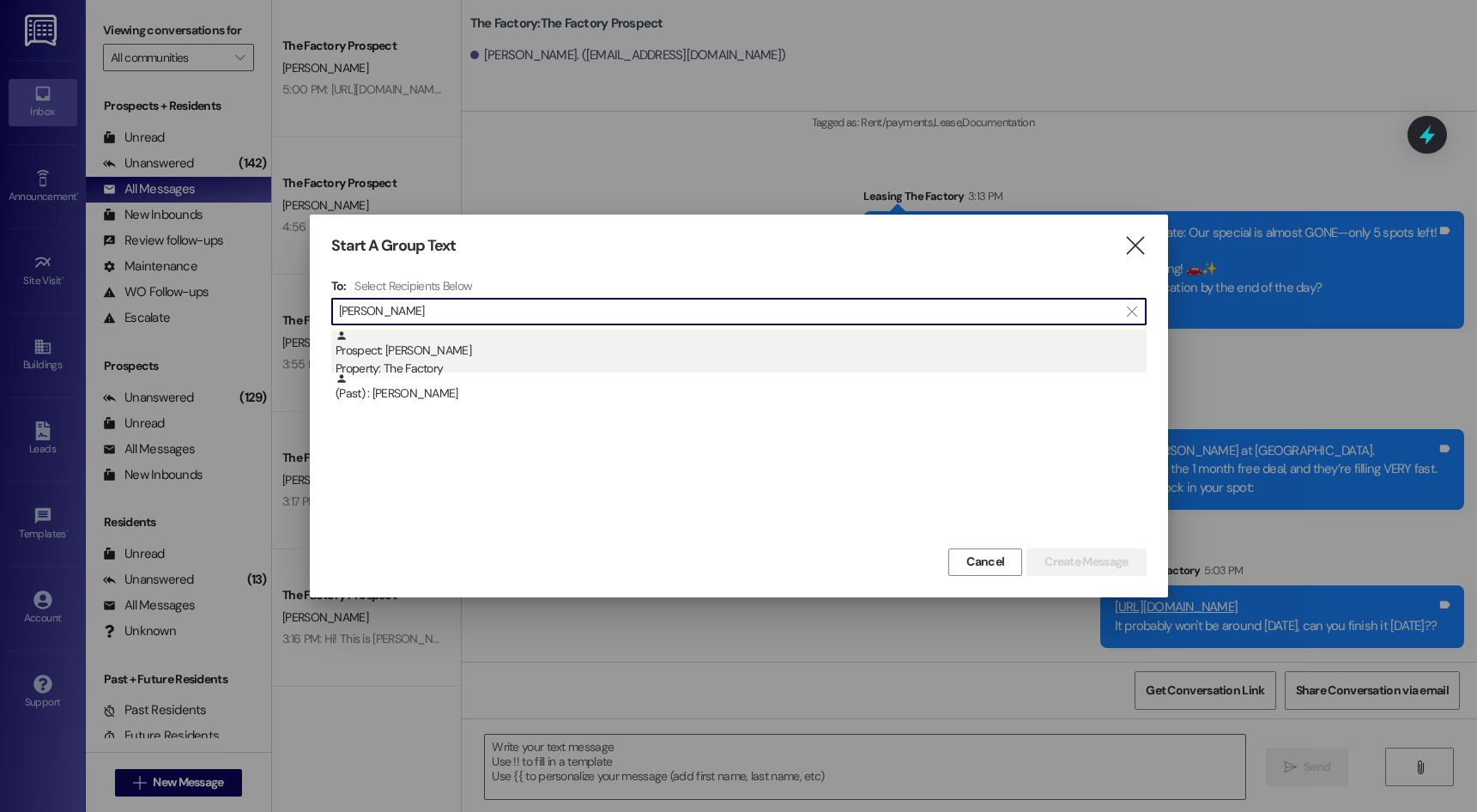
type input "[PERSON_NAME]"
click at [388, 362] on div "Property: The Factory" at bounding box center [741, 368] width 811 height 18
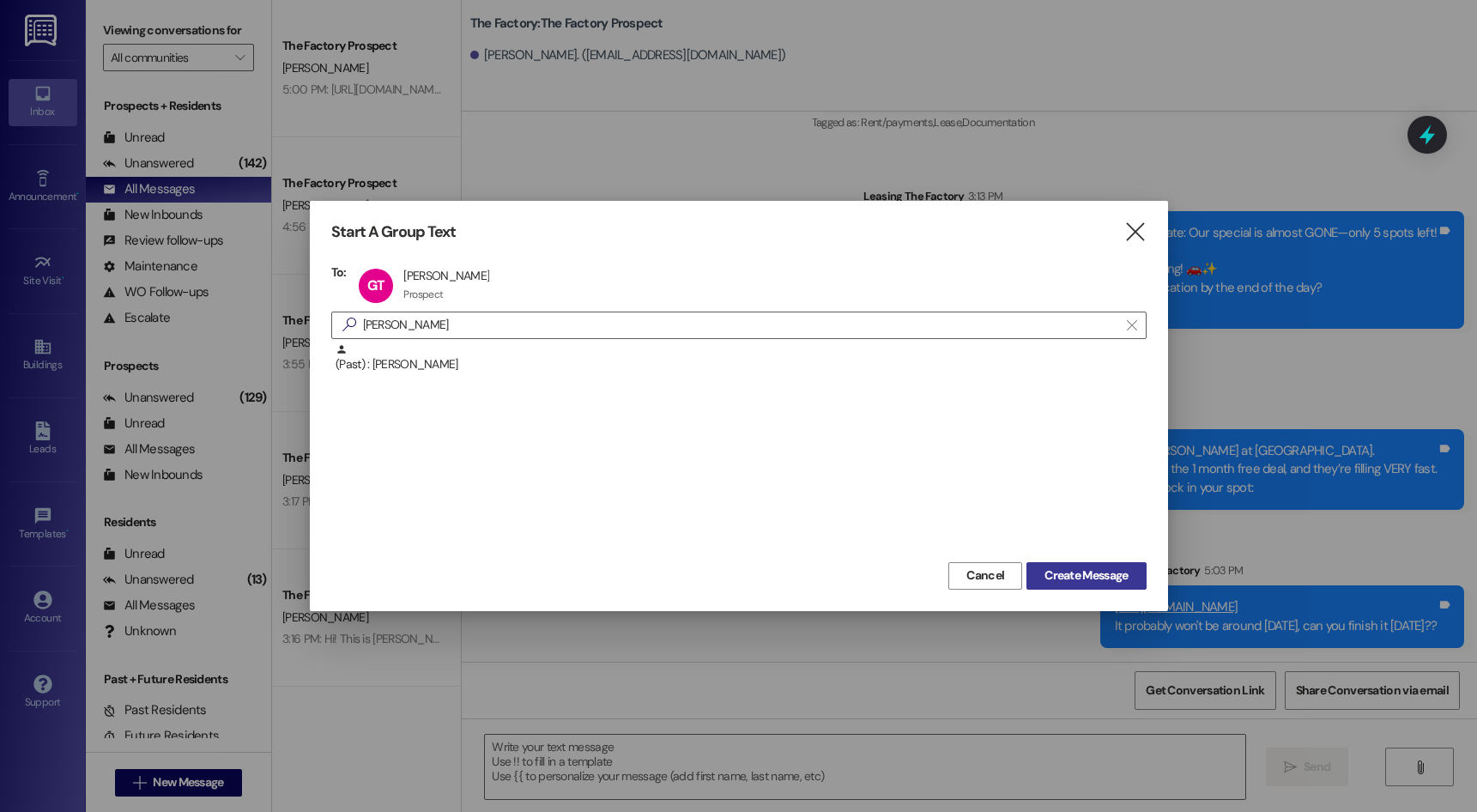
click at [1108, 568] on span "Create Message" at bounding box center [1086, 575] width 83 height 18
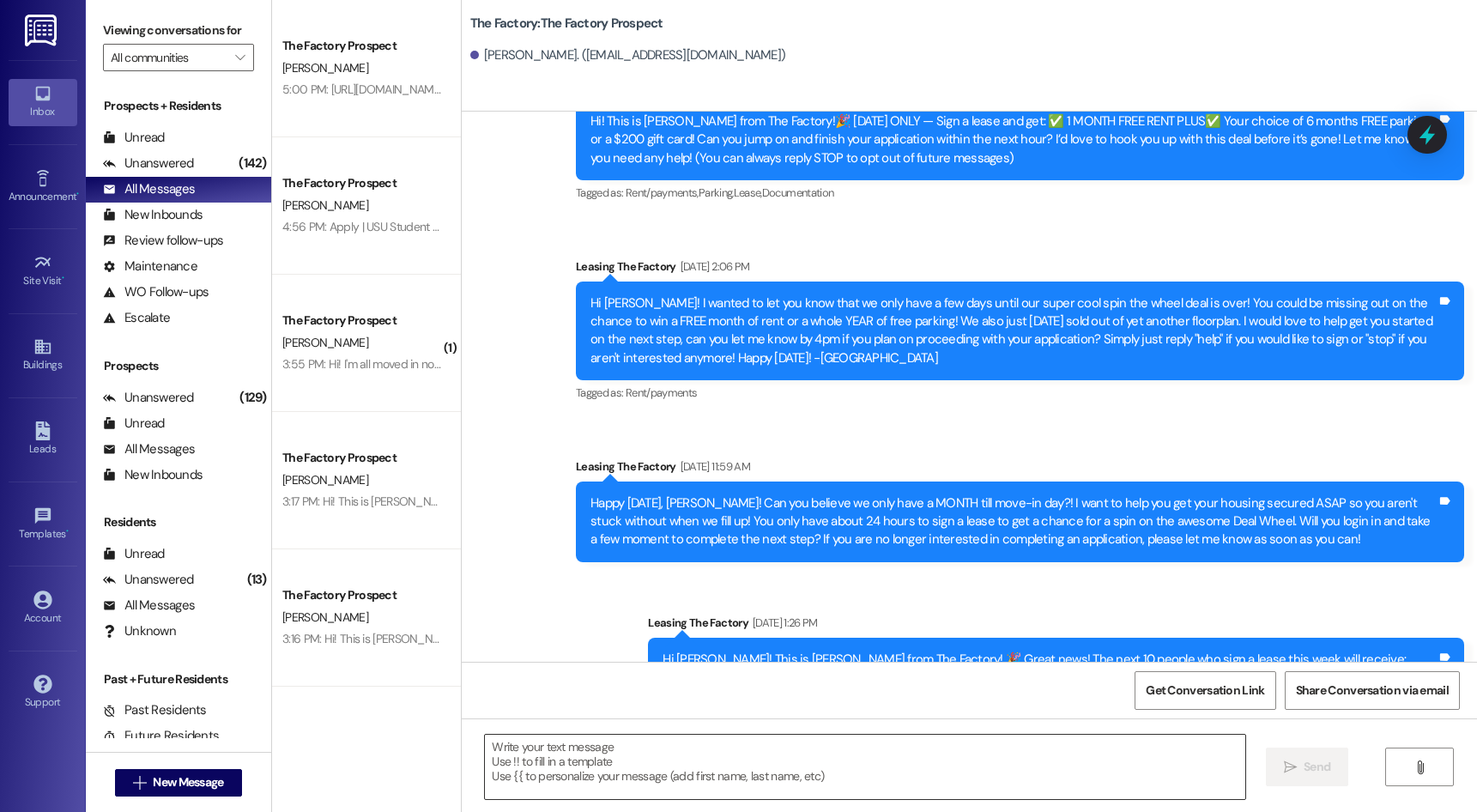
scroll to position [0, 0]
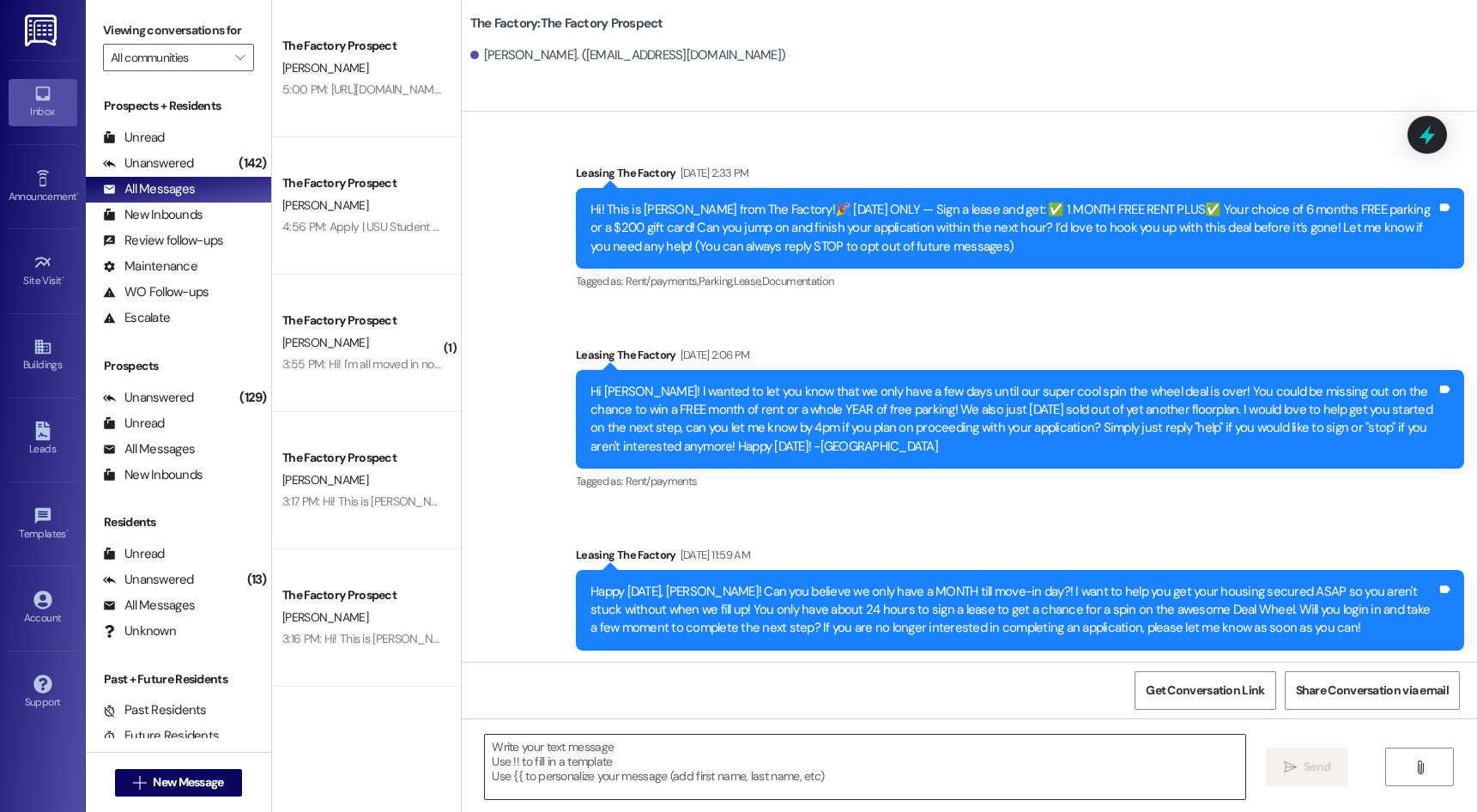
click at [862, 769] on textarea at bounding box center [864, 767] width 759 height 64
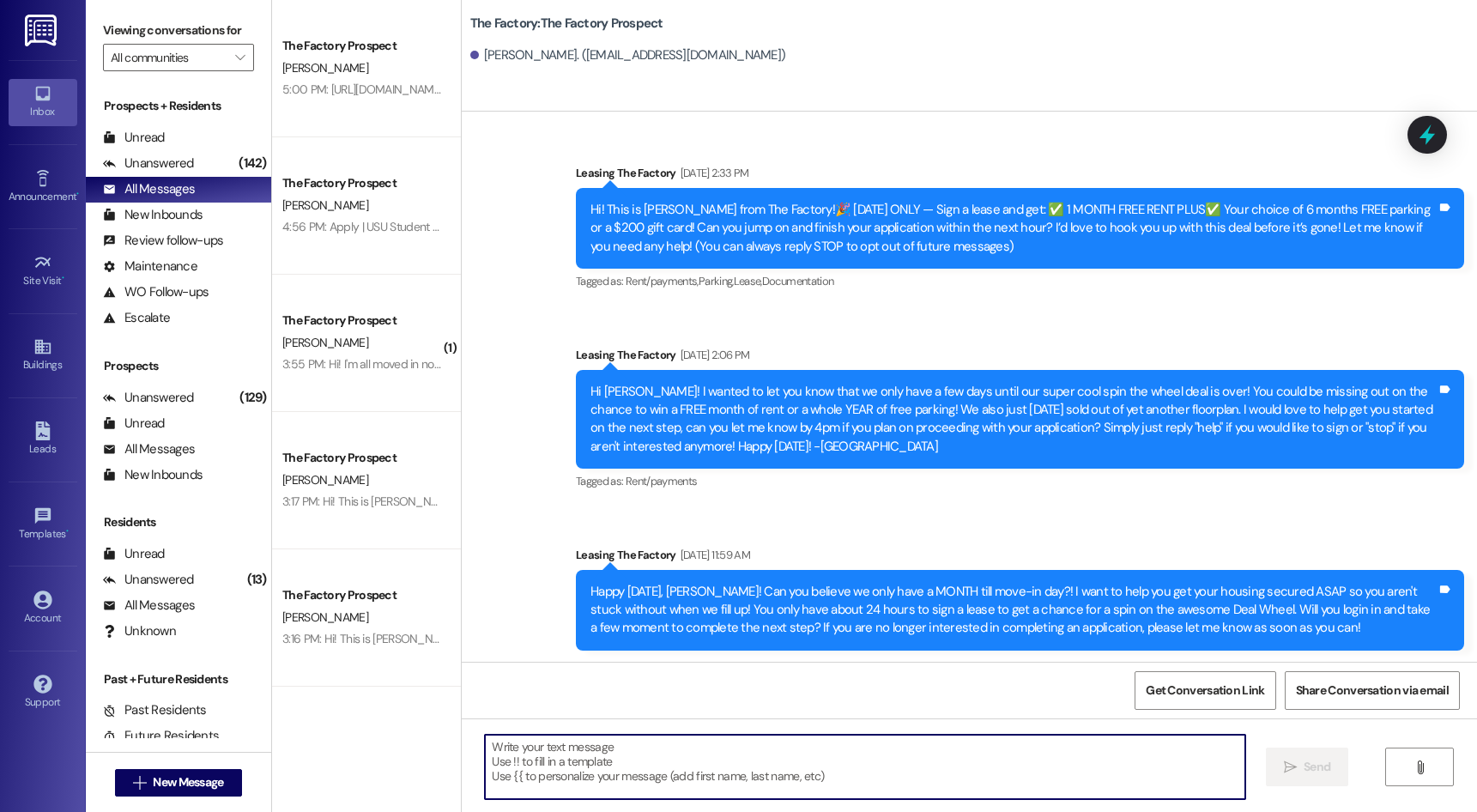
paste textarea "Hey {{first_name}}, it’s [PERSON_NAME] at [GEOGRAPHIC_DATA]. We’ve only got 4 s…"
click at [1236, 742] on textarea "Hey {{first_name}}, it’s [PERSON_NAME] at [GEOGRAPHIC_DATA]. We’ve only got 4 s…" at bounding box center [864, 767] width 759 height 64
type textarea "Hey {{first_name}}, it’s [PERSON_NAME] at [GEOGRAPHIC_DATA]. We’ve only got 4 s…"
click at [1293, 756] on button " Send" at bounding box center [1308, 766] width 83 height 39
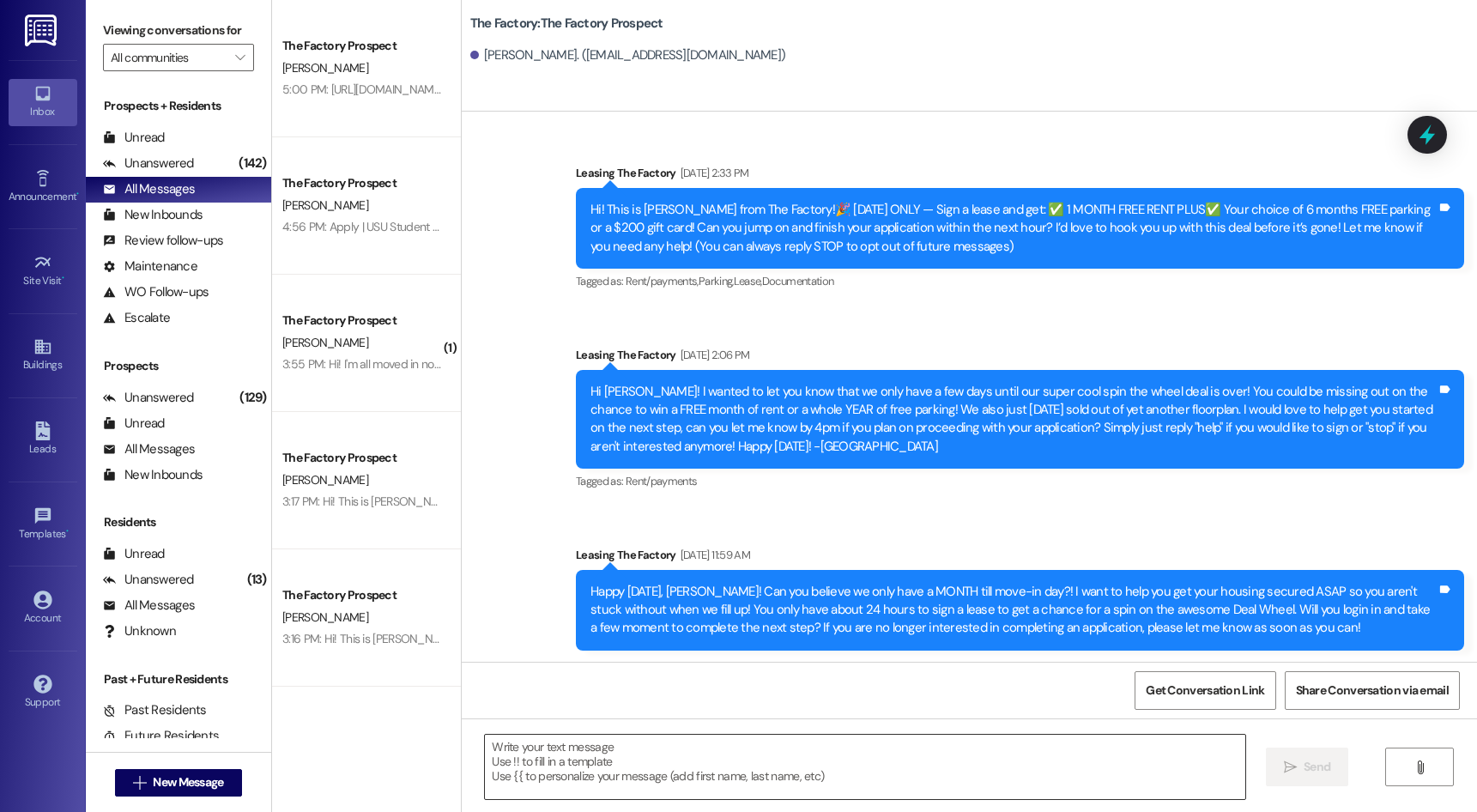
click at [874, 752] on textarea at bounding box center [864, 767] width 759 height 64
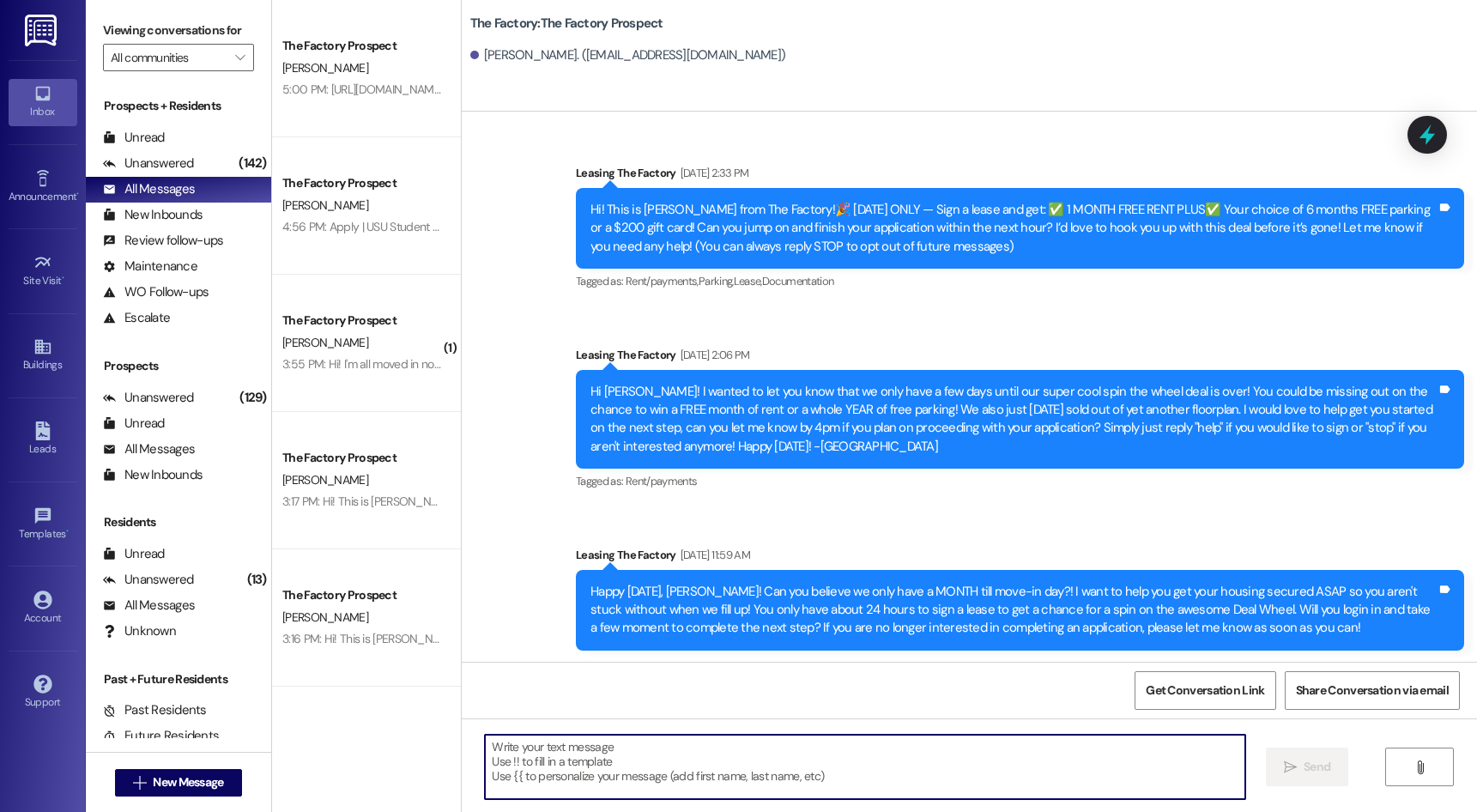
paste textarea "[URL][DOMAIN_NAME] It probably won't be around [DATE], can you finish it [DATE]…"
type textarea "[URL][DOMAIN_NAME] It probably won't be around [DATE], can you finish it [DATE]…"
click at [230, 754] on div " New Message" at bounding box center [179, 782] width 185 height 60
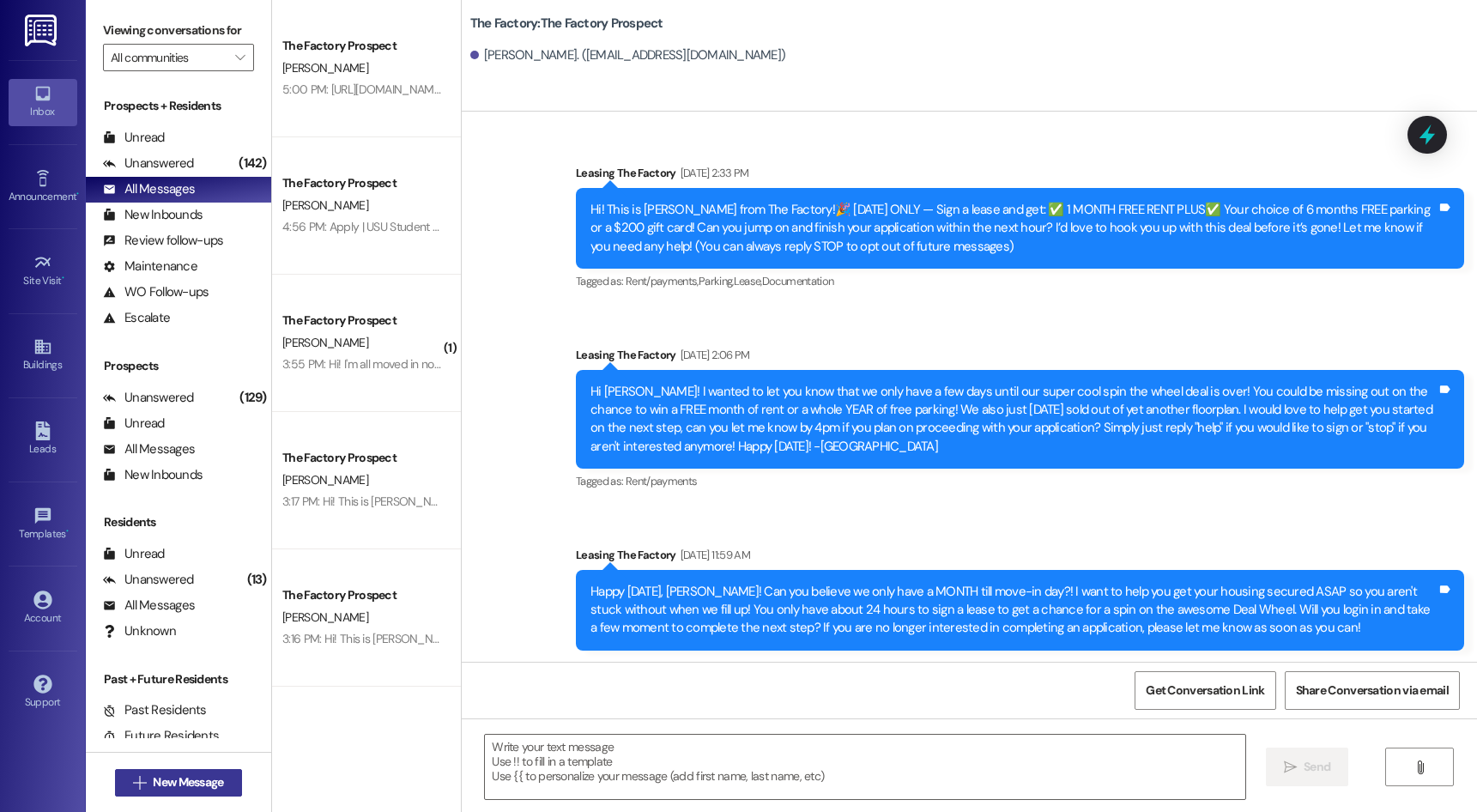
click at [217, 786] on span "New Message" at bounding box center [188, 782] width 70 height 18
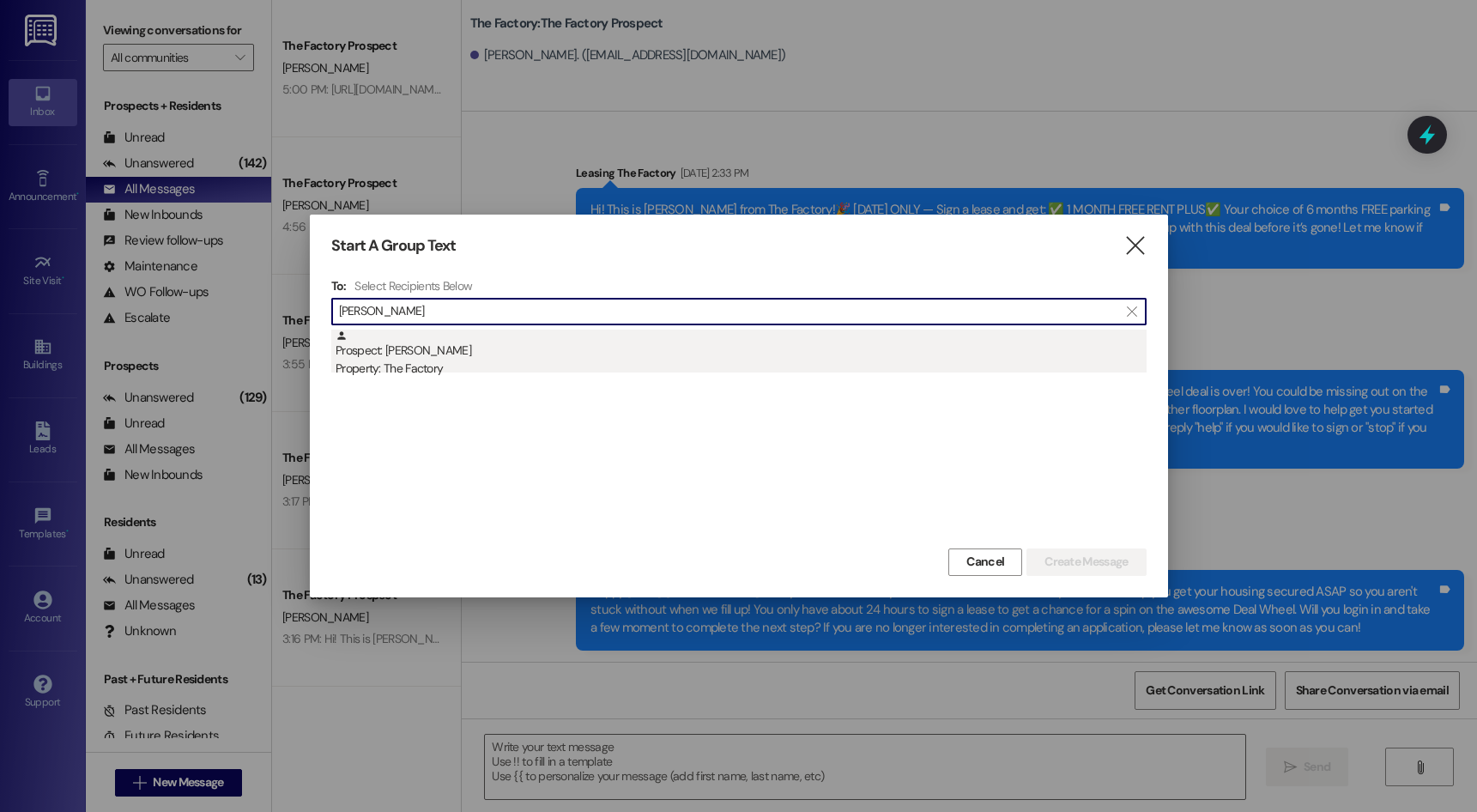
type input "[PERSON_NAME]"
click at [459, 348] on div "Prospect: [PERSON_NAME] Property: The Factory" at bounding box center [741, 354] width 811 height 49
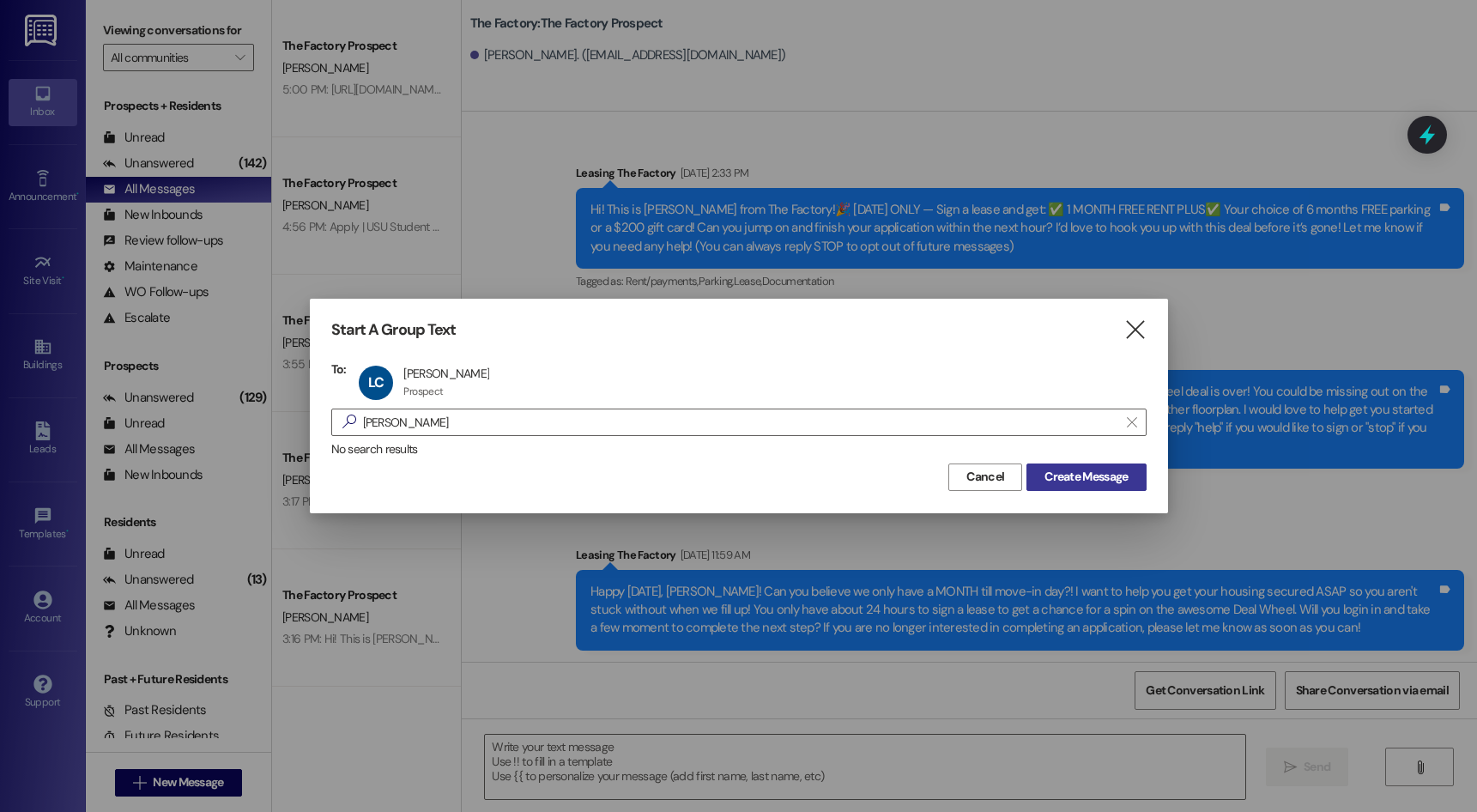
click at [1081, 469] on span "Create Message" at bounding box center [1086, 476] width 83 height 18
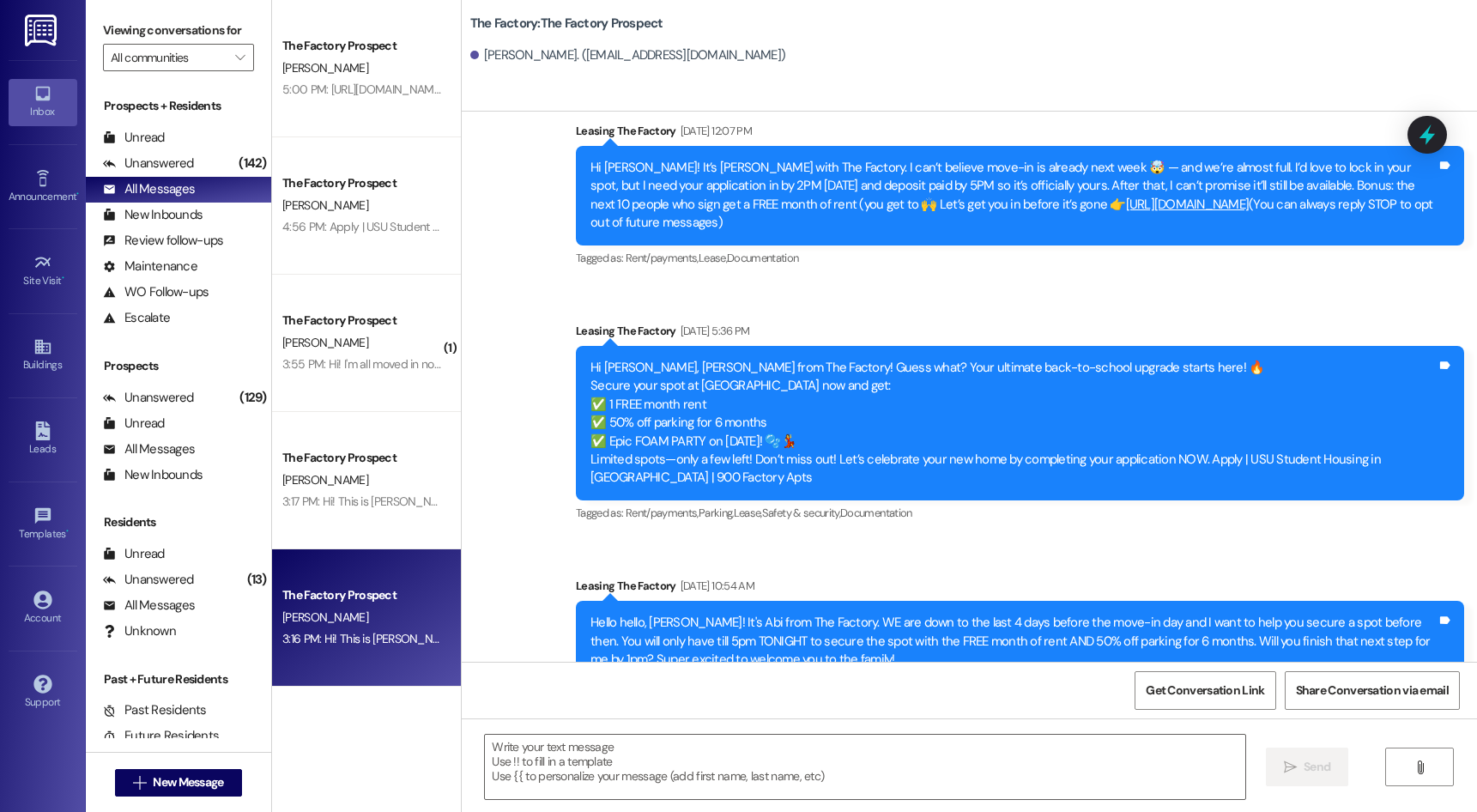
scroll to position [556, 0]
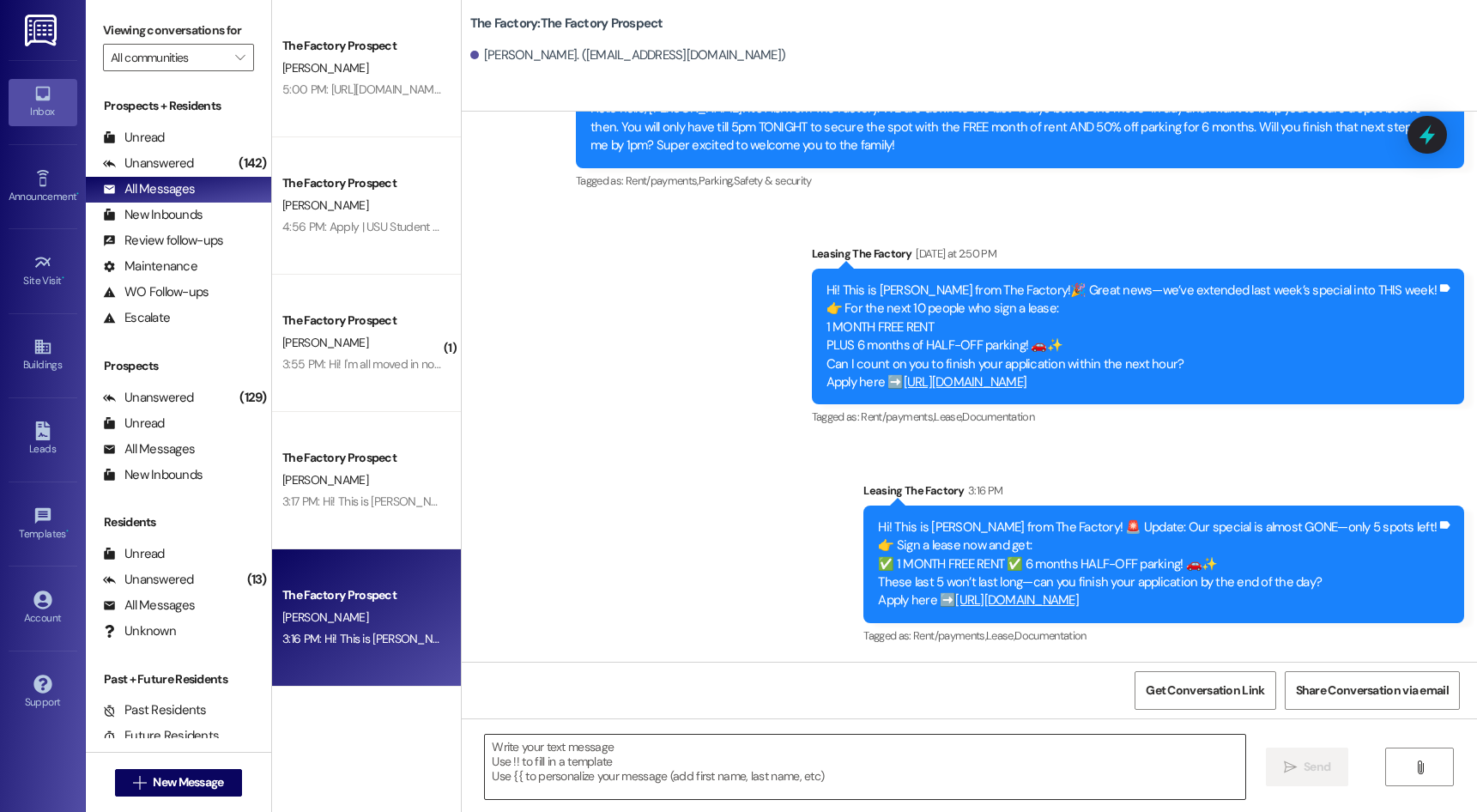
drag, startPoint x: 861, startPoint y: 402, endPoint x: 867, endPoint y: 743, distance: 341.1
click at [849, 765] on textarea at bounding box center [864, 767] width 759 height 64
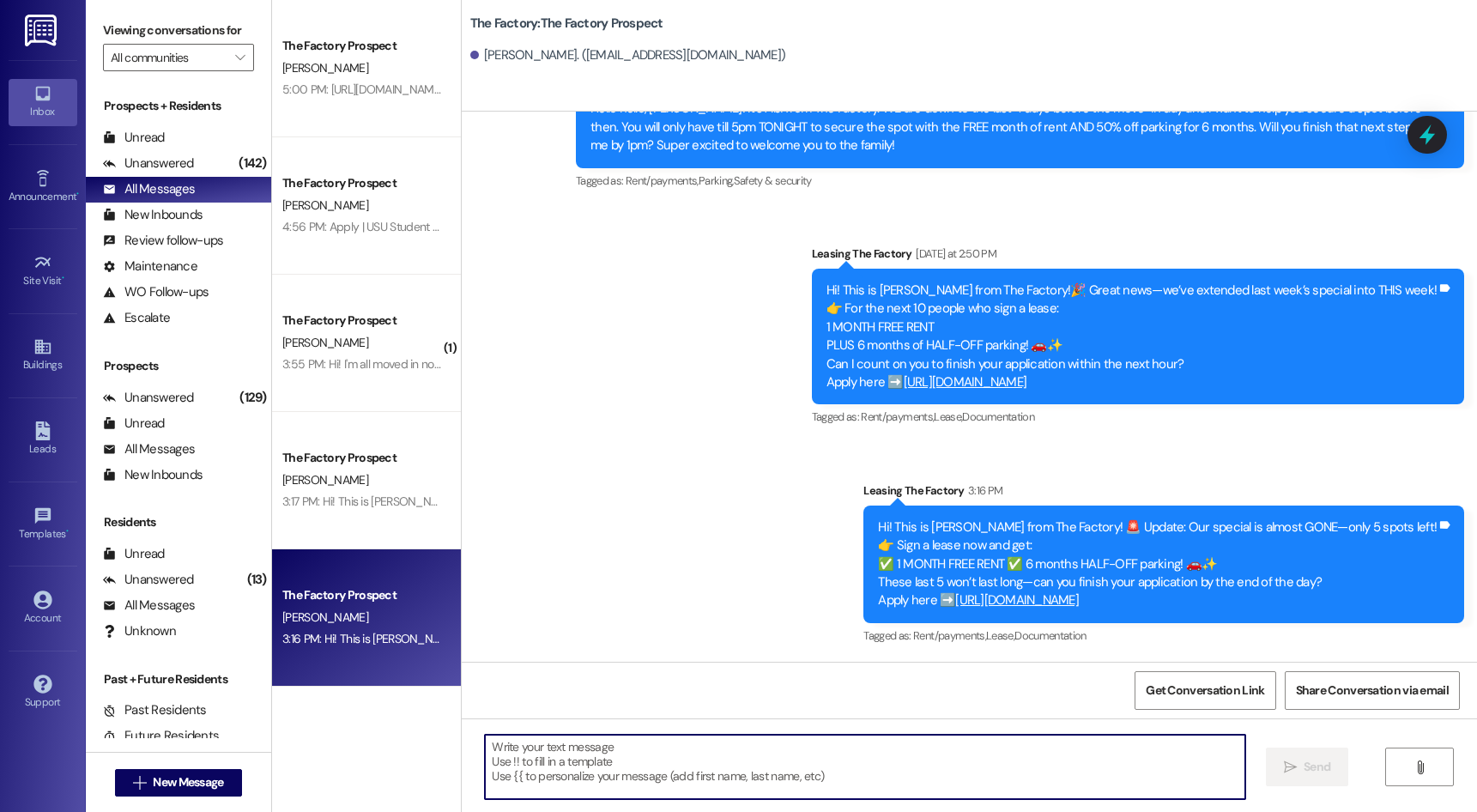
paste textarea "Hey {{first_name}}, it’s [PERSON_NAME] at [GEOGRAPHIC_DATA]. We’ve only got 4 s…"
type textarea "Hey {{first_name}}, it’s [PERSON_NAME] at [GEOGRAPHIC_DATA]. We’ve only got 4 s…"
paste textarea "[URL][DOMAIN_NAME] It probably won't be around [DATE], can you finish it [DATE]…"
type textarea "[URL][DOMAIN_NAME] It probably won't be around [DATE], can you finish it [DATE]…"
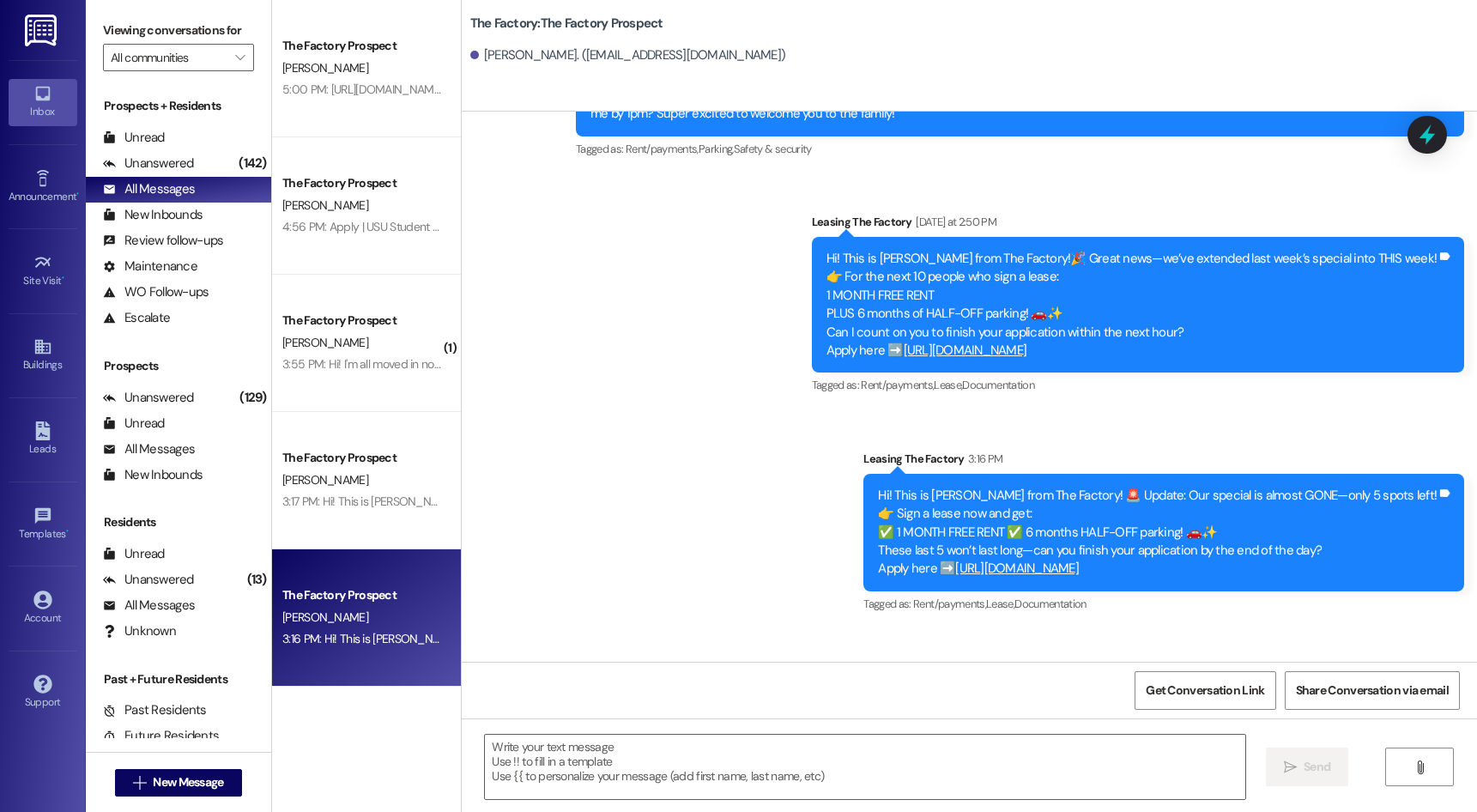
scroll to position [850, 0]
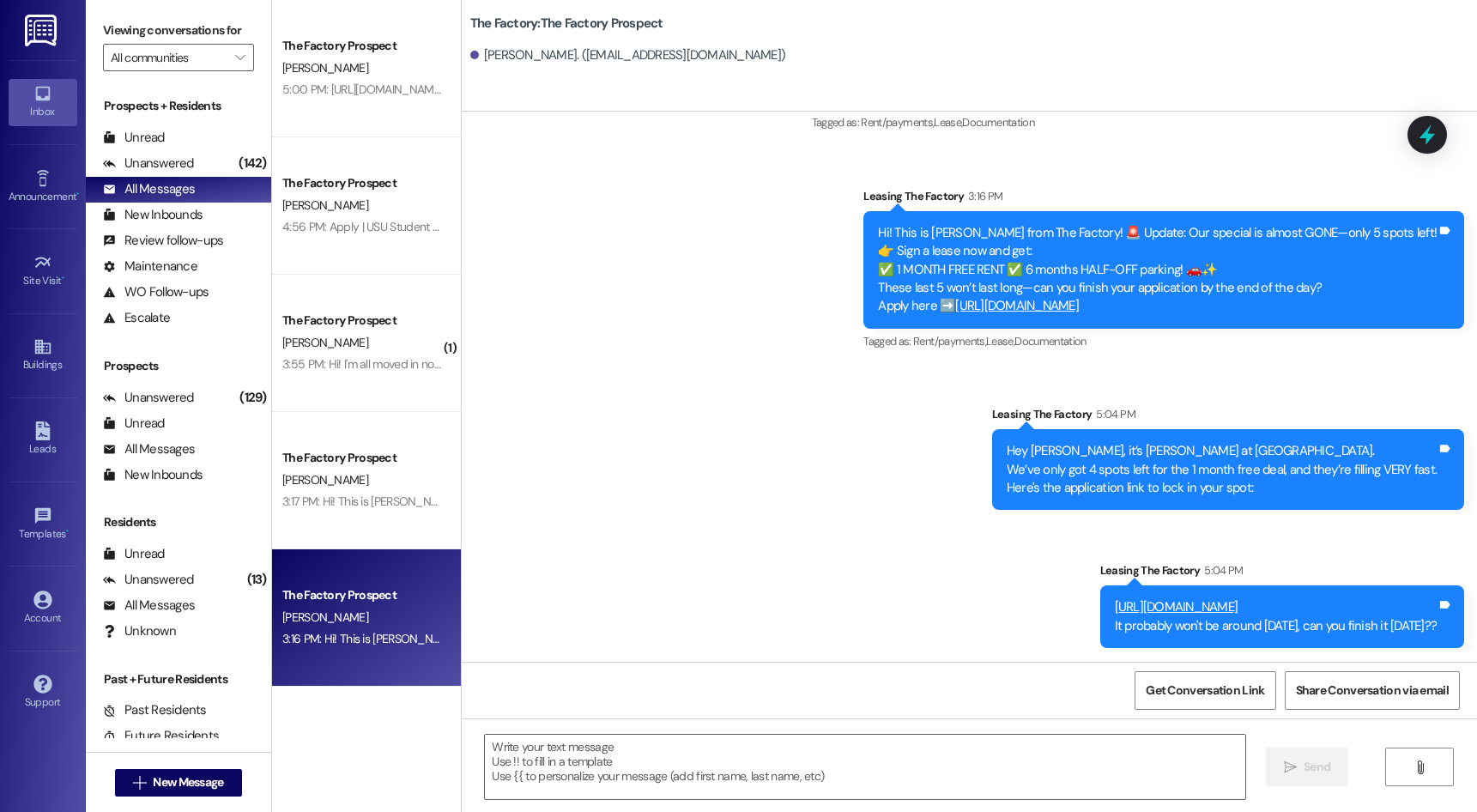
drag, startPoint x: 795, startPoint y: 452, endPoint x: 807, endPoint y: 696, distance: 244.3
